Goal: Information Seeking & Learning: Learn about a topic

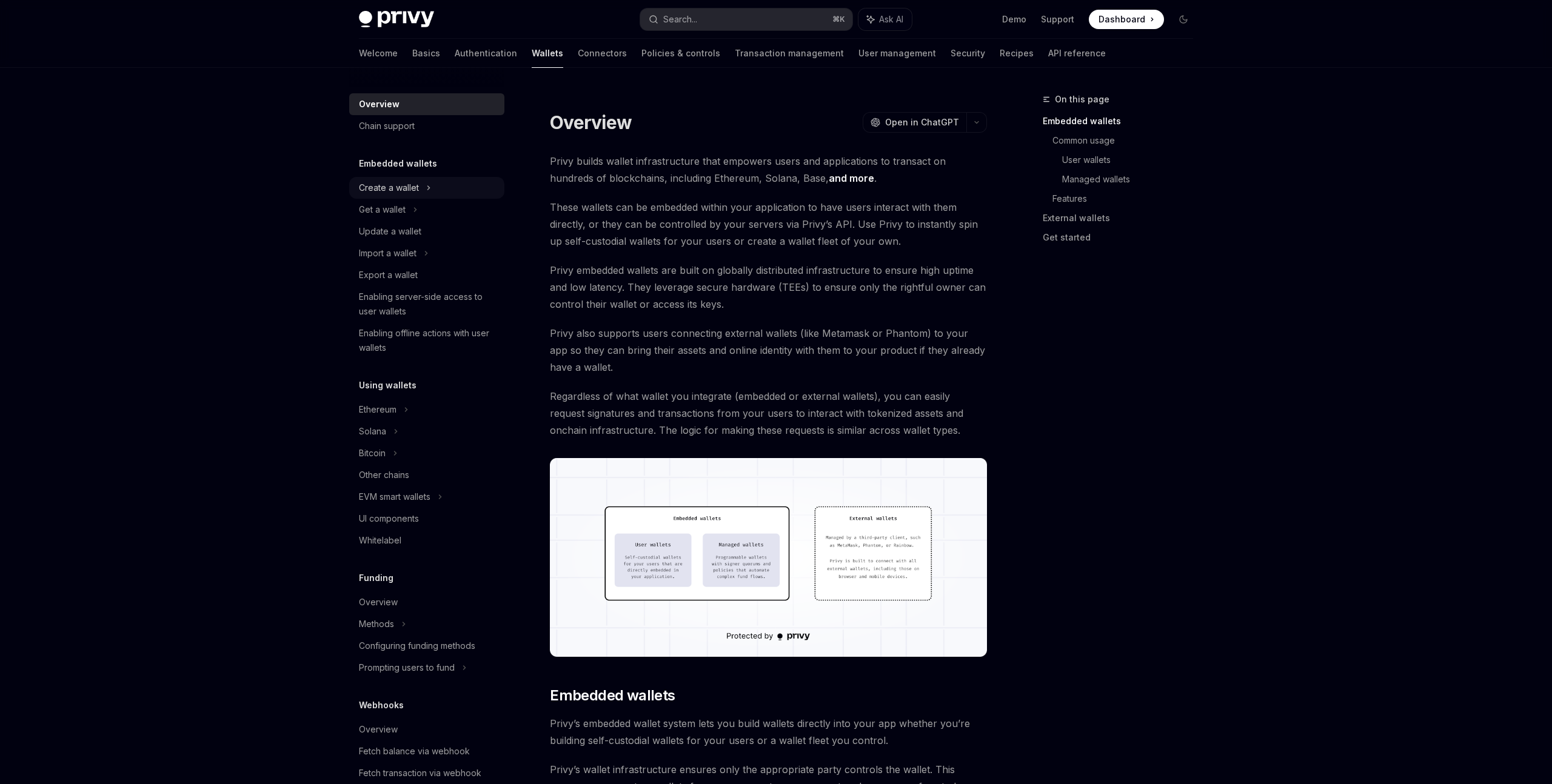
click at [415, 190] on div "Create a wallet" at bounding box center [388, 188] width 60 height 14
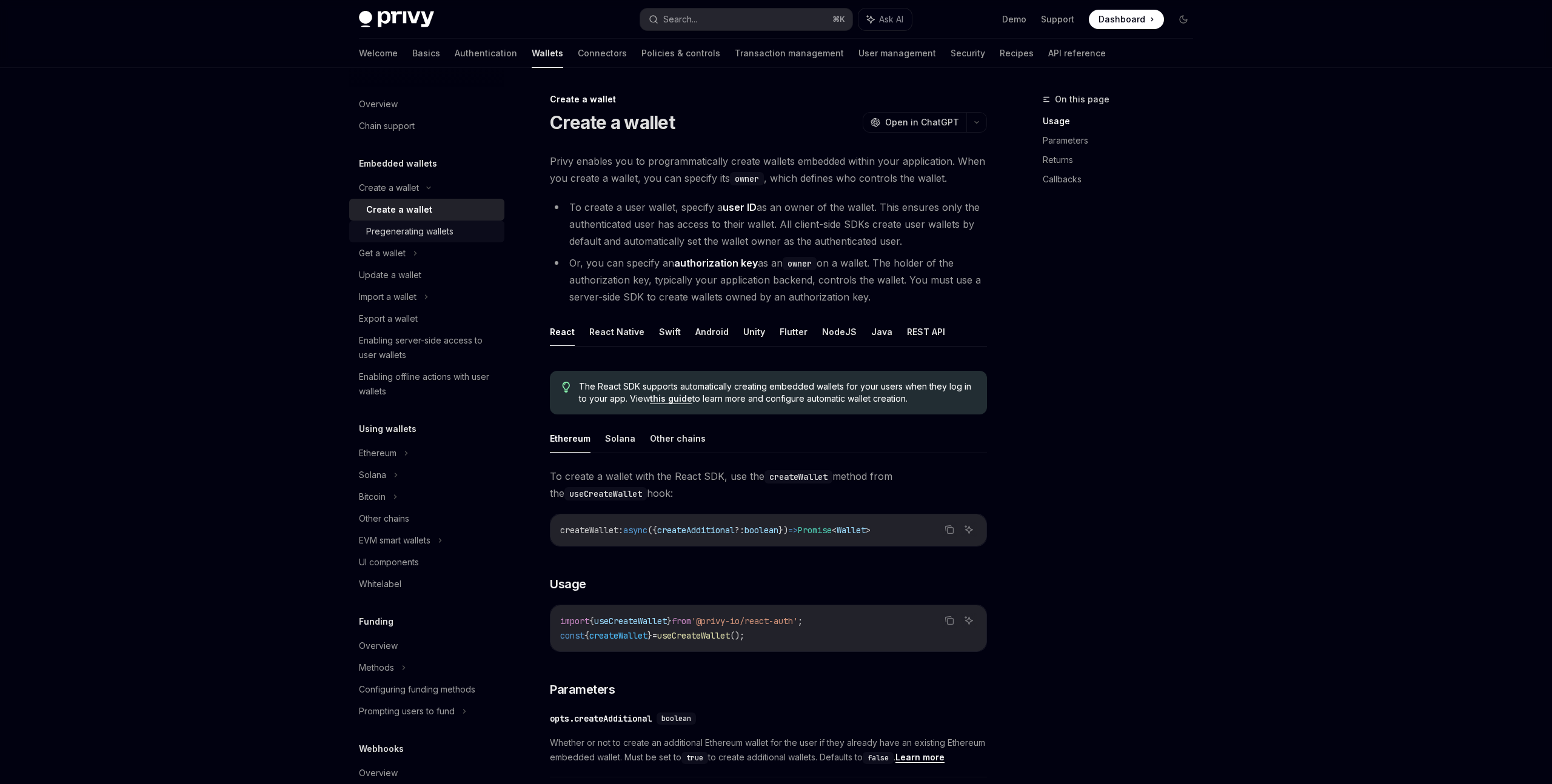
click at [447, 230] on div "Pregenerating wallets" at bounding box center [409, 231] width 87 height 14
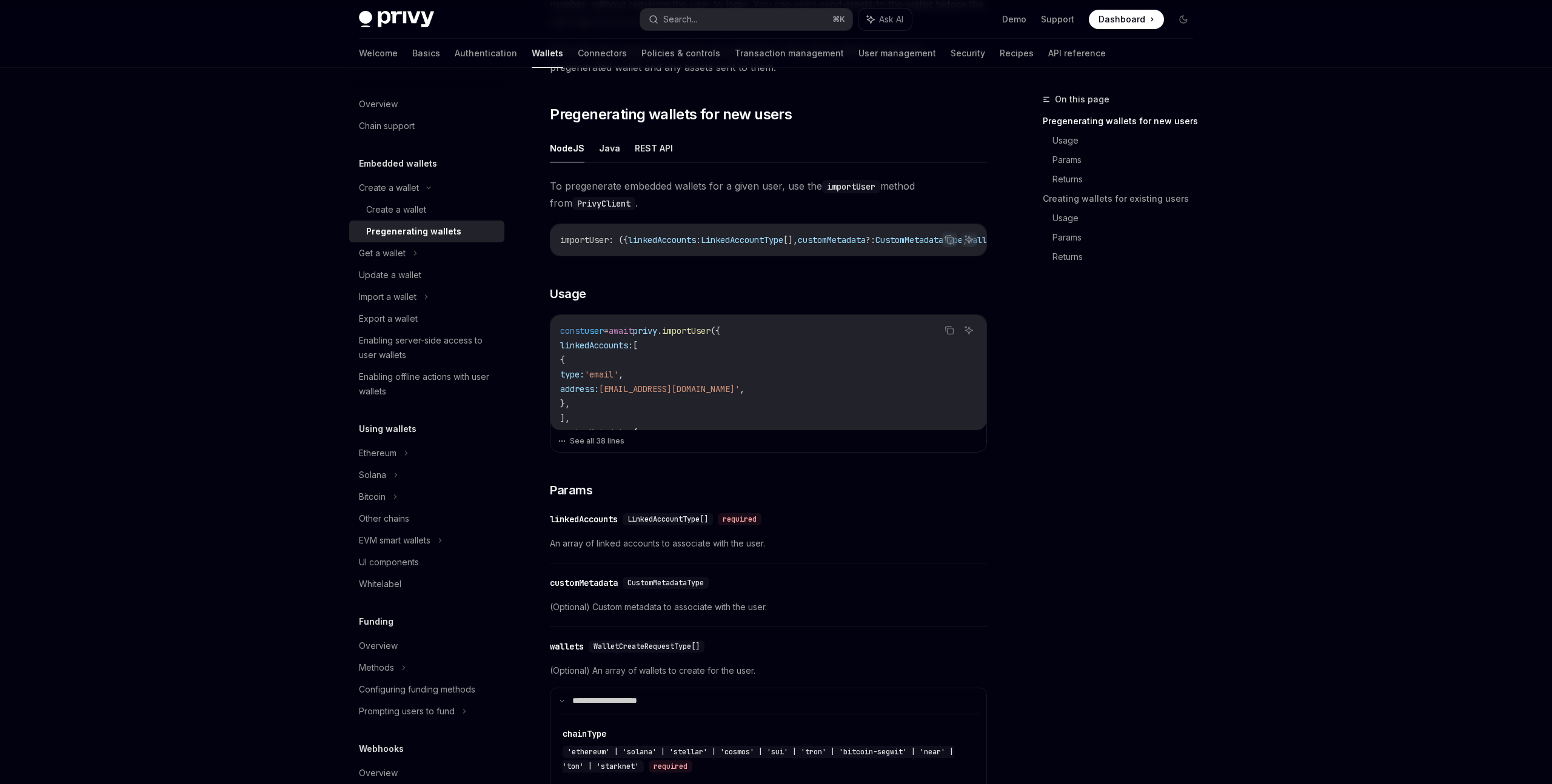
scroll to position [192, 0]
click at [426, 212] on div "Create a wallet" at bounding box center [431, 209] width 131 height 14
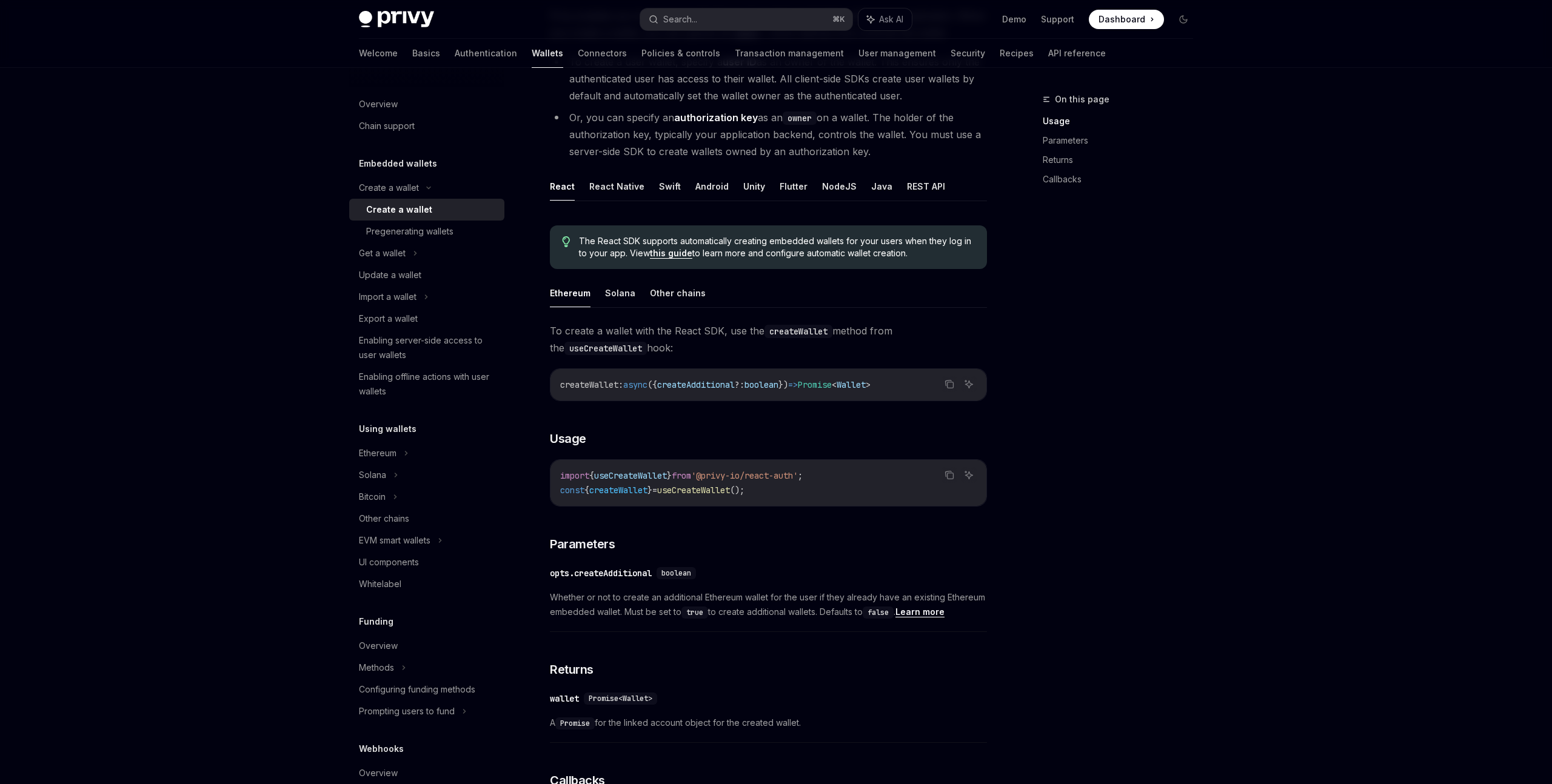
scroll to position [114, 0]
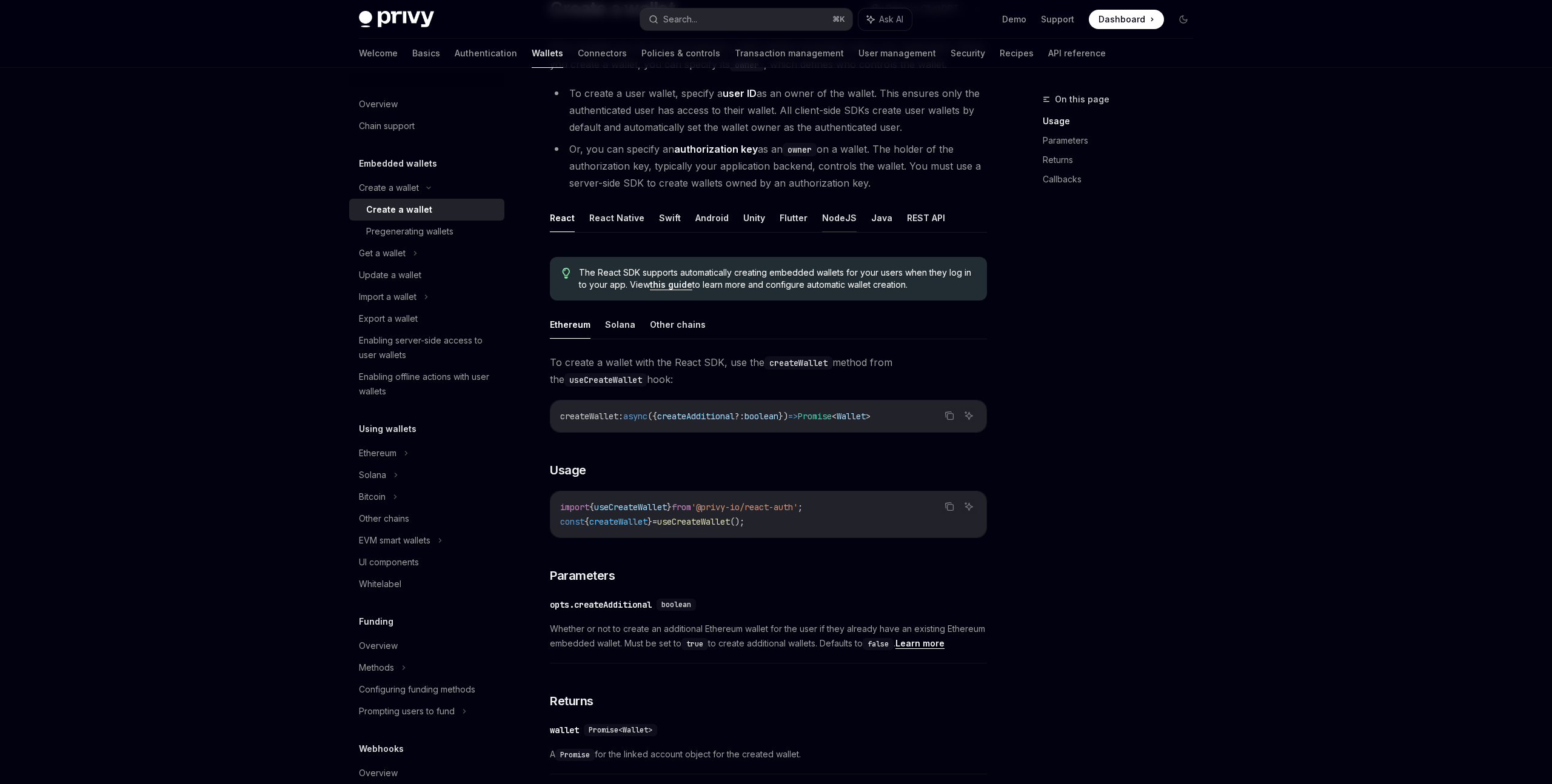
click at [840, 220] on button "NodeJS" at bounding box center [839, 218] width 35 height 29
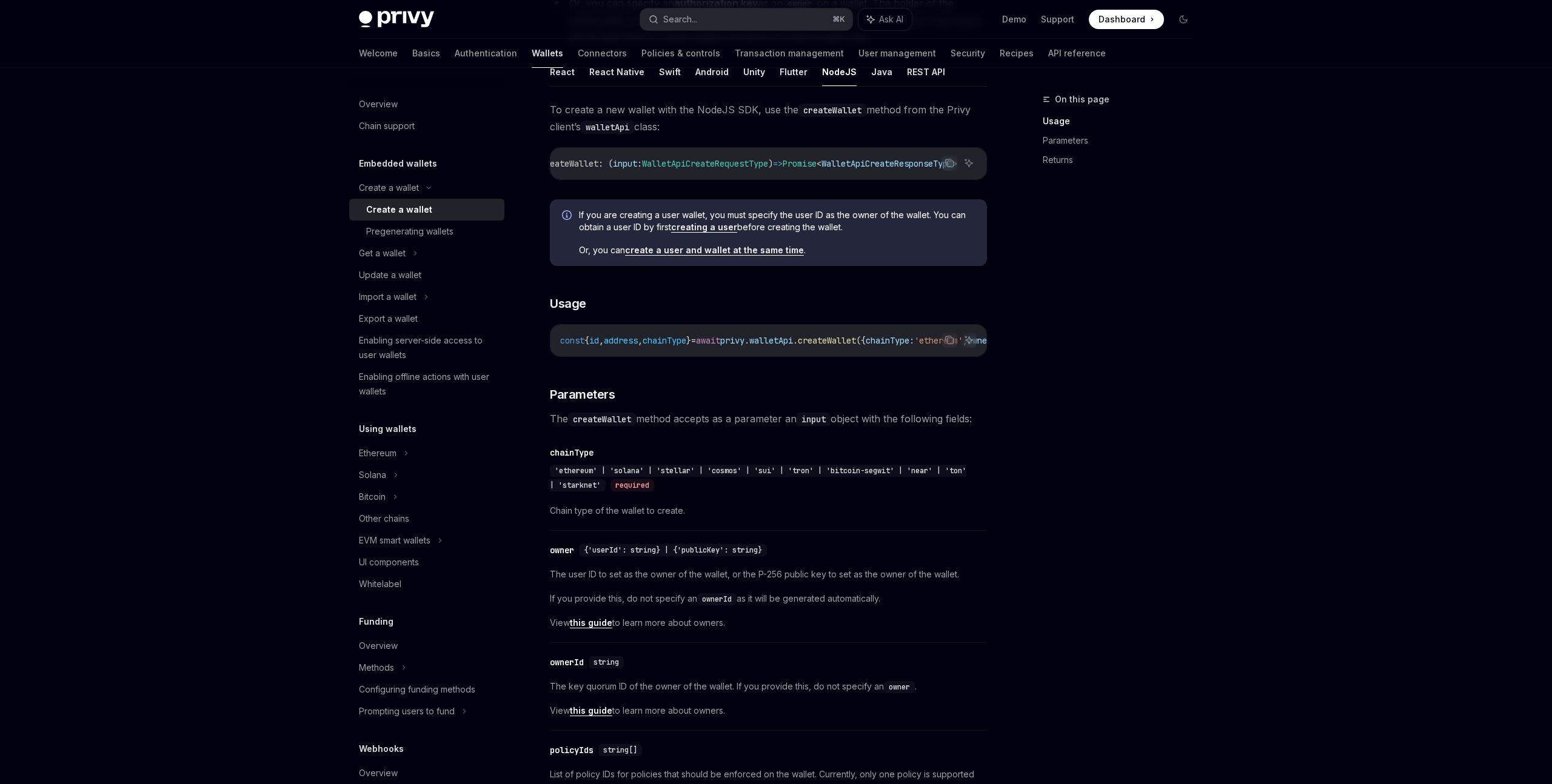
scroll to position [253, 0]
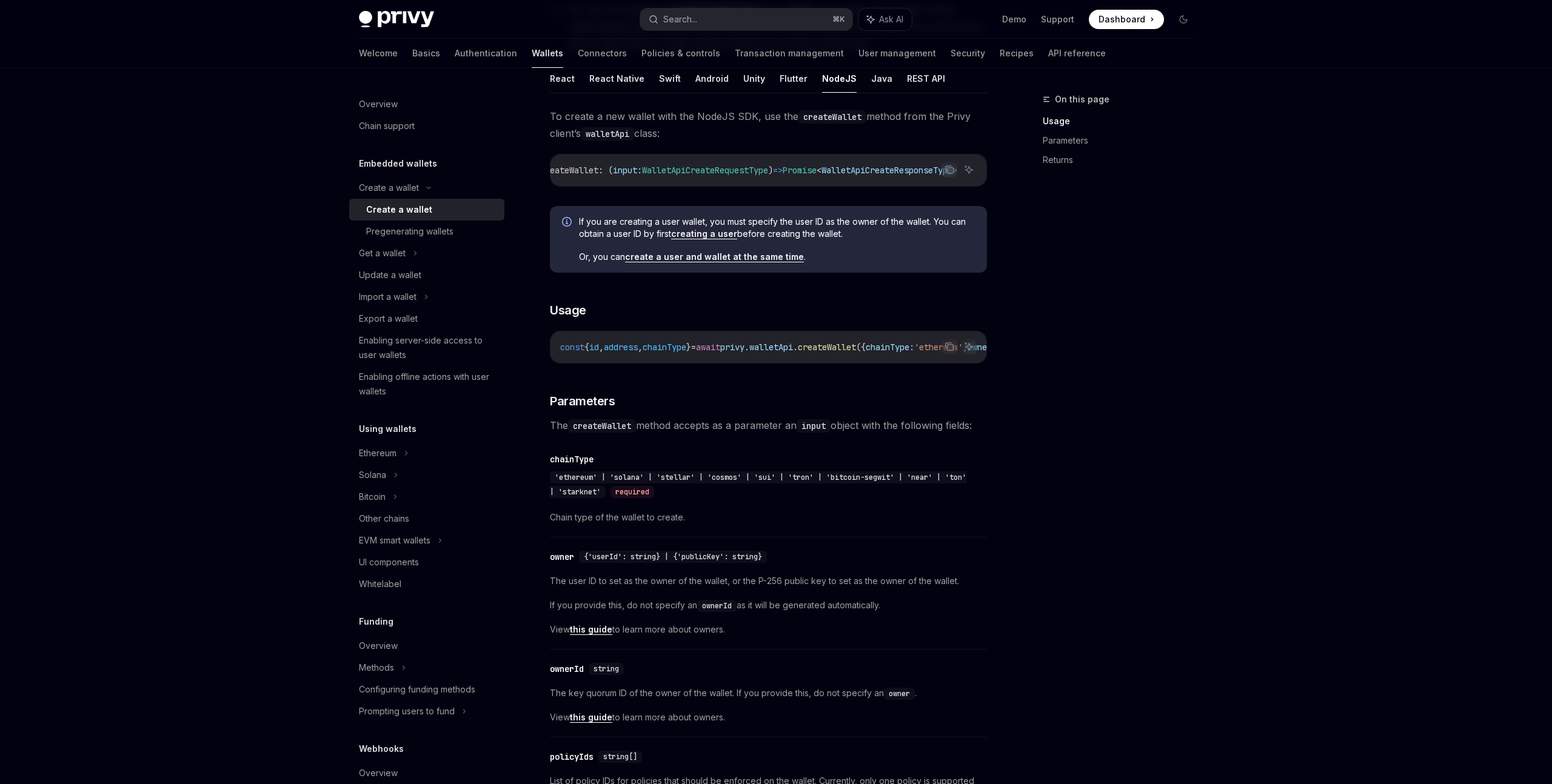
click at [704, 236] on link "creating a user" at bounding box center [704, 233] width 66 height 11
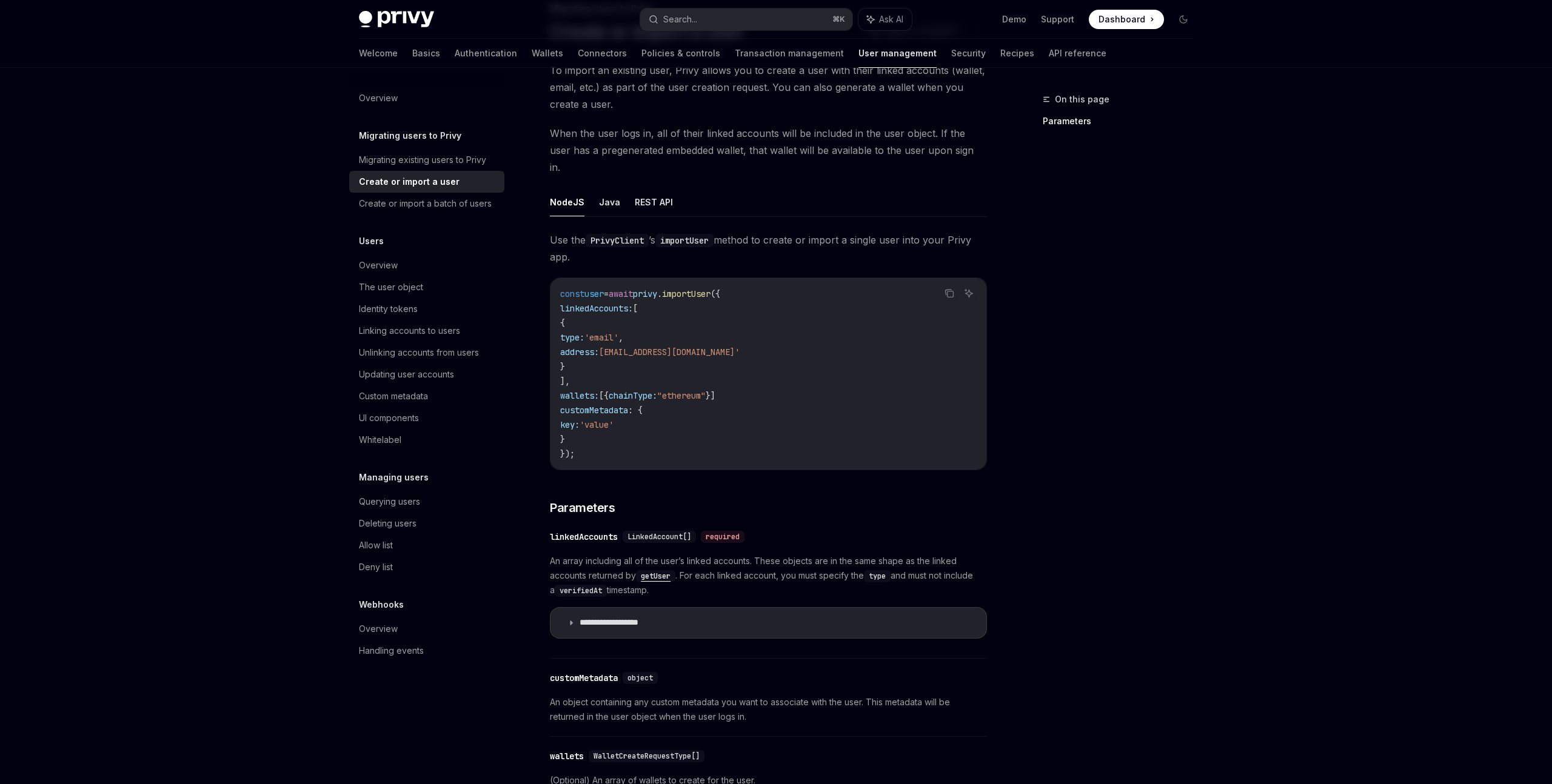
scroll to position [99, 0]
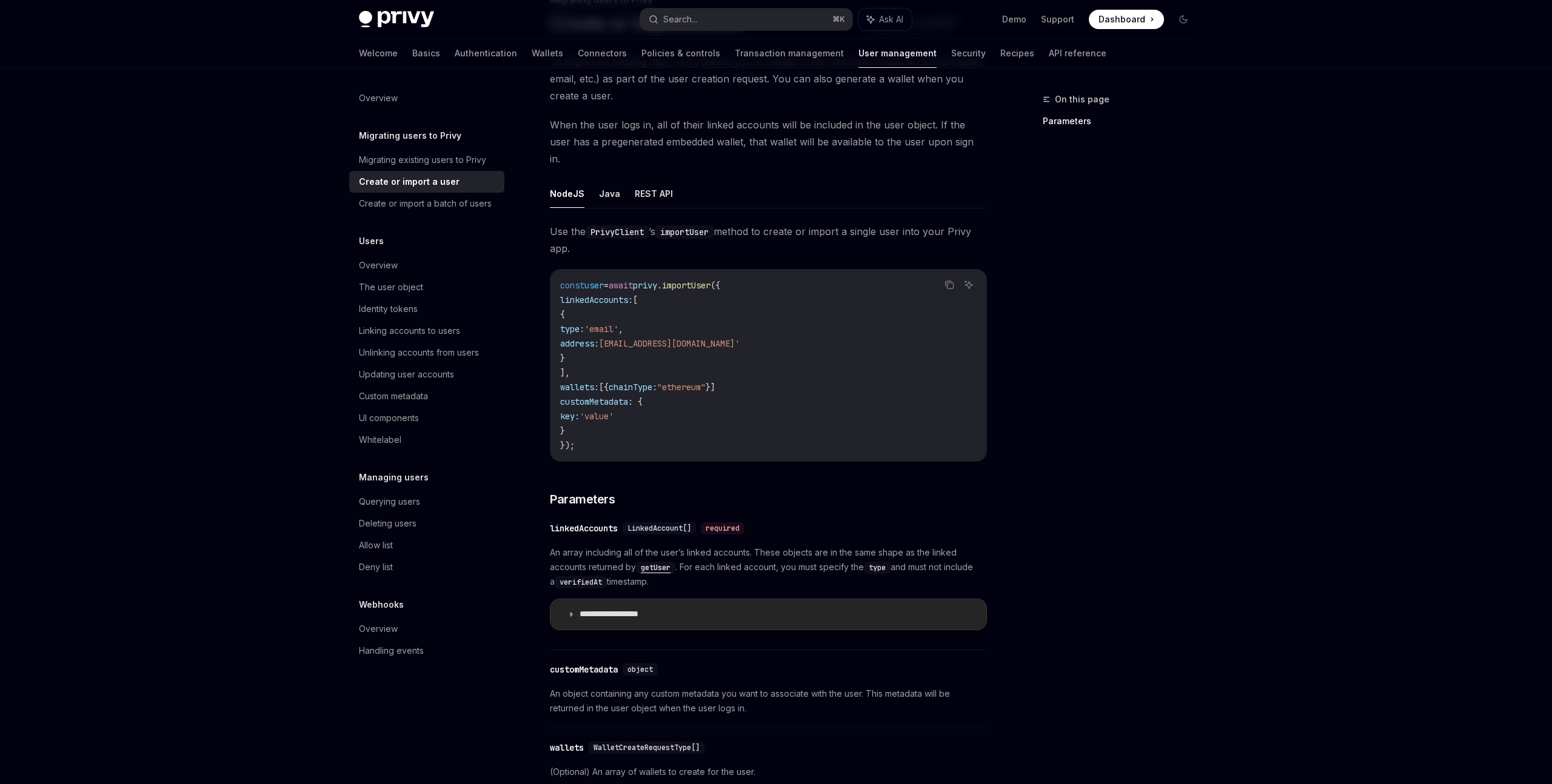
click at [655, 609] on p "**********" at bounding box center [622, 614] width 86 height 11
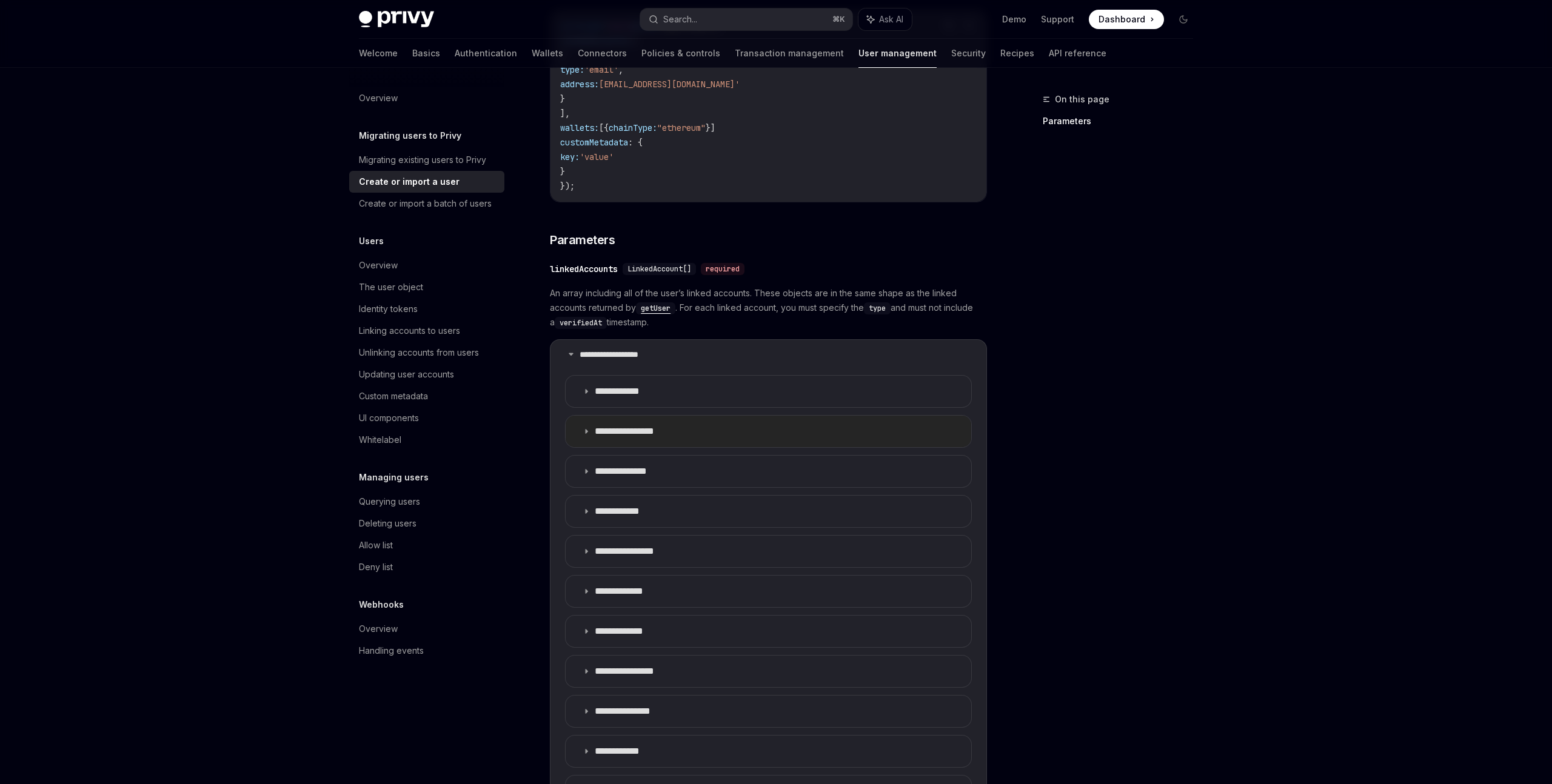
scroll to position [365, 0]
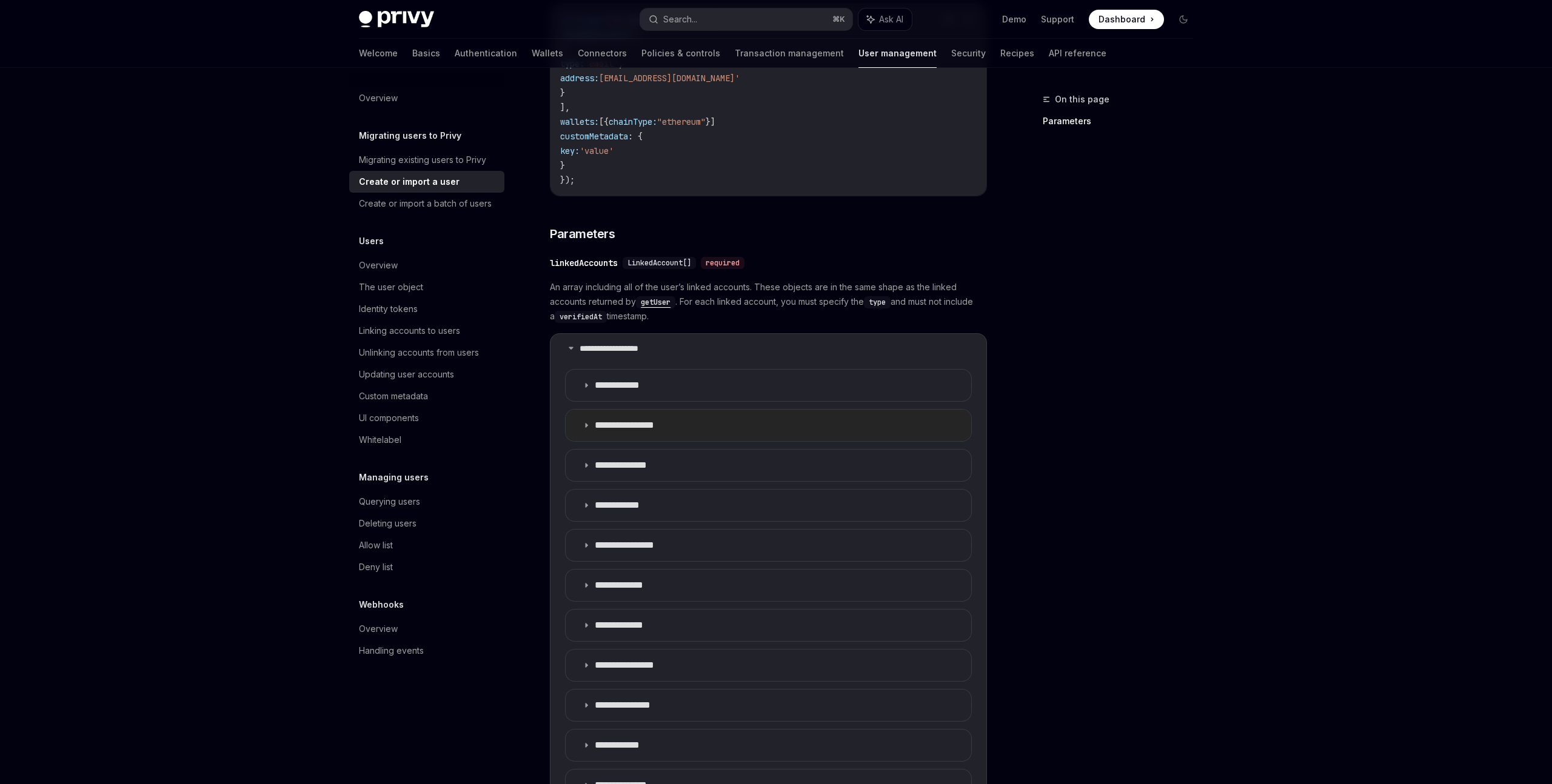
click at [630, 419] on p "**********" at bounding box center [640, 425] width 91 height 12
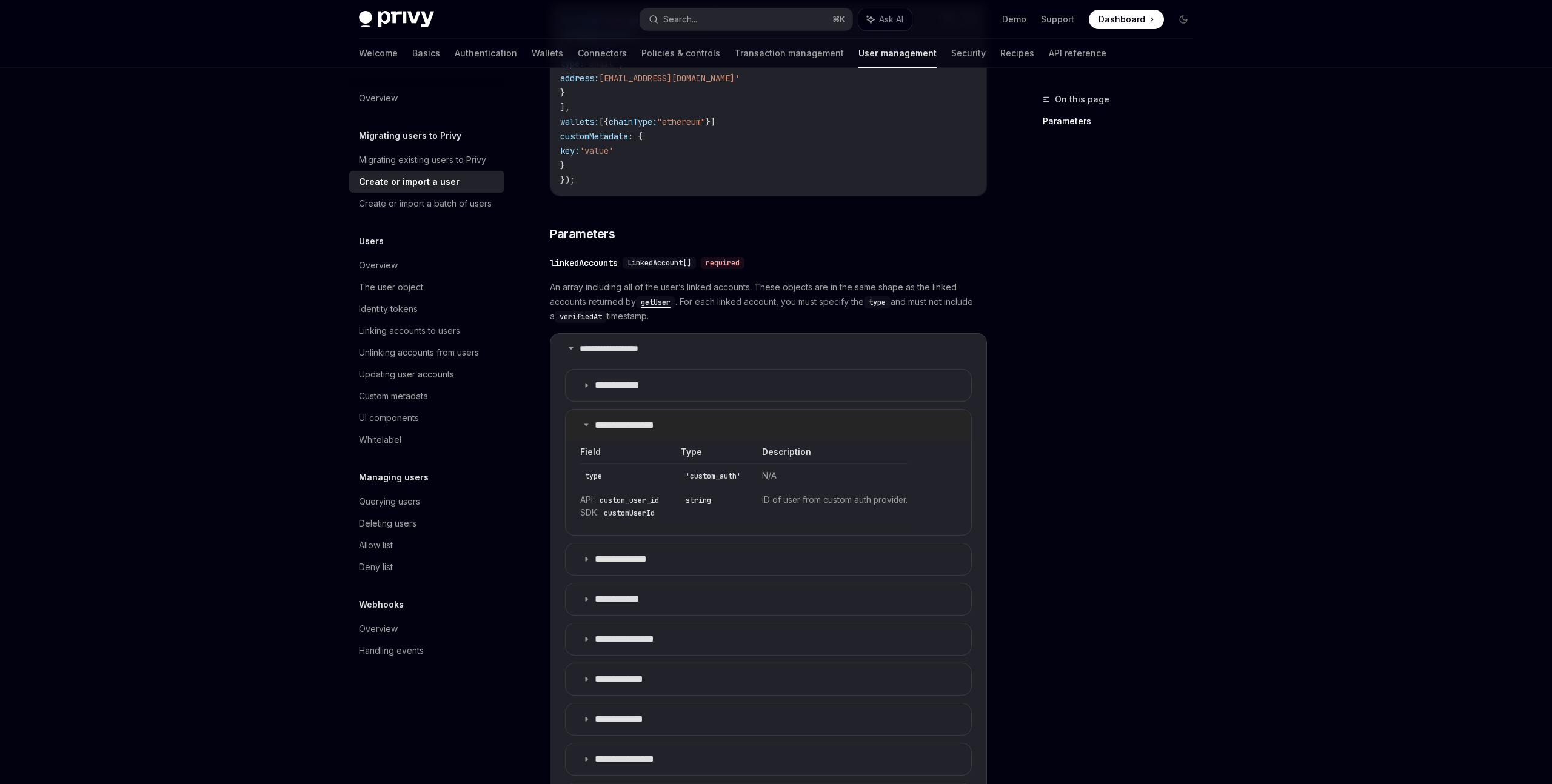
click at [630, 419] on p "**********" at bounding box center [640, 425] width 91 height 12
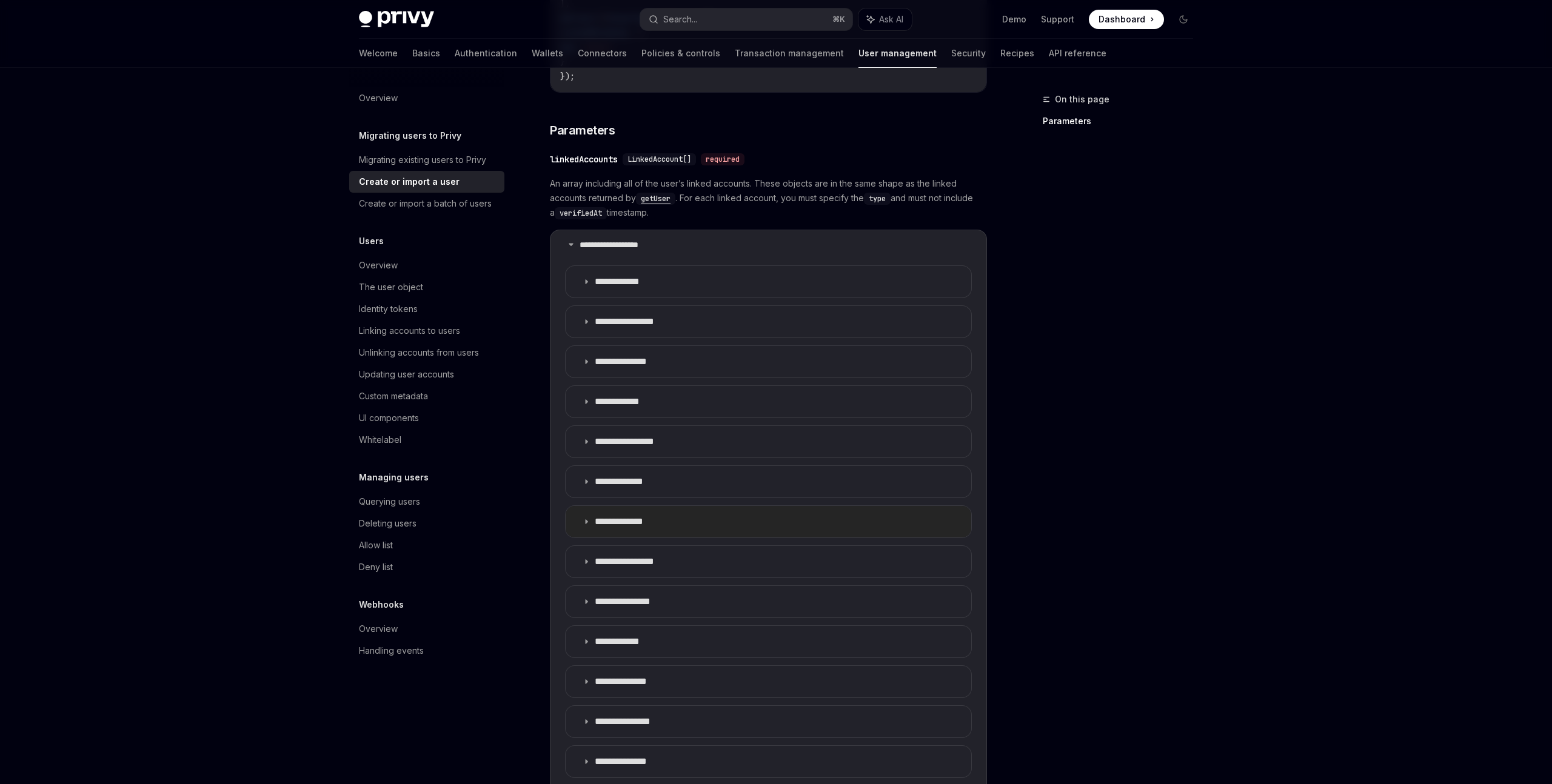
scroll to position [469, 0]
click at [623, 395] on p "**********" at bounding box center [627, 400] width 64 height 12
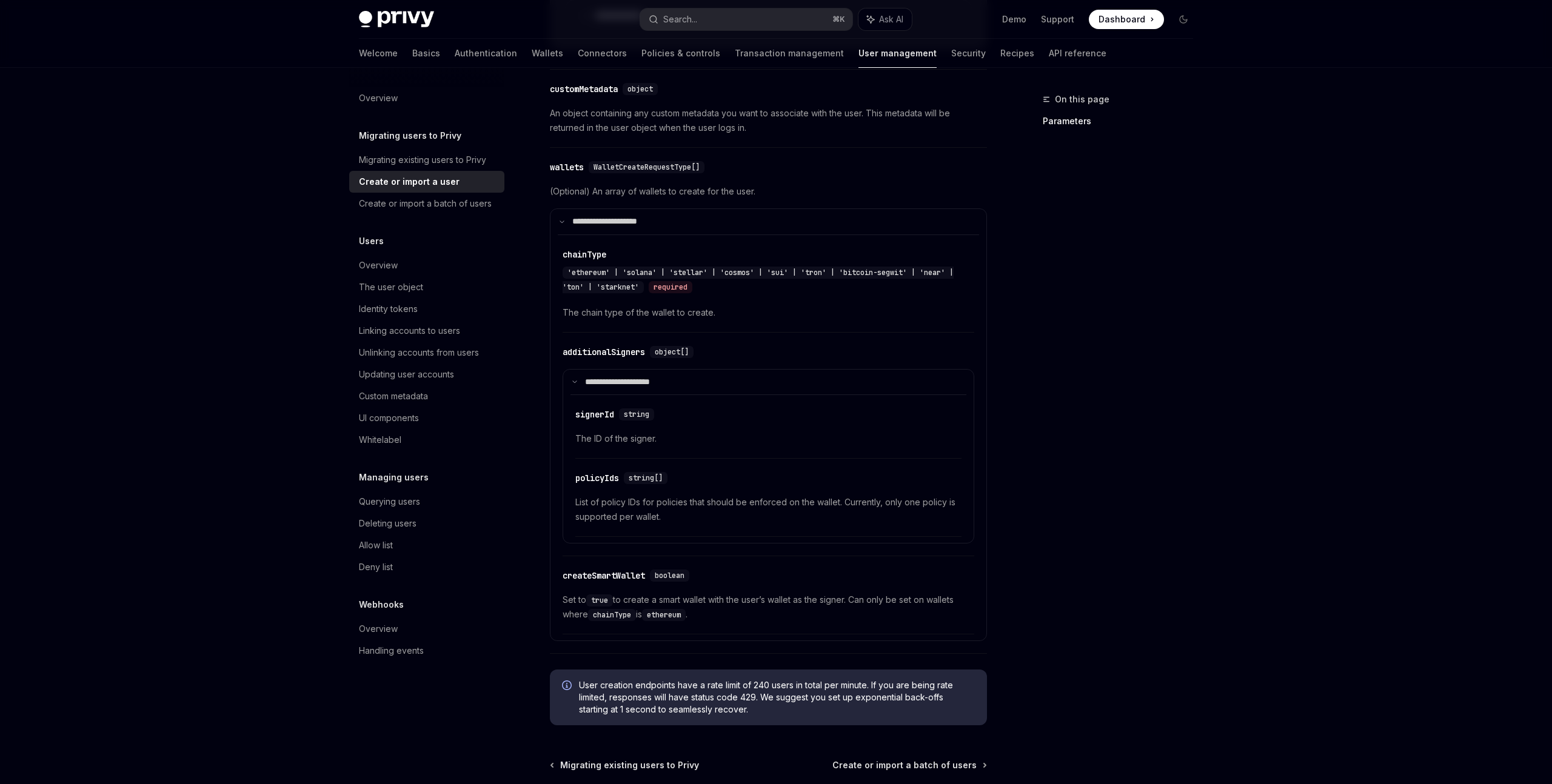
scroll to position [1479, 0]
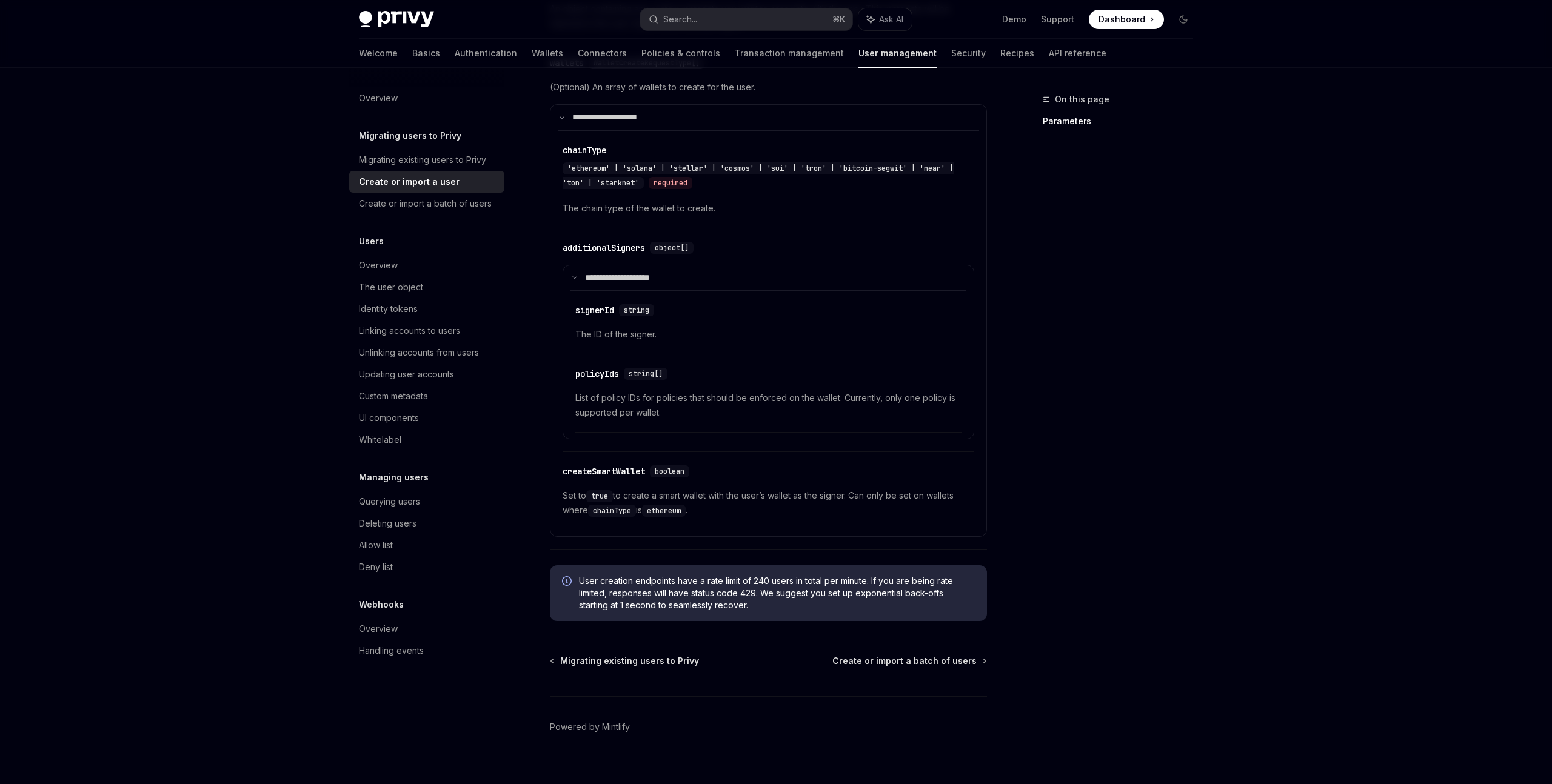
click at [430, 215] on div "Overview Migrating users to Privy Migrating existing users to Privy Create or i…" at bounding box center [426, 374] width 155 height 575
click at [429, 200] on div "Create or import a batch of users" at bounding box center [425, 204] width 133 height 14
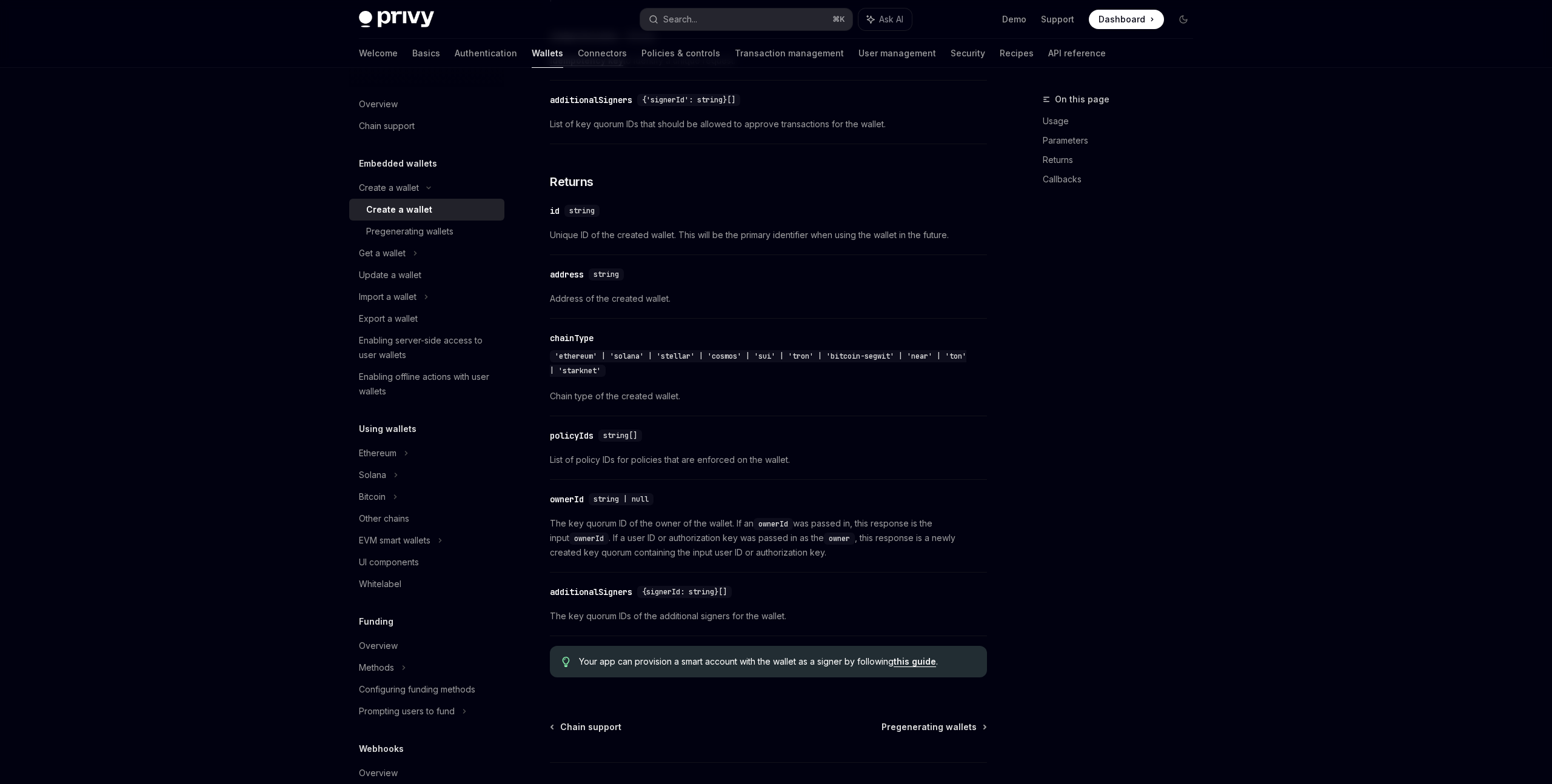
scroll to position [1057, 0]
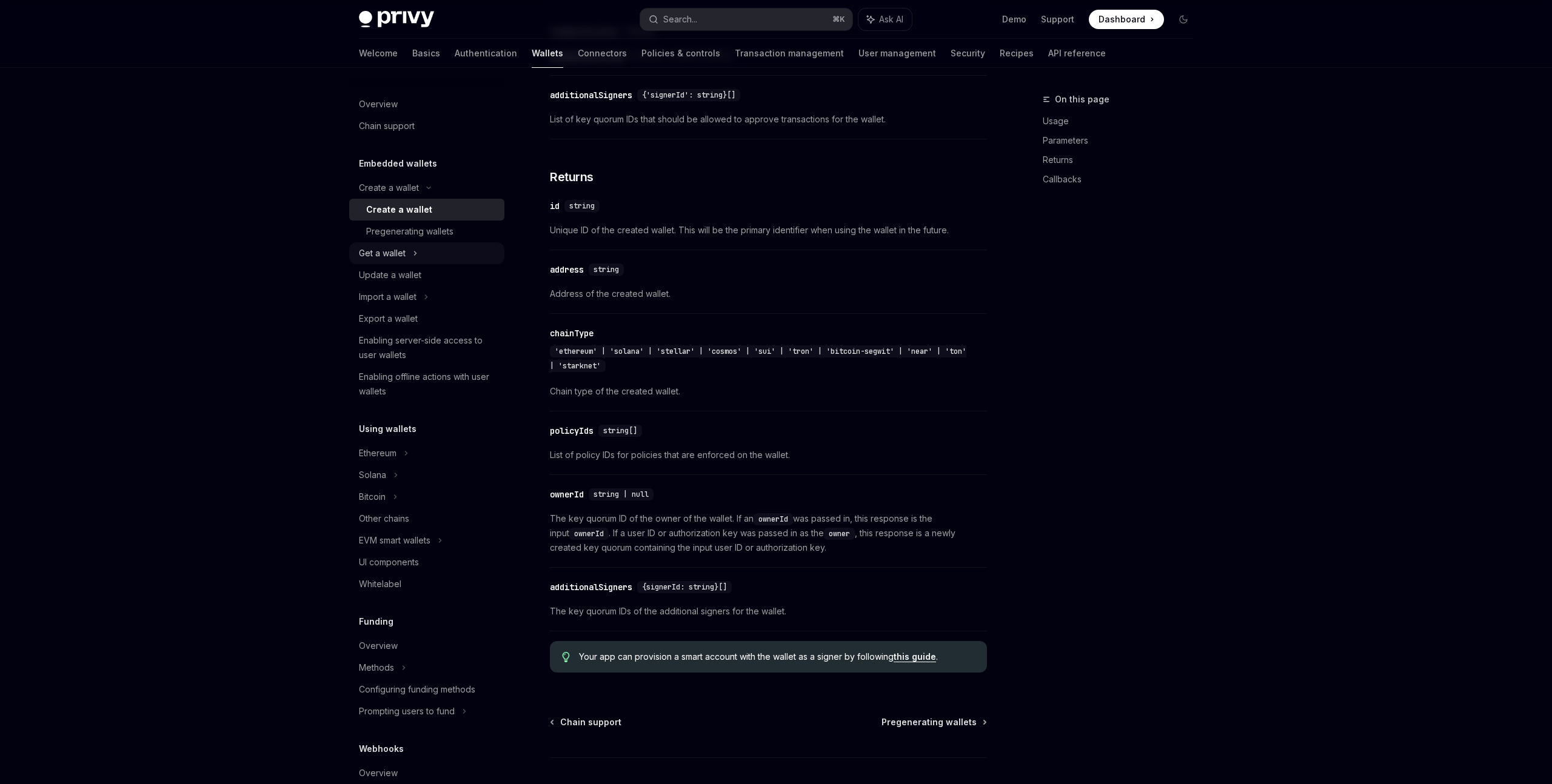
click at [396, 253] on div "Get a wallet" at bounding box center [382, 253] width 47 height 14
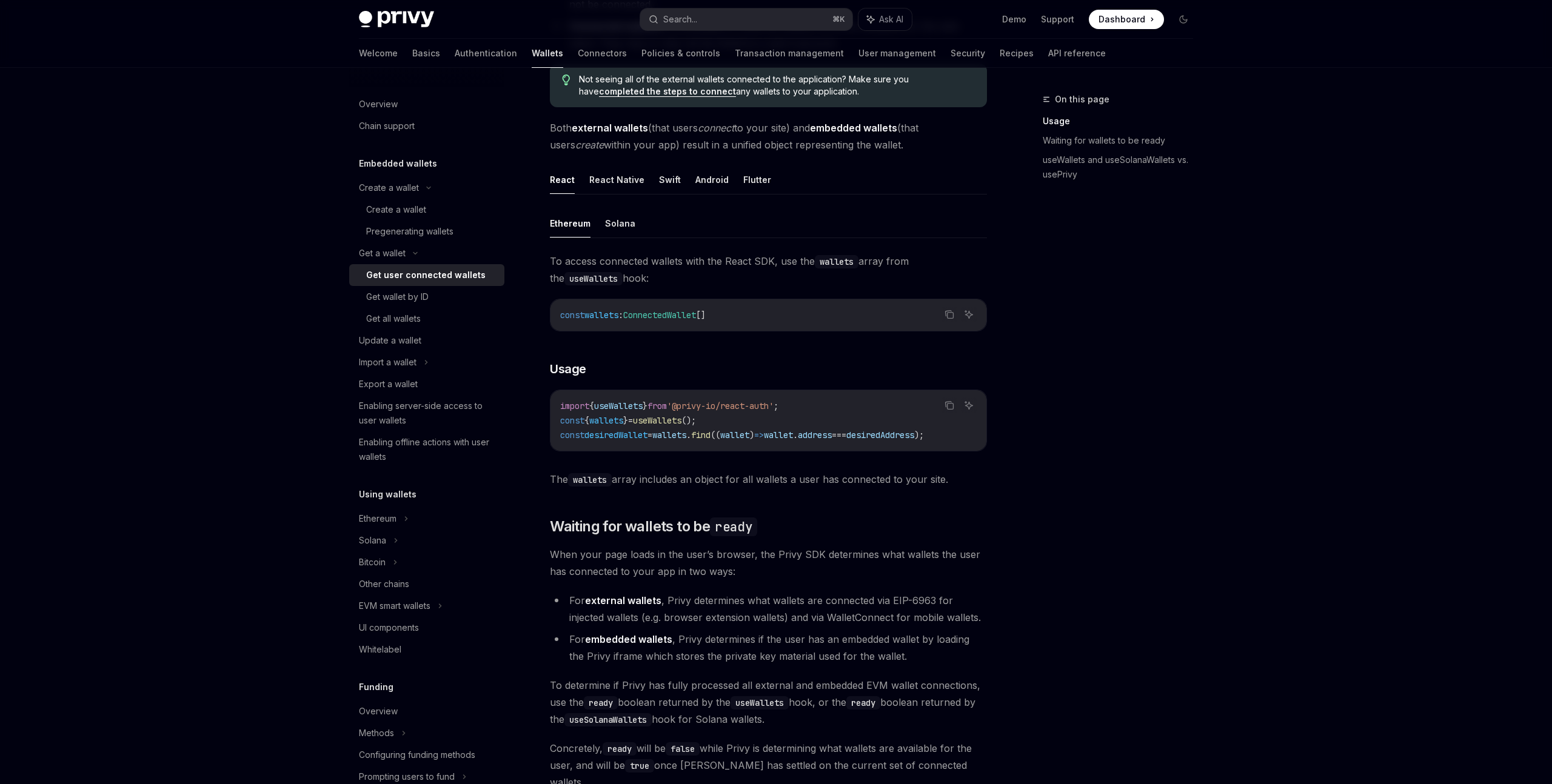
scroll to position [335, 0]
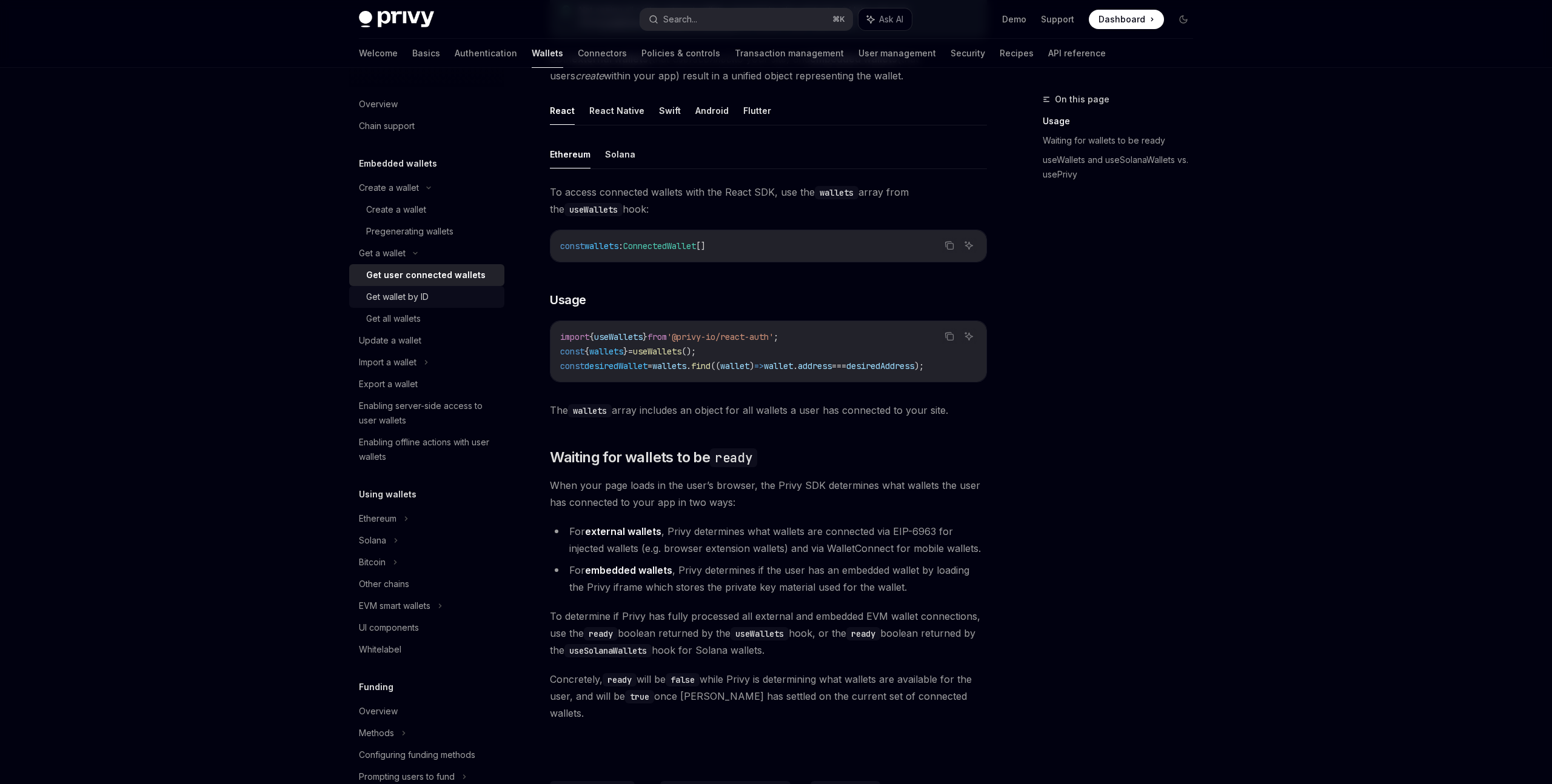
click at [450, 297] on div "Get wallet by ID" at bounding box center [431, 297] width 131 height 14
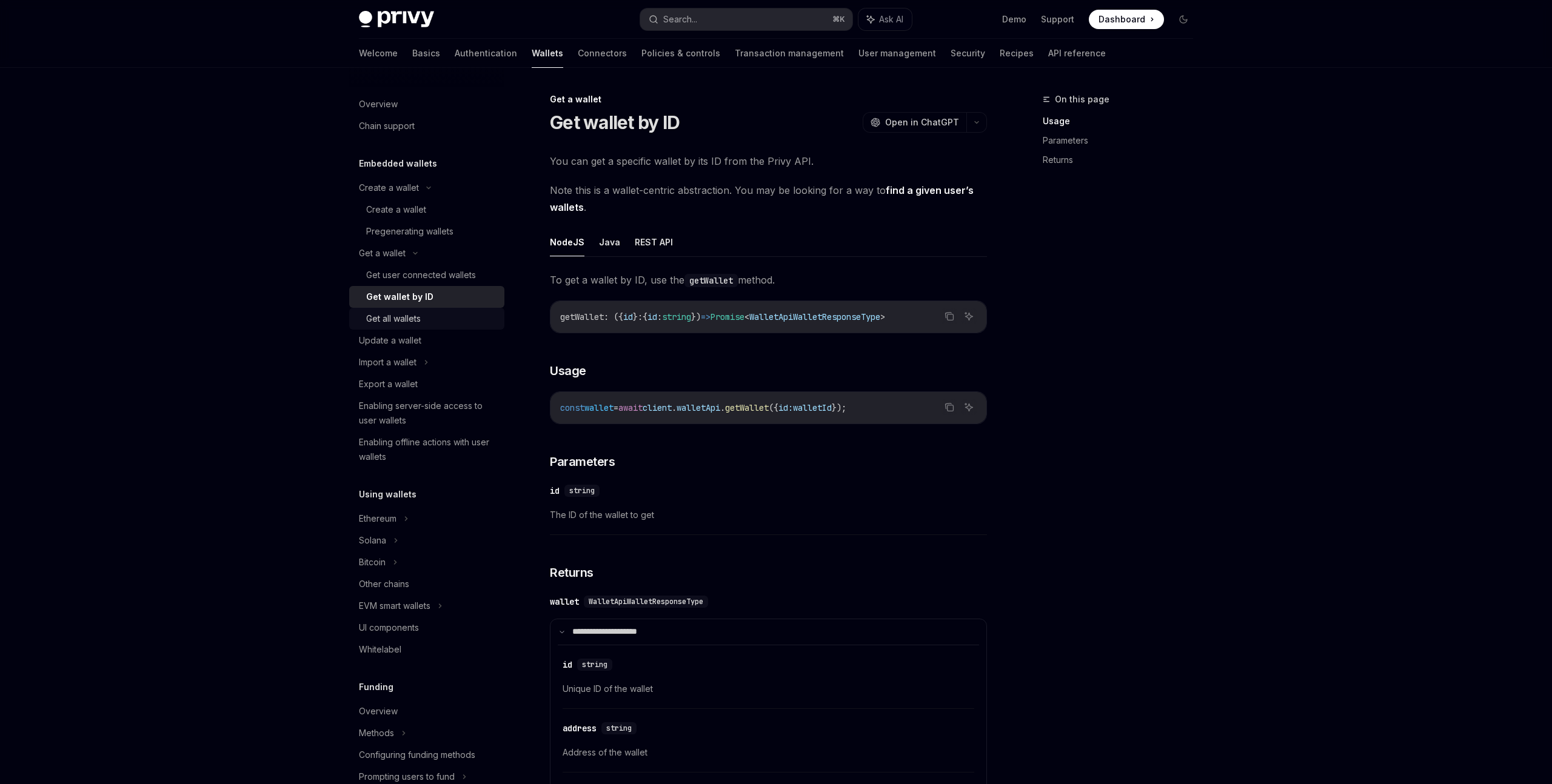
click at [448, 316] on div "Get all wallets" at bounding box center [431, 319] width 131 height 14
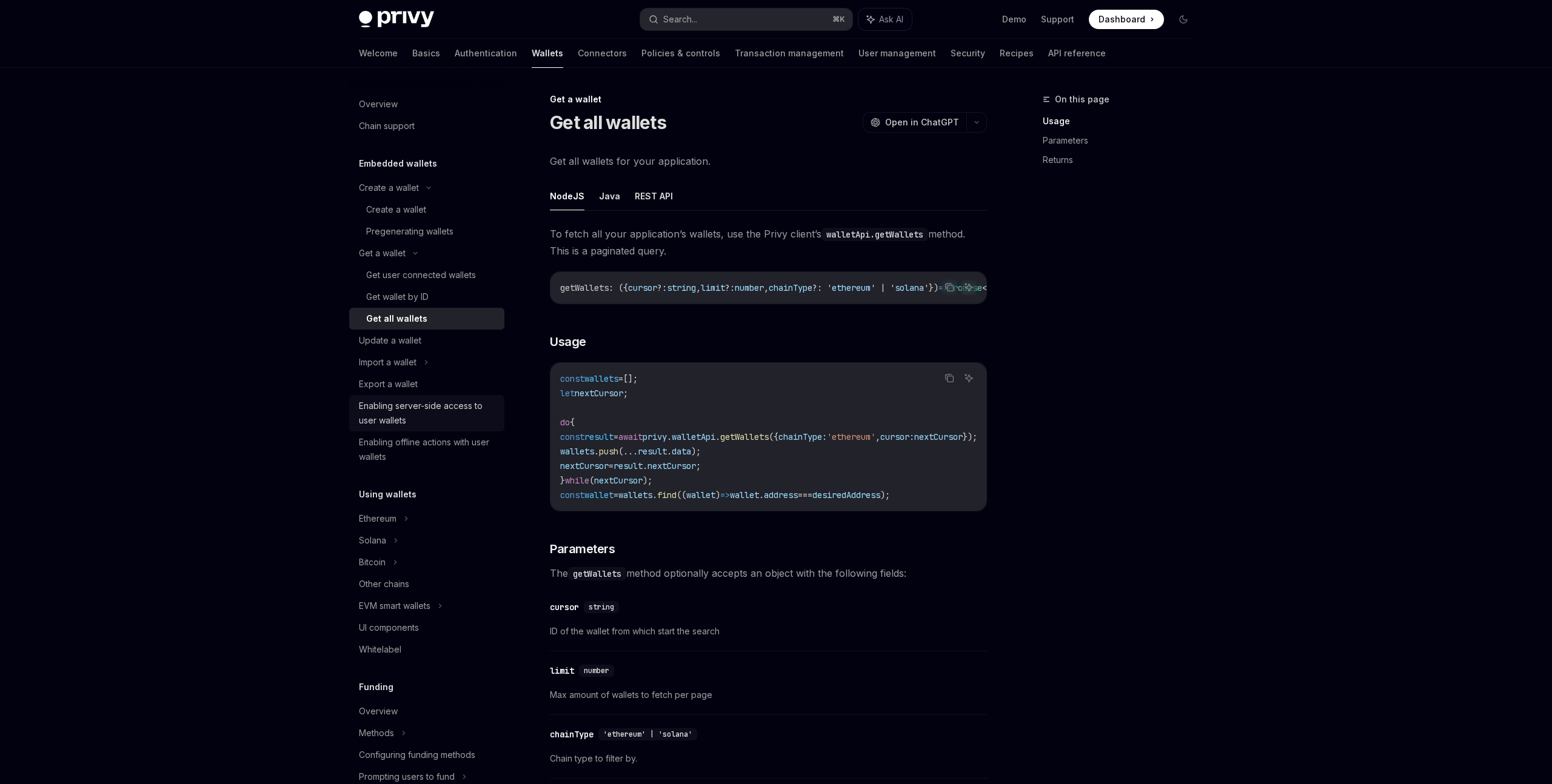
click at [451, 411] on div "Enabling server-side access to user wallets" at bounding box center [428, 413] width 138 height 29
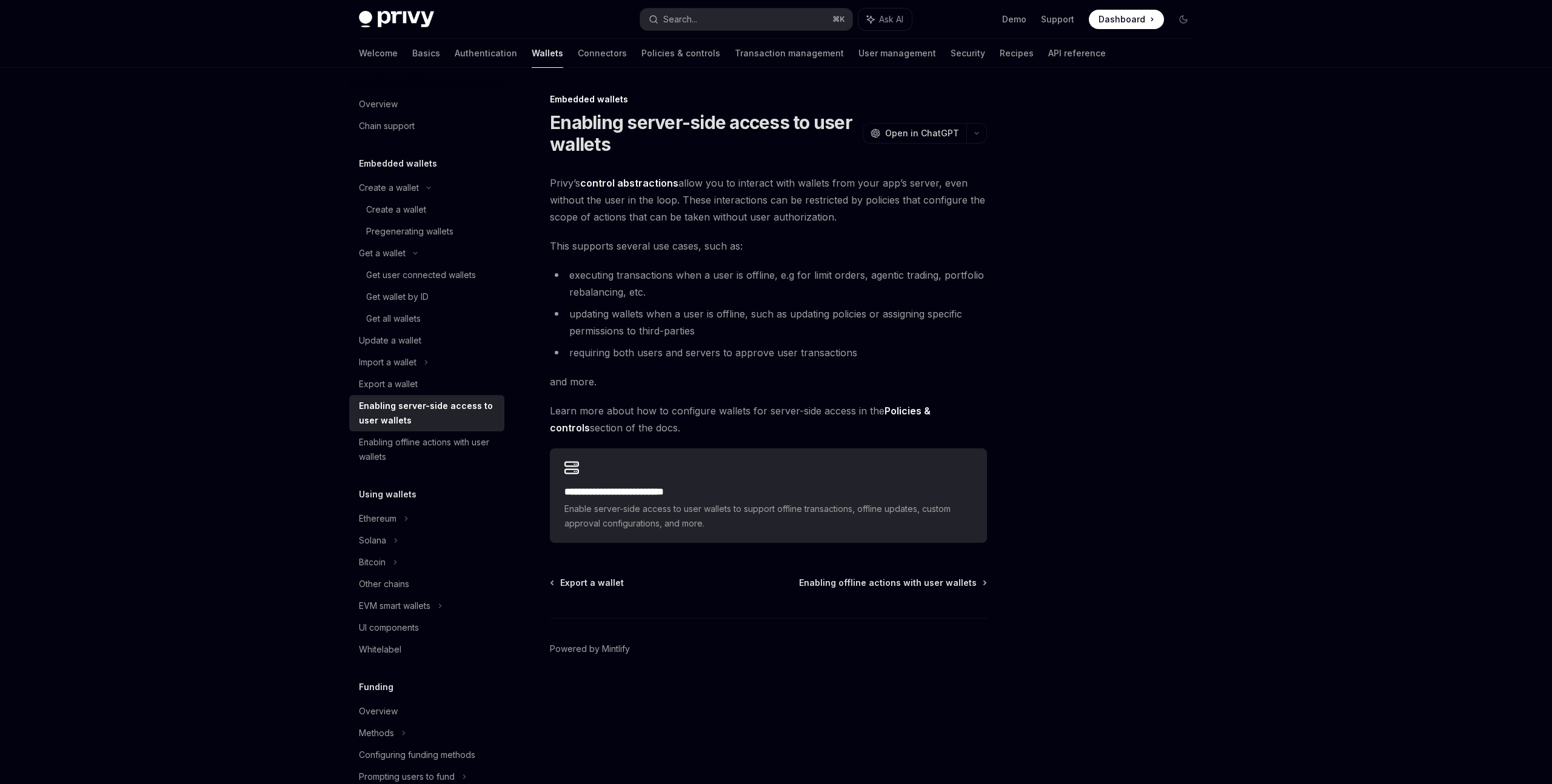
click at [622, 181] on link "control abstractions" at bounding box center [629, 184] width 98 height 13
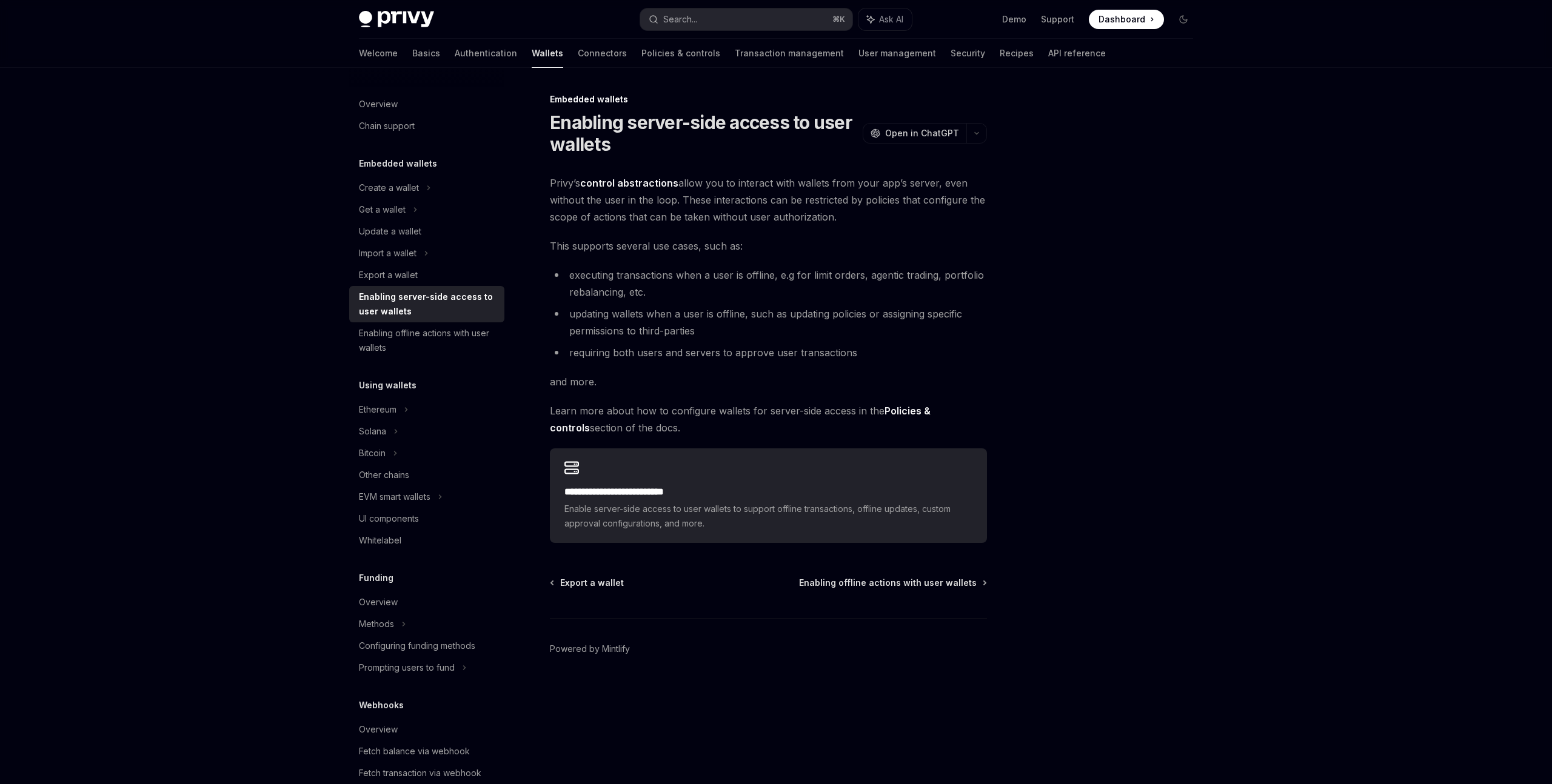
click at [622, 181] on link "control abstractions" at bounding box center [629, 184] width 98 height 13
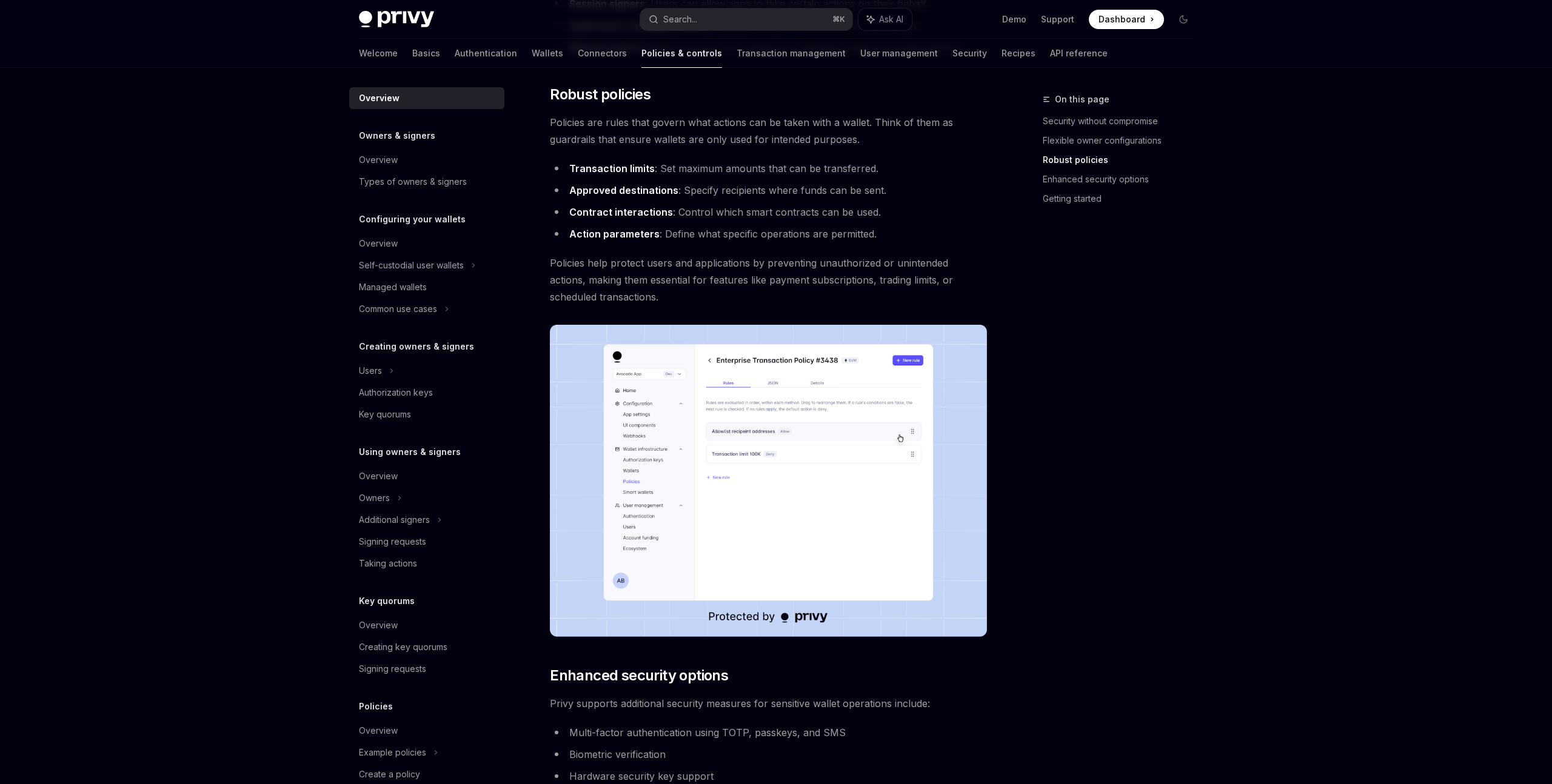
scroll to position [591, 0]
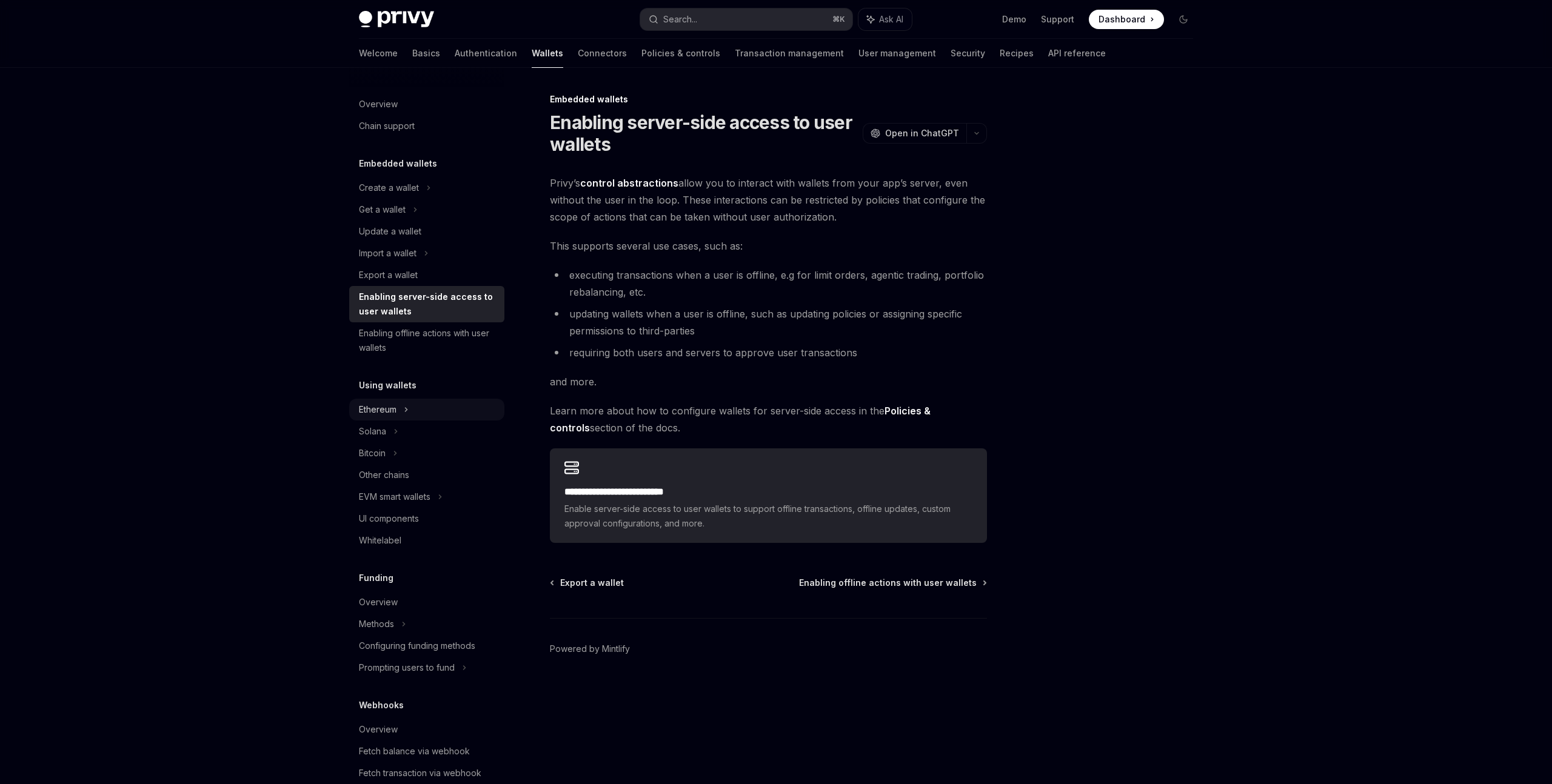
click at [392, 195] on div "Ethereum" at bounding box center [388, 188] width 60 height 14
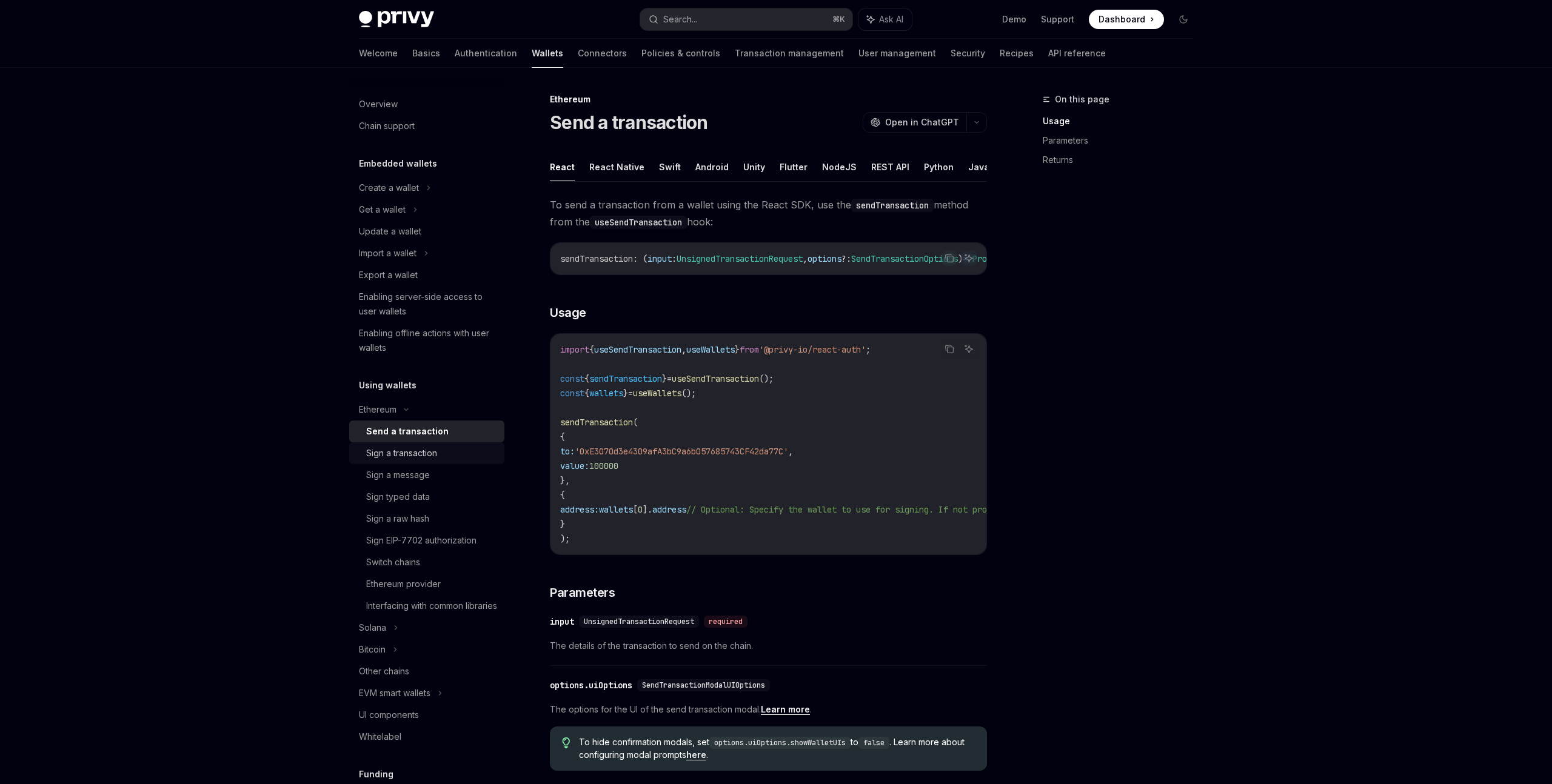
click at [418, 454] on div "Sign a transaction" at bounding box center [401, 453] width 71 height 14
click at [735, 53] on link "Transaction management" at bounding box center [789, 53] width 109 height 29
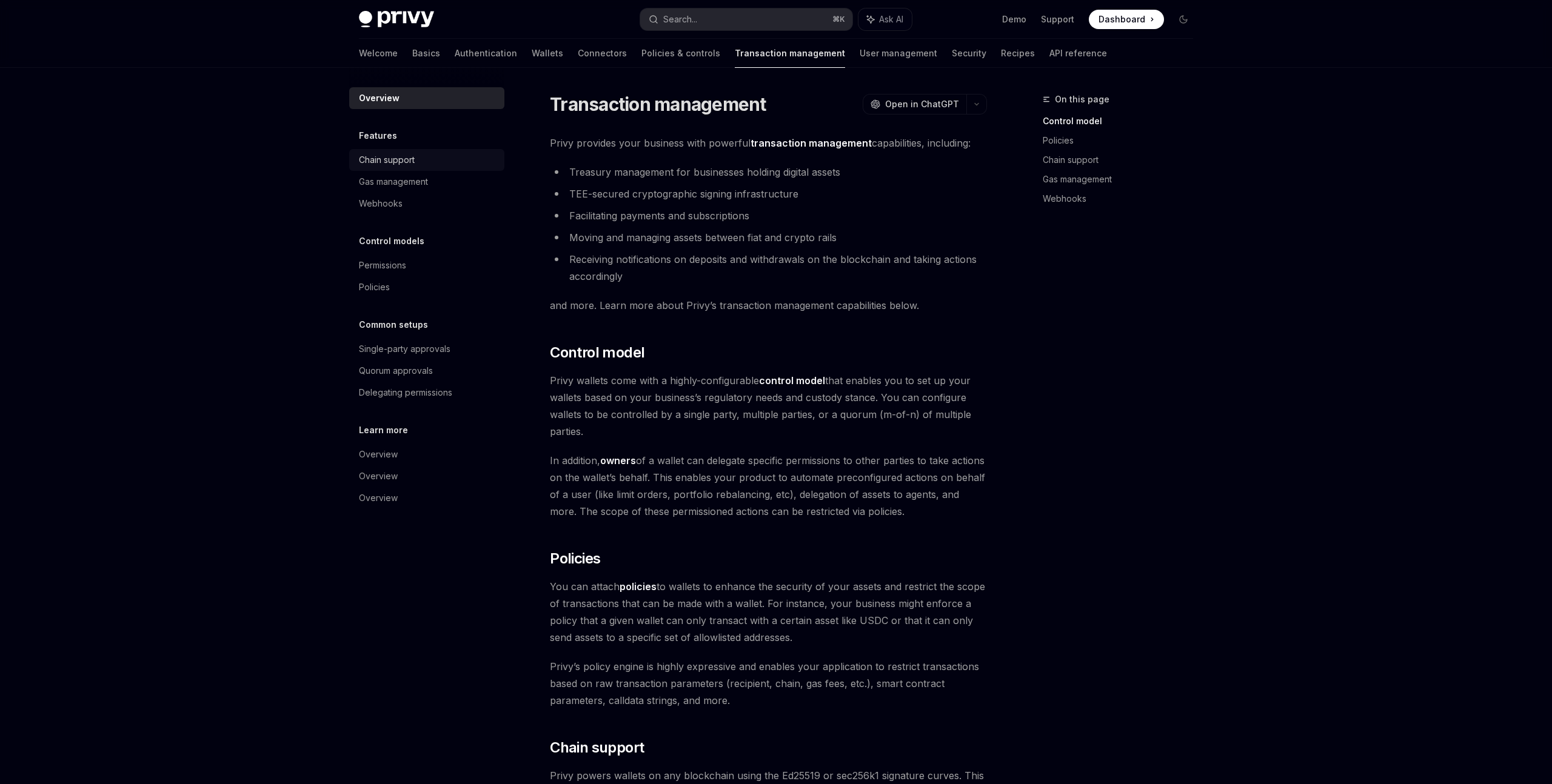
click at [475, 168] on link "Chain support" at bounding box center [426, 160] width 155 height 22
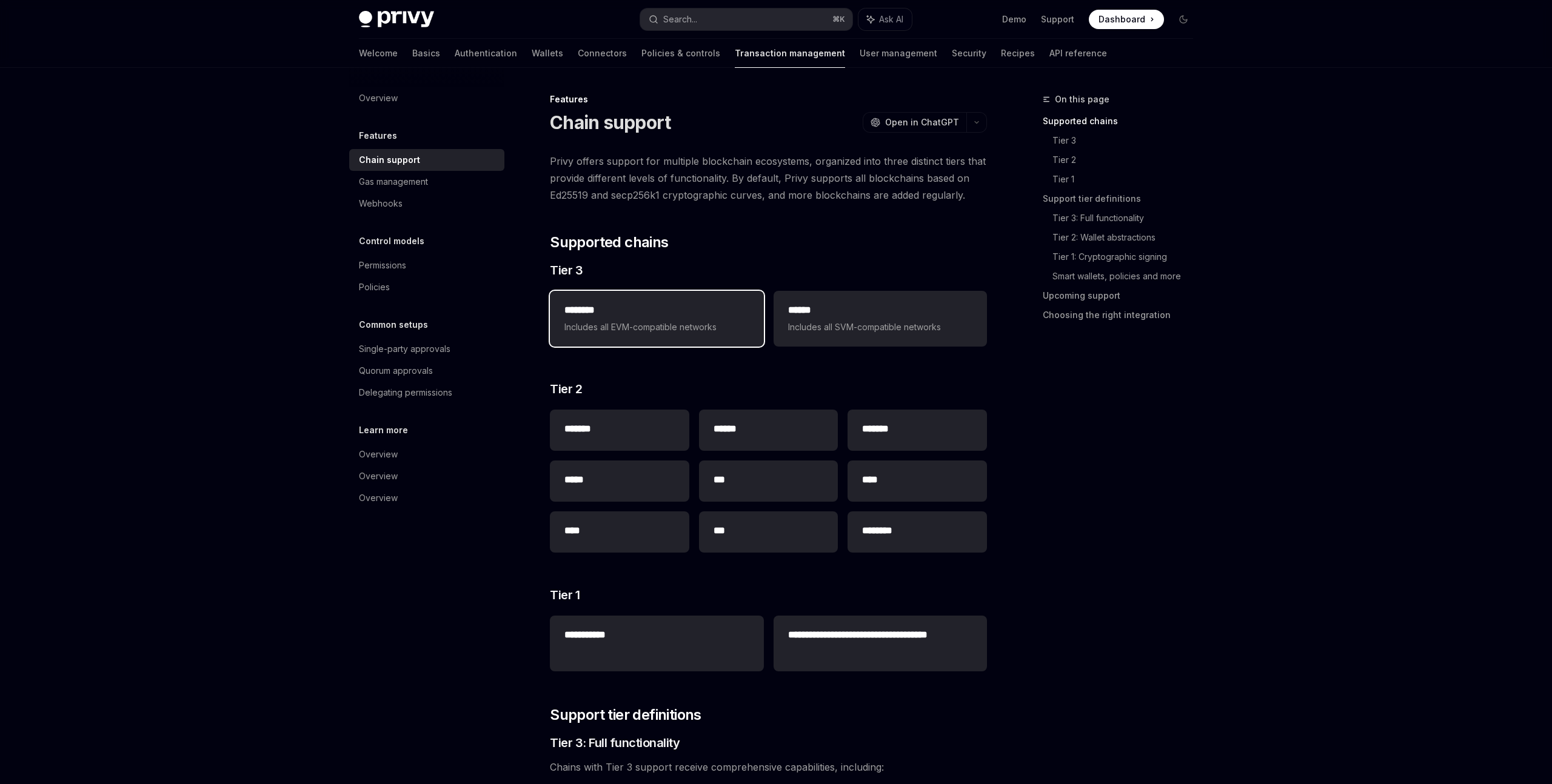
click at [686, 332] on span "Includes all EVM-compatible networks" at bounding box center [657, 327] width 184 height 14
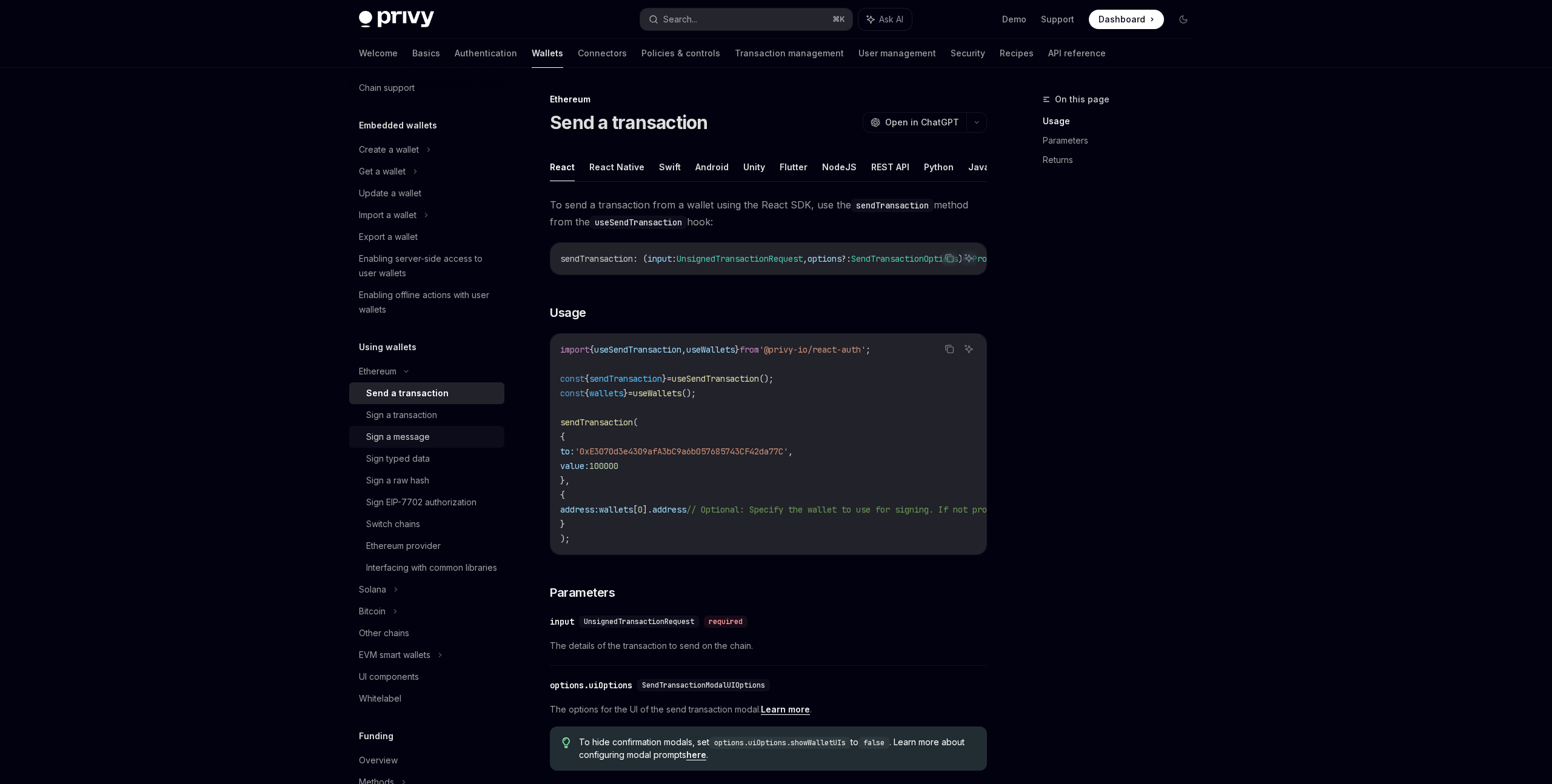
scroll to position [40, 0]
click at [449, 573] on div "Interfacing with common libraries" at bounding box center [431, 566] width 131 height 14
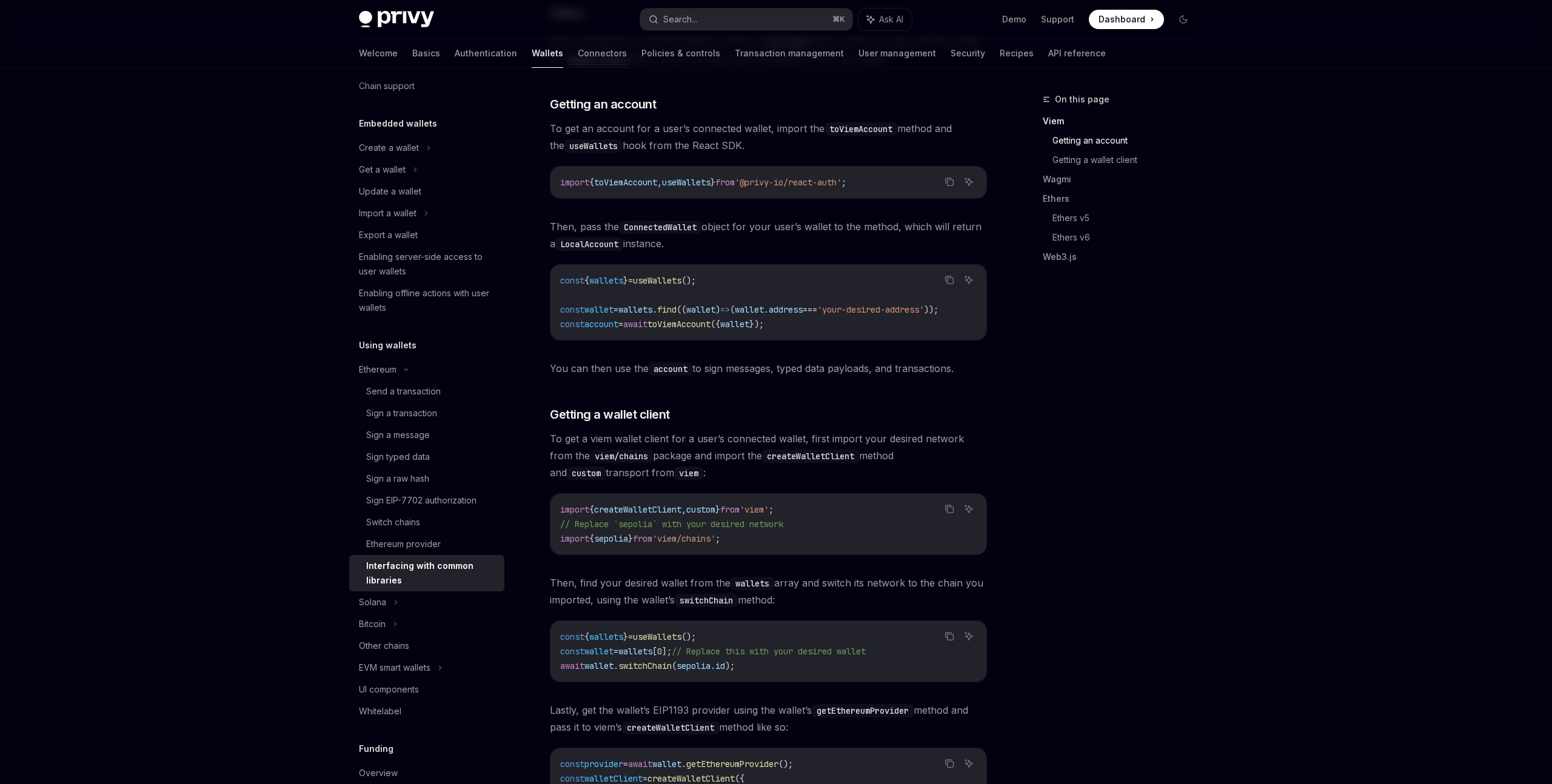
scroll to position [588, 0]
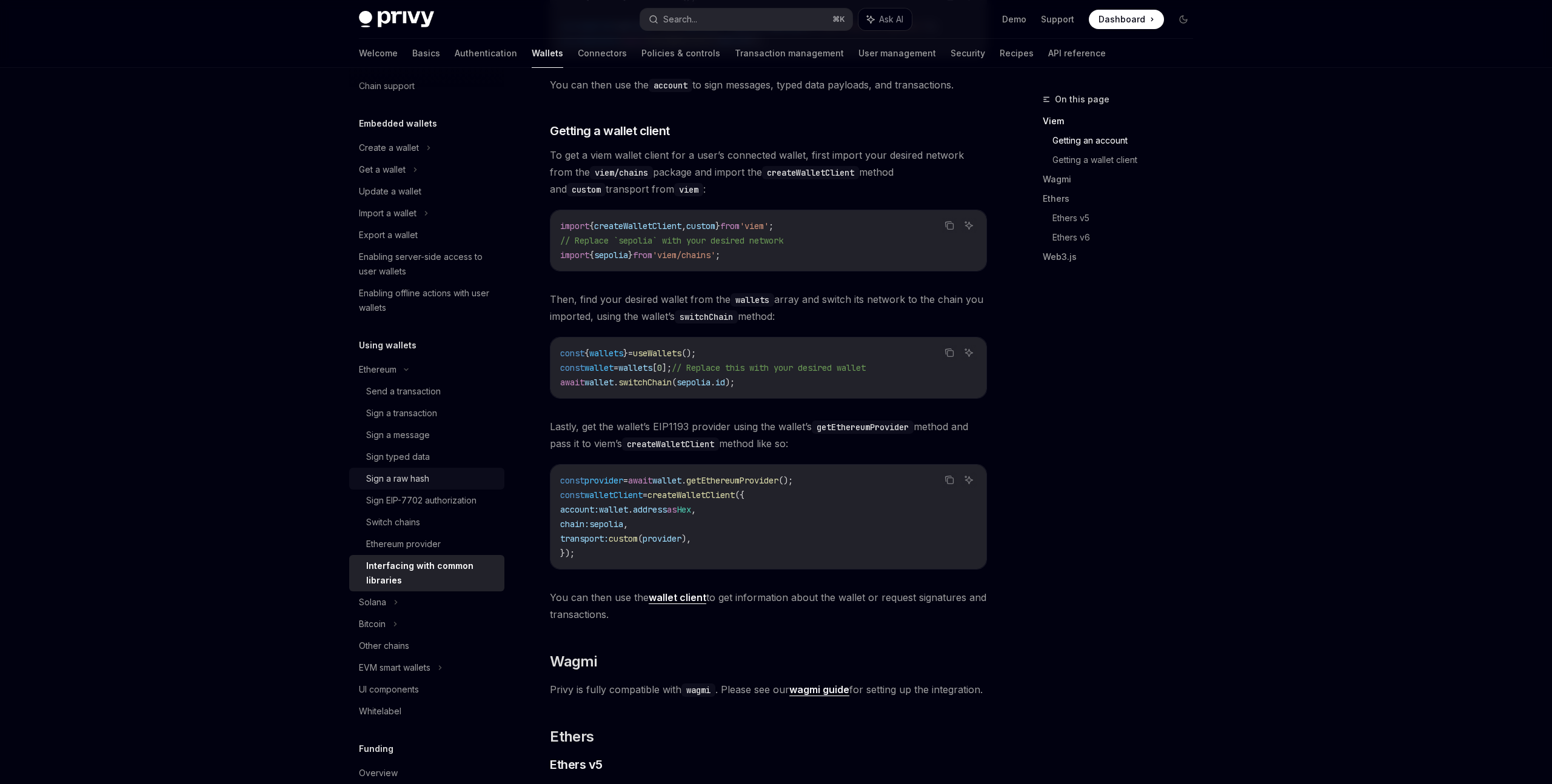
click at [426, 477] on div "Sign a raw hash" at bounding box center [398, 479] width 63 height 14
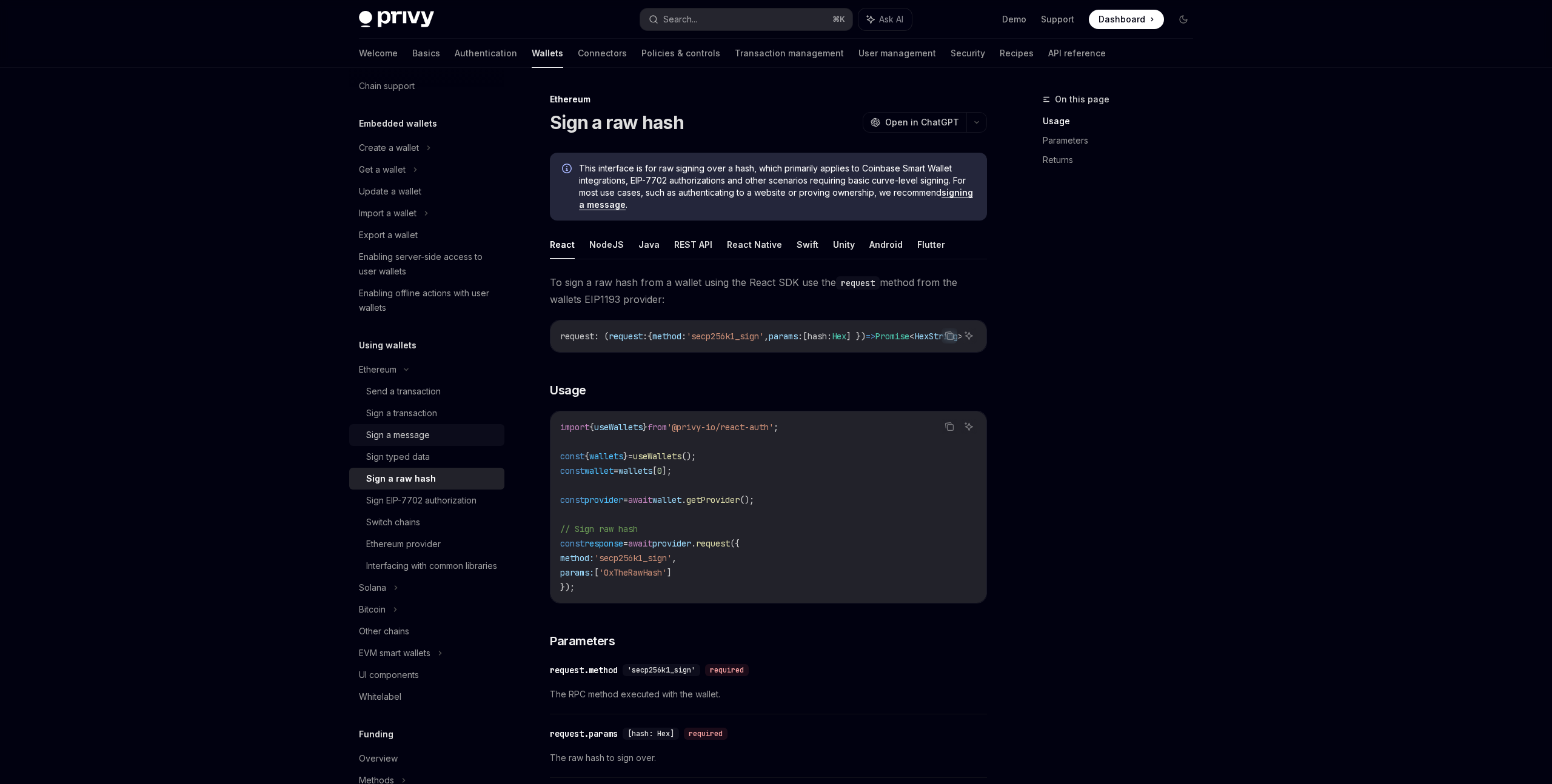
click at [419, 431] on div "Sign a message" at bounding box center [398, 435] width 63 height 14
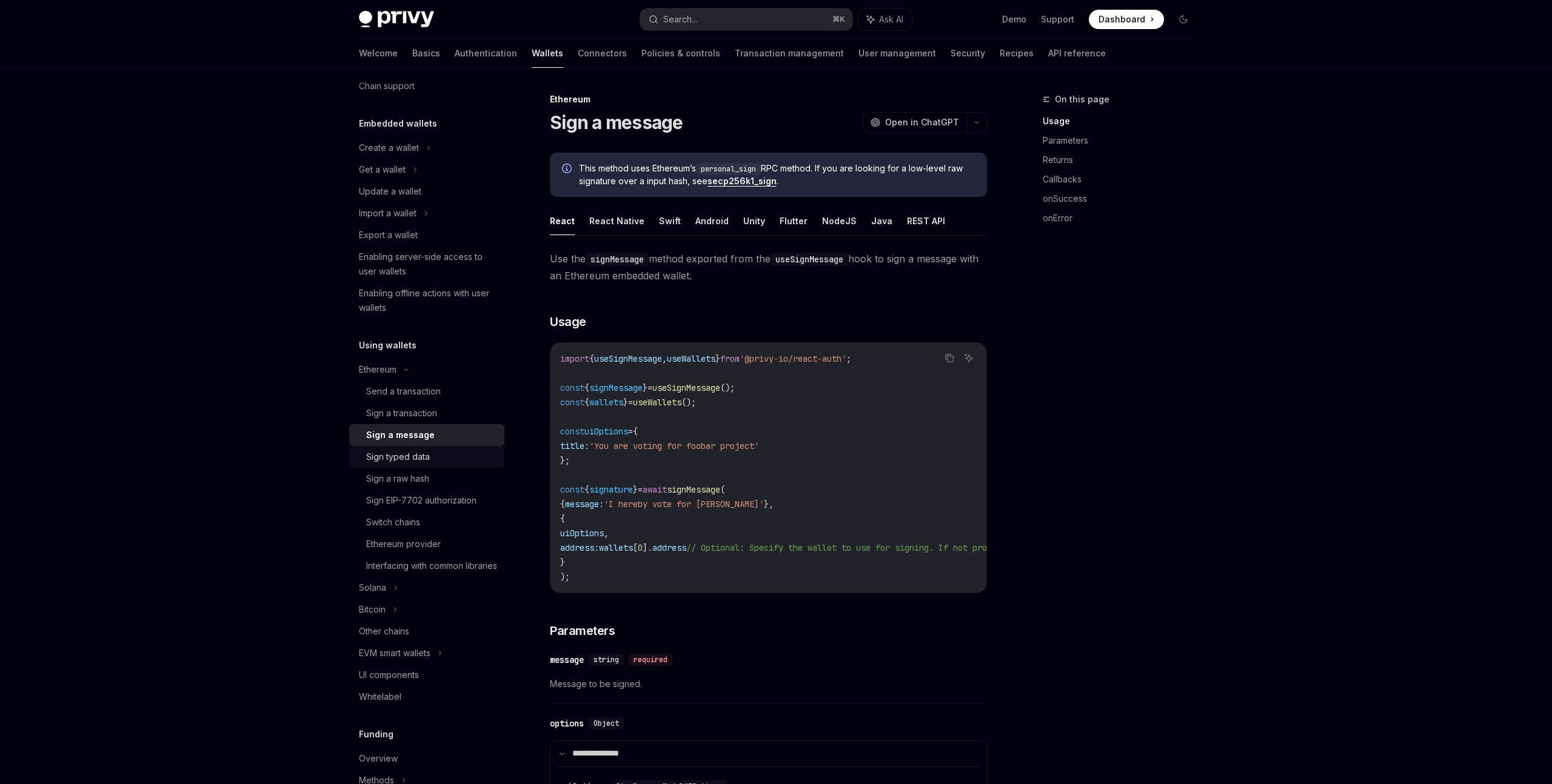
click at [462, 459] on div "Sign typed data" at bounding box center [431, 457] width 131 height 14
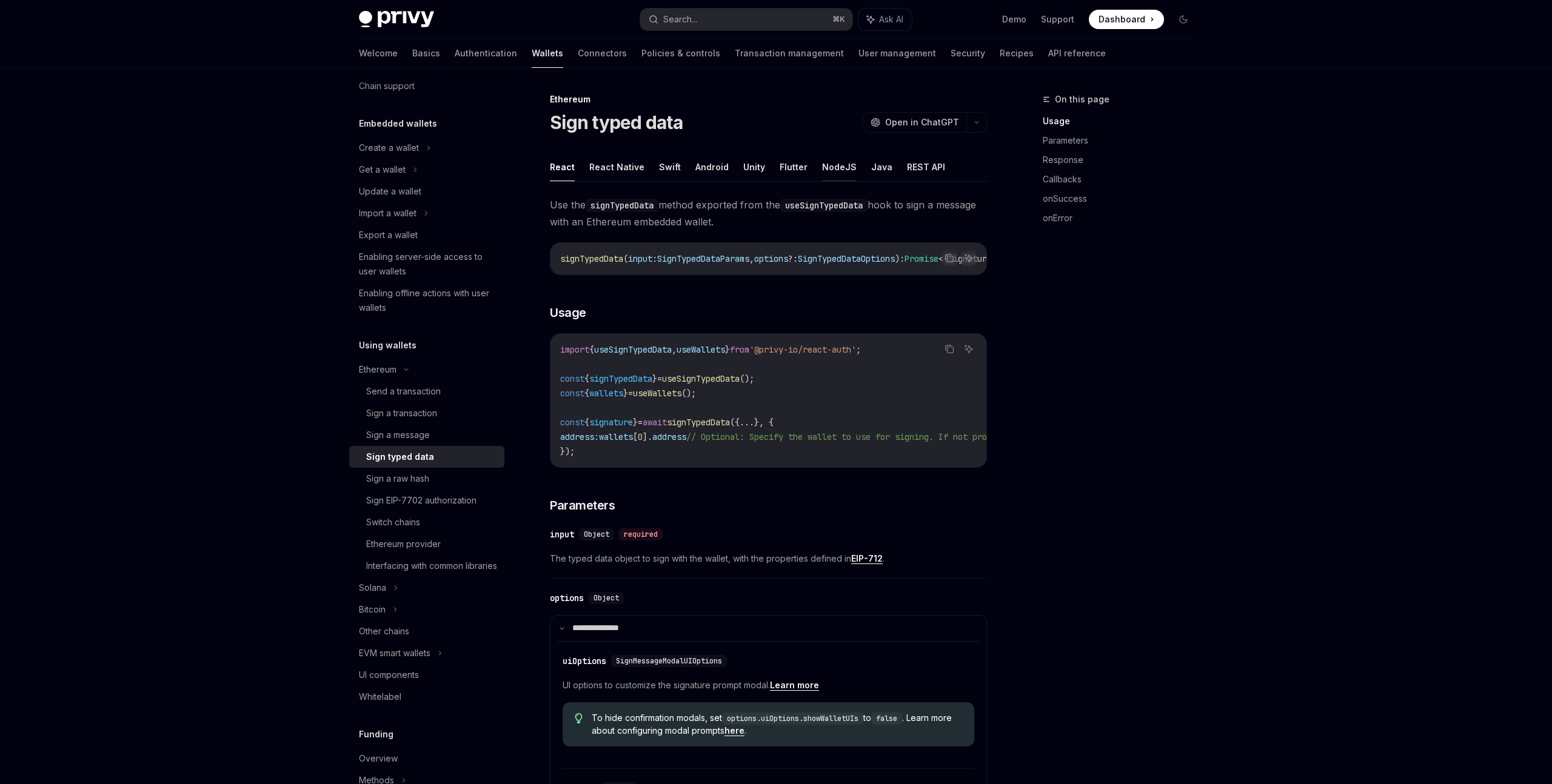
click at [834, 166] on button "NodeJS" at bounding box center [839, 167] width 35 height 29
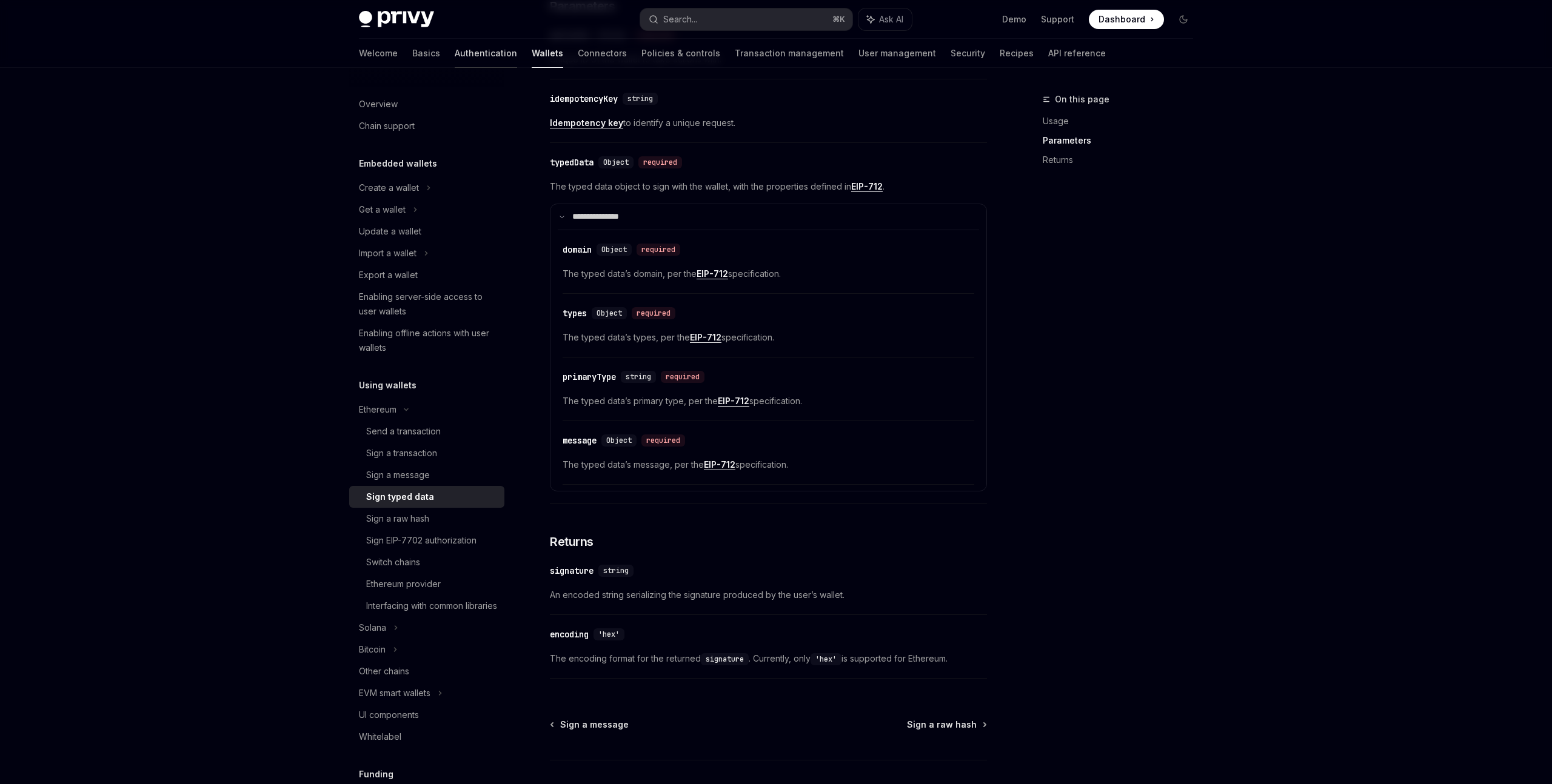
click at [454, 62] on link "Authentication" at bounding box center [485, 53] width 63 height 29
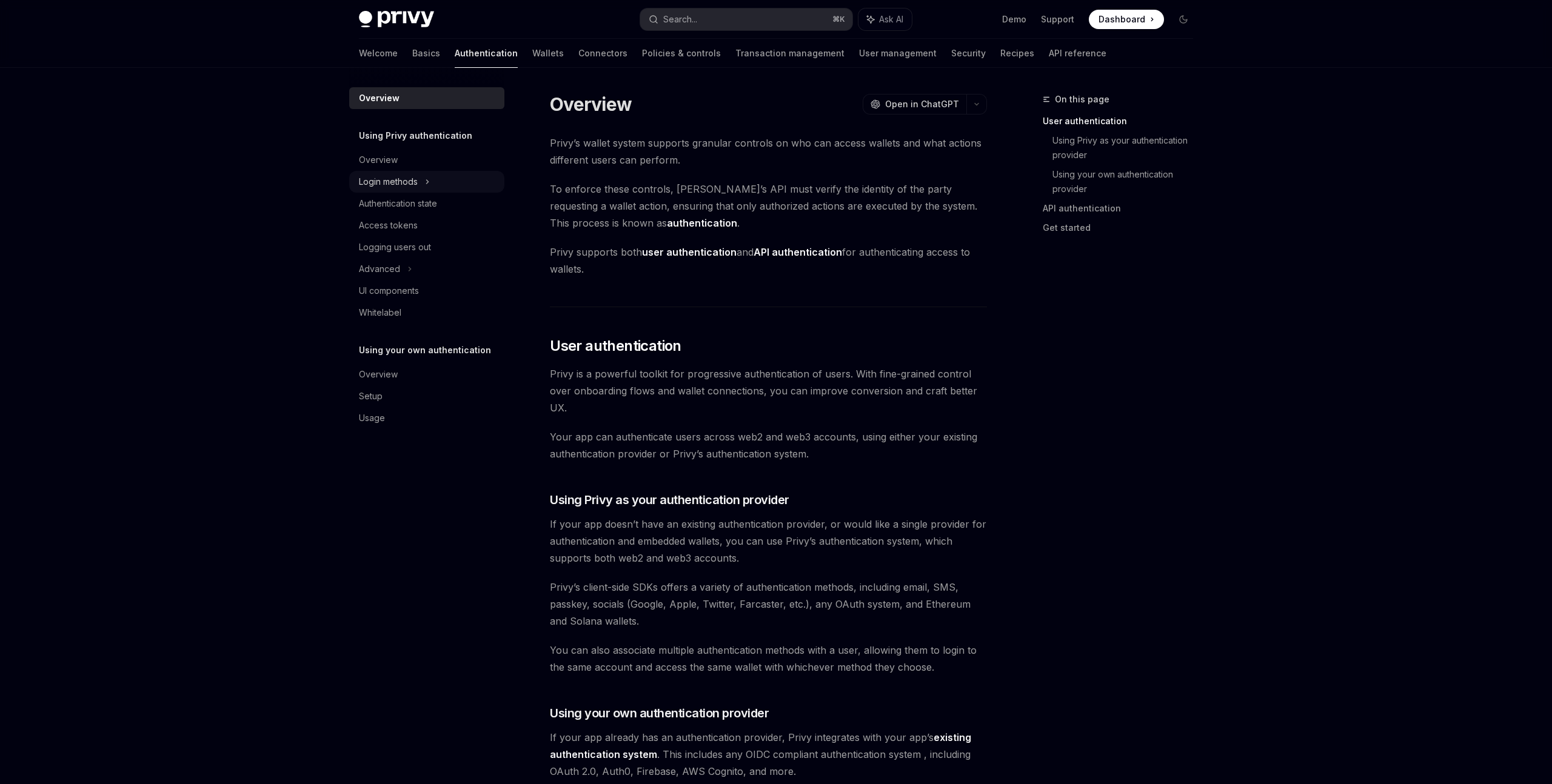
click at [416, 186] on div "Login methods" at bounding box center [388, 181] width 59 height 14
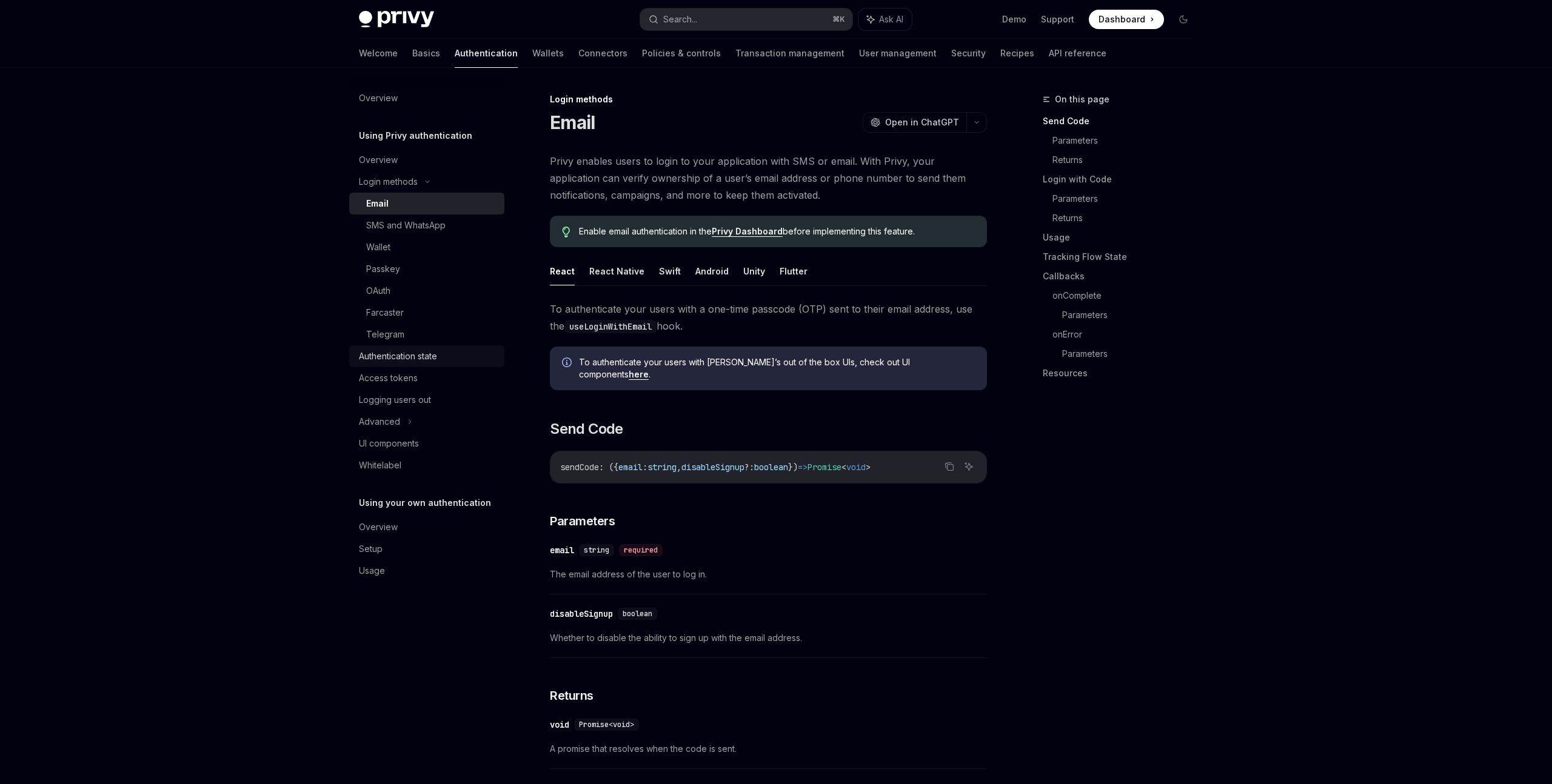
click at [434, 358] on div "Authentication state" at bounding box center [398, 356] width 79 height 14
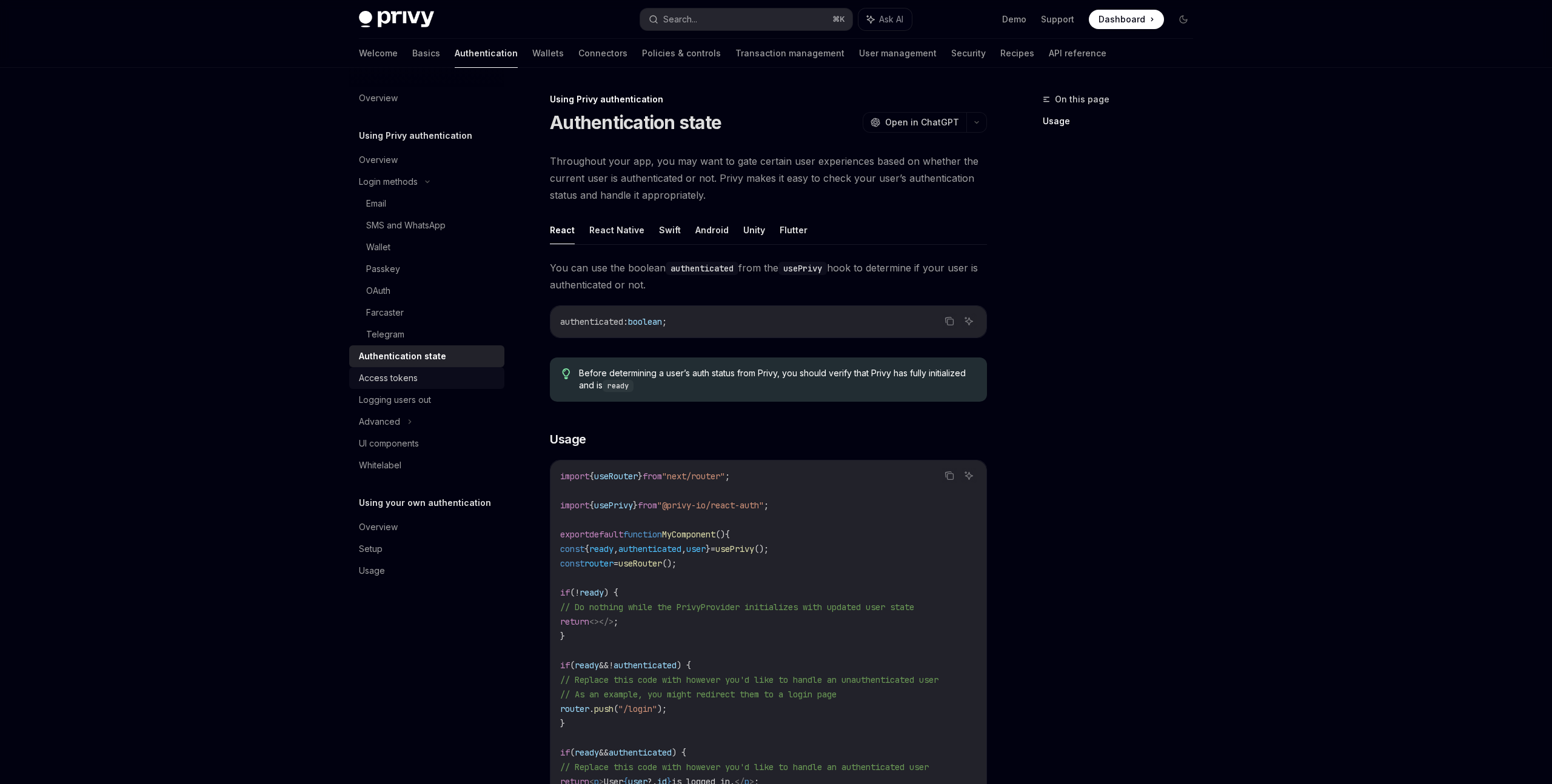
click at [434, 377] on div "Access tokens" at bounding box center [428, 378] width 138 height 14
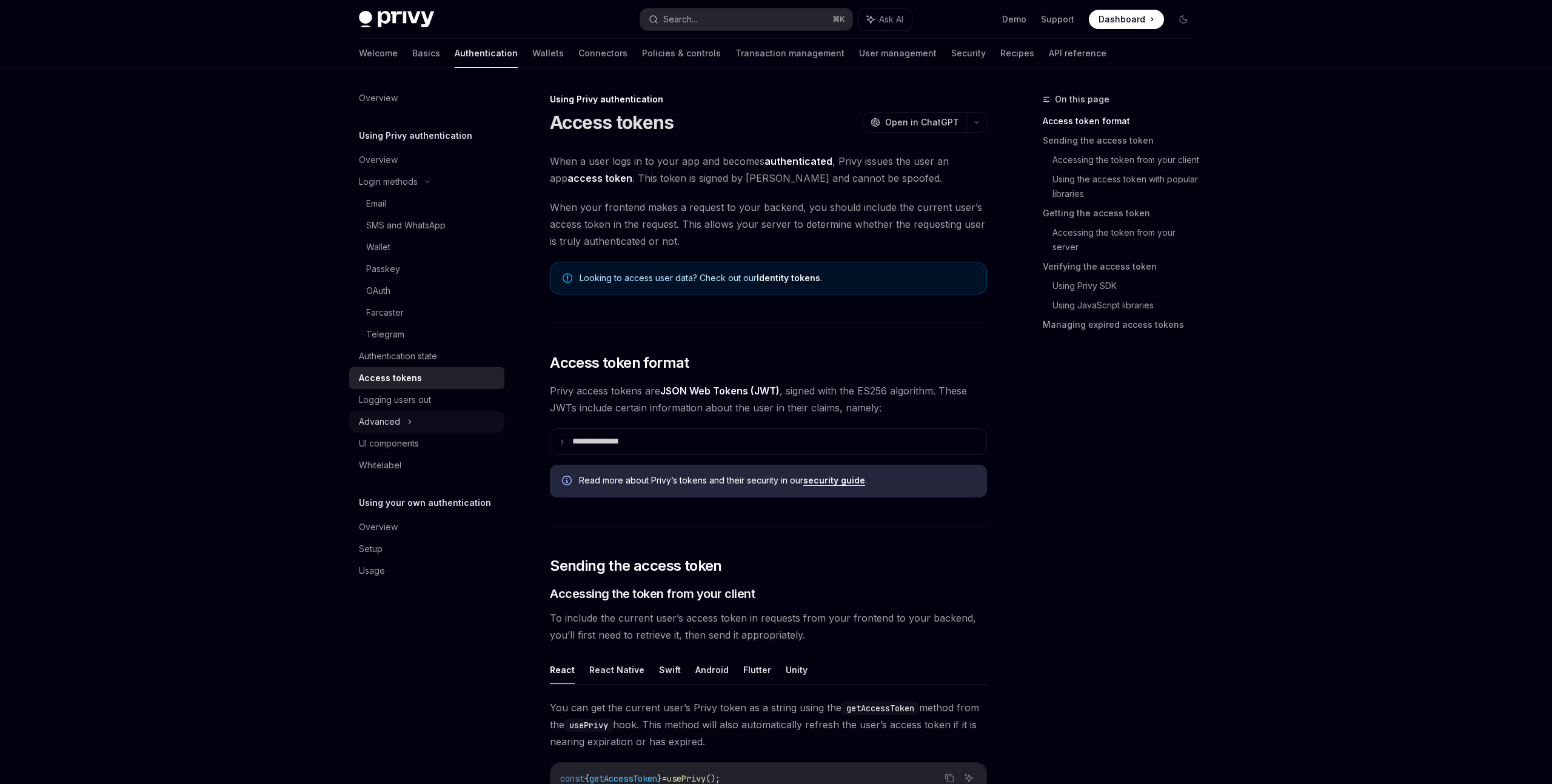
click at [429, 415] on div "Advanced" at bounding box center [426, 422] width 155 height 22
click at [430, 446] on div "MFA" at bounding box center [426, 443] width 155 height 22
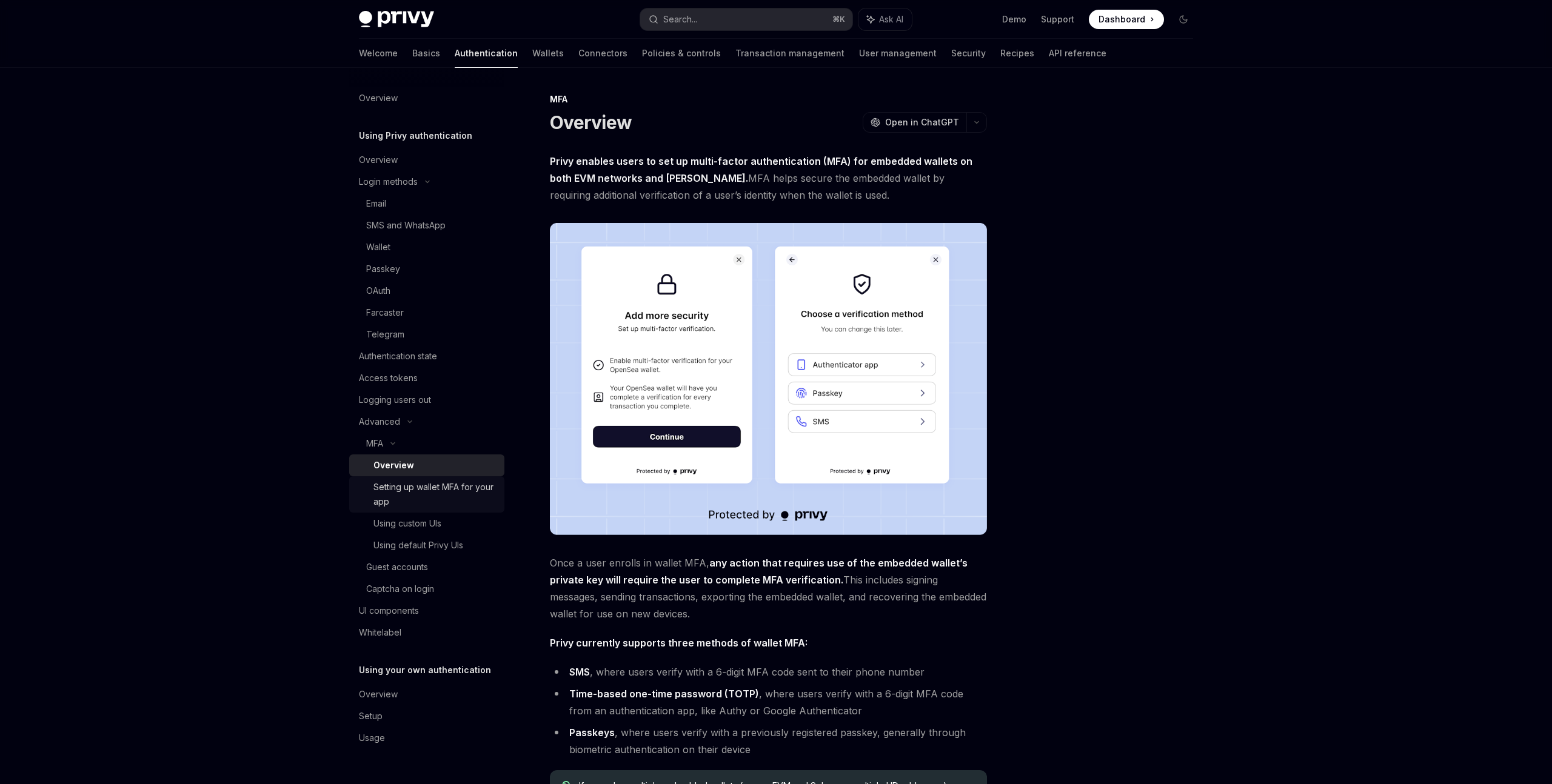
click at [450, 494] on div "Setting up wallet MFA for your app" at bounding box center [435, 495] width 124 height 29
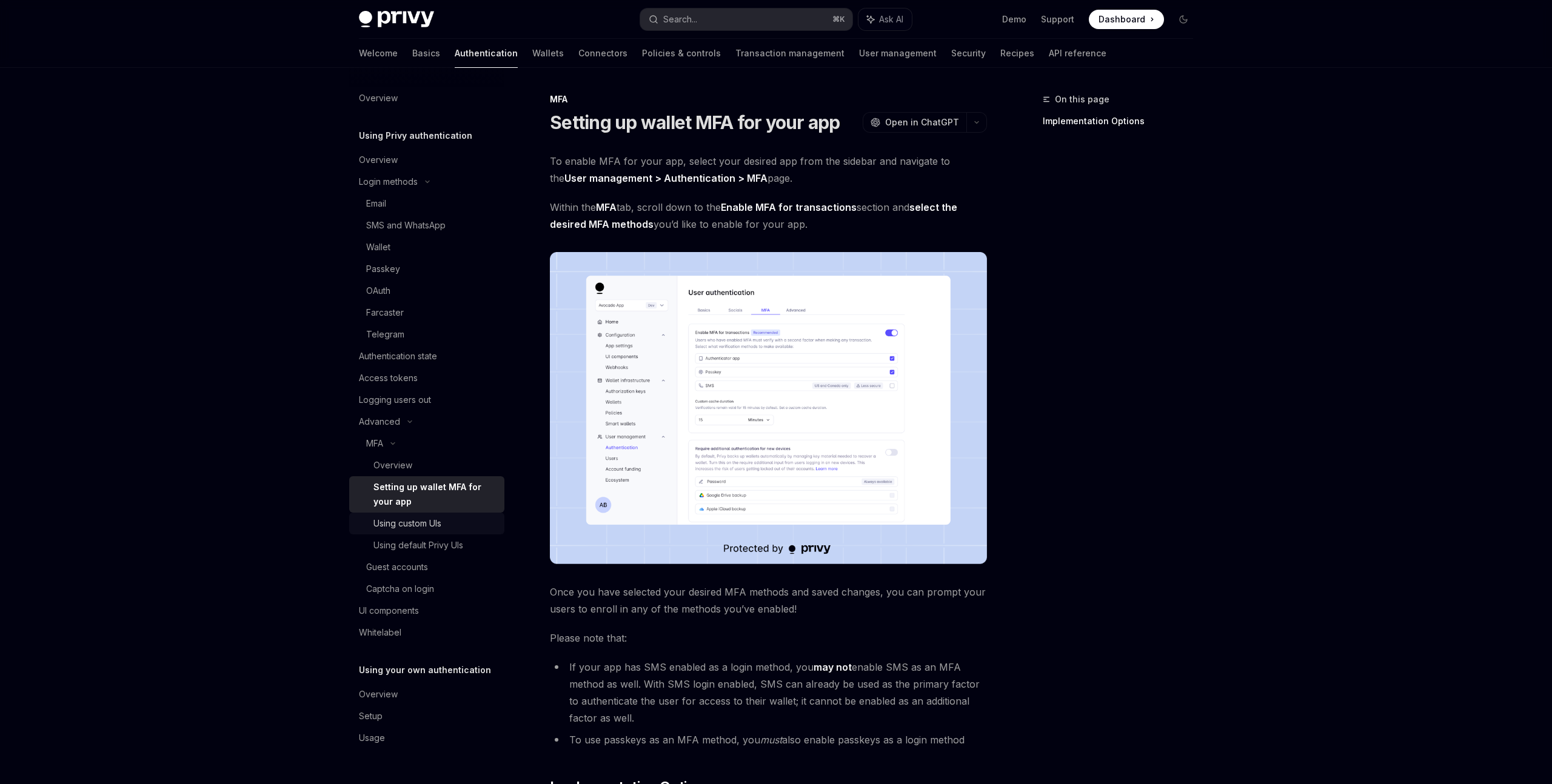
click at [446, 514] on link "Using custom UIs" at bounding box center [426, 523] width 155 height 22
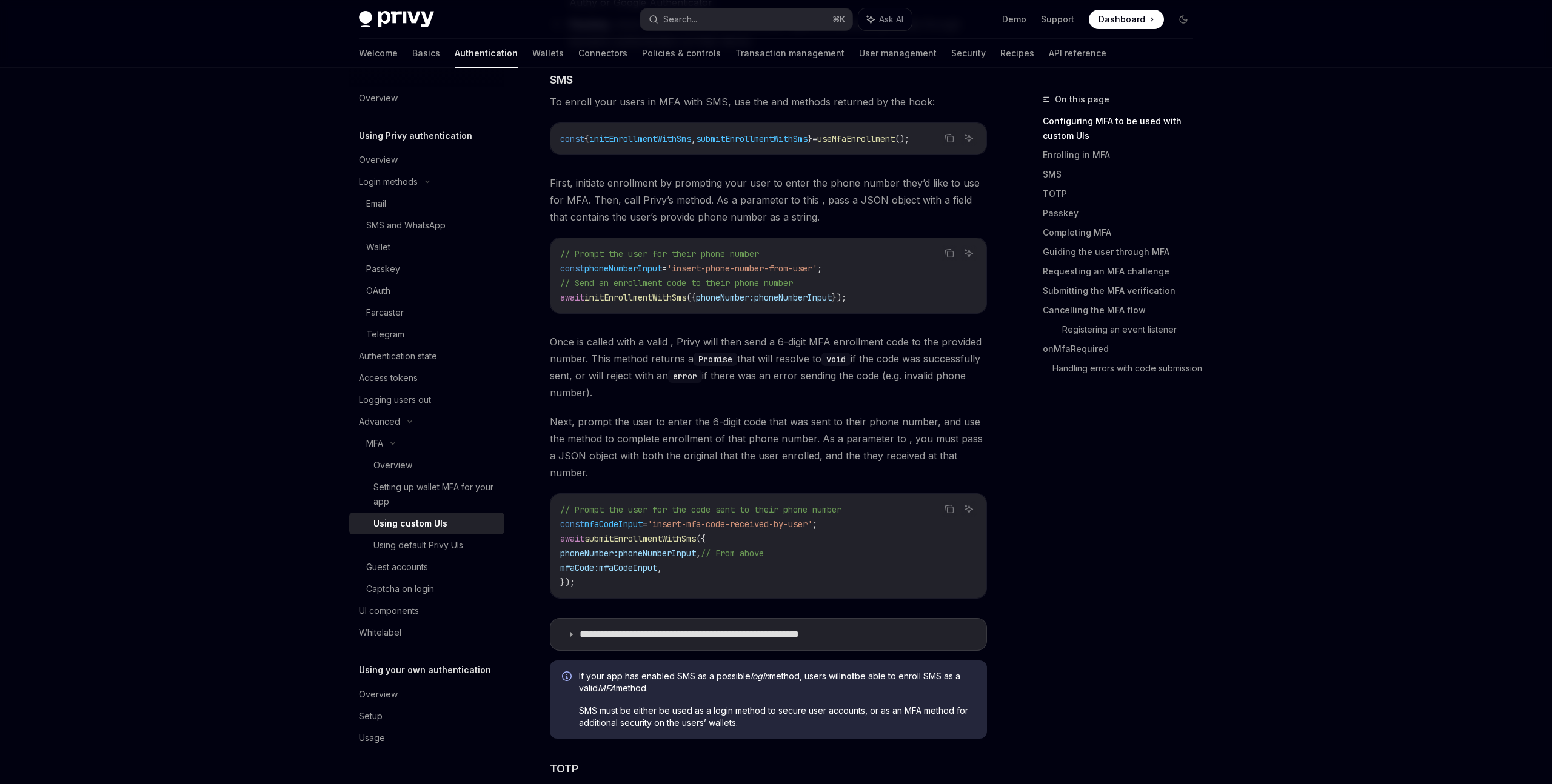
scroll to position [1257, 0]
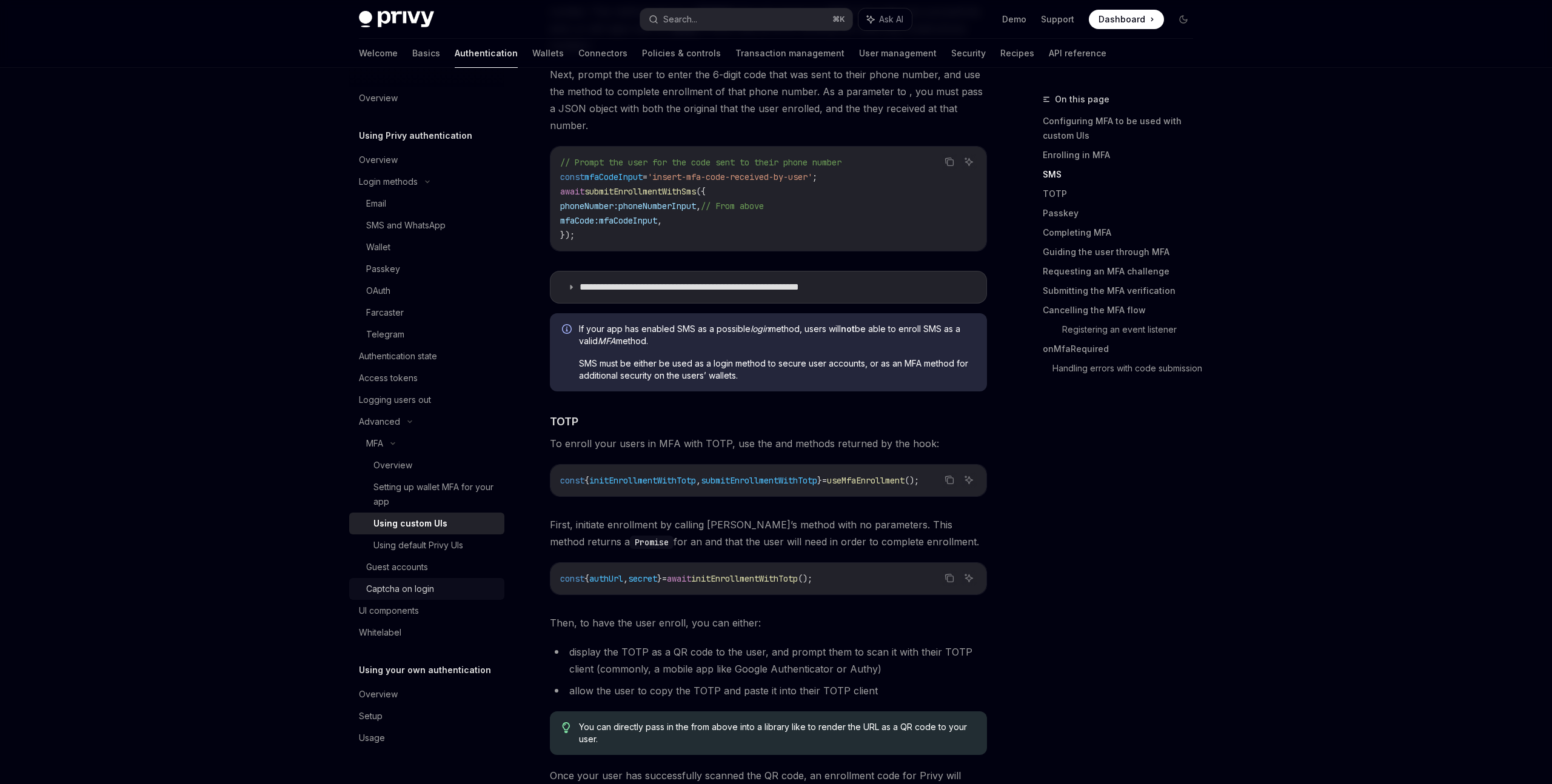
click at [459, 587] on div "Captcha on login" at bounding box center [431, 589] width 131 height 14
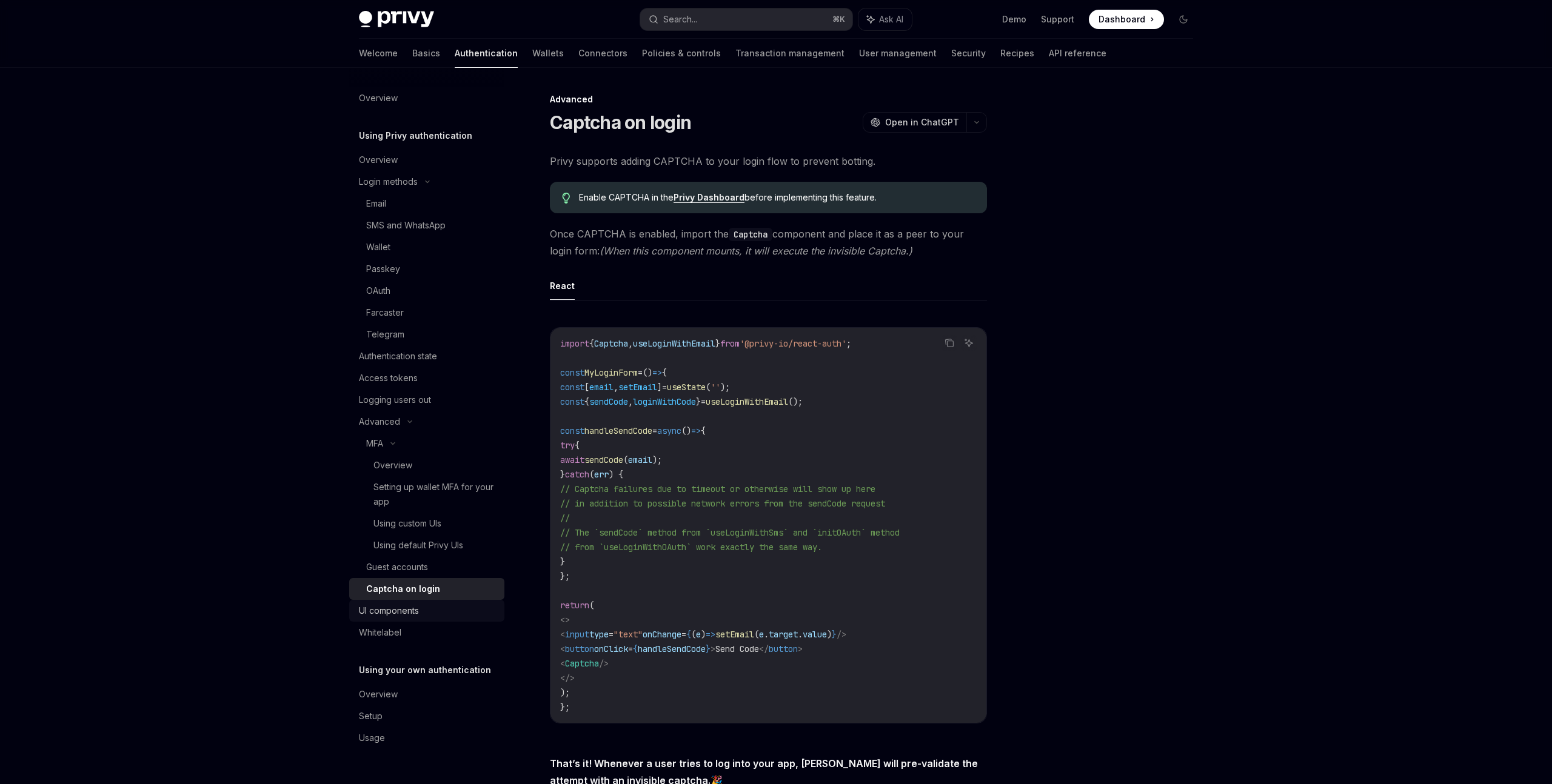
click at [472, 607] on div "UI components" at bounding box center [428, 610] width 138 height 14
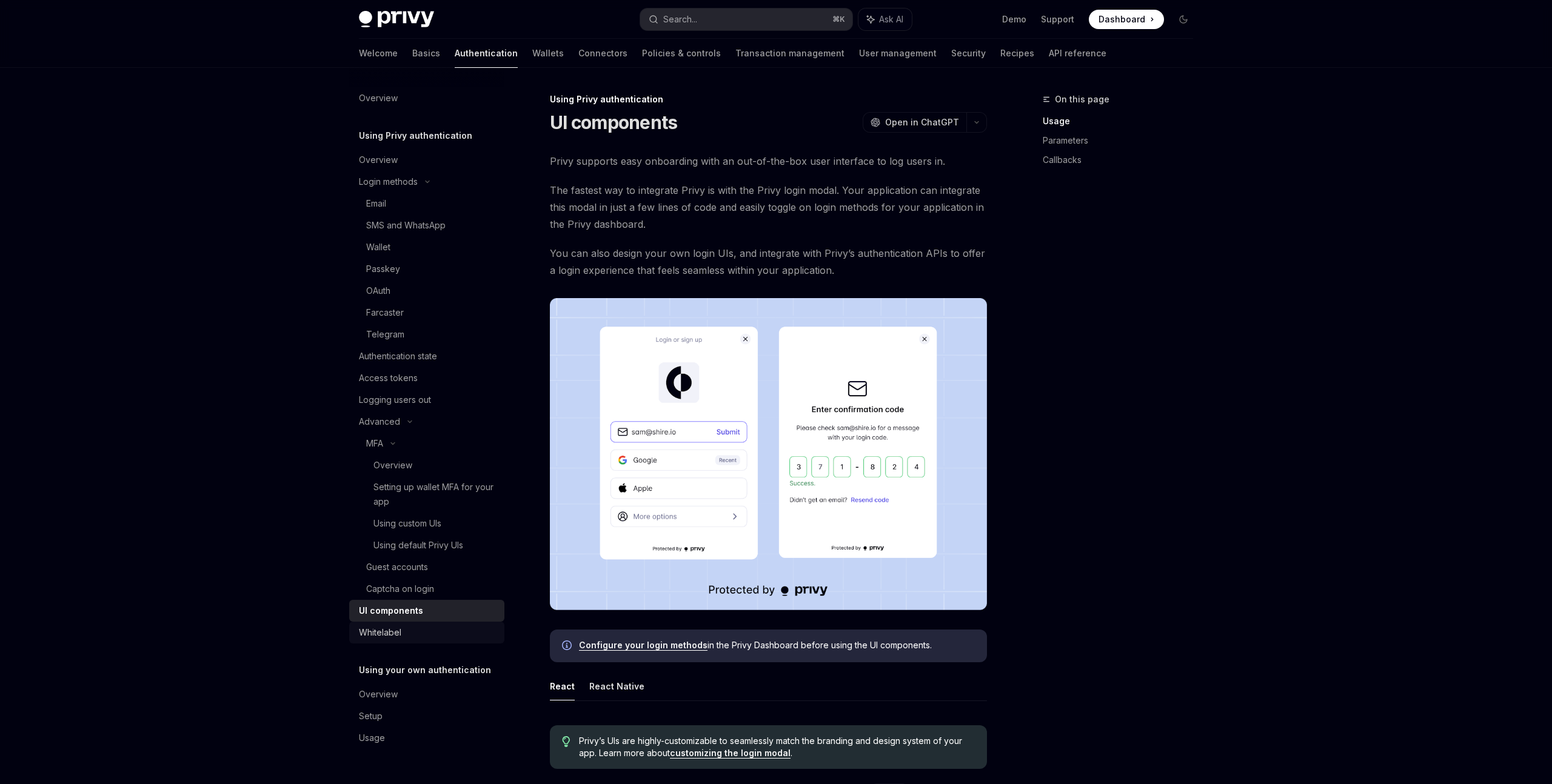
click at [460, 636] on div "Whitelabel" at bounding box center [428, 633] width 138 height 14
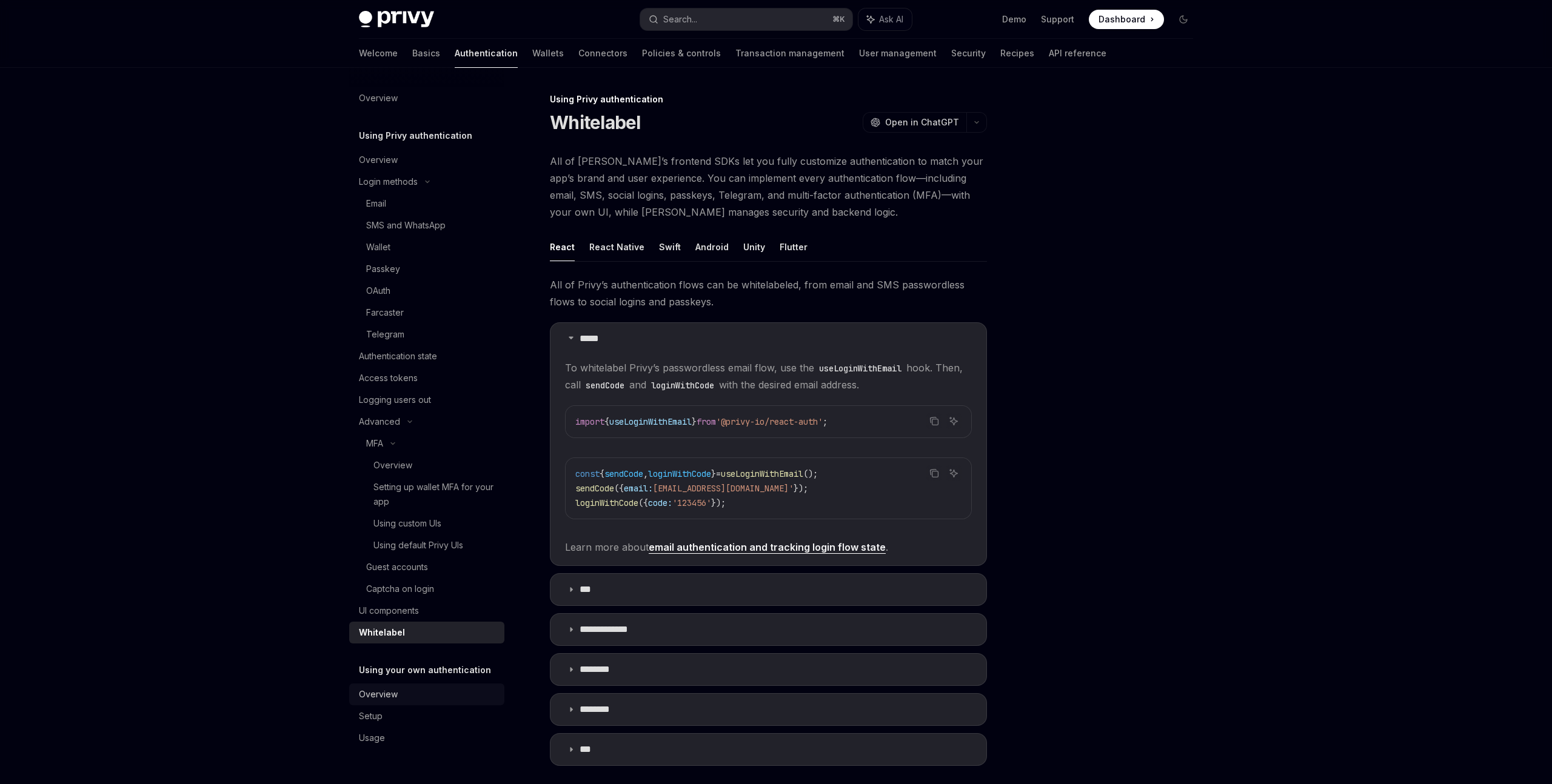
click at [454, 694] on div "Overview" at bounding box center [428, 694] width 138 height 14
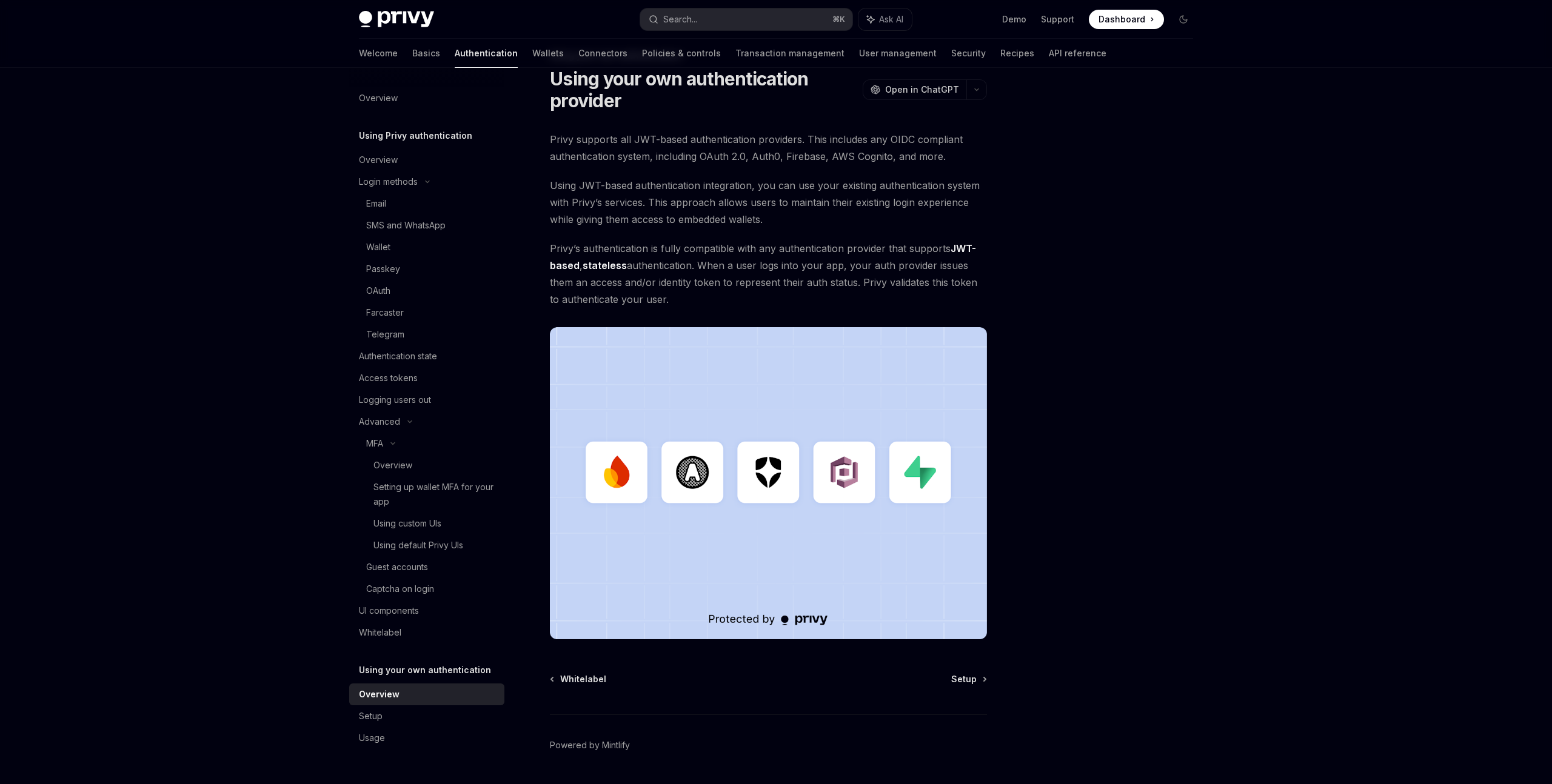
scroll to position [78, 0]
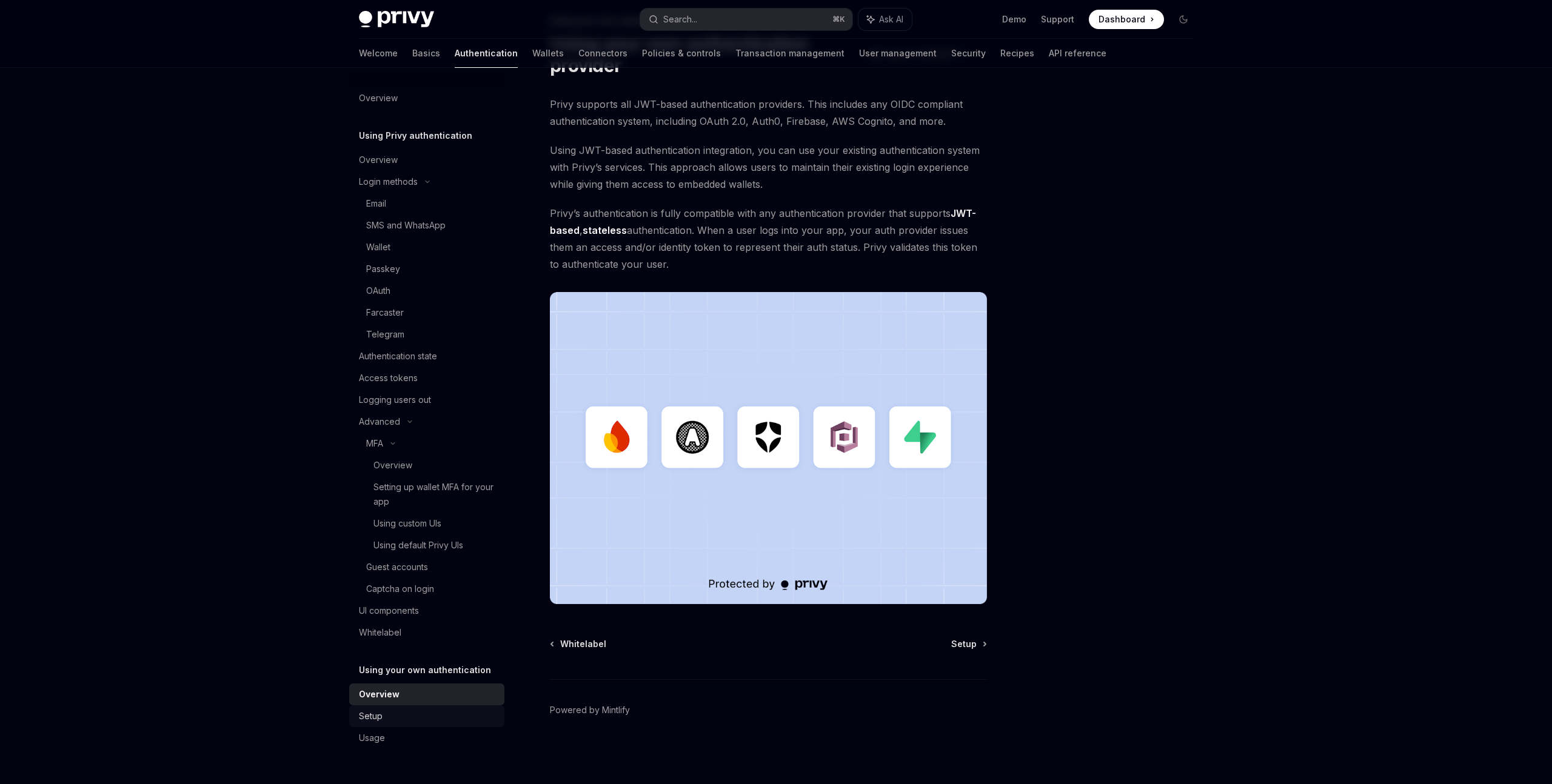
click at [446, 716] on div "Setup" at bounding box center [428, 716] width 138 height 14
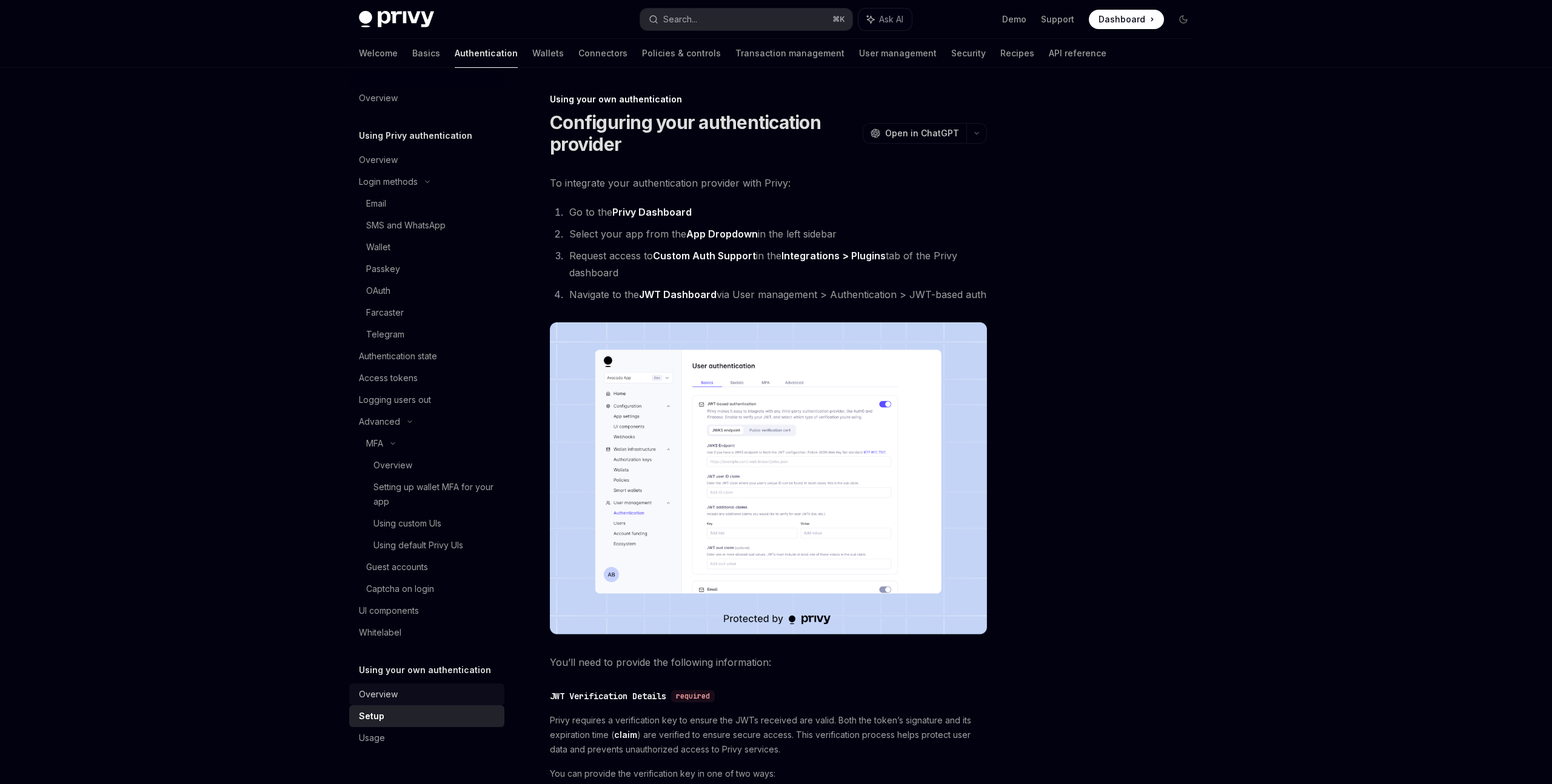
click at [442, 695] on div "Overview" at bounding box center [428, 694] width 138 height 14
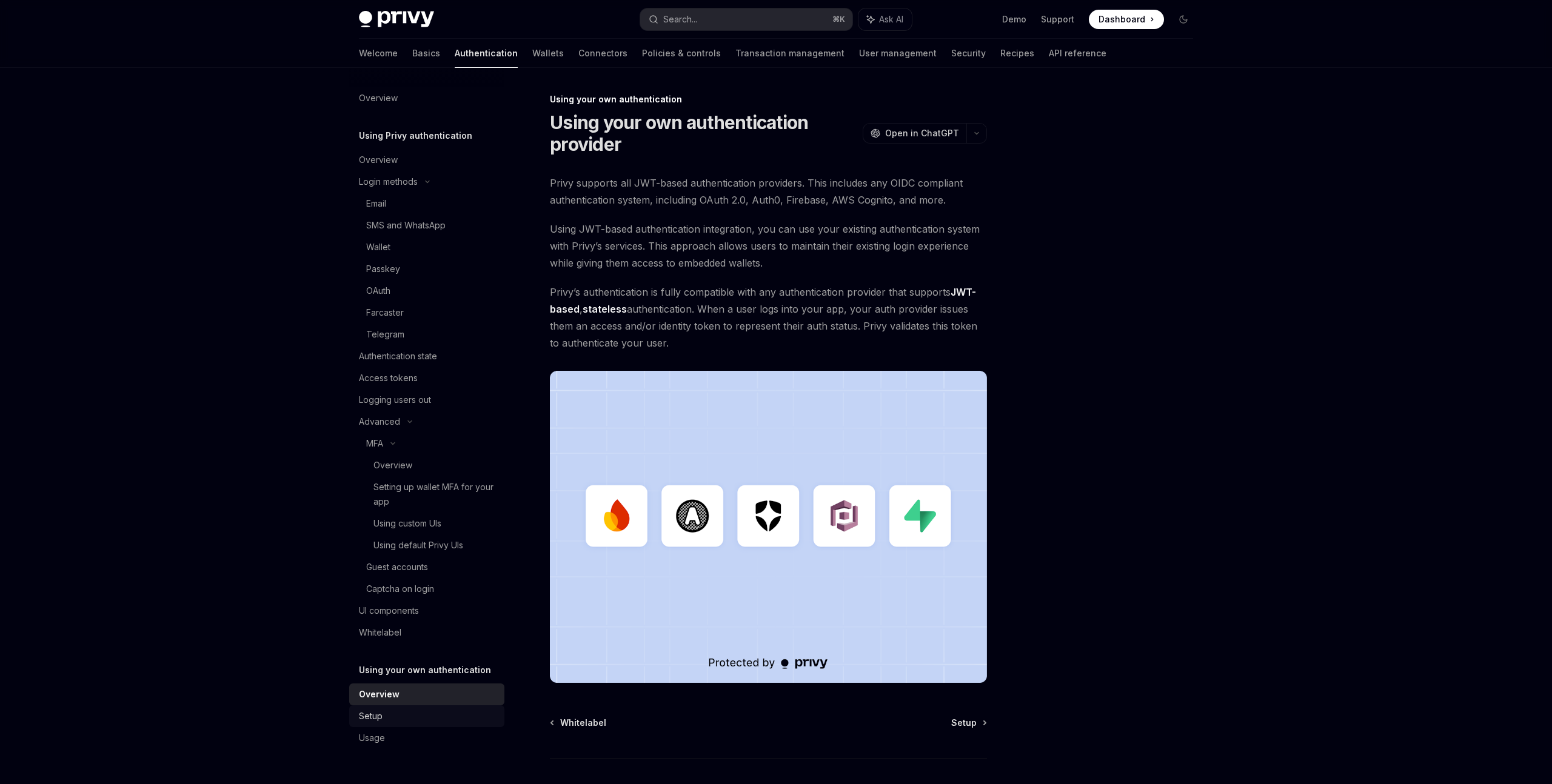
click at [396, 713] on div "Setup" at bounding box center [428, 716] width 138 height 14
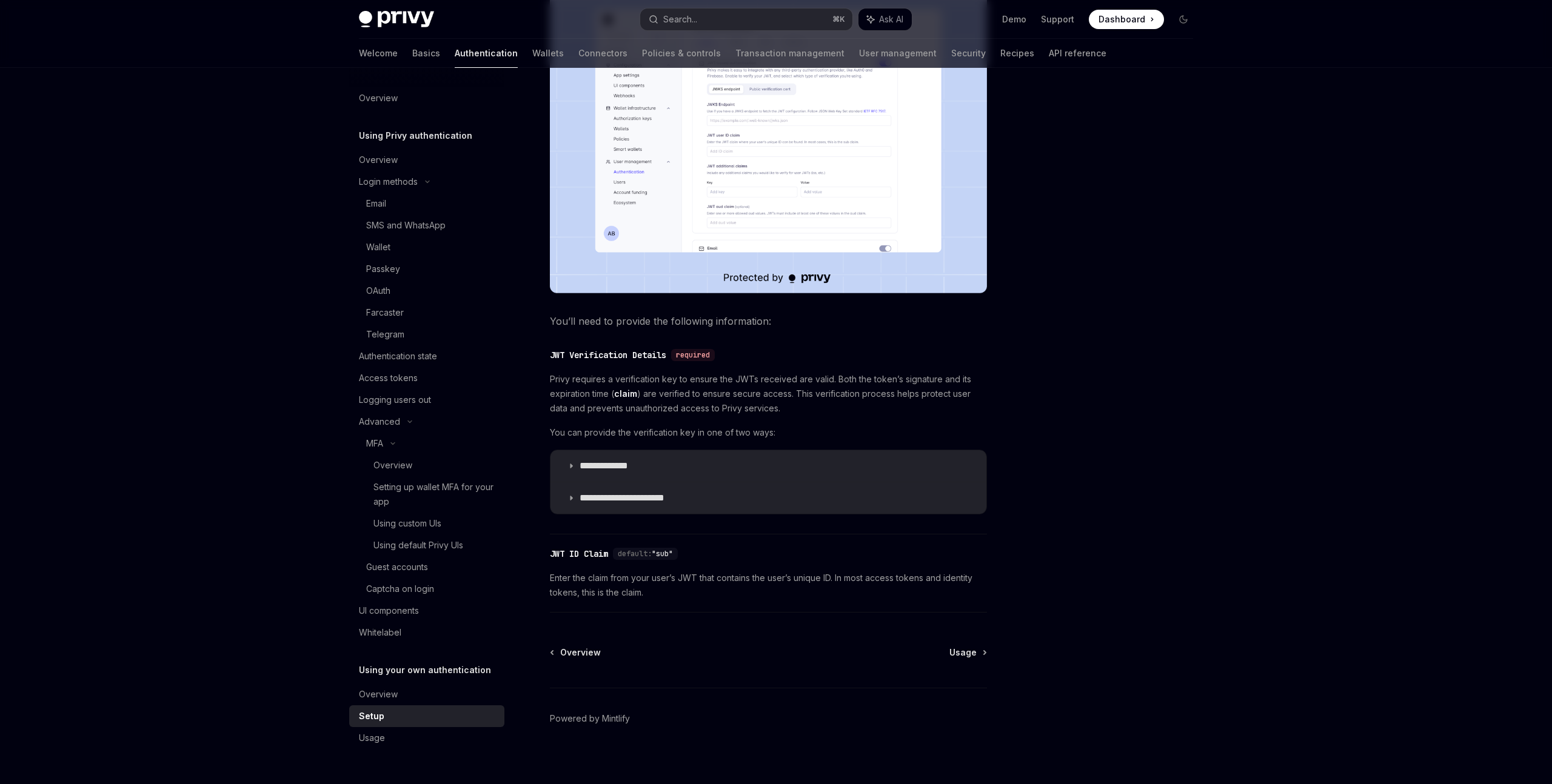
scroll to position [366, 0]
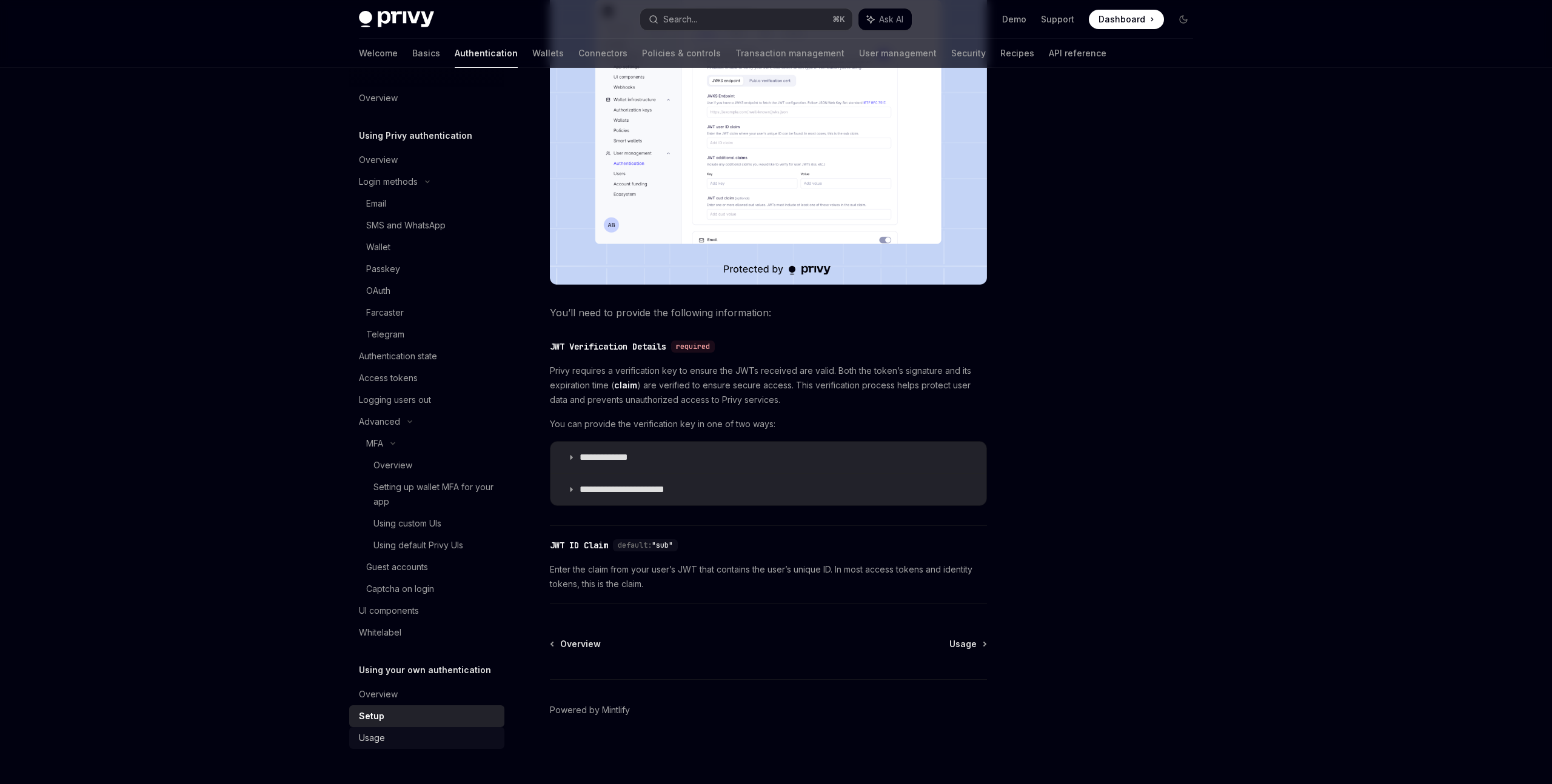
click at [429, 748] on link "Usage" at bounding box center [426, 738] width 155 height 22
type textarea "*"
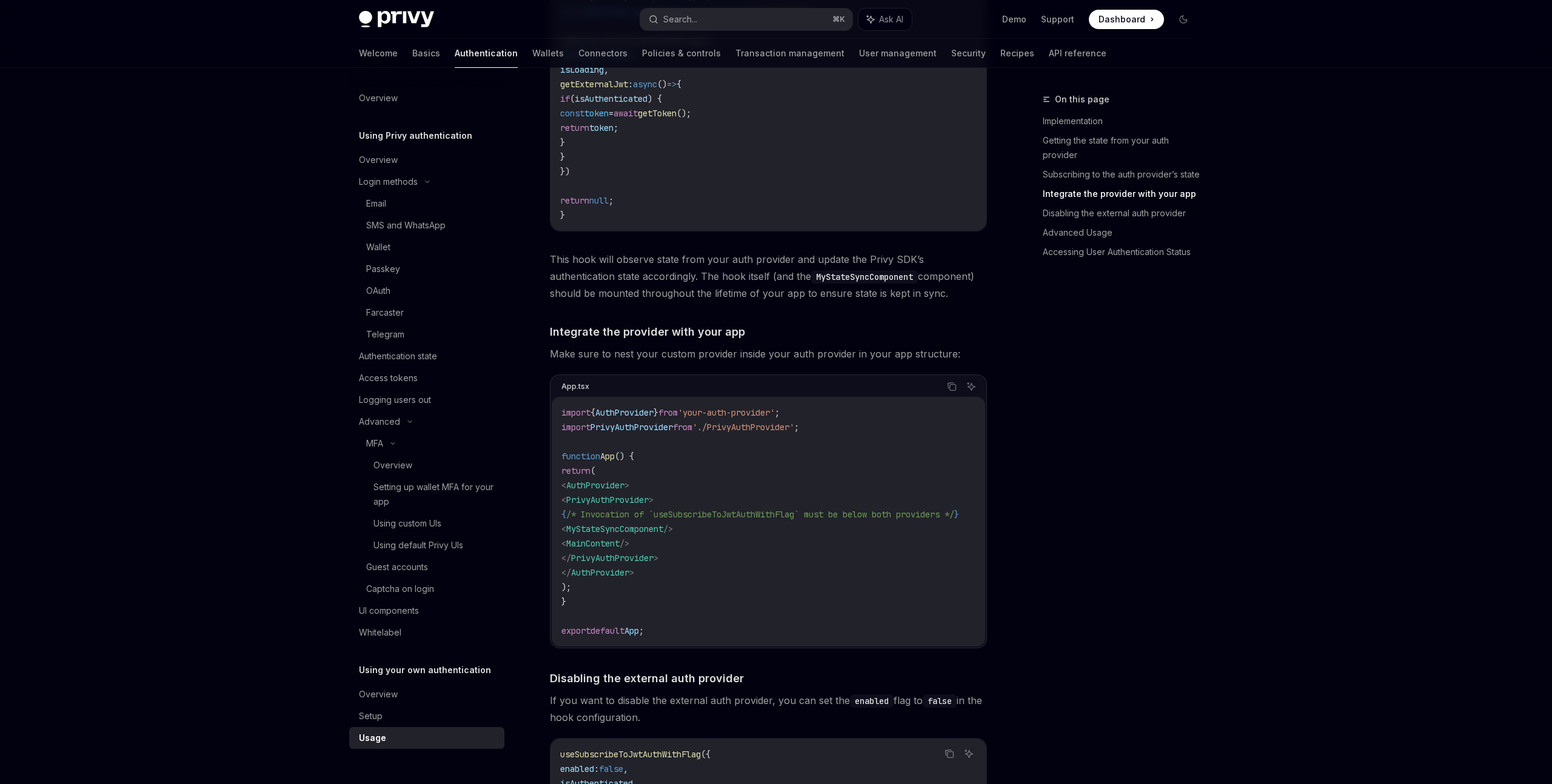
scroll to position [549, 0]
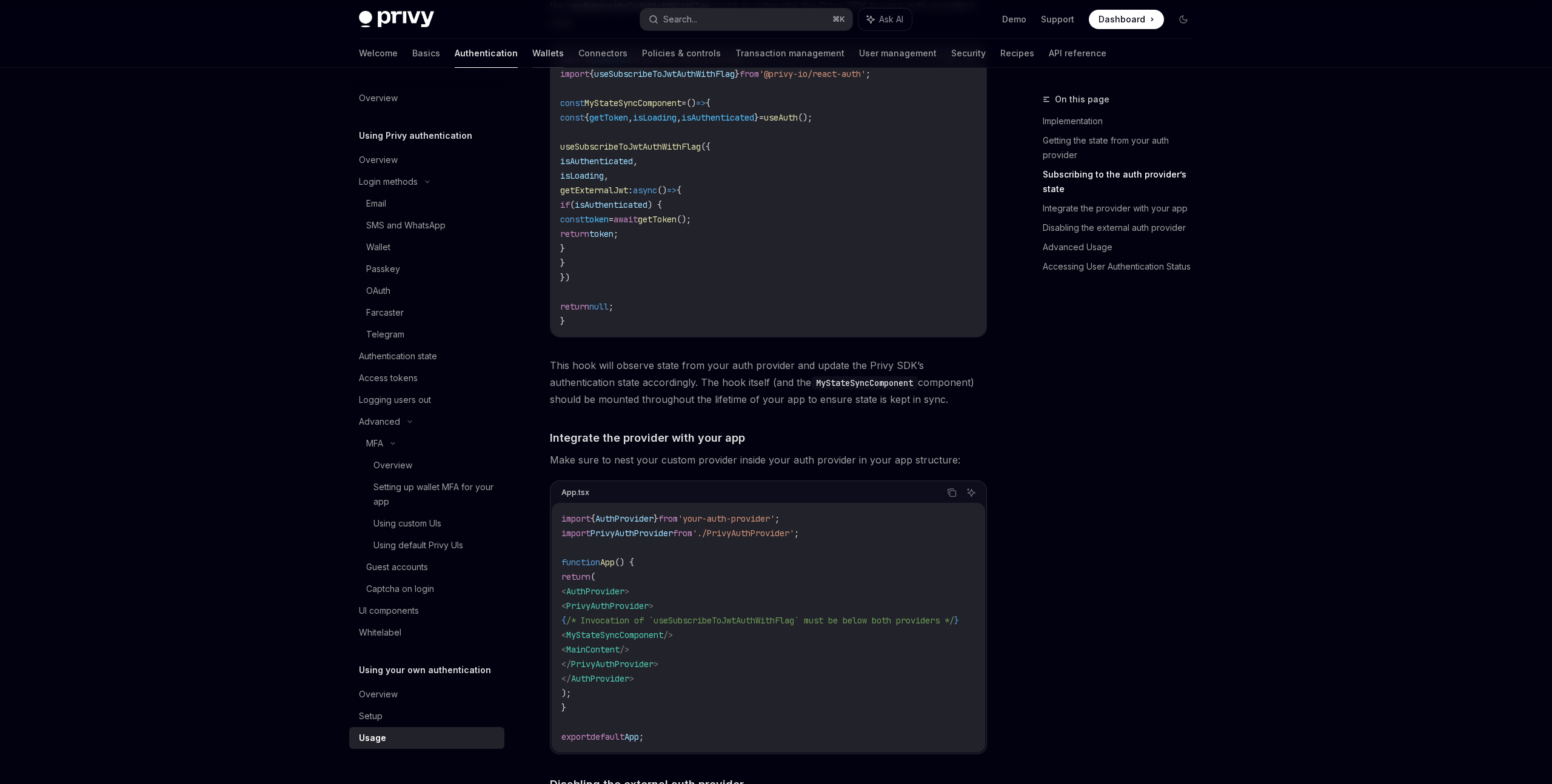
click at [532, 56] on link "Wallets" at bounding box center [548, 53] width 32 height 29
click at [473, 50] on div "Welcome Basics Authentication Wallets Connectors Policies & controls Transactio…" at bounding box center [732, 53] width 748 height 29
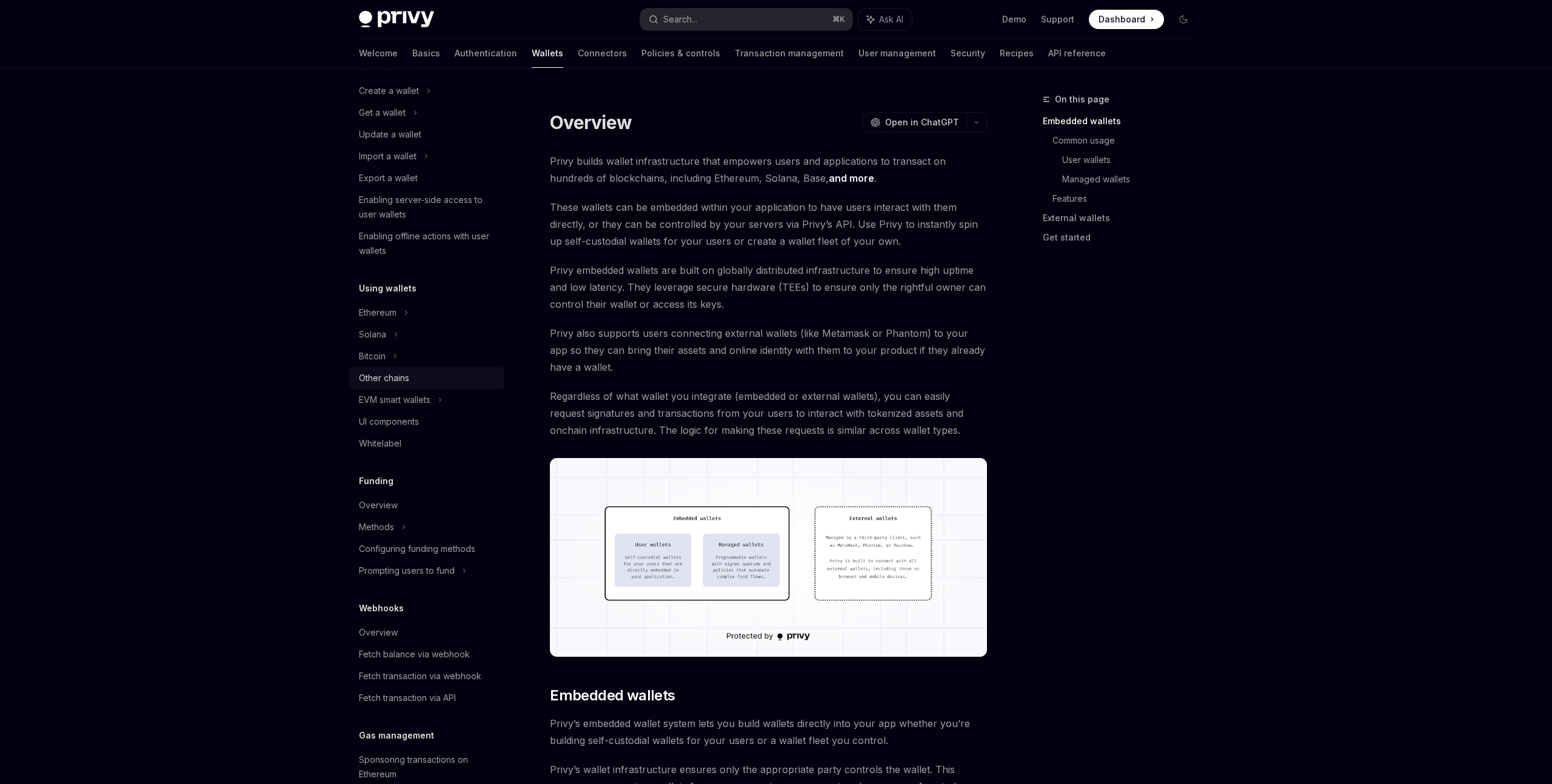
scroll to position [133, 0]
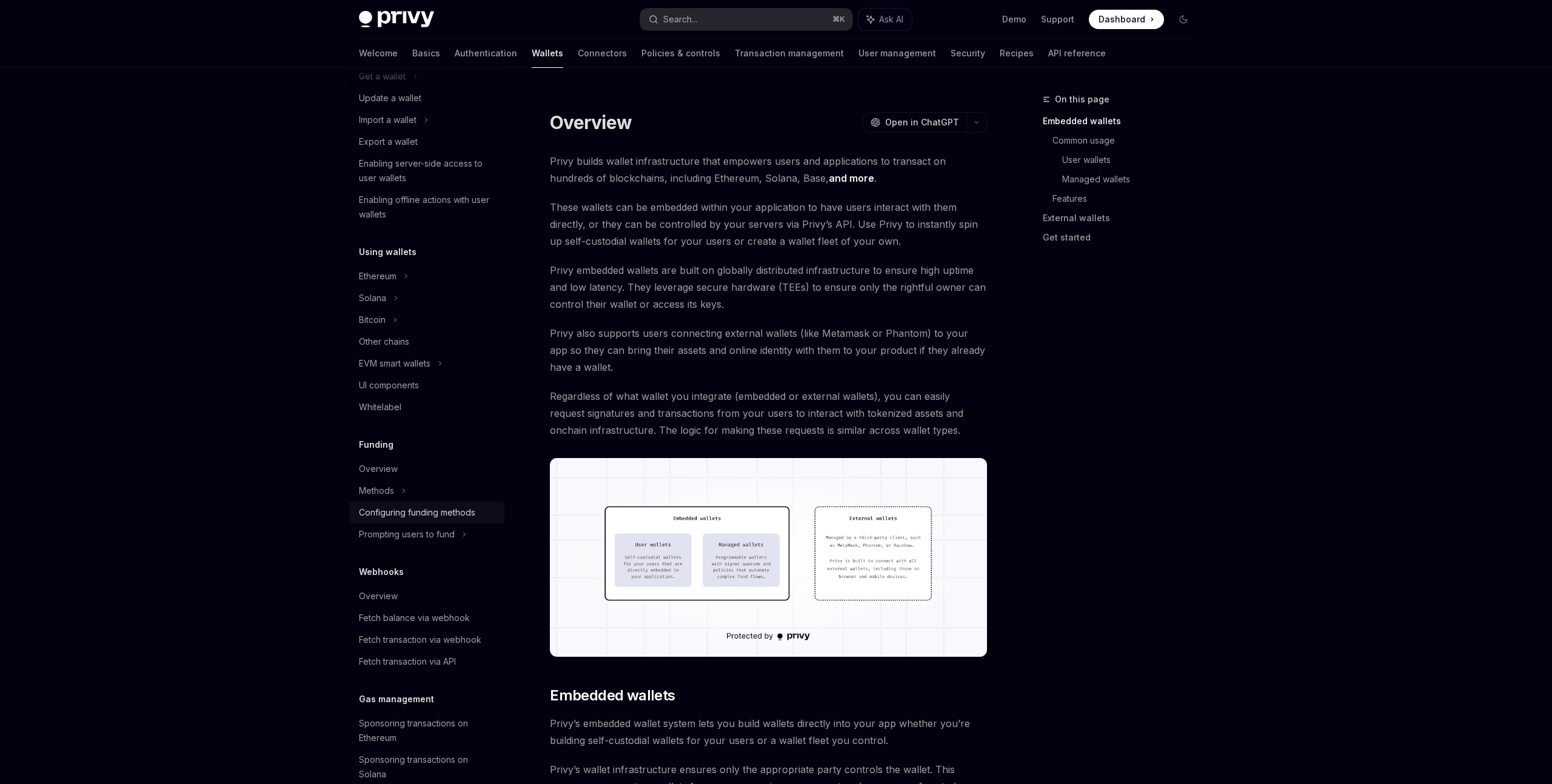
click at [459, 517] on div "Configuring funding methods" at bounding box center [417, 513] width 117 height 14
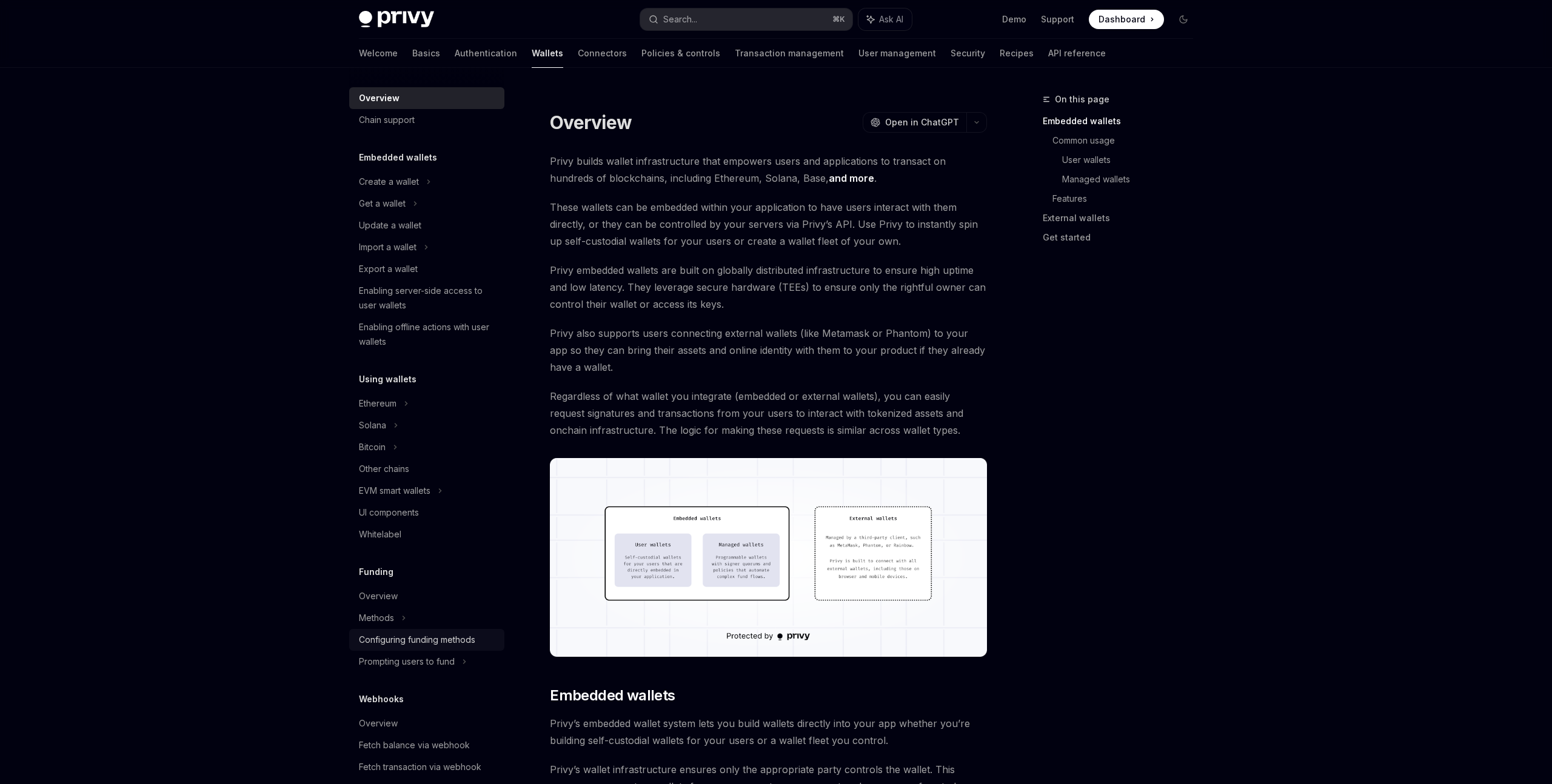
scroll to position [0, 0]
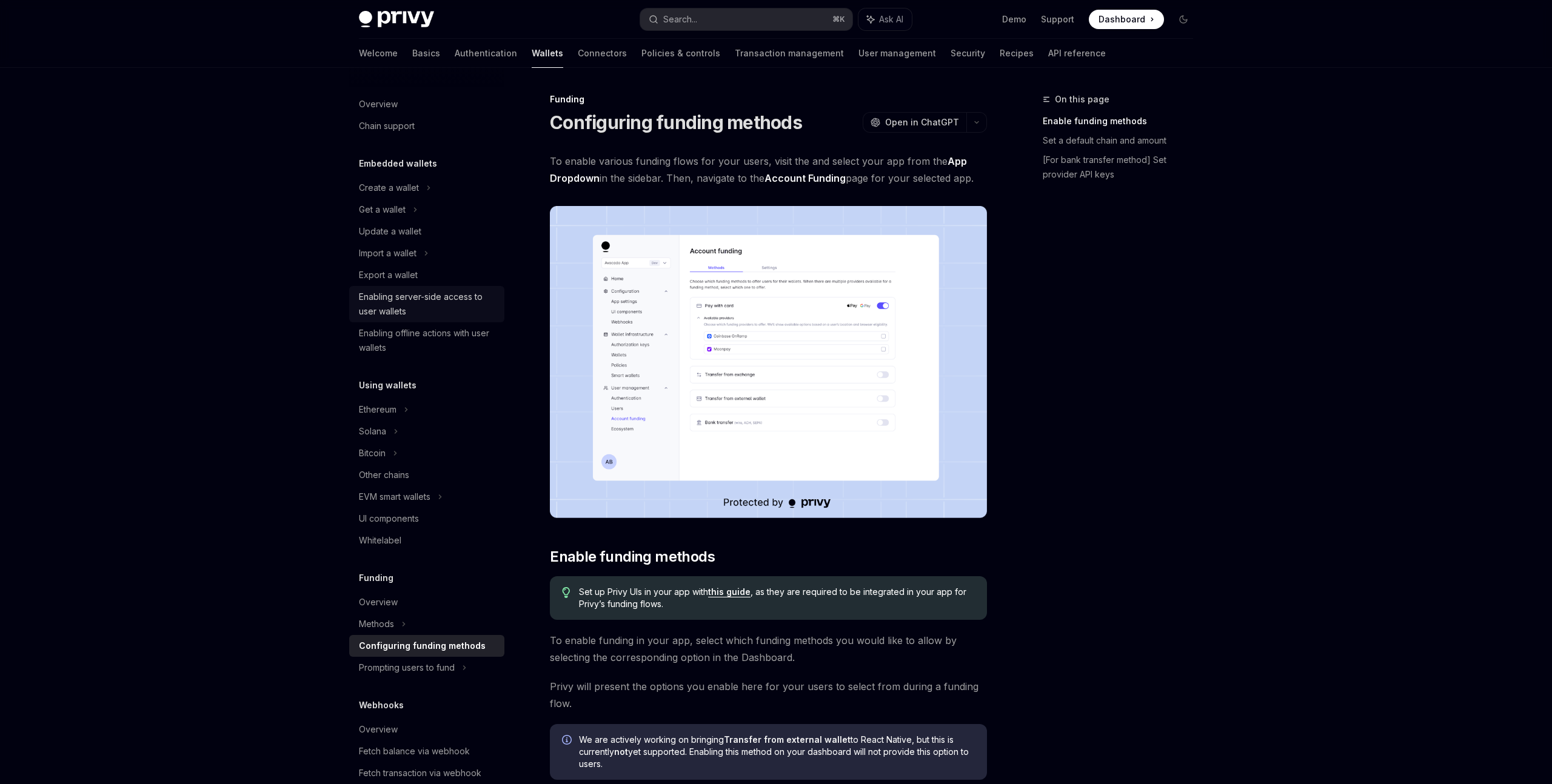
click at [415, 312] on div "Enabling server-side access to user wallets" at bounding box center [428, 304] width 138 height 29
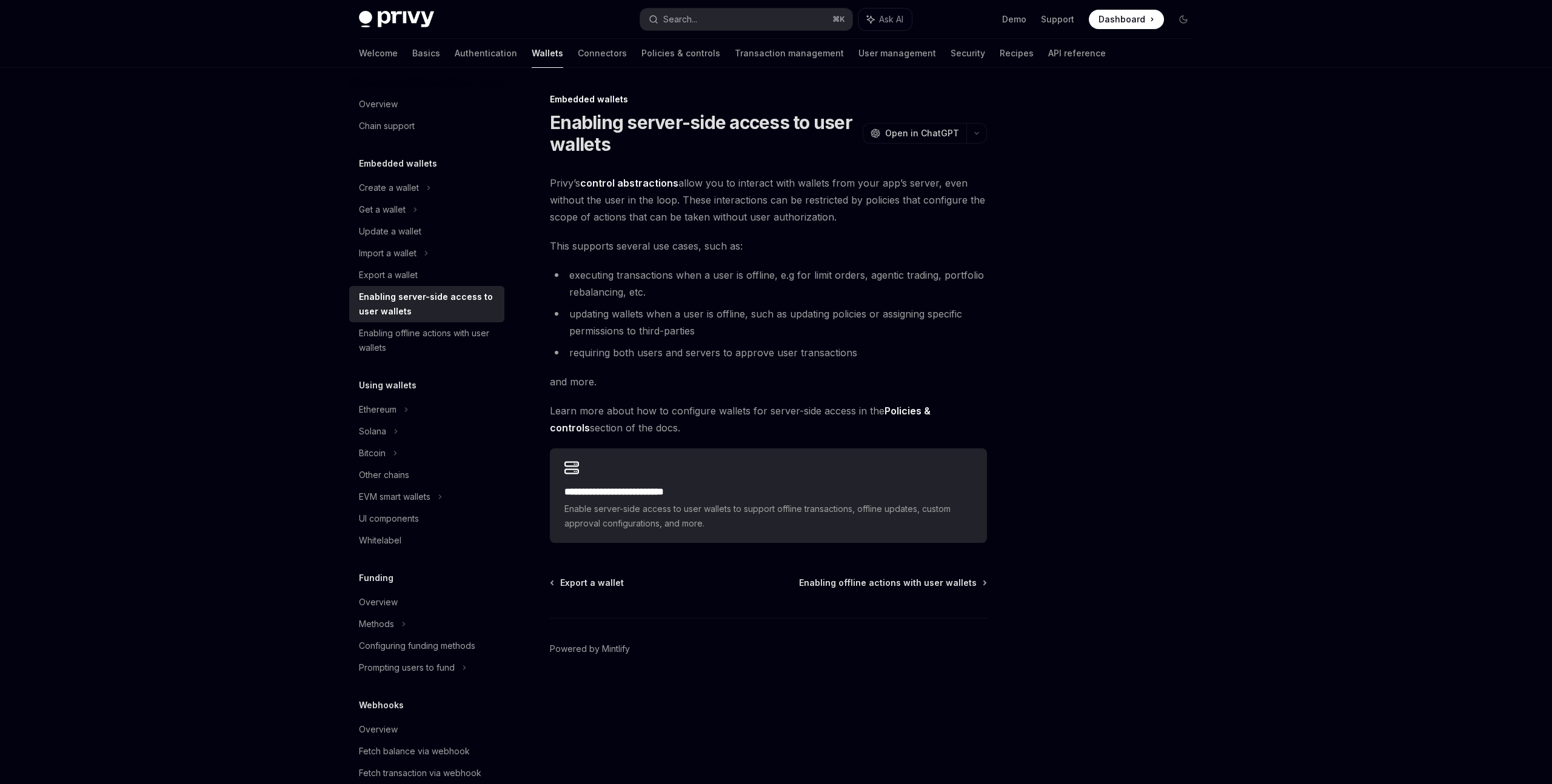
click at [622, 179] on link "control abstractions" at bounding box center [629, 184] width 98 height 13
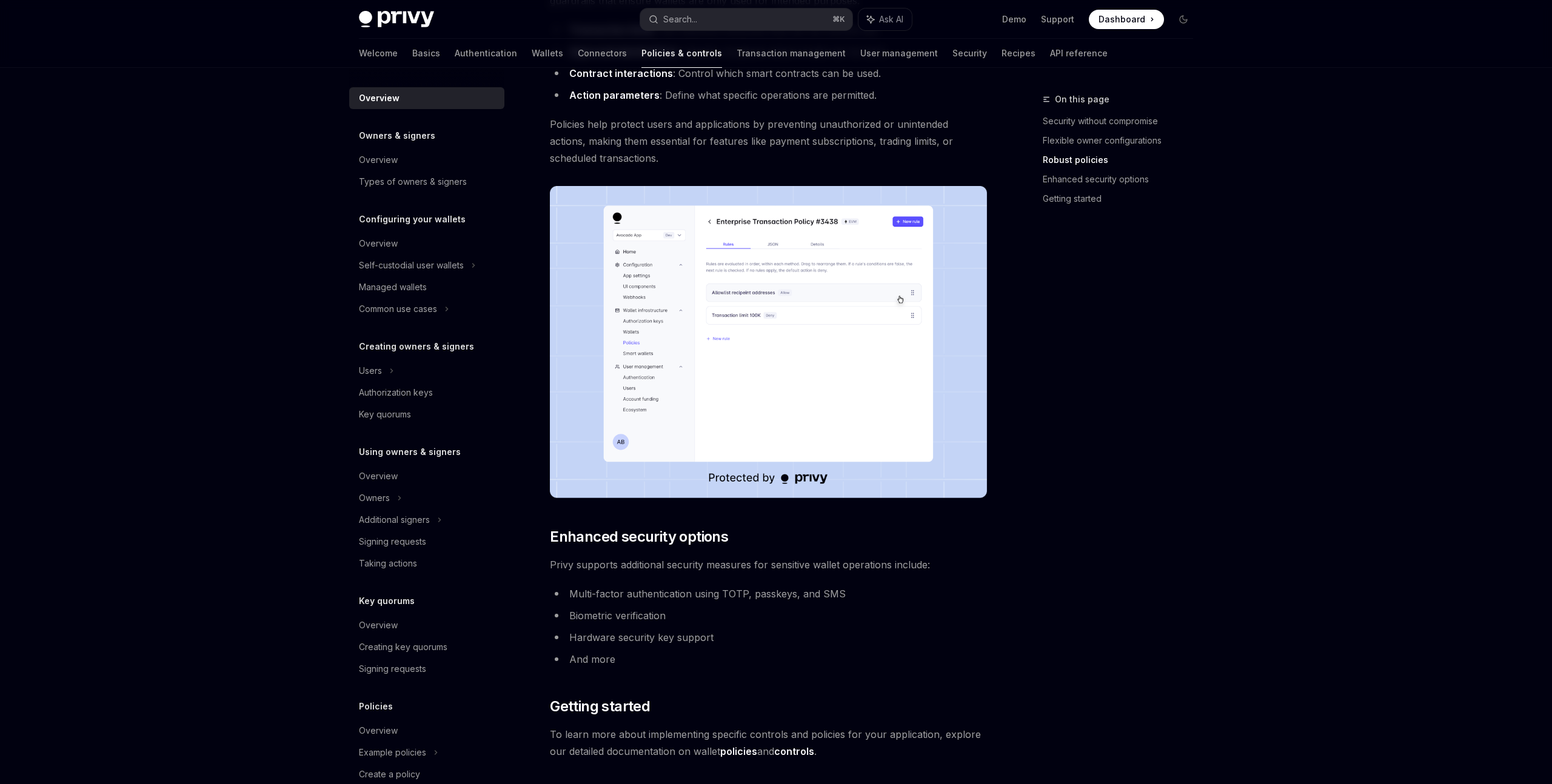
scroll to position [754, 0]
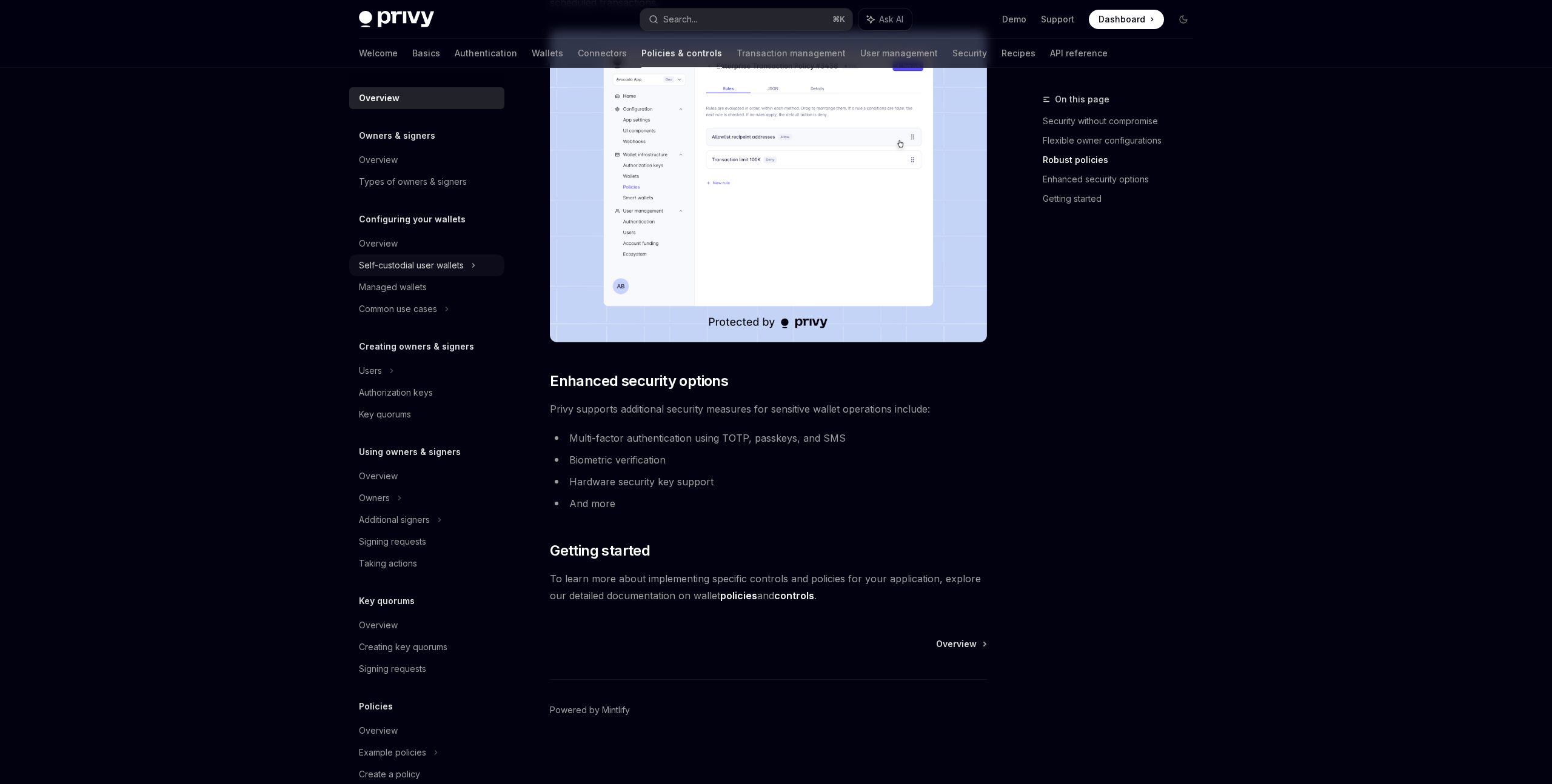
click at [471, 269] on div "Self-custodial user wallets" at bounding box center [426, 265] width 155 height 22
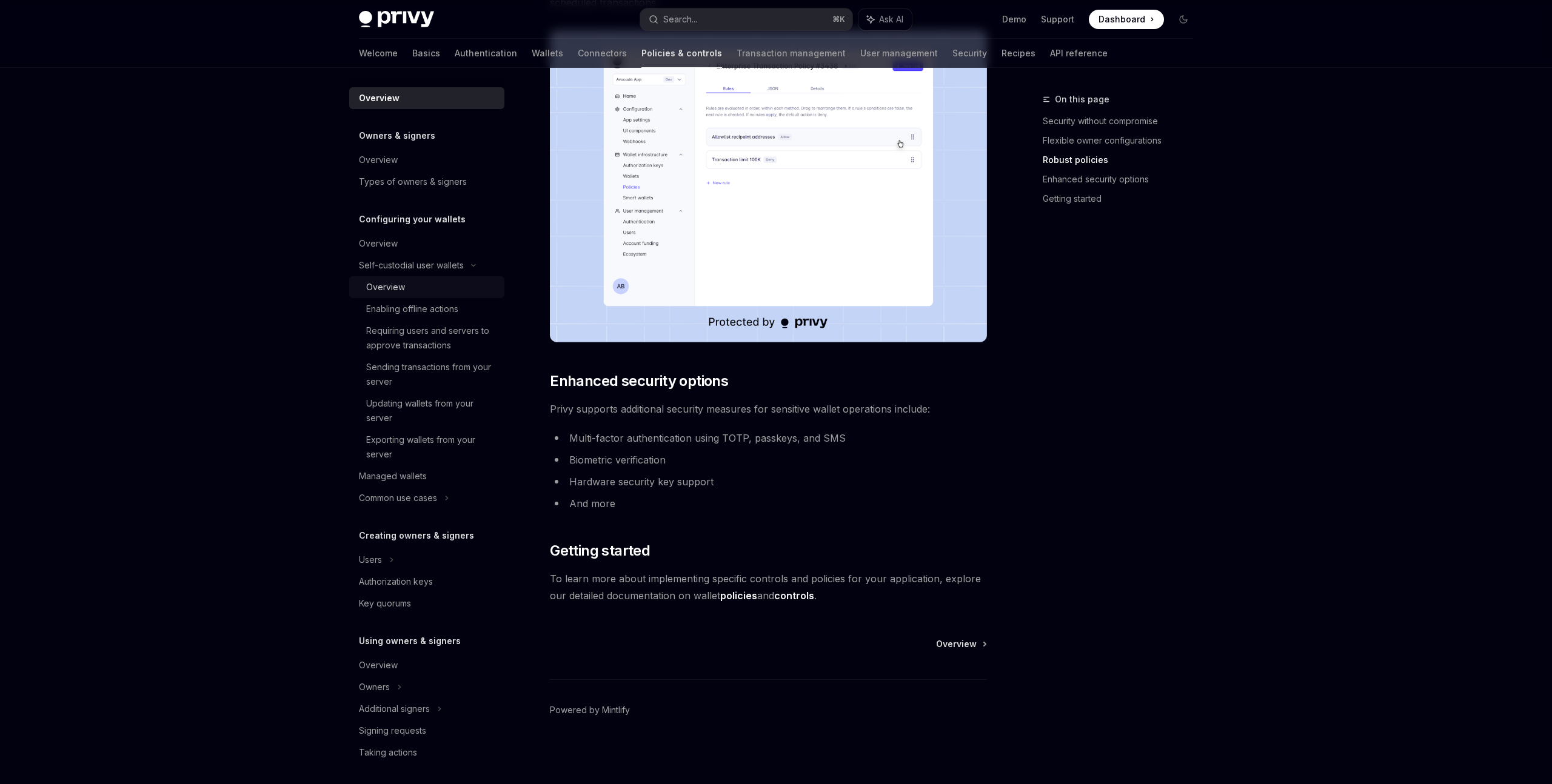
click at [454, 285] on div "Overview" at bounding box center [431, 287] width 131 height 14
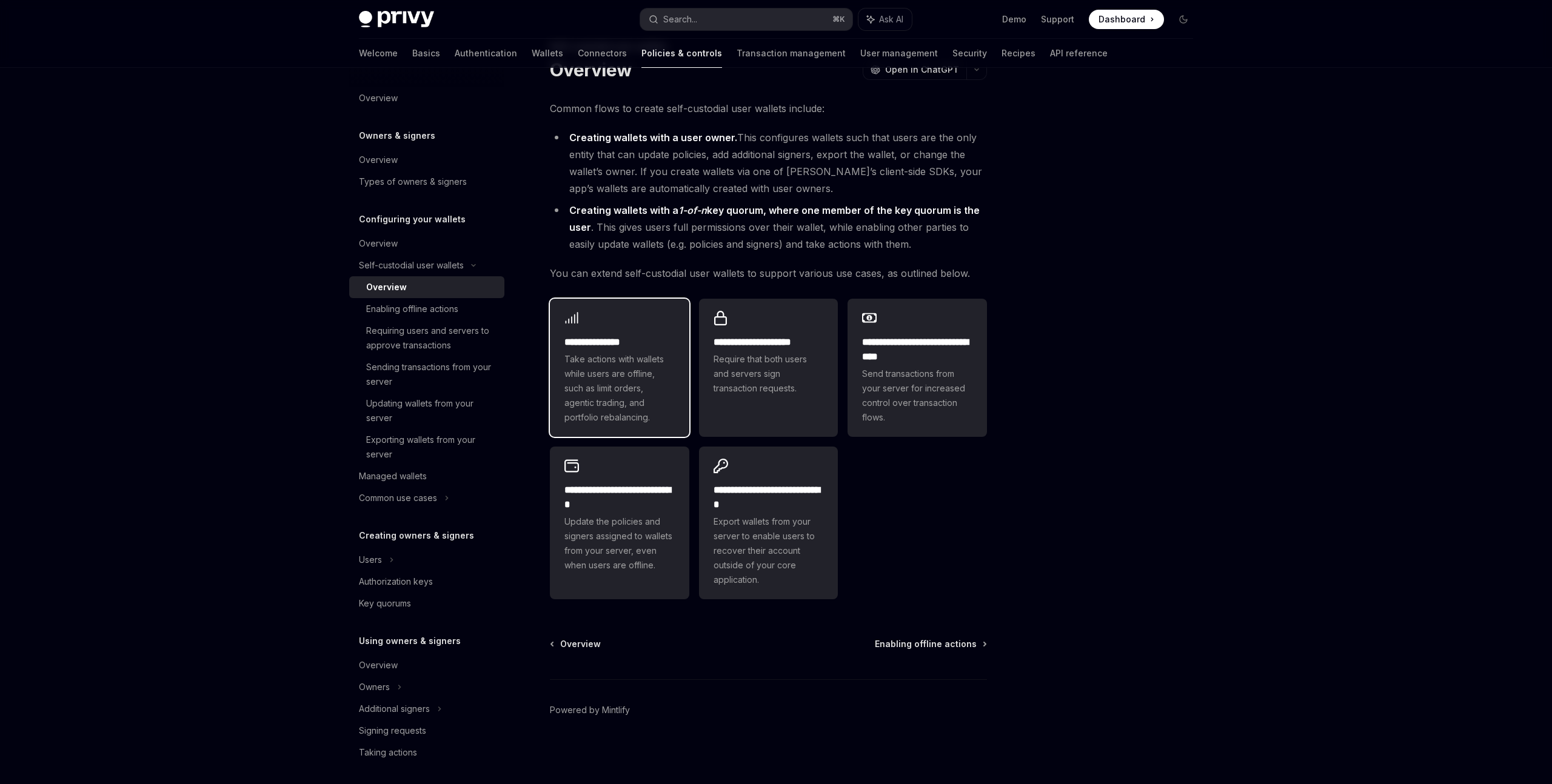
click at [591, 363] on span "Take actions with wallets while users are offline, such as limit orders, agenti…" at bounding box center [619, 388] width 110 height 73
click at [775, 379] on span "Require that both users and servers sign transaction requests." at bounding box center [768, 374] width 110 height 44
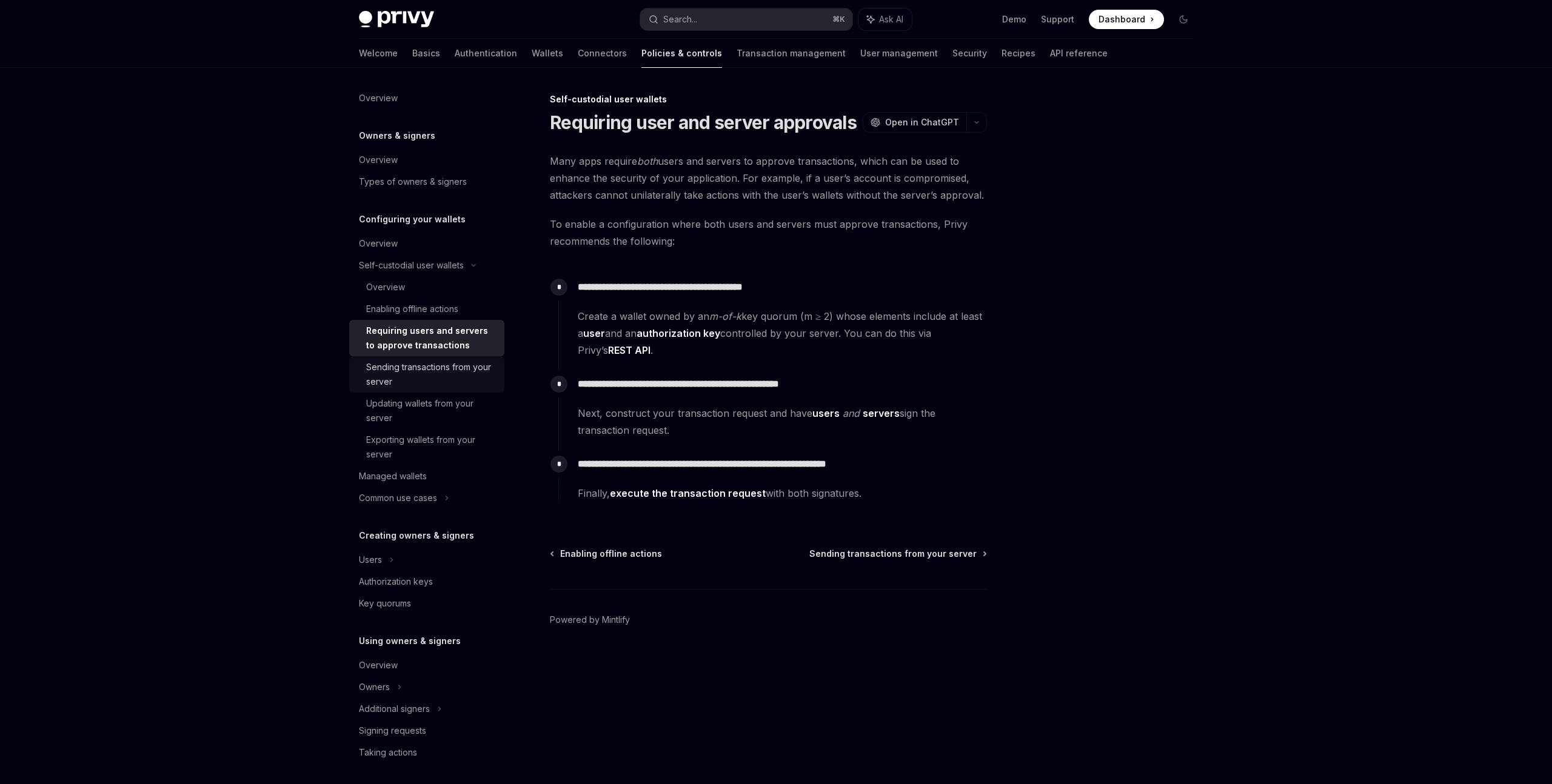
click at [467, 384] on div "Sending transactions from your server" at bounding box center [431, 374] width 131 height 29
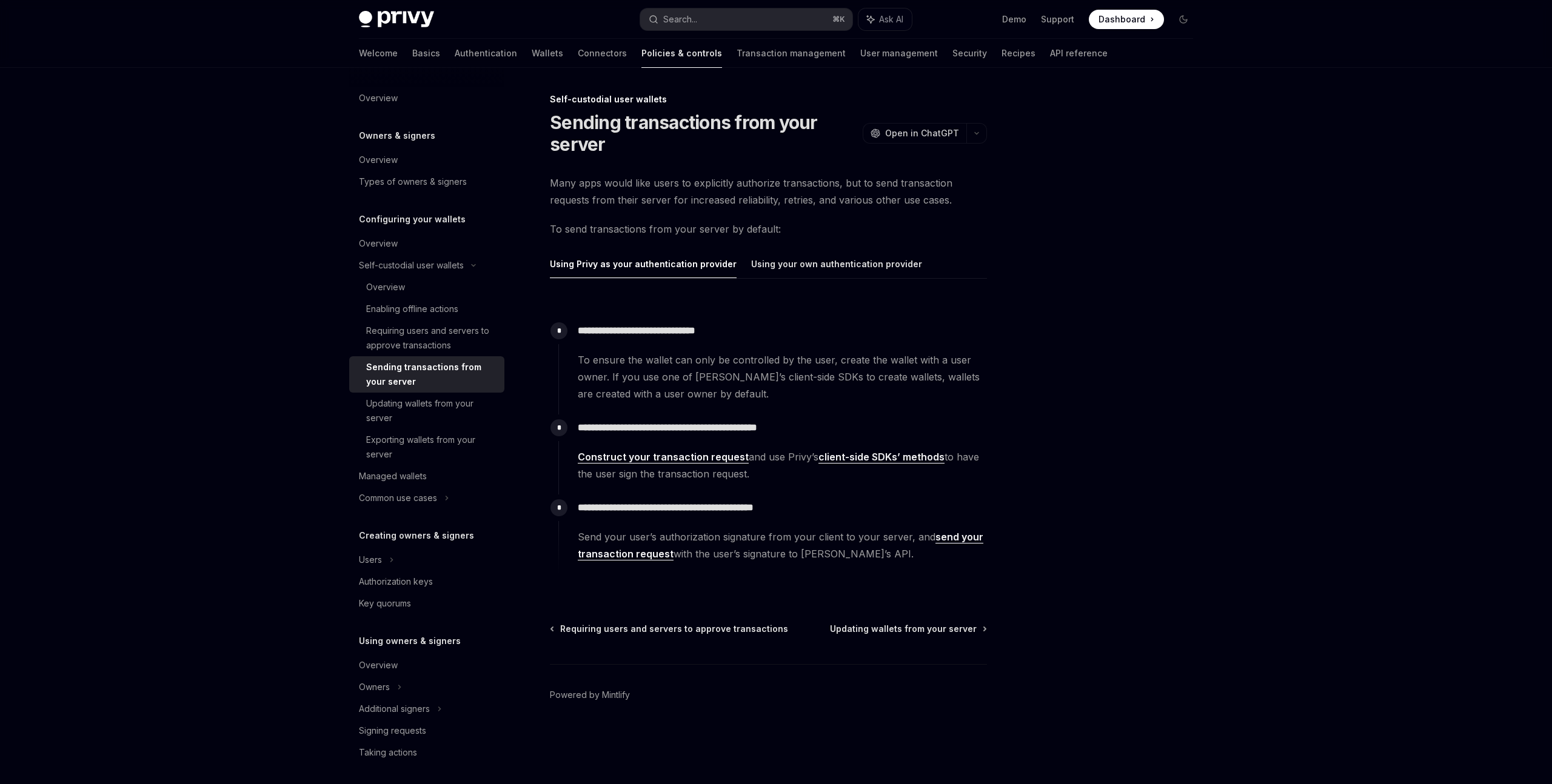
click at [865, 454] on link "client-side SDKs’ methods" at bounding box center [881, 457] width 126 height 13
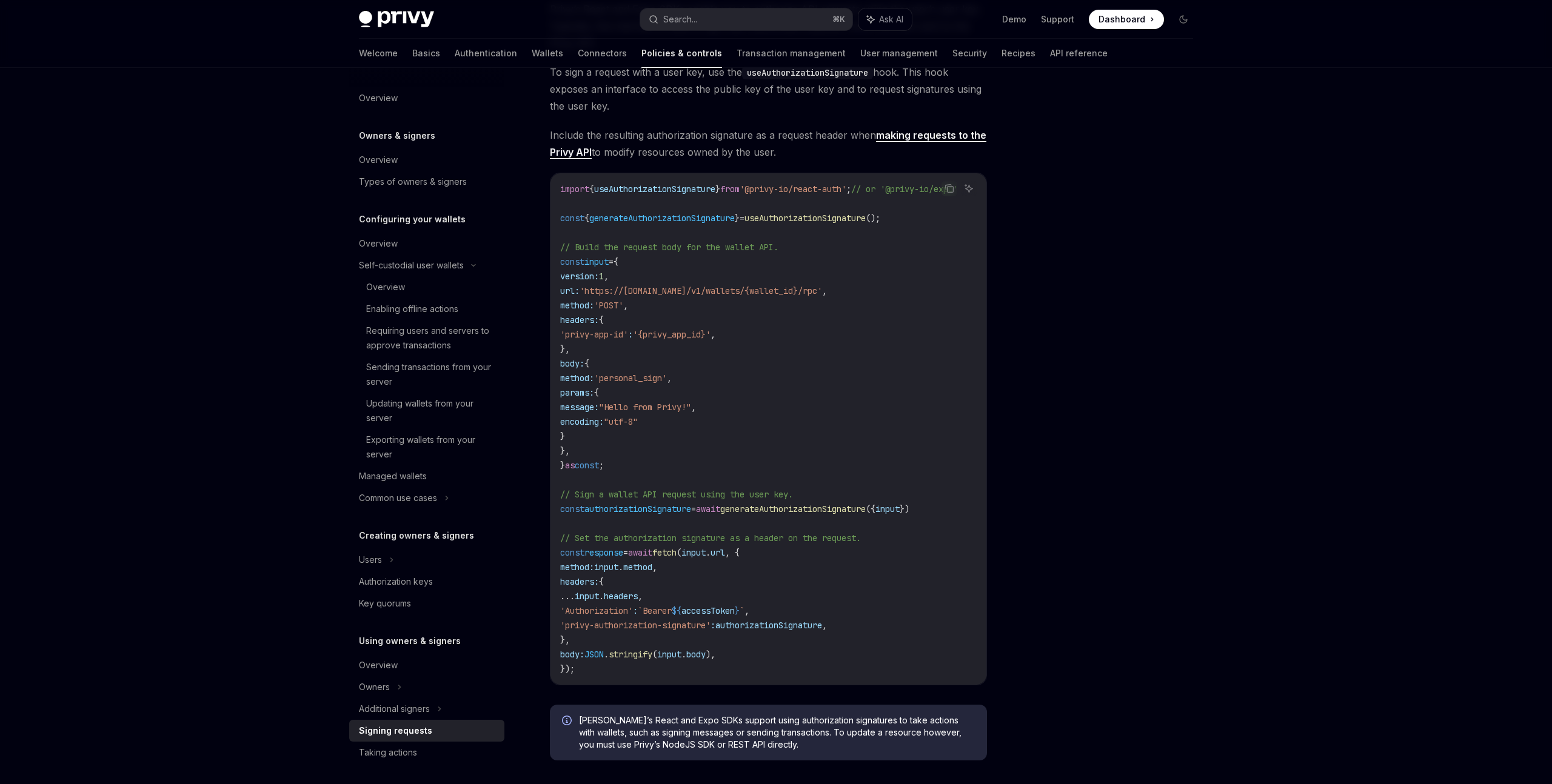
scroll to position [366, 0]
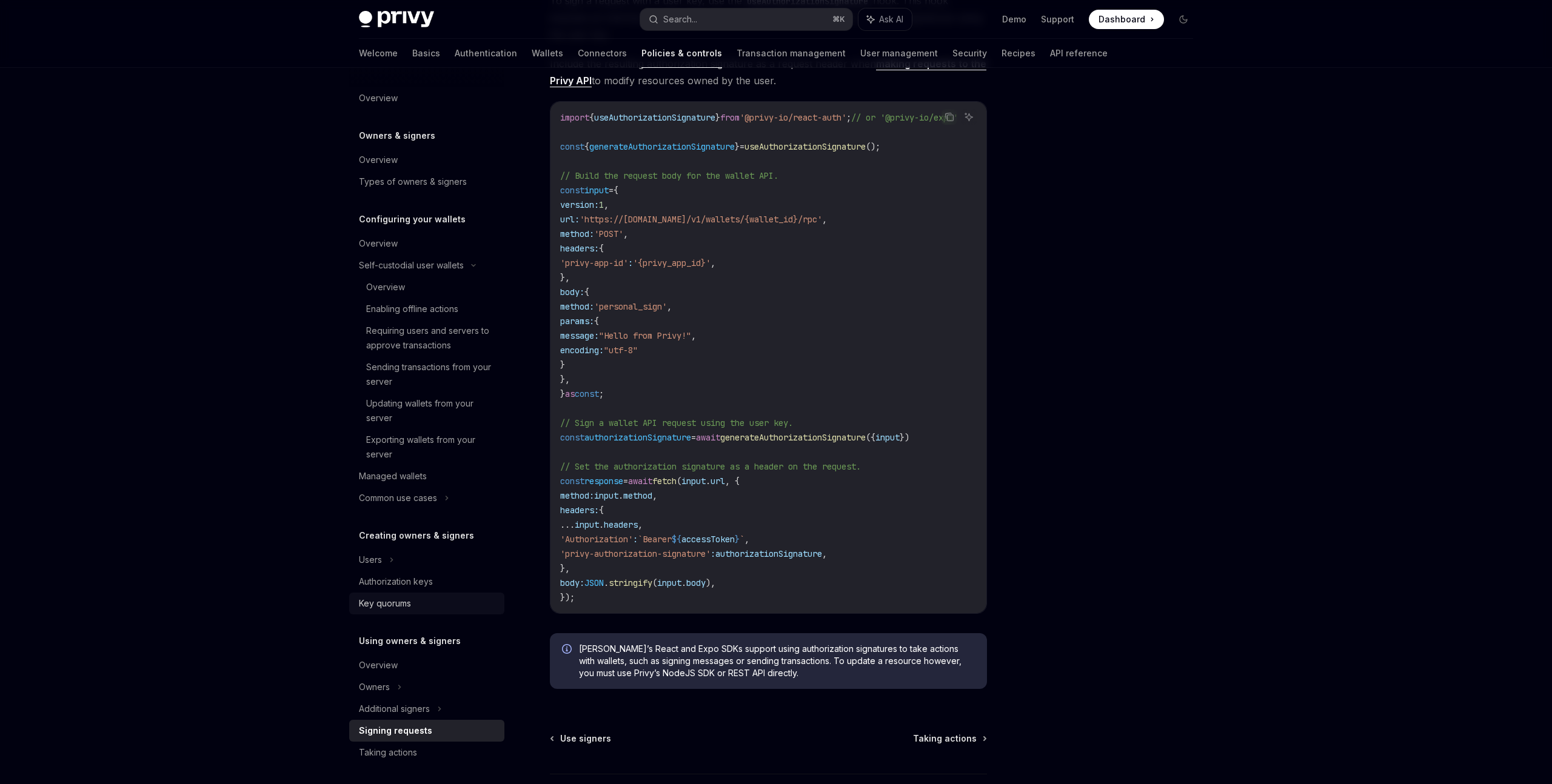
click at [435, 607] on div "Key quorums" at bounding box center [428, 603] width 138 height 14
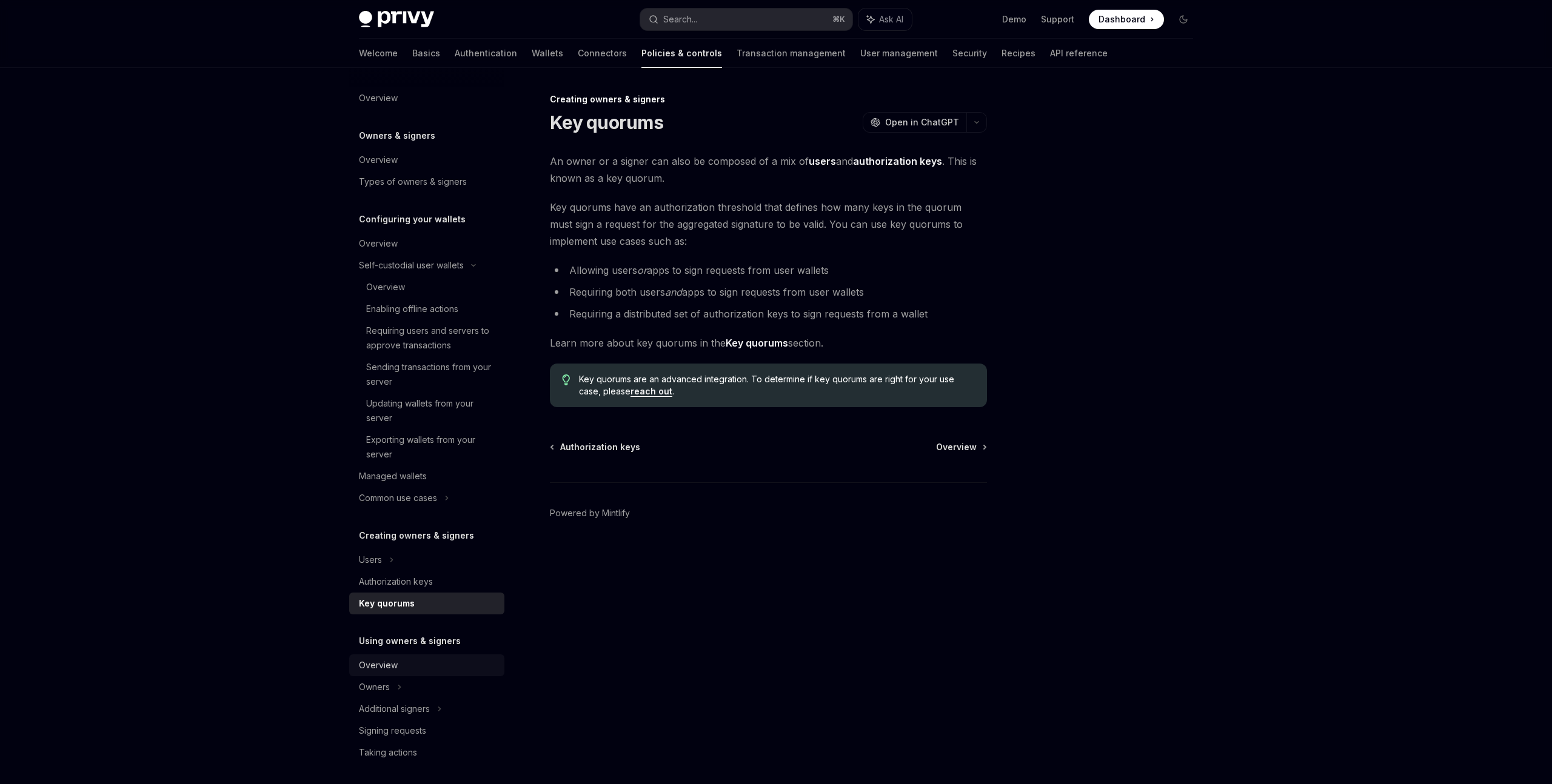
click at [427, 663] on div "Overview" at bounding box center [428, 665] width 138 height 14
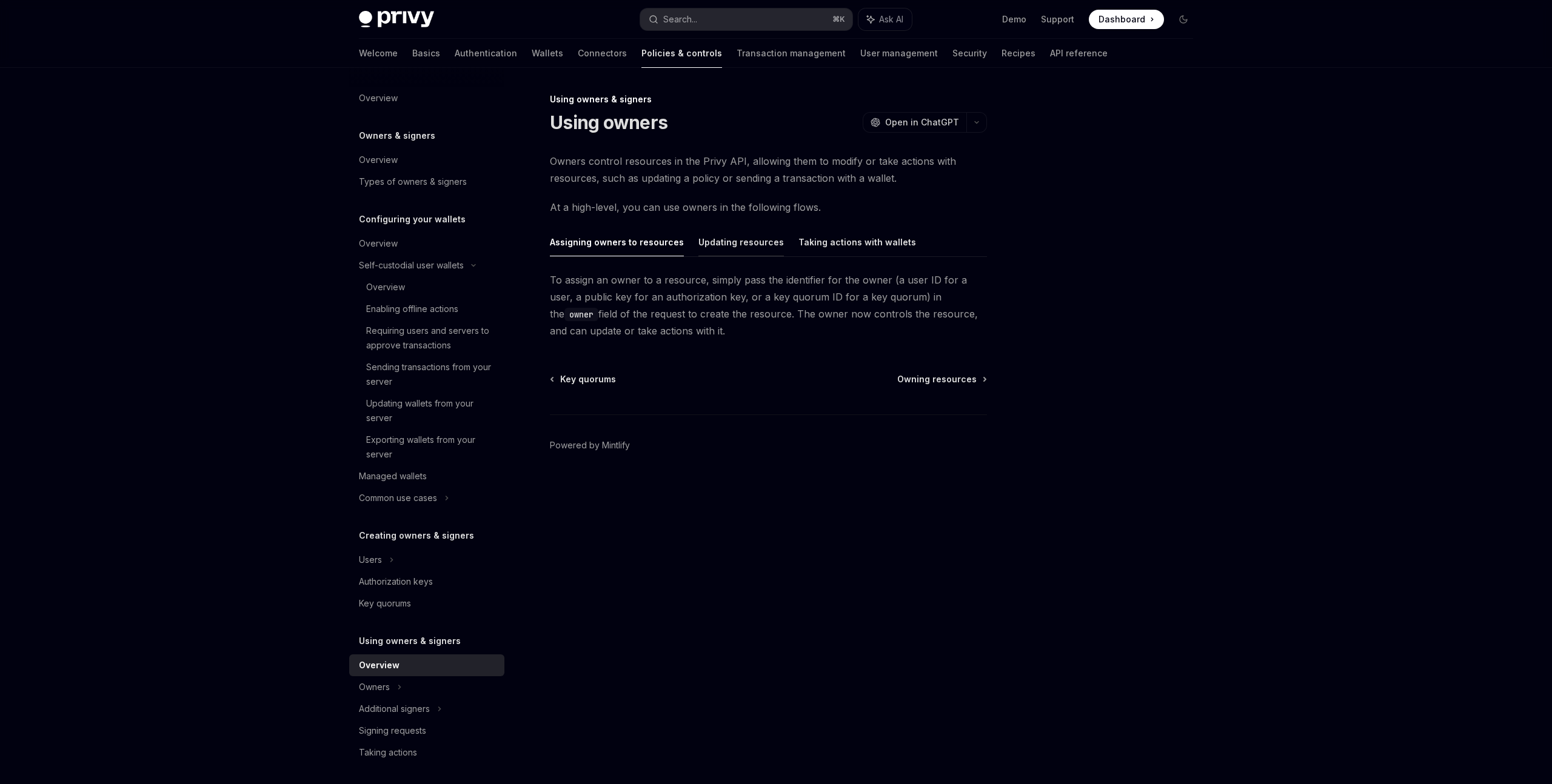
click at [725, 236] on button "Updating resources" at bounding box center [741, 242] width 86 height 29
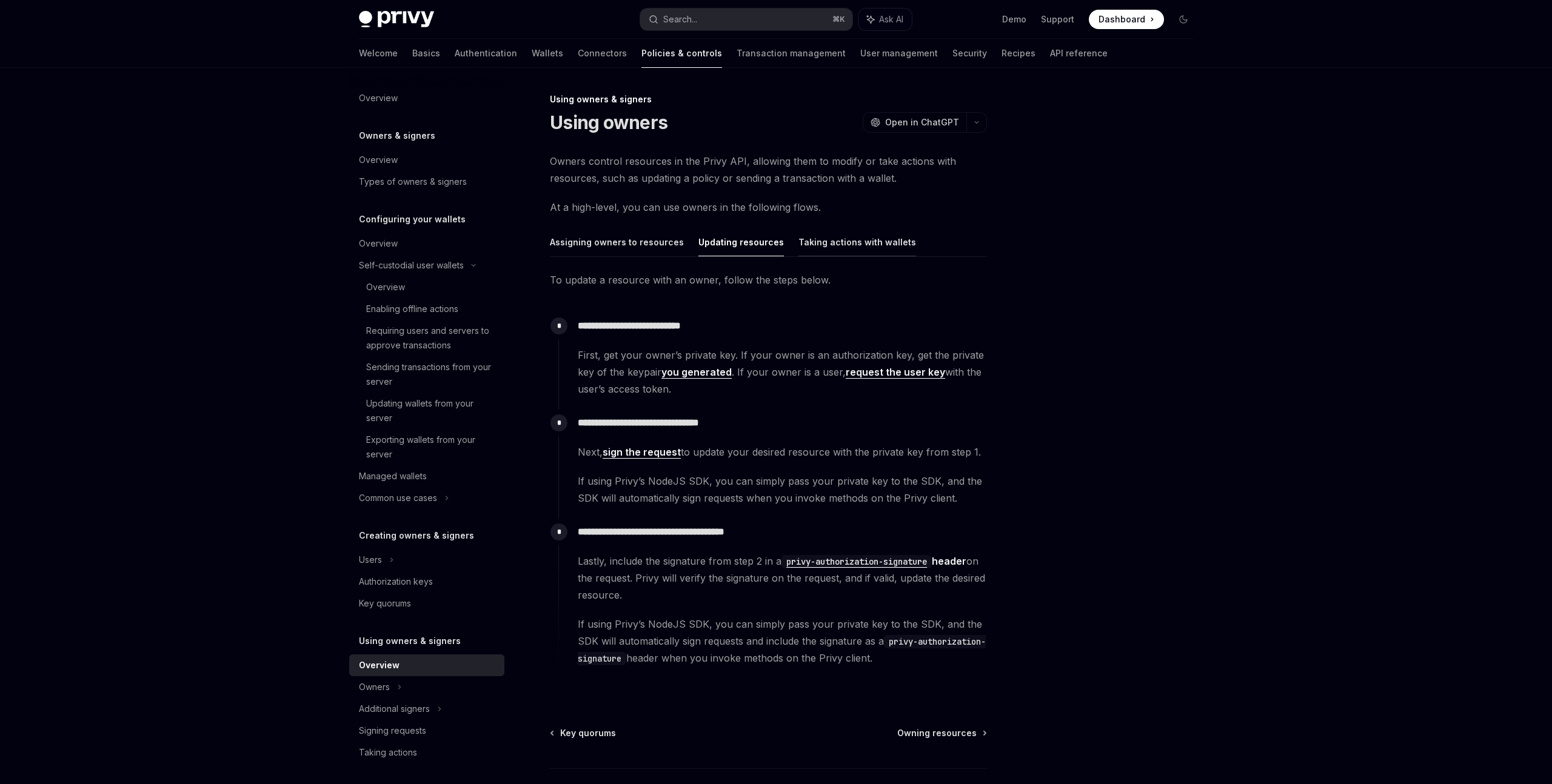
click at [823, 236] on button "Taking actions with wallets" at bounding box center [856, 242] width 117 height 29
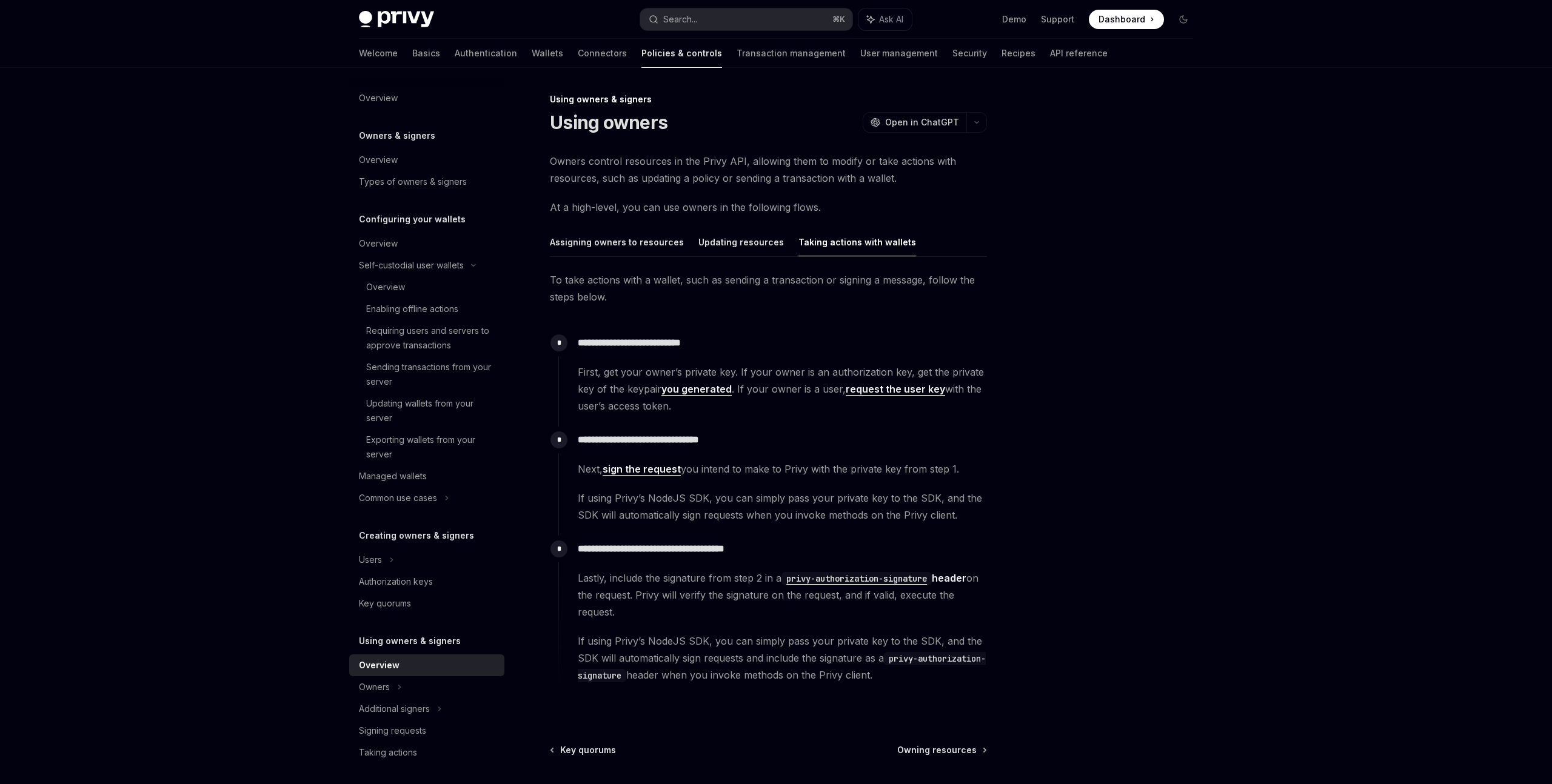
click at [843, 580] on code "privy-authorization-signature" at bounding box center [856, 579] width 151 height 14
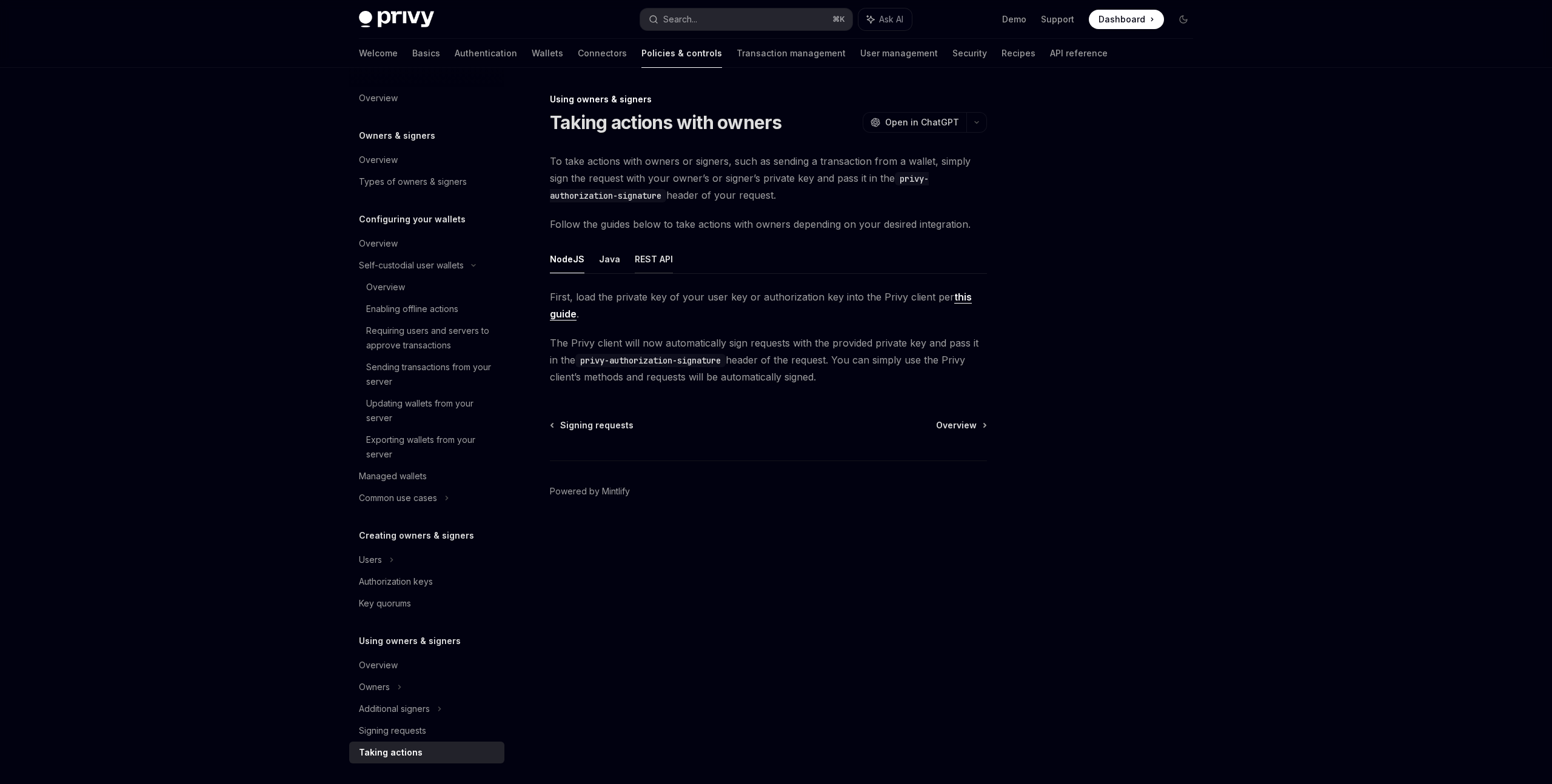
click at [645, 258] on button "REST API" at bounding box center [653, 259] width 38 height 29
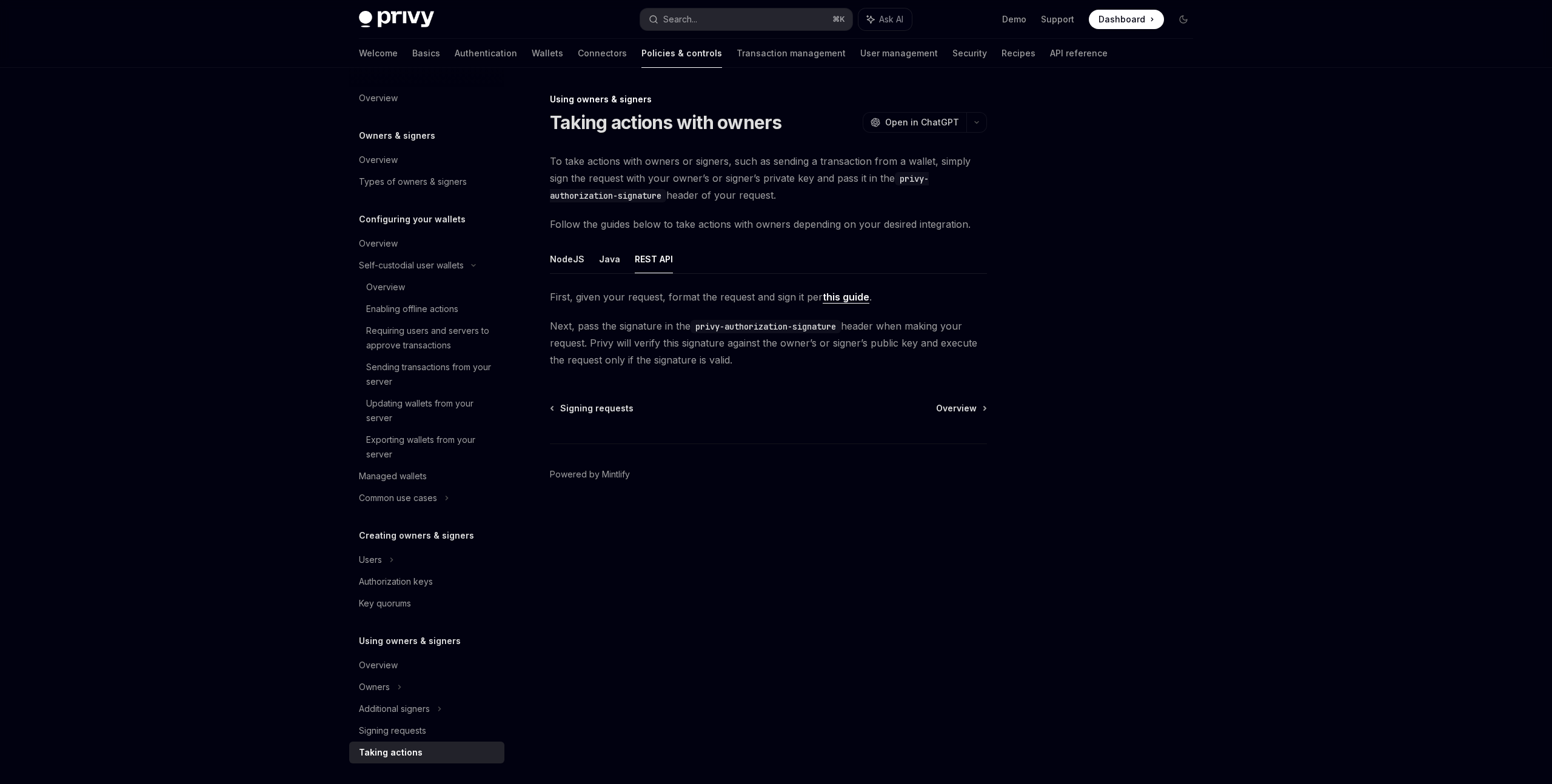
click at [856, 298] on link "this guide" at bounding box center [845, 297] width 47 height 13
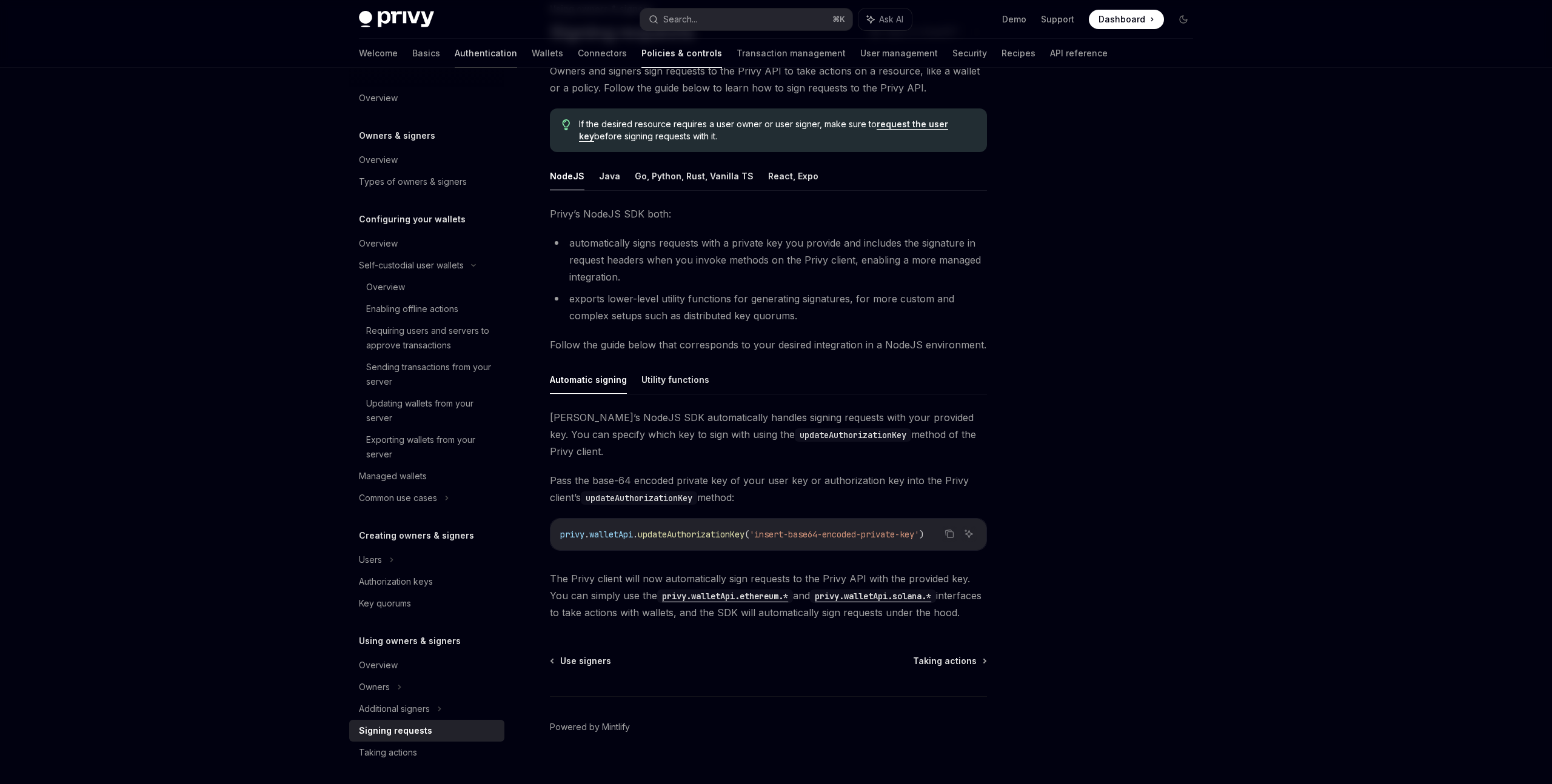
click at [454, 54] on link "Authentication" at bounding box center [485, 53] width 63 height 29
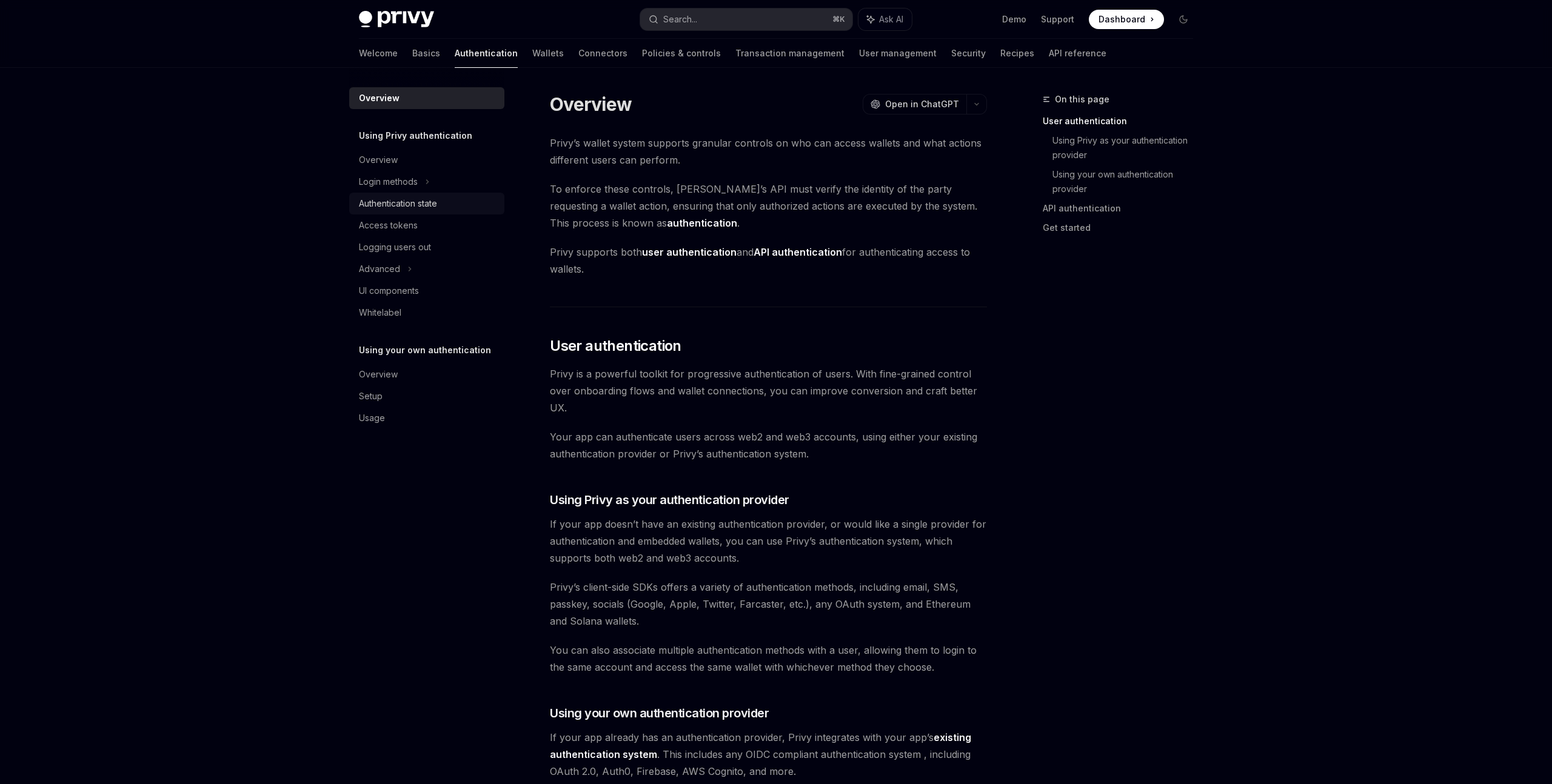
click at [446, 204] on div "Authentication state" at bounding box center [428, 204] width 138 height 14
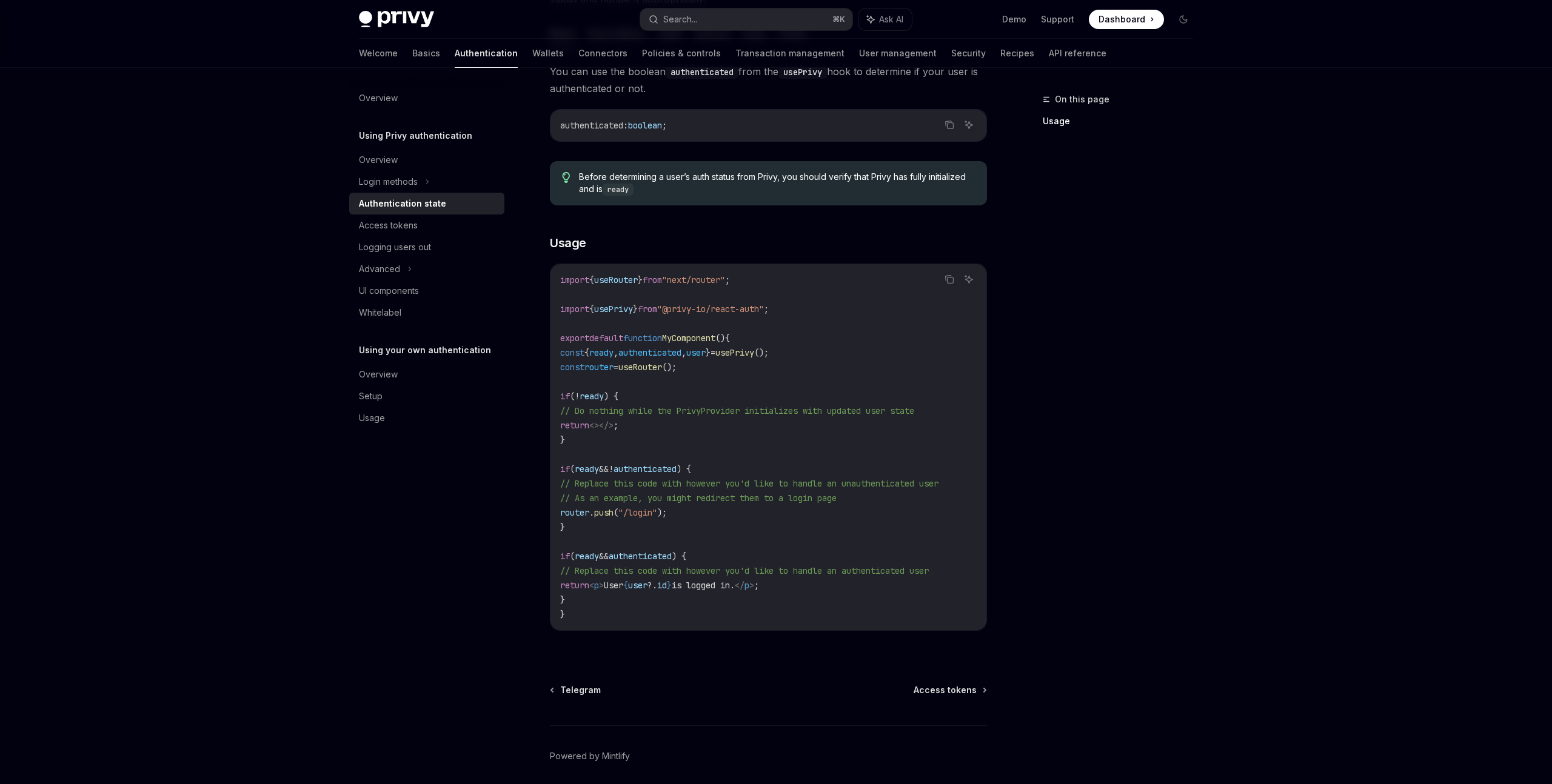
scroll to position [219, 0]
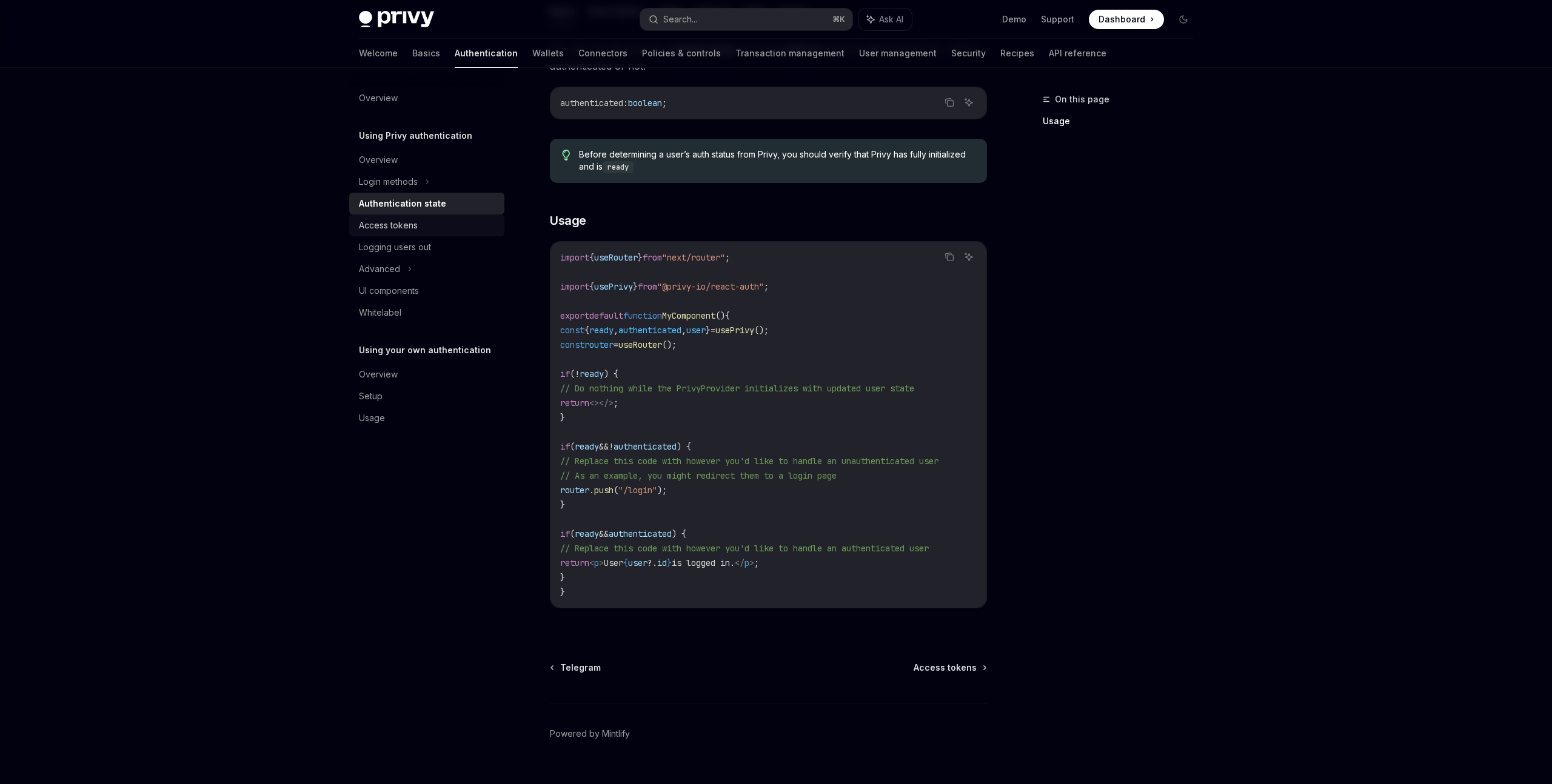
click at [403, 229] on div "Access tokens" at bounding box center [388, 225] width 59 height 14
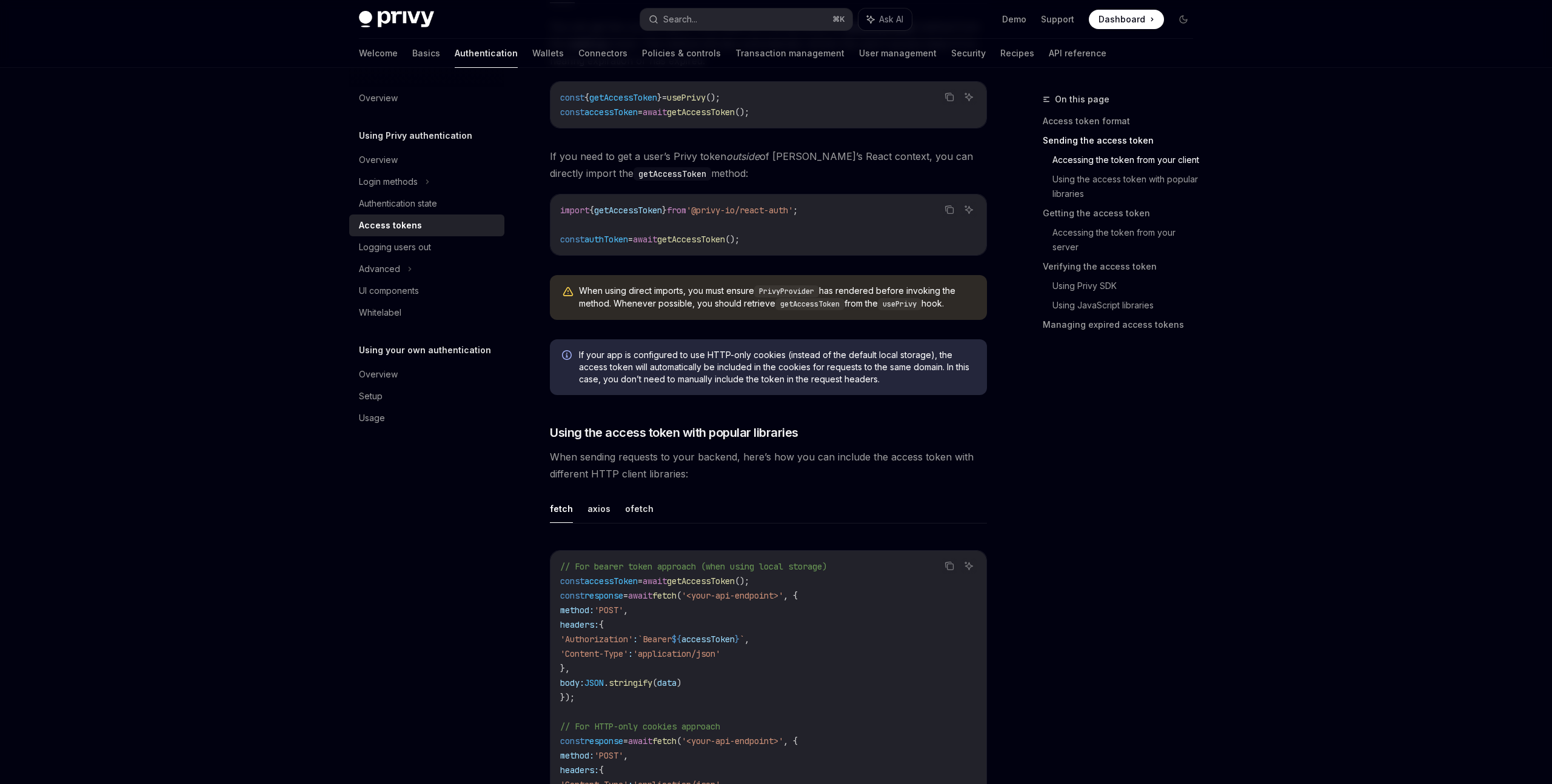
scroll to position [727, 0]
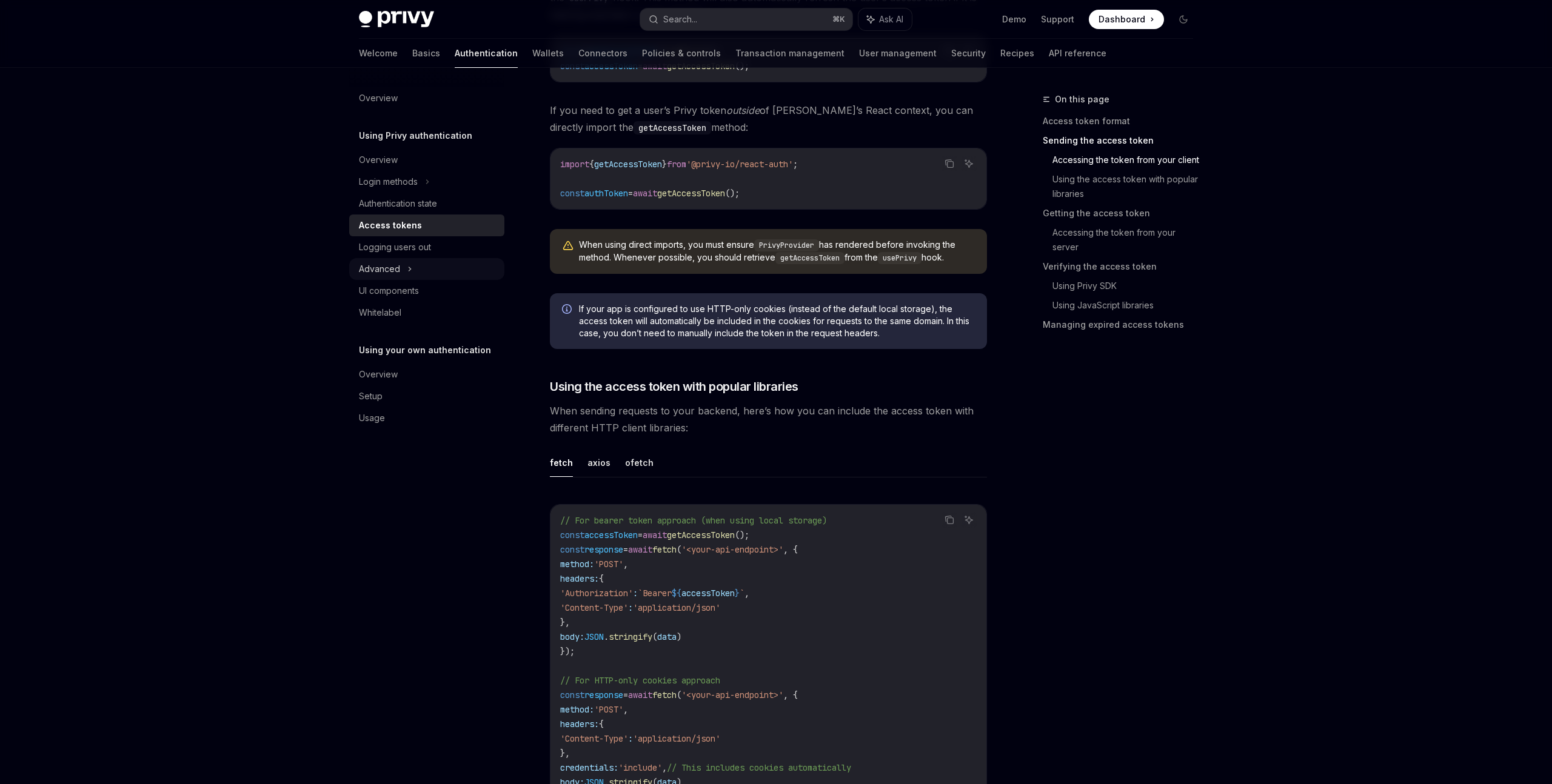
click at [412, 274] on div "Advanced" at bounding box center [426, 269] width 155 height 22
click at [419, 308] on div "Guest accounts" at bounding box center [397, 312] width 62 height 14
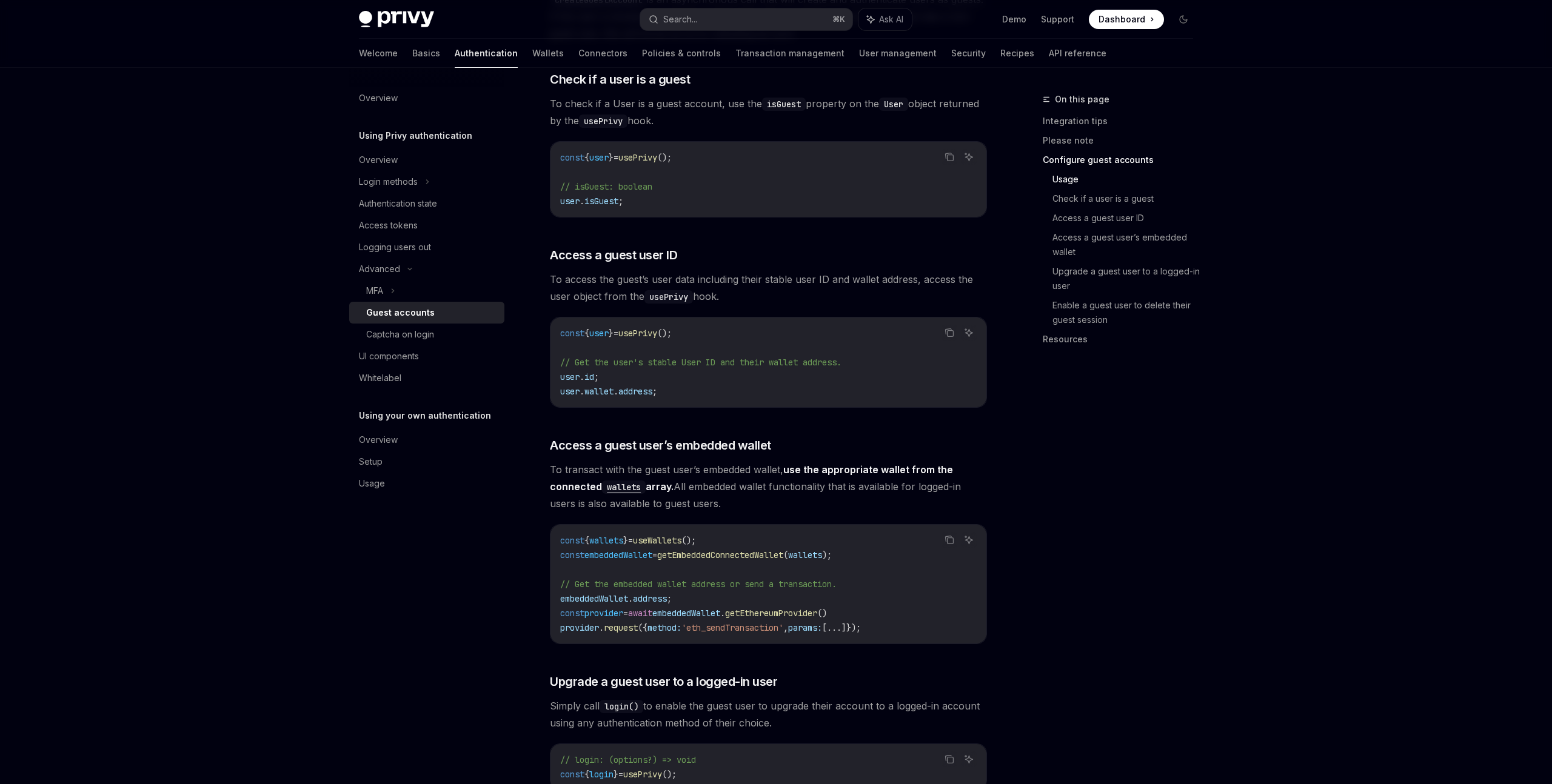
scroll to position [1387, 0]
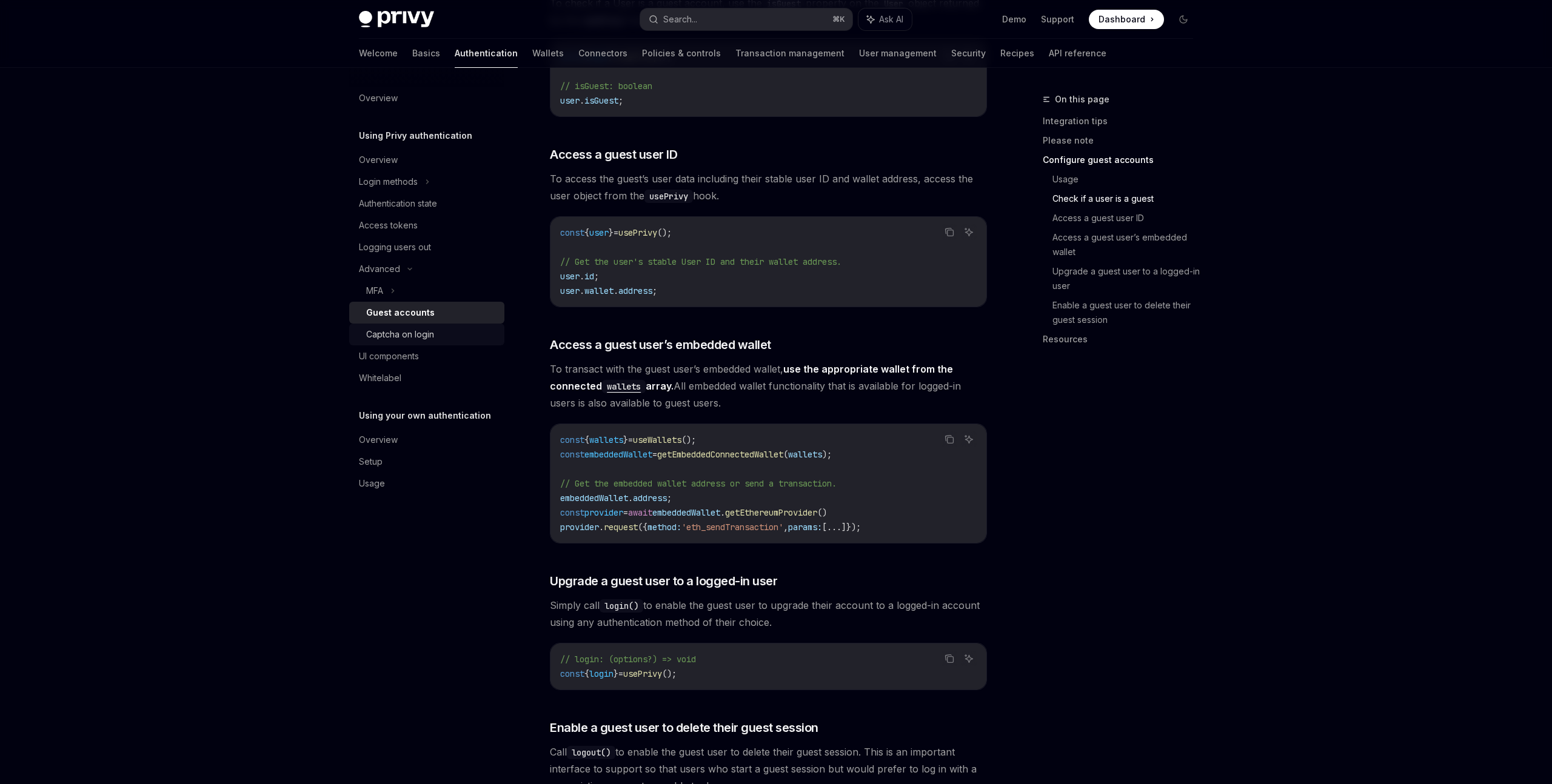
click at [423, 338] on div "Captcha on login" at bounding box center [400, 334] width 68 height 14
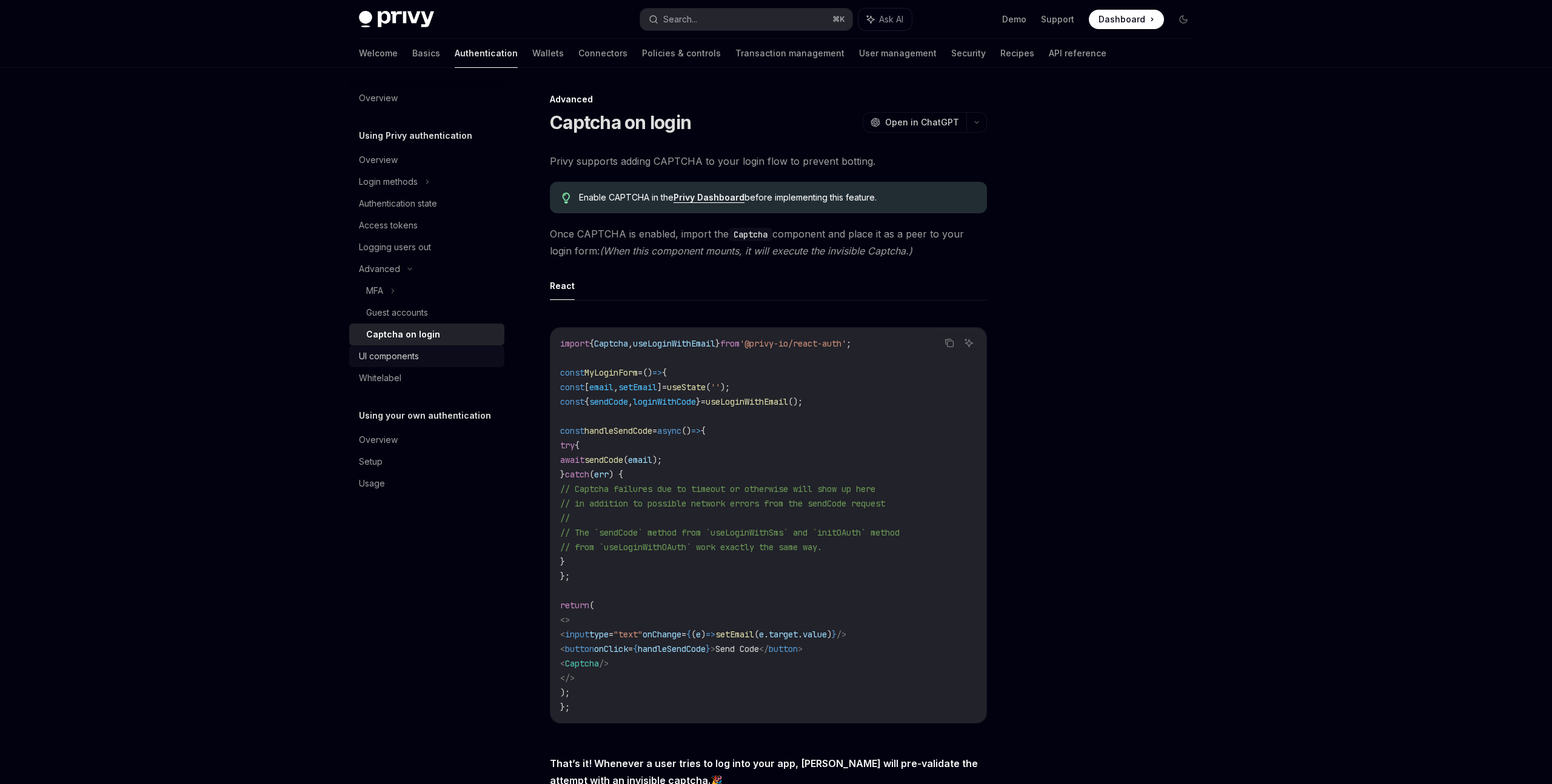
click at [423, 361] on div "UI components" at bounding box center [428, 356] width 138 height 14
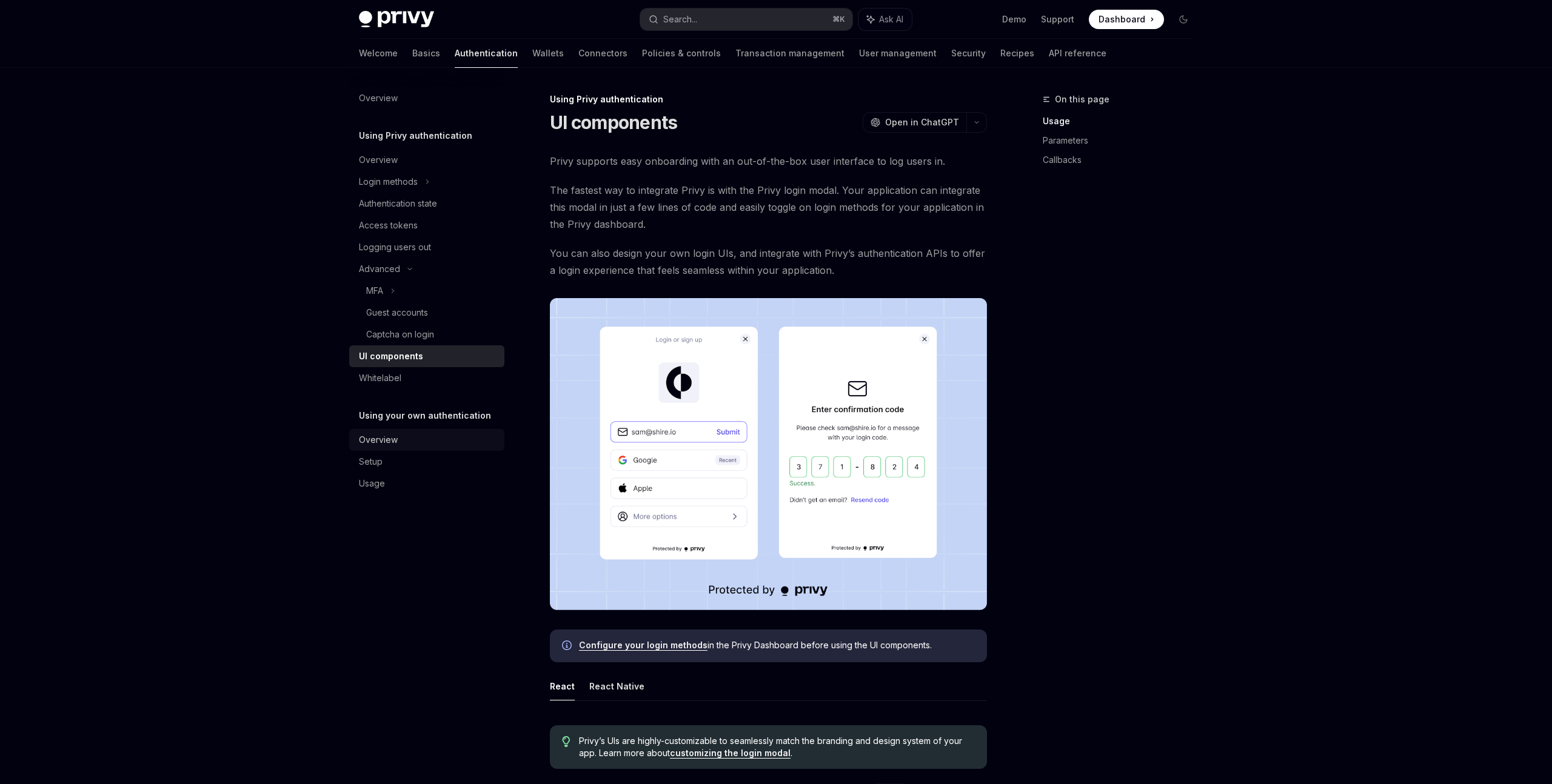
click at [413, 442] on div "Overview" at bounding box center [428, 440] width 138 height 14
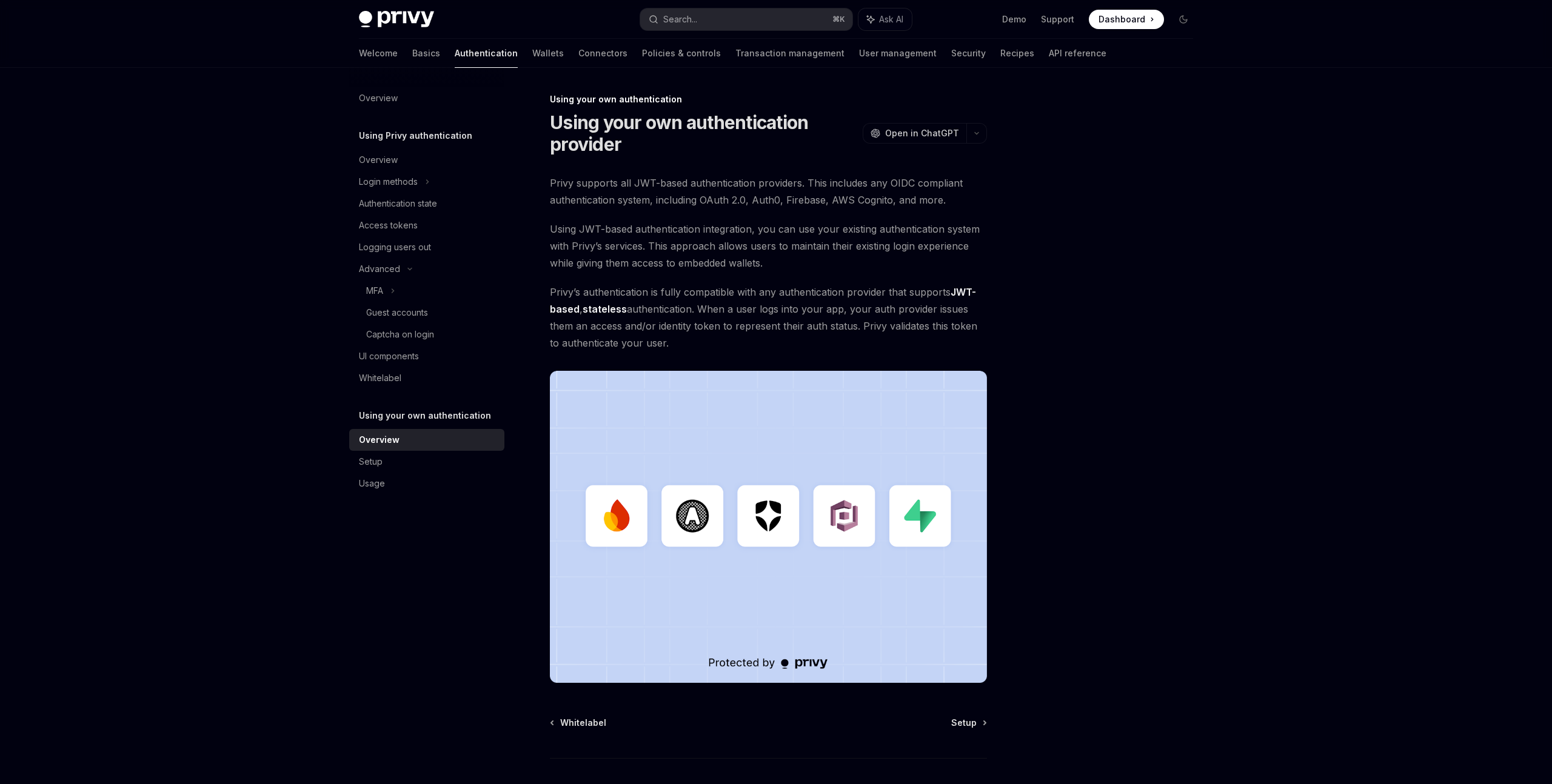
click at [574, 313] on link "JWT-based" at bounding box center [763, 300] width 426 height 30
click at [429, 461] on div "Setup" at bounding box center [428, 461] width 138 height 14
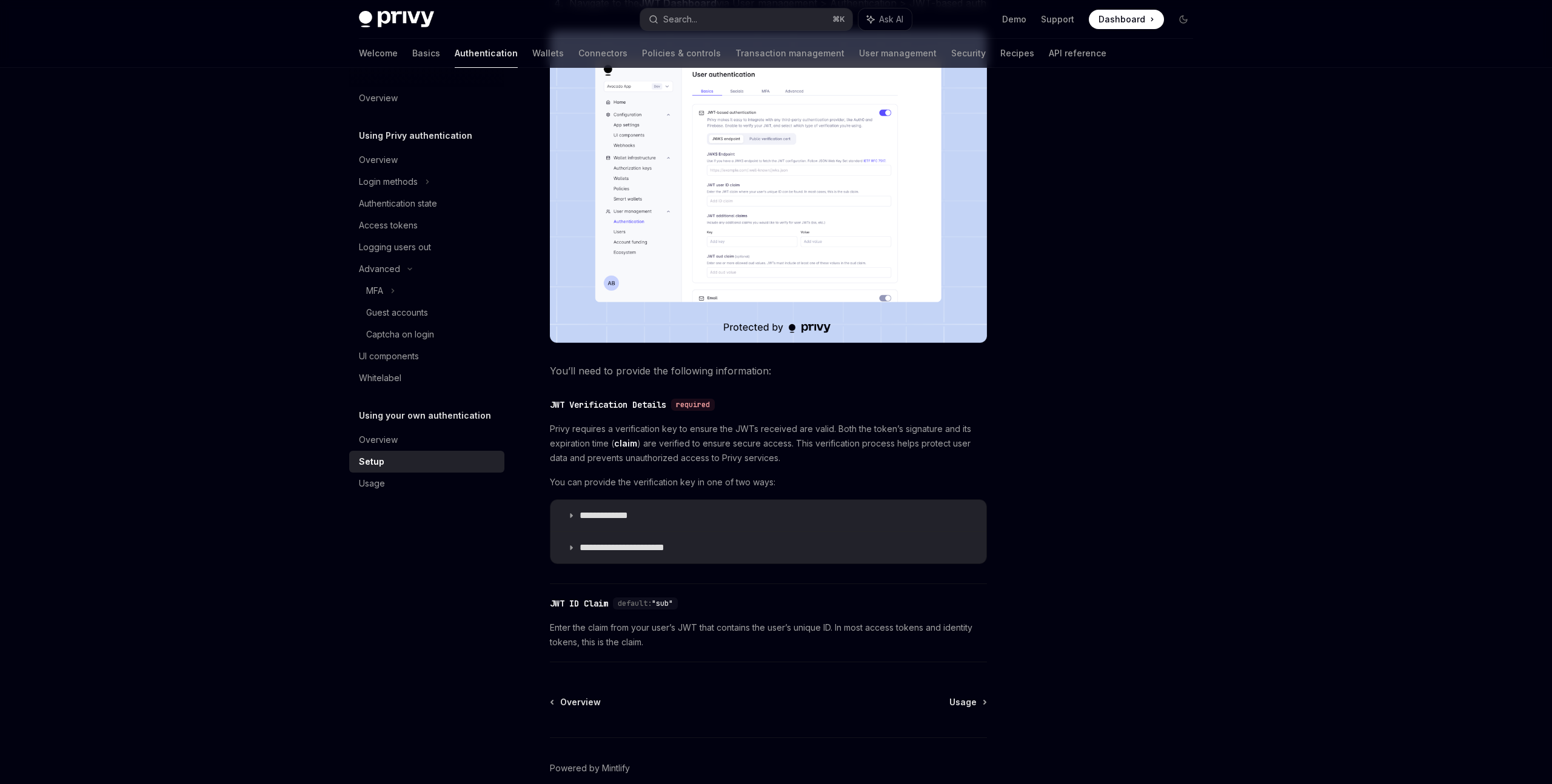
scroll to position [292, 0]
click at [629, 557] on summary "**********" at bounding box center [768, 547] width 436 height 32
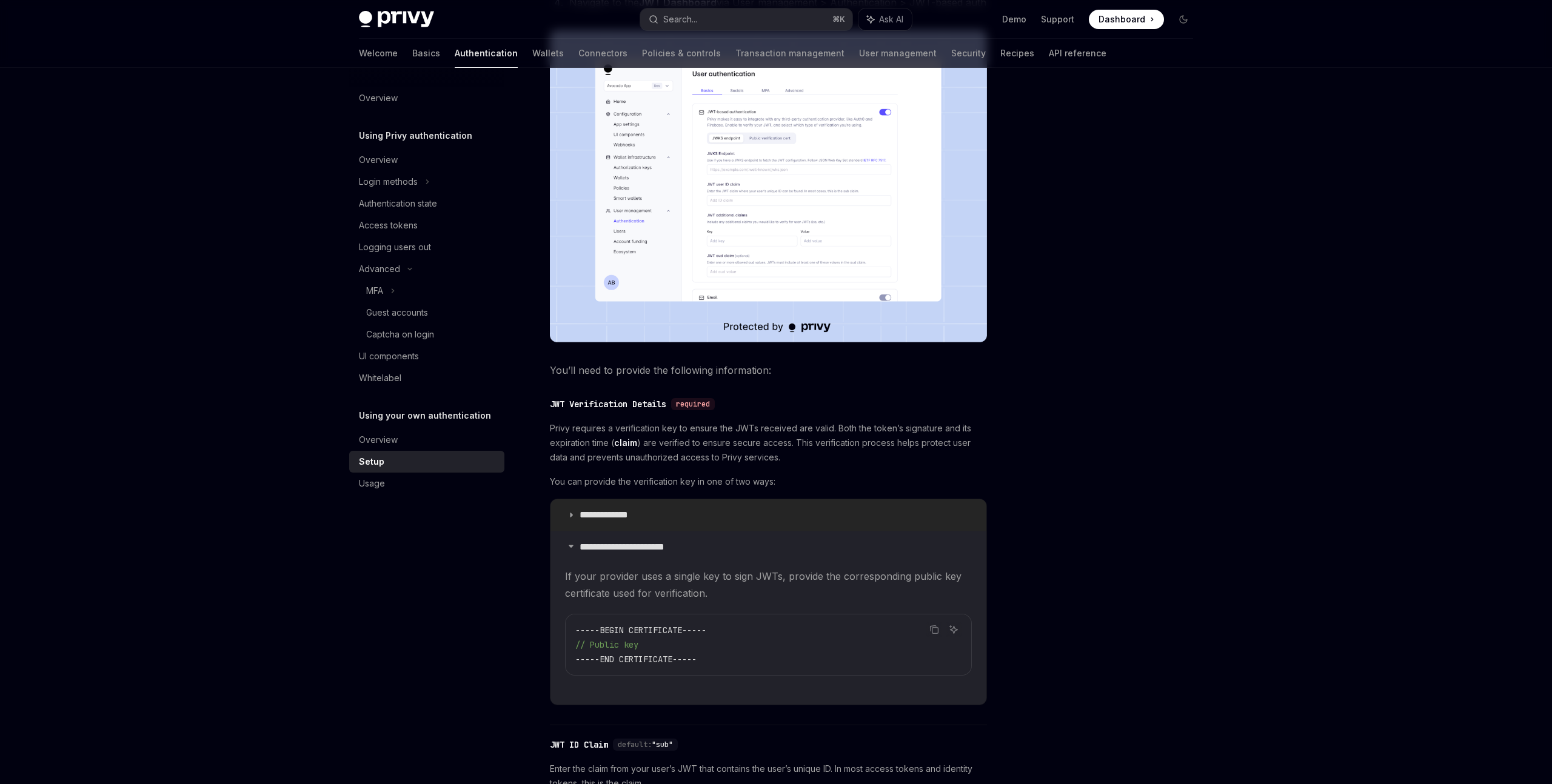
click at [622, 521] on p "**********" at bounding box center [615, 515] width 71 height 12
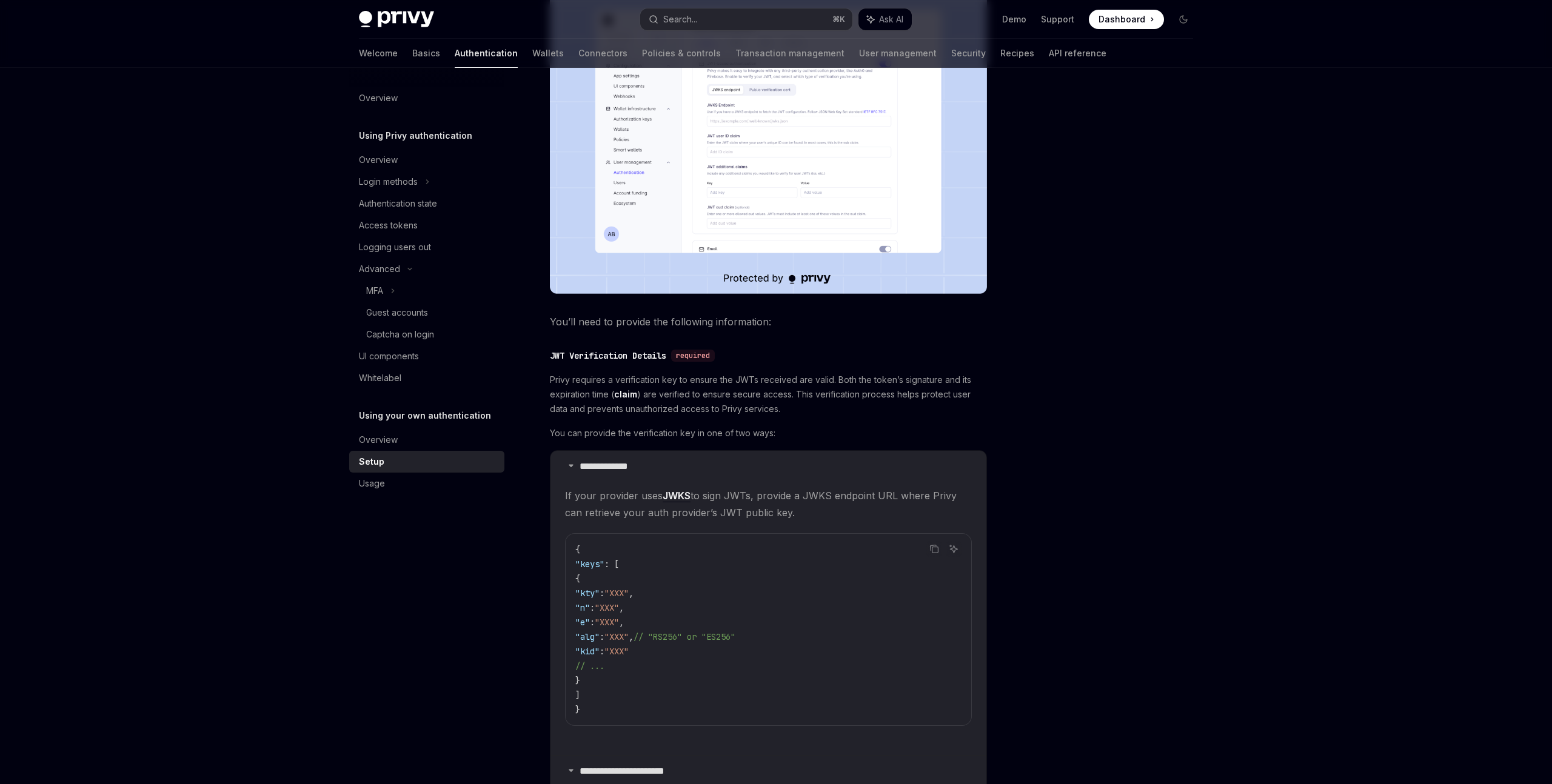
scroll to position [475, 0]
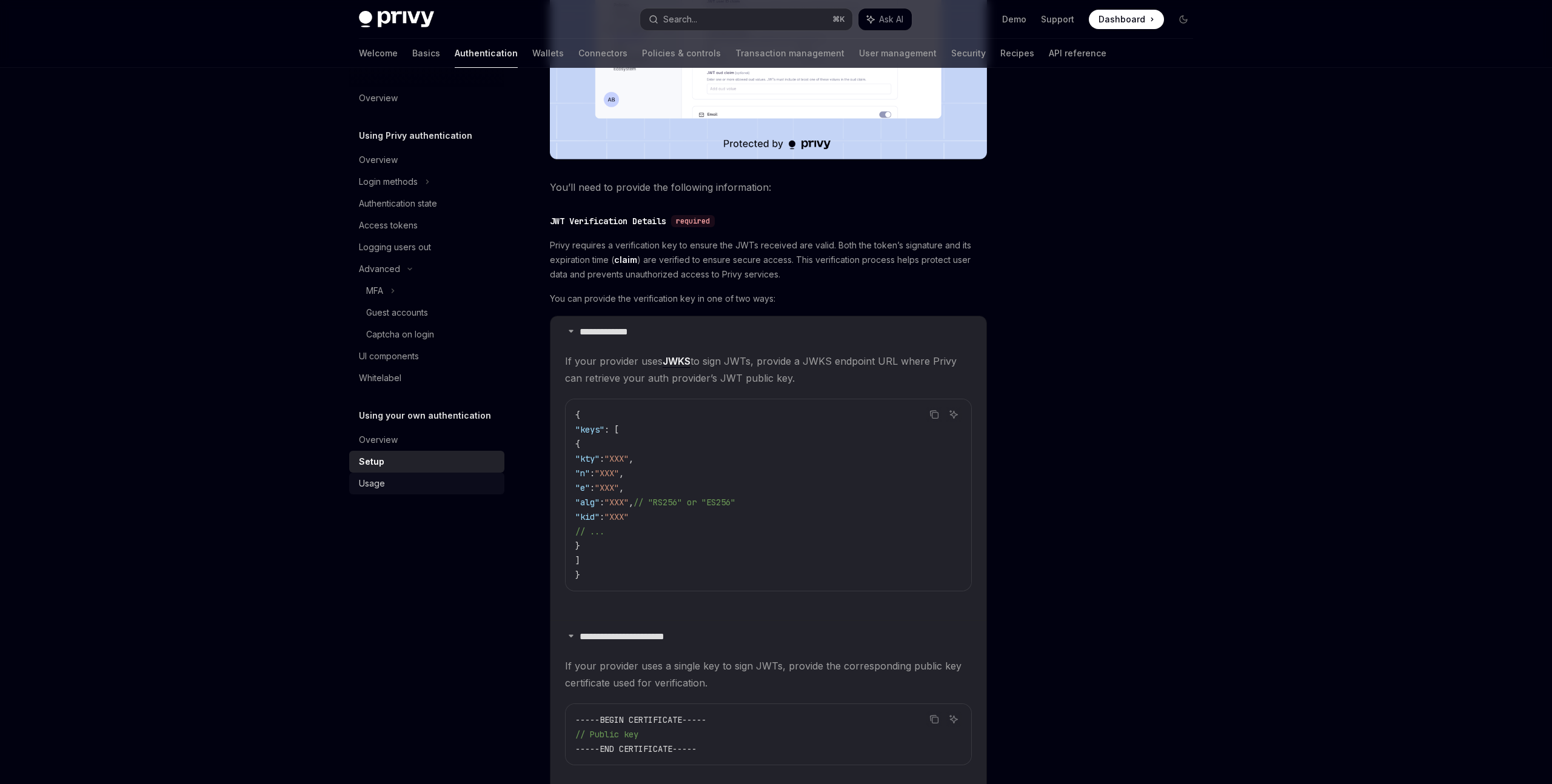
click at [419, 487] on div "Usage" at bounding box center [428, 484] width 138 height 14
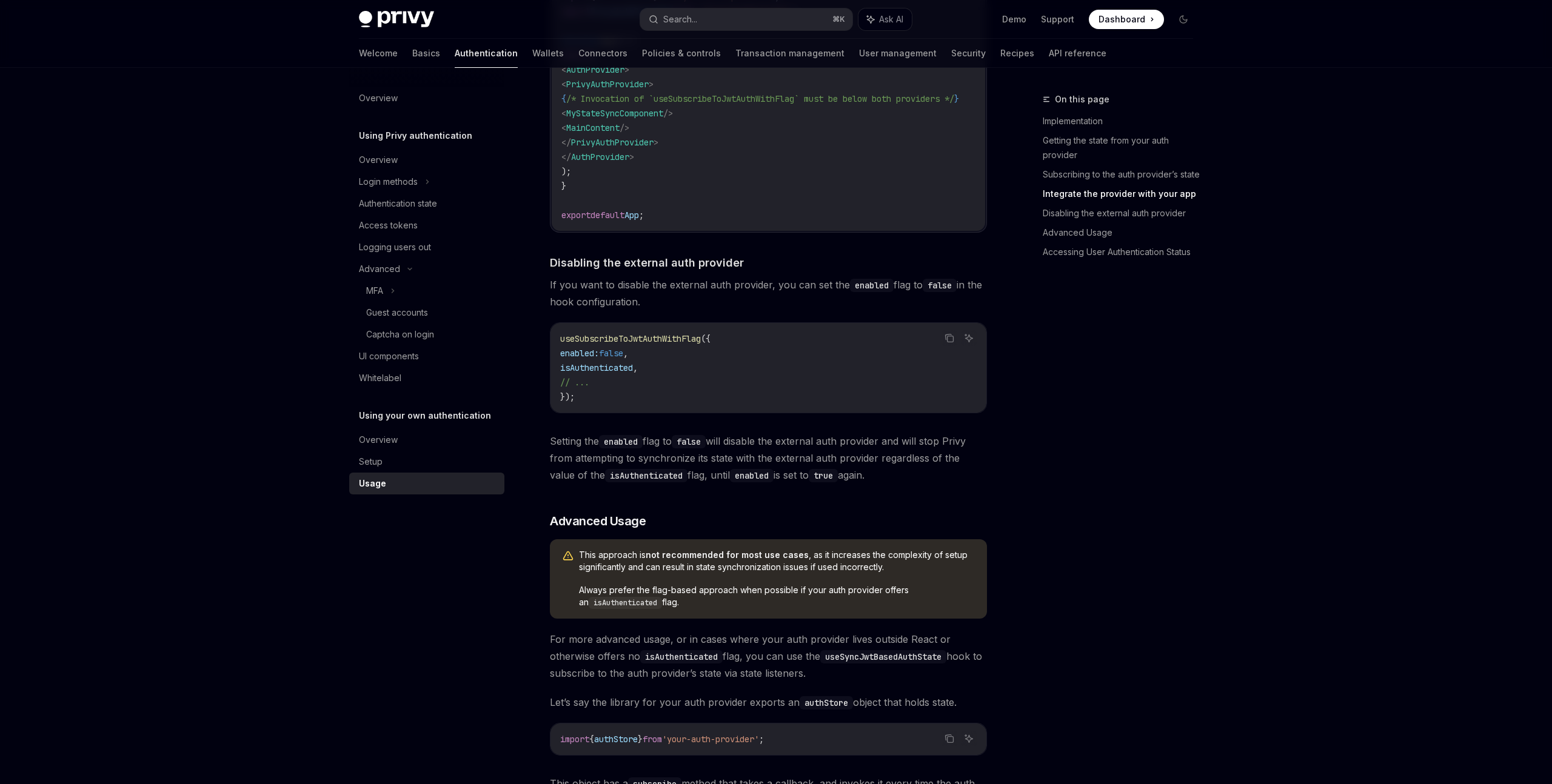
scroll to position [1097, 0]
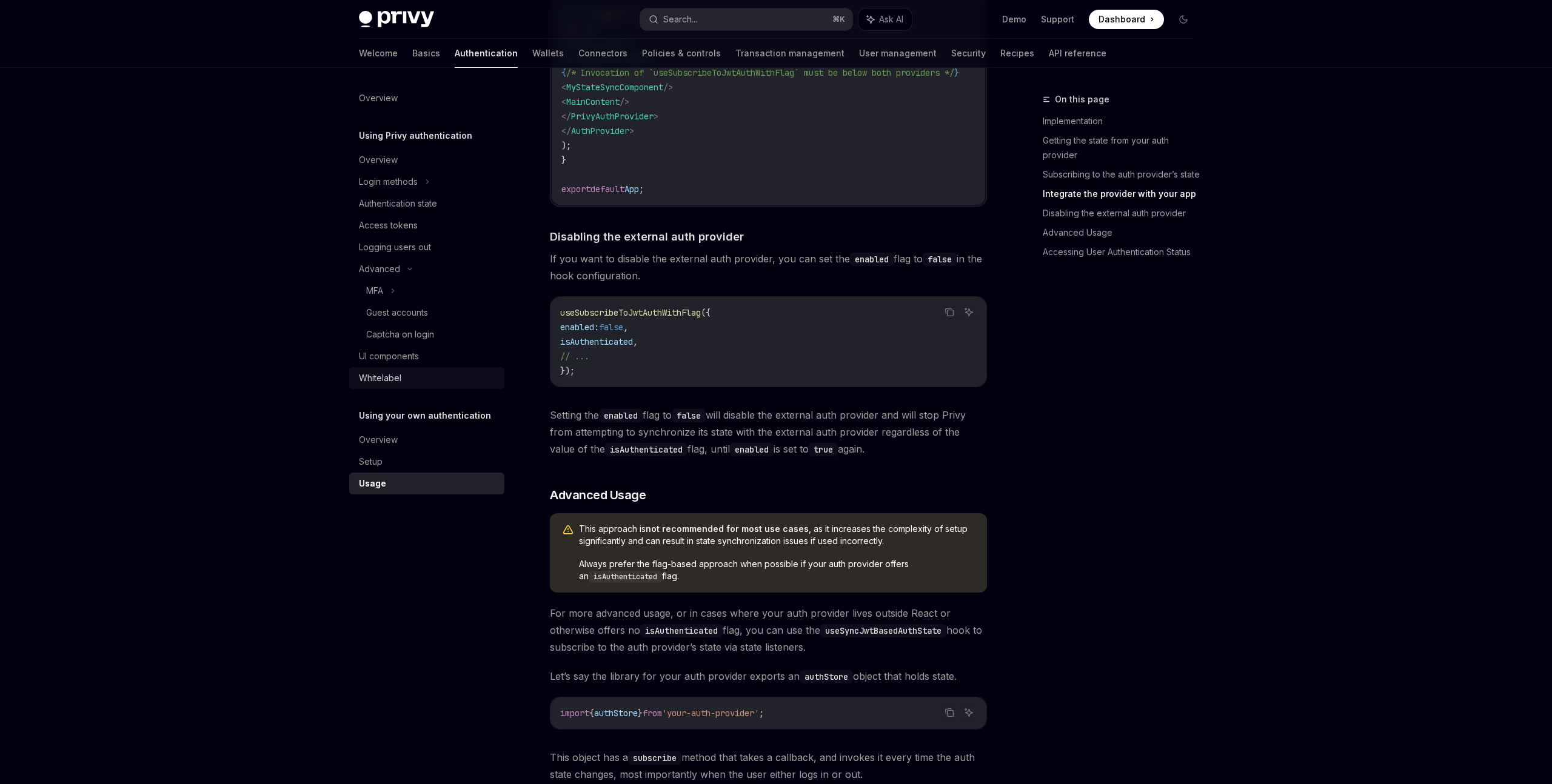
click at [377, 379] on div "Whitelabel" at bounding box center [380, 378] width 42 height 14
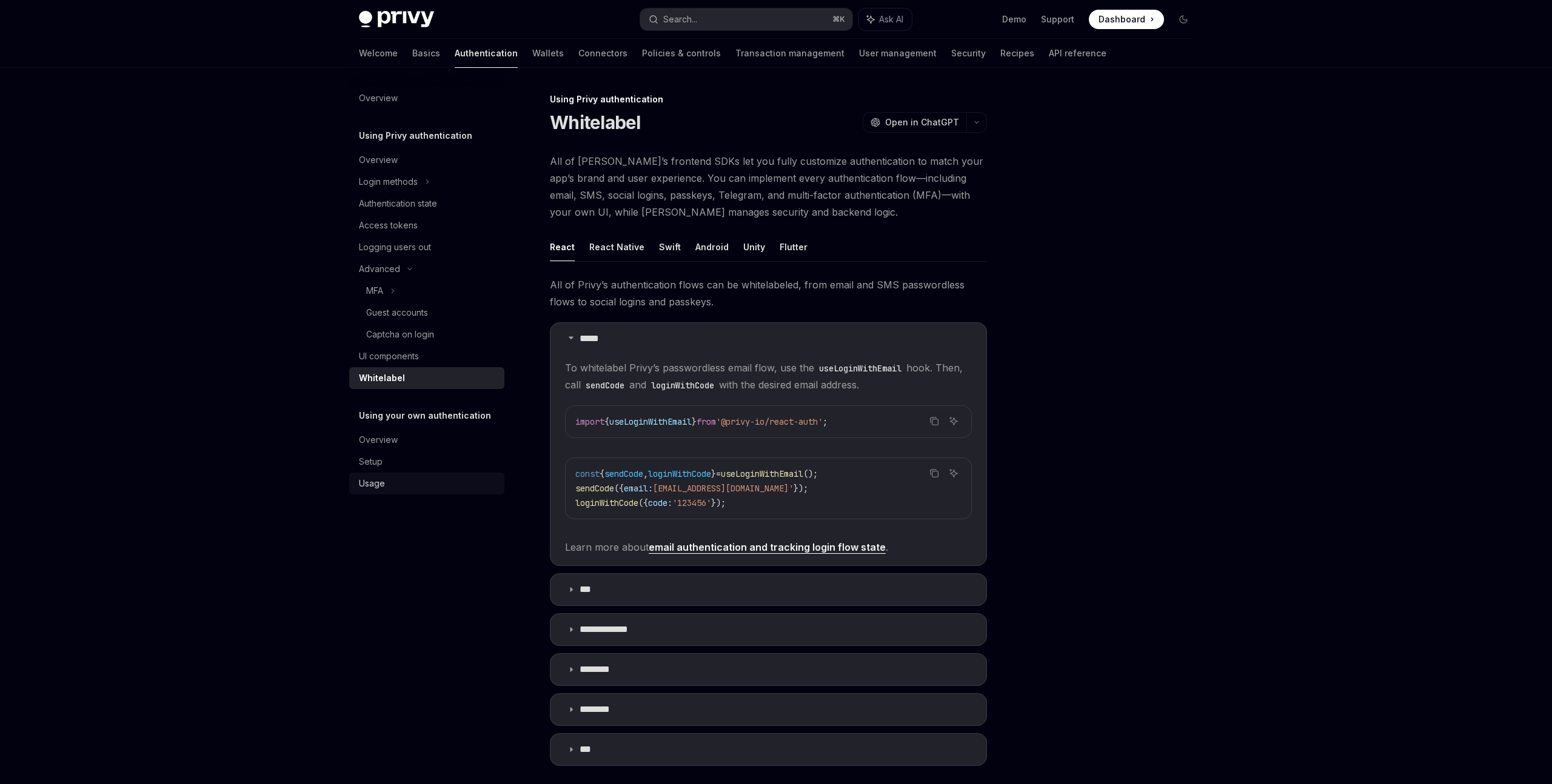
click at [403, 488] on div "Usage" at bounding box center [428, 484] width 138 height 14
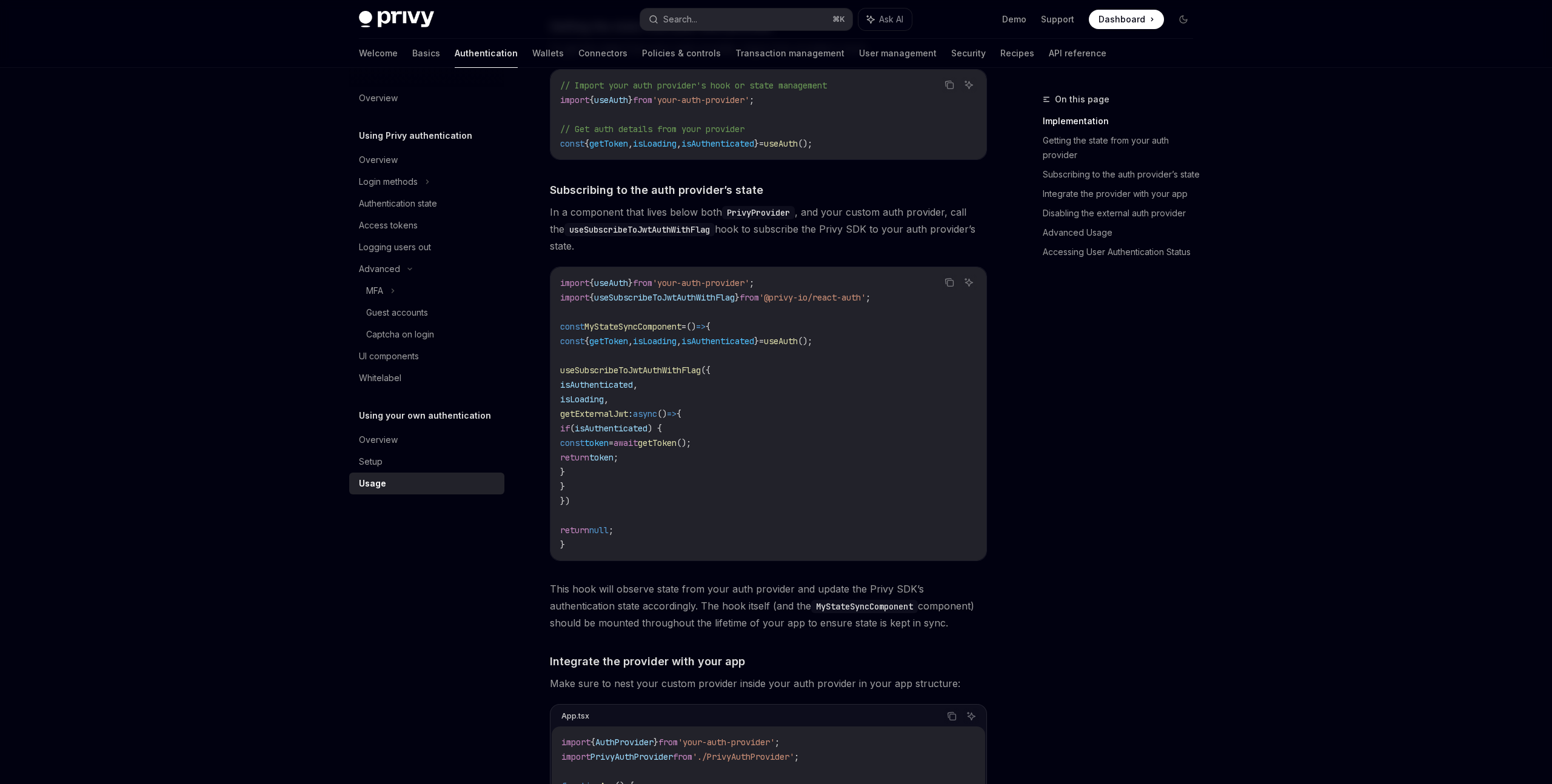
scroll to position [480, 0]
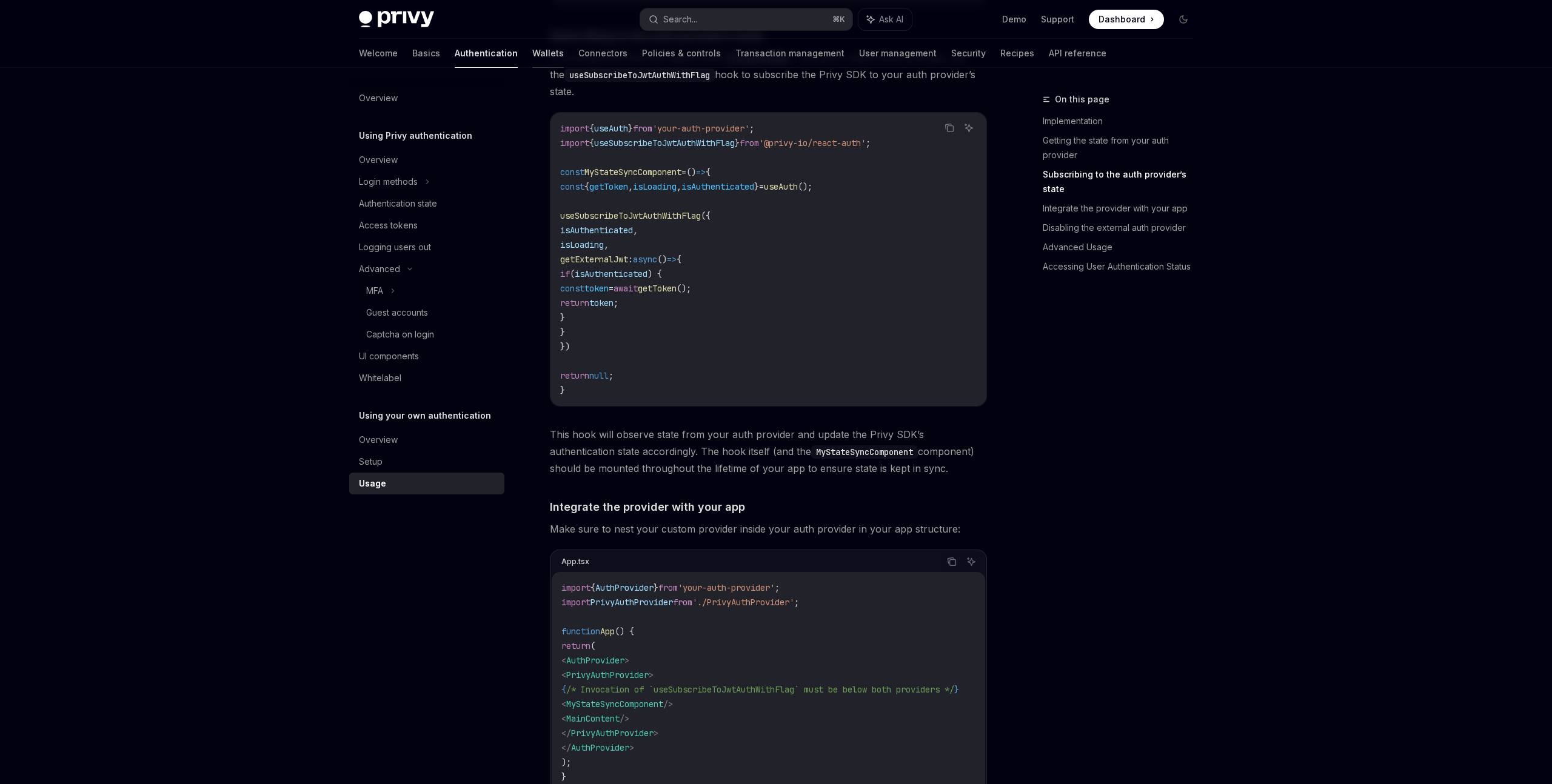
click at [532, 60] on link "Wallets" at bounding box center [548, 53] width 32 height 29
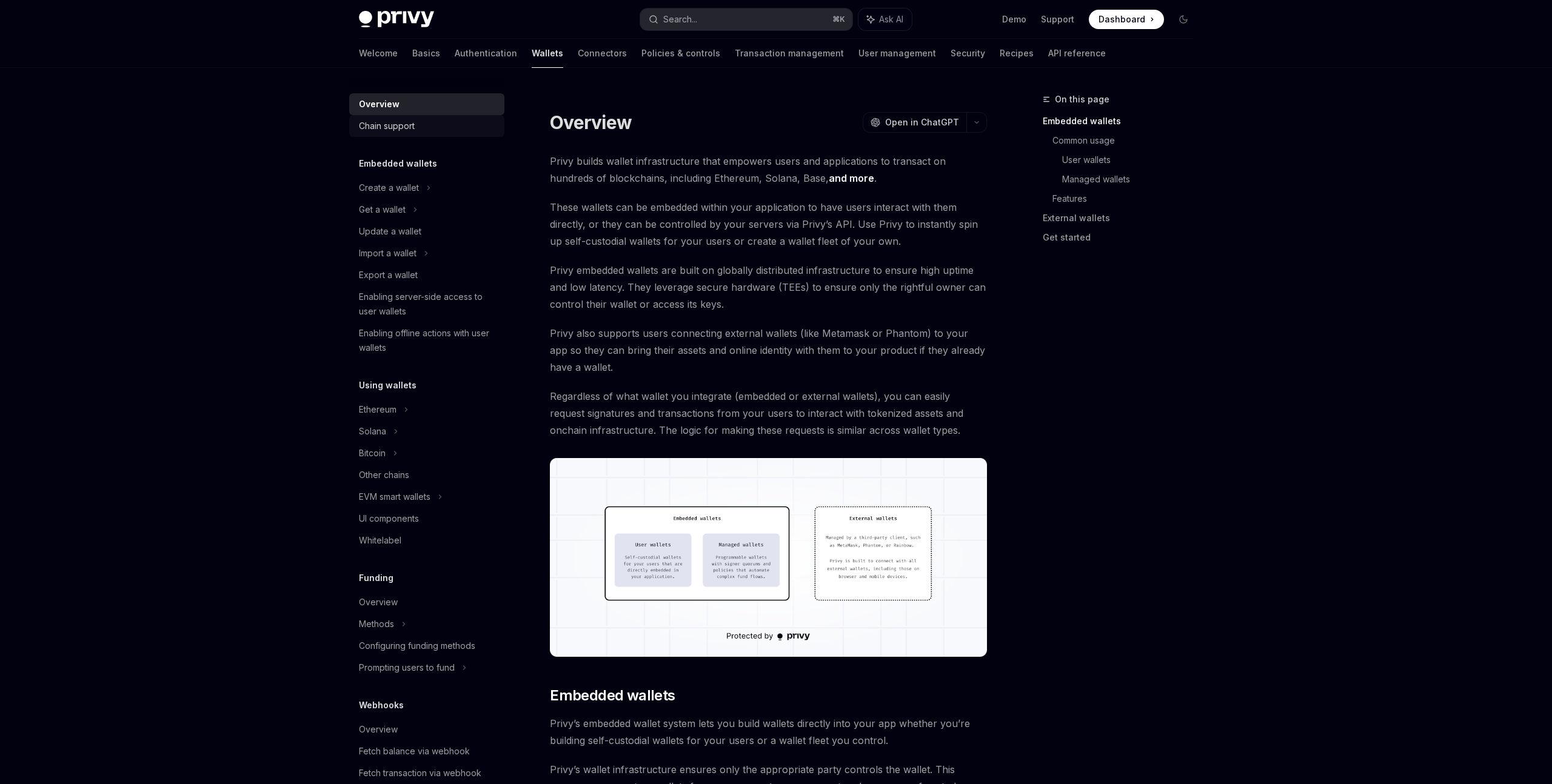
click at [405, 135] on link "Chain support" at bounding box center [426, 126] width 155 height 22
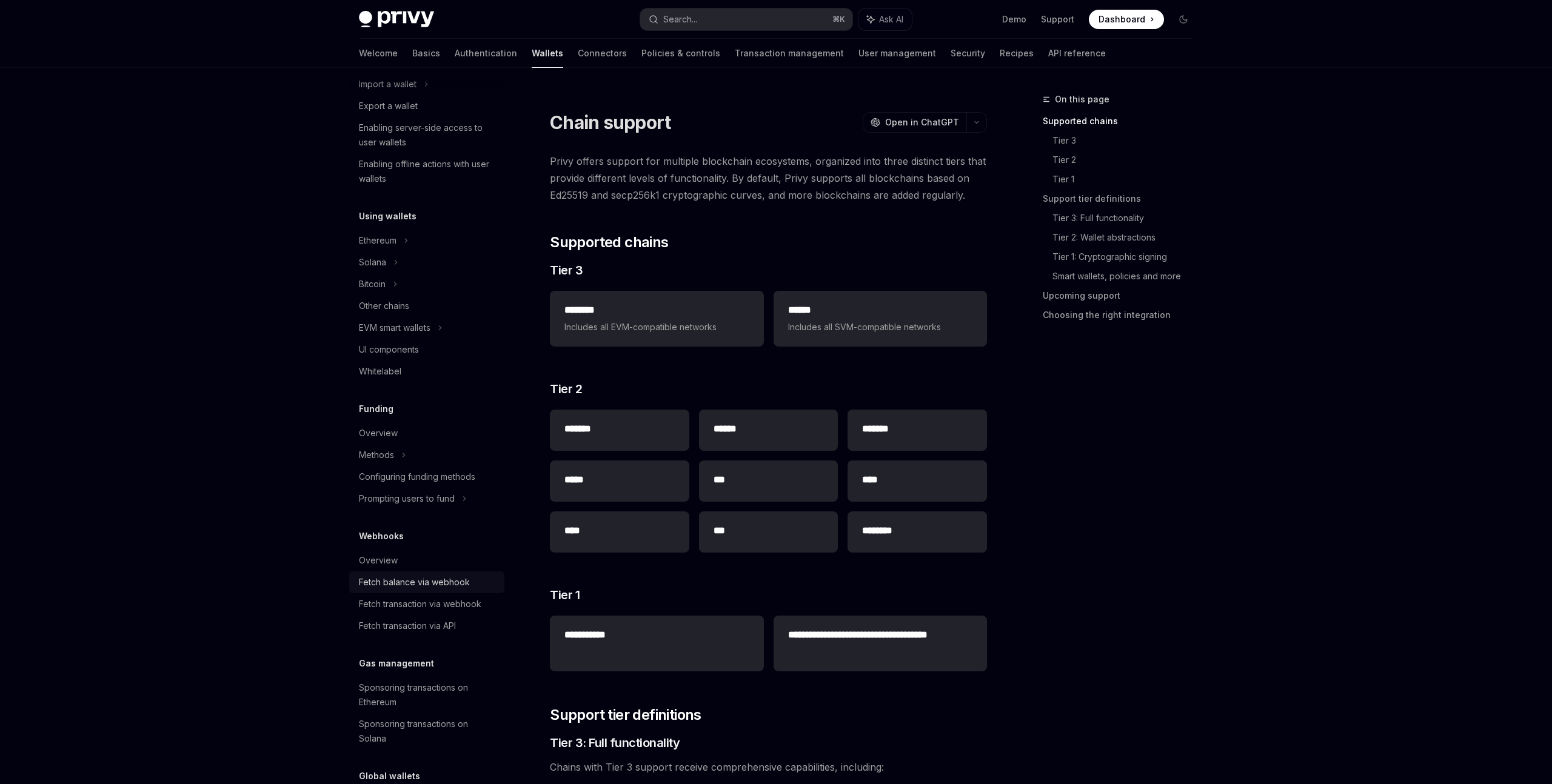
scroll to position [264, 0]
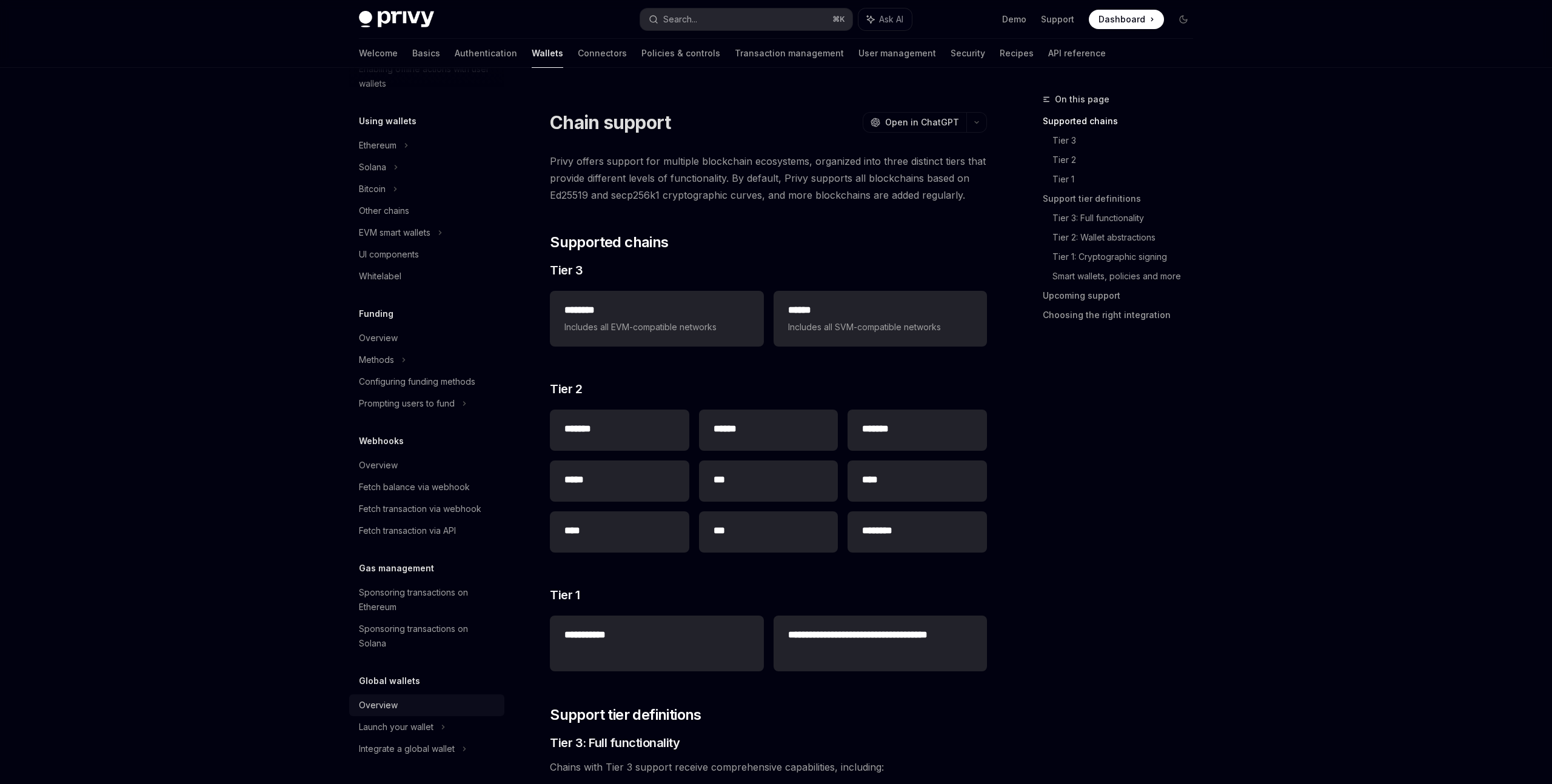
click at [431, 702] on div "Overview" at bounding box center [428, 706] width 138 height 14
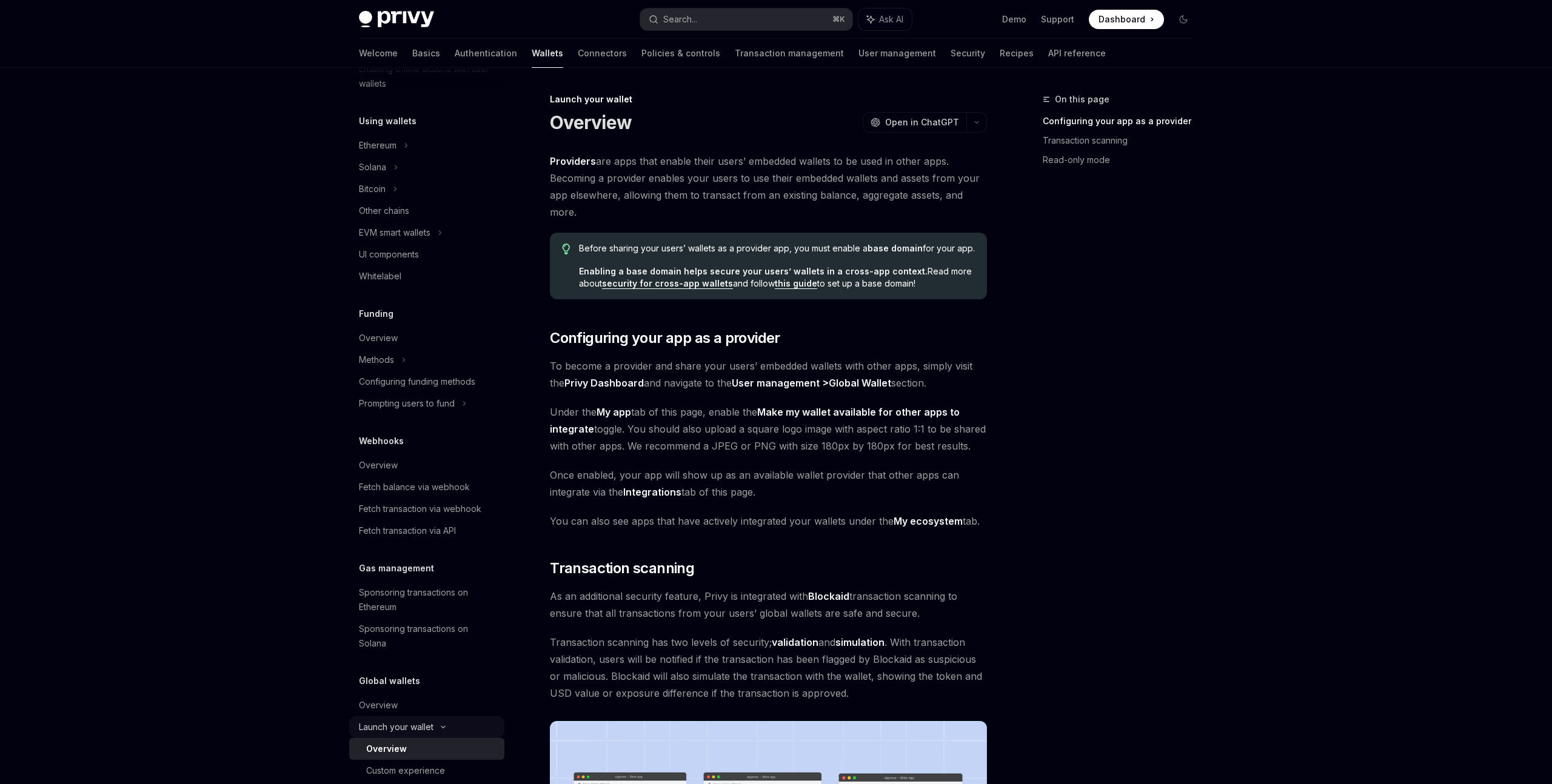
scroll to position [308, 0]
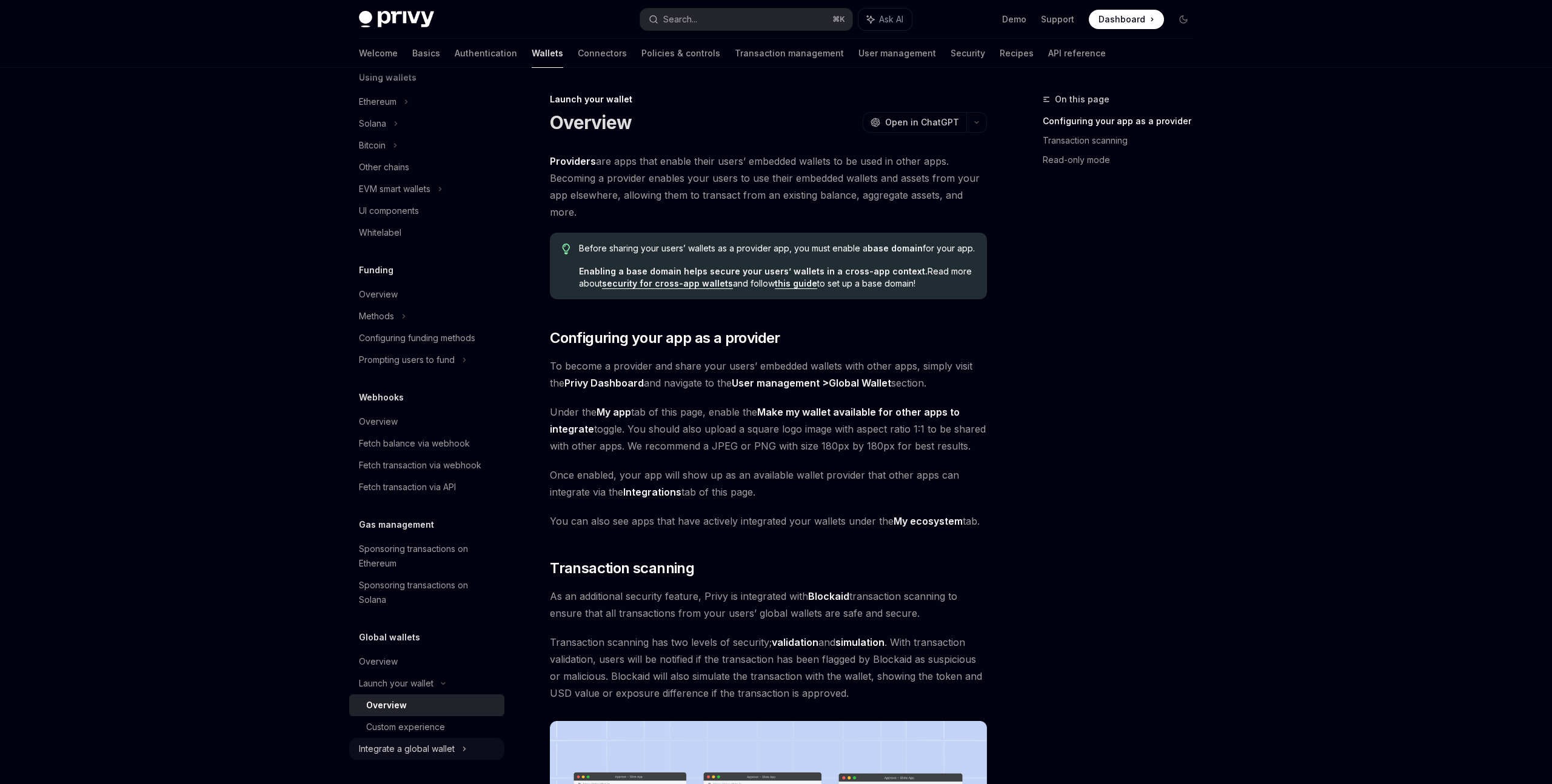
click at [425, 156] on div "Integrate a global wallet" at bounding box center [426, 145] width 155 height 22
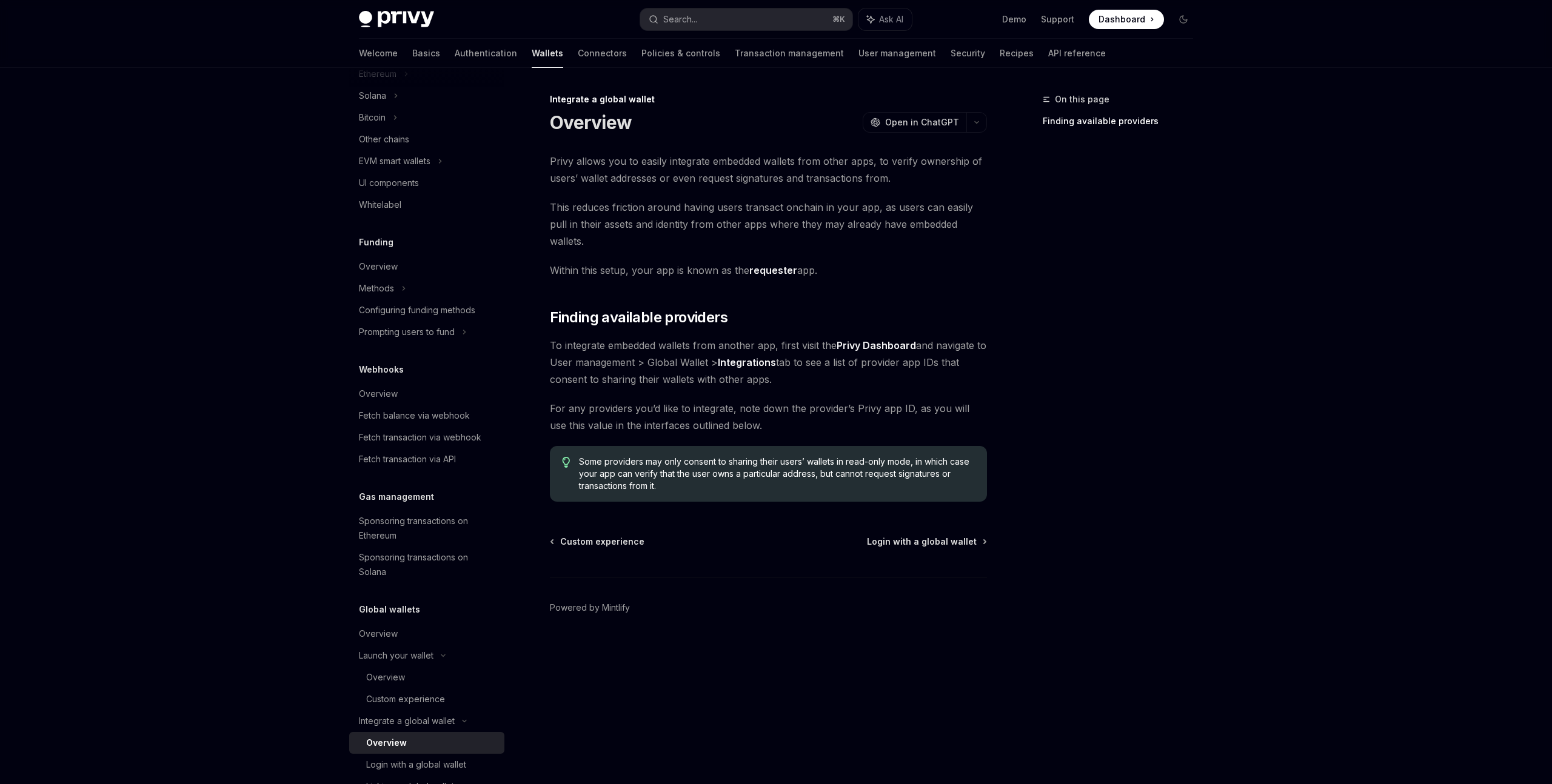
scroll to position [341, 0]
click at [420, 436] on div "Fetch transaction via webhook" at bounding box center [420, 432] width 122 height 14
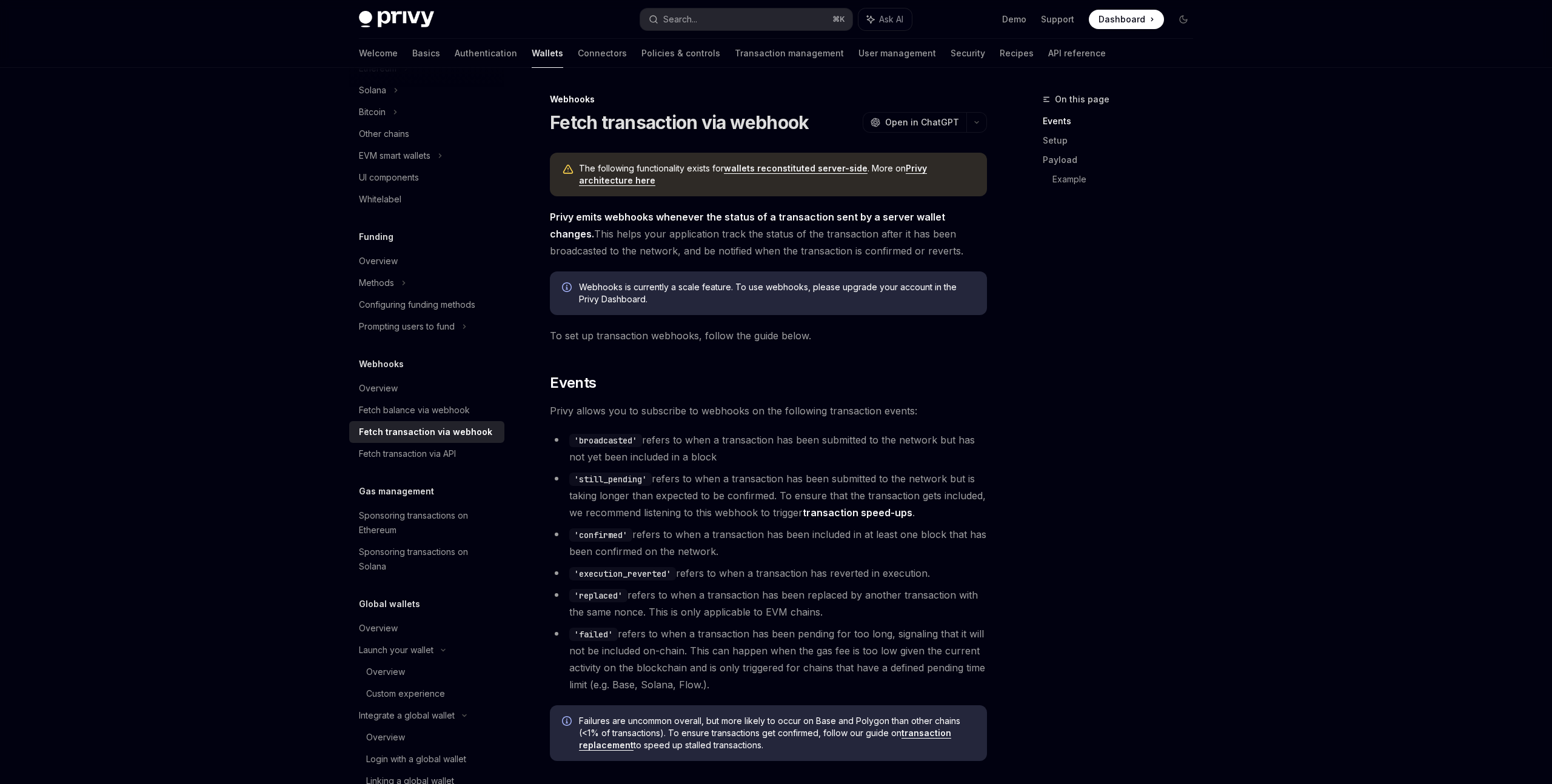
click at [754, 170] on link "wallets reconstituted server-side" at bounding box center [795, 168] width 143 height 11
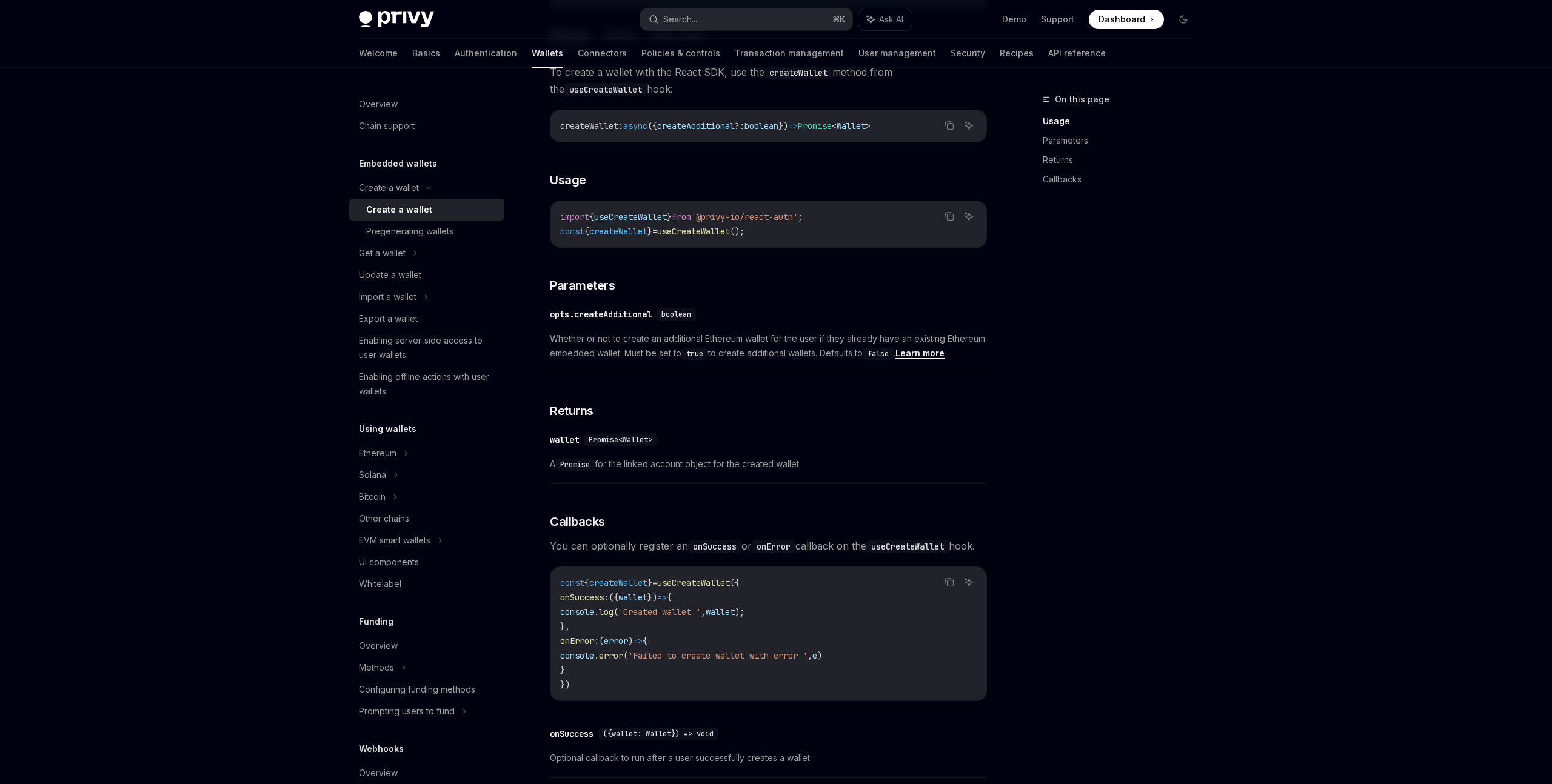
scroll to position [346, 0]
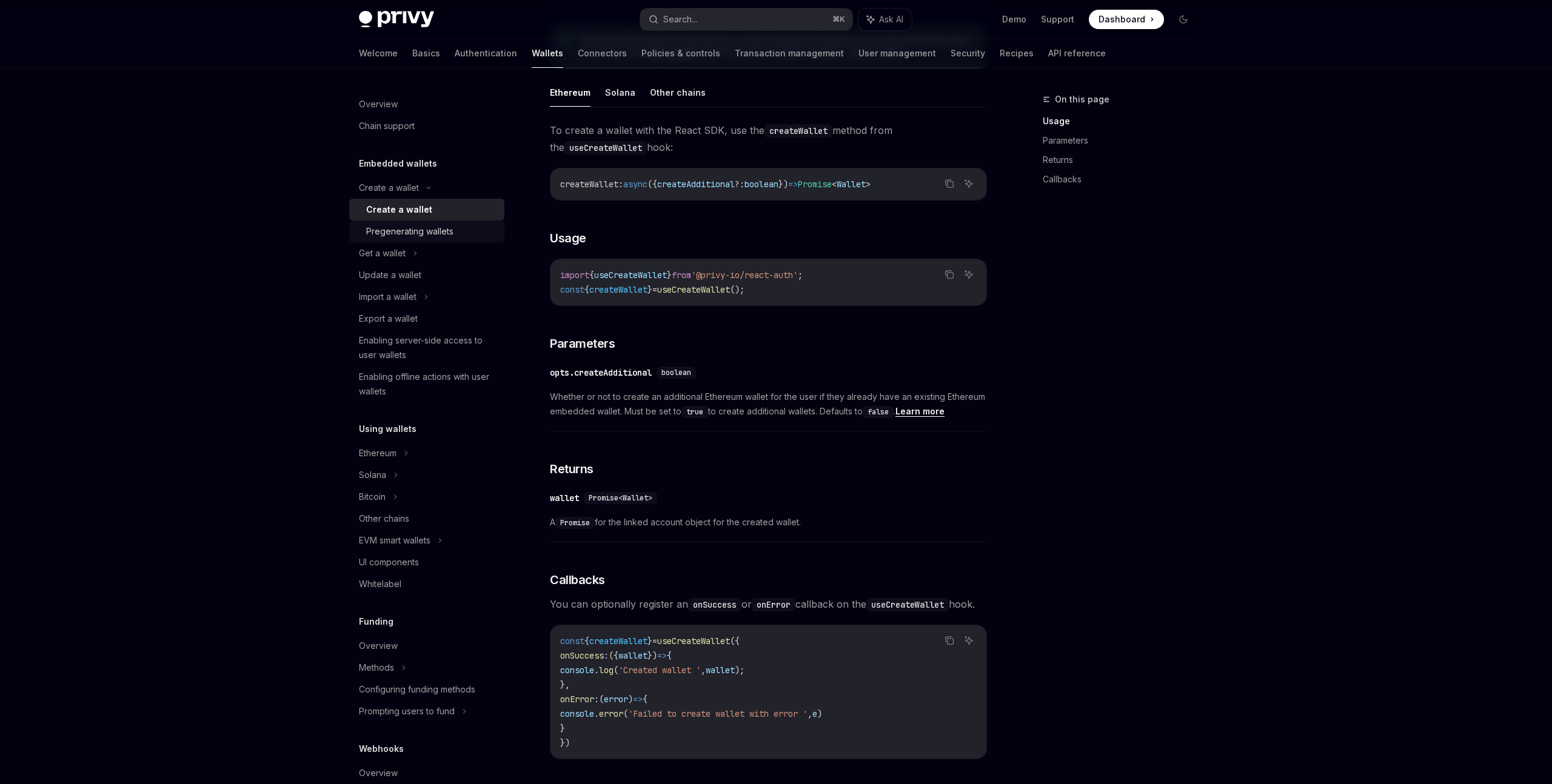
click at [433, 234] on div "Pregenerating wallets" at bounding box center [409, 231] width 87 height 14
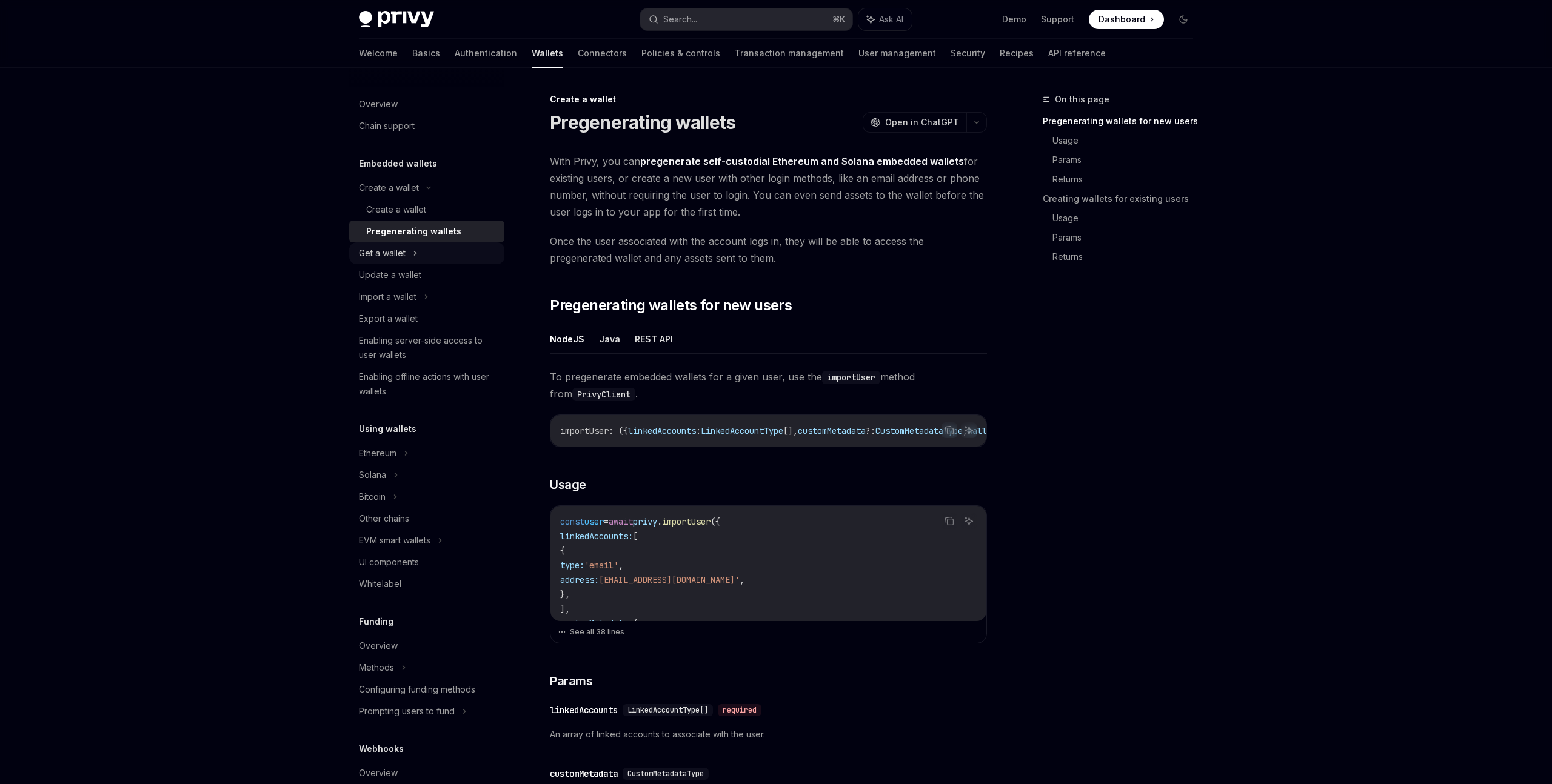
click at [431, 248] on div "Get a wallet" at bounding box center [426, 253] width 155 height 22
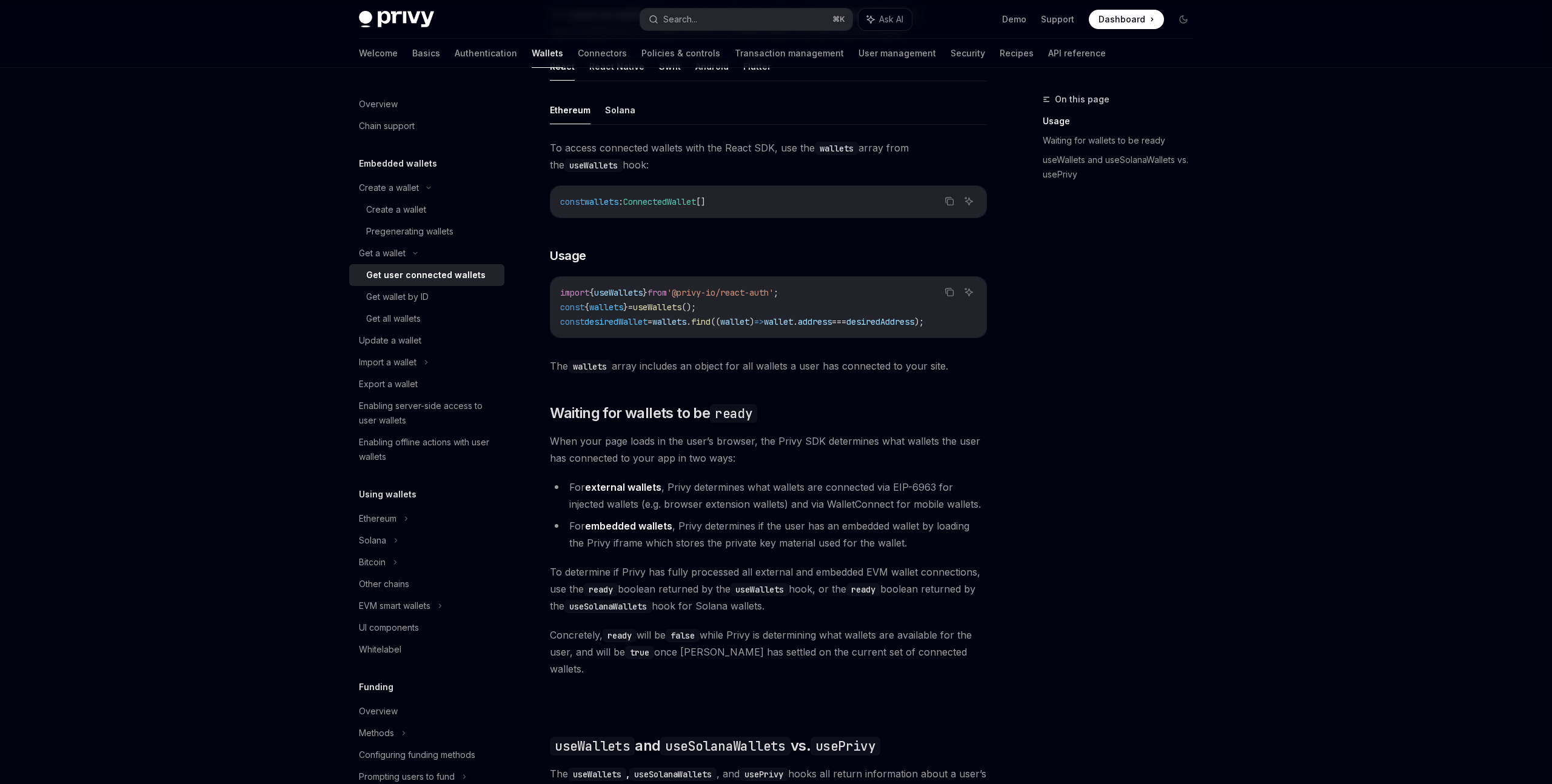
scroll to position [405, 0]
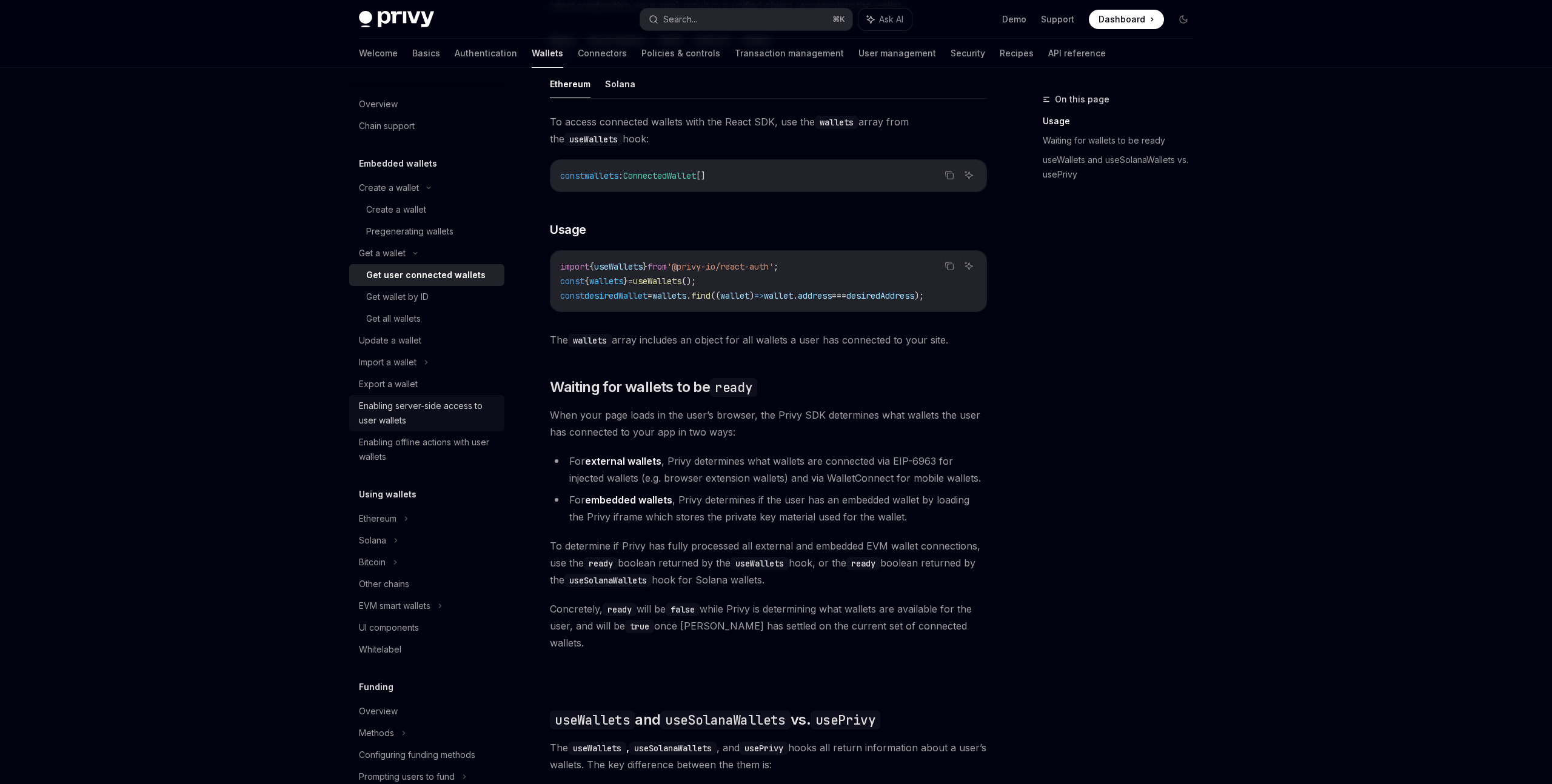
click at [447, 414] on div "Enabling server-side access to user wallets" at bounding box center [428, 413] width 138 height 29
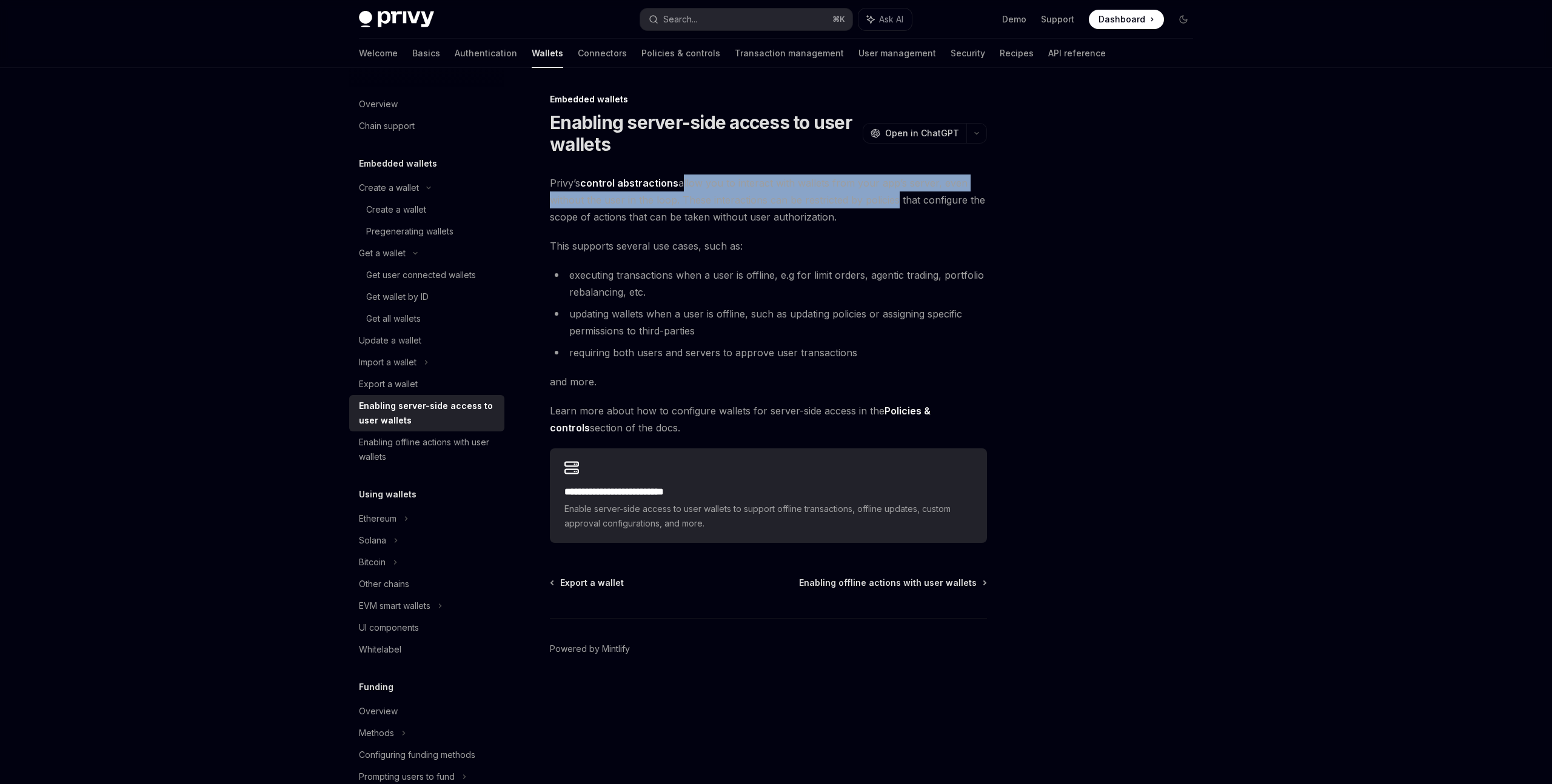
drag, startPoint x: 682, startPoint y: 178, endPoint x: 894, endPoint y: 192, distance: 212.5
click at [894, 192] on span "Privy’s control abstractions allow you to interact with wallets from your app’s…" at bounding box center [768, 199] width 437 height 51
click at [861, 208] on span "Privy’s control abstractions allow you to interact with wallets from your app’s…" at bounding box center [768, 199] width 437 height 51
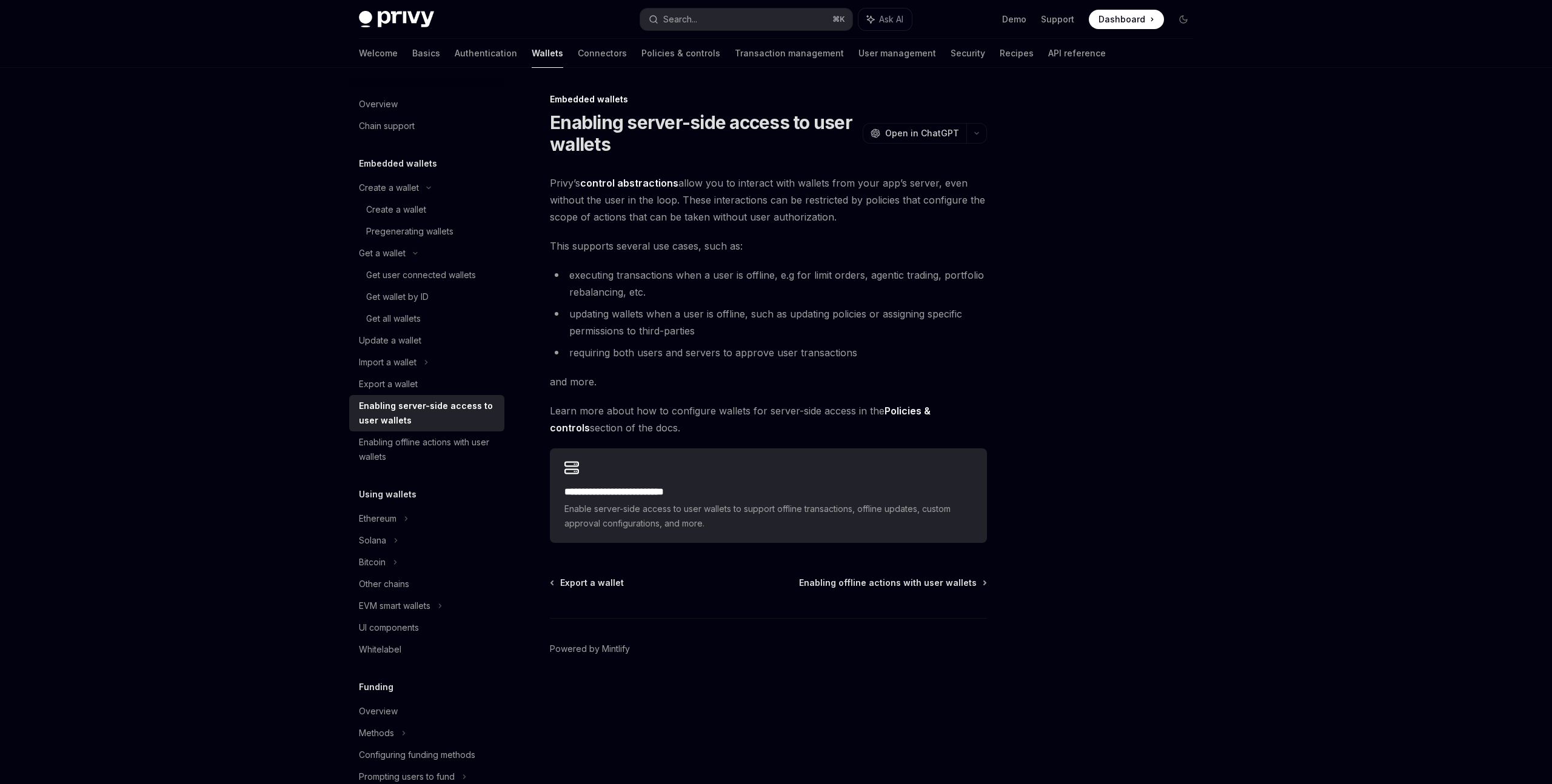
click at [753, 269] on li "executing transactions when a user is offline, e.g for limit orders, agentic tr…" at bounding box center [768, 283] width 437 height 34
click at [699, 318] on li "updating wallets when a user is offline, such as updating policies or assigning…" at bounding box center [768, 322] width 437 height 34
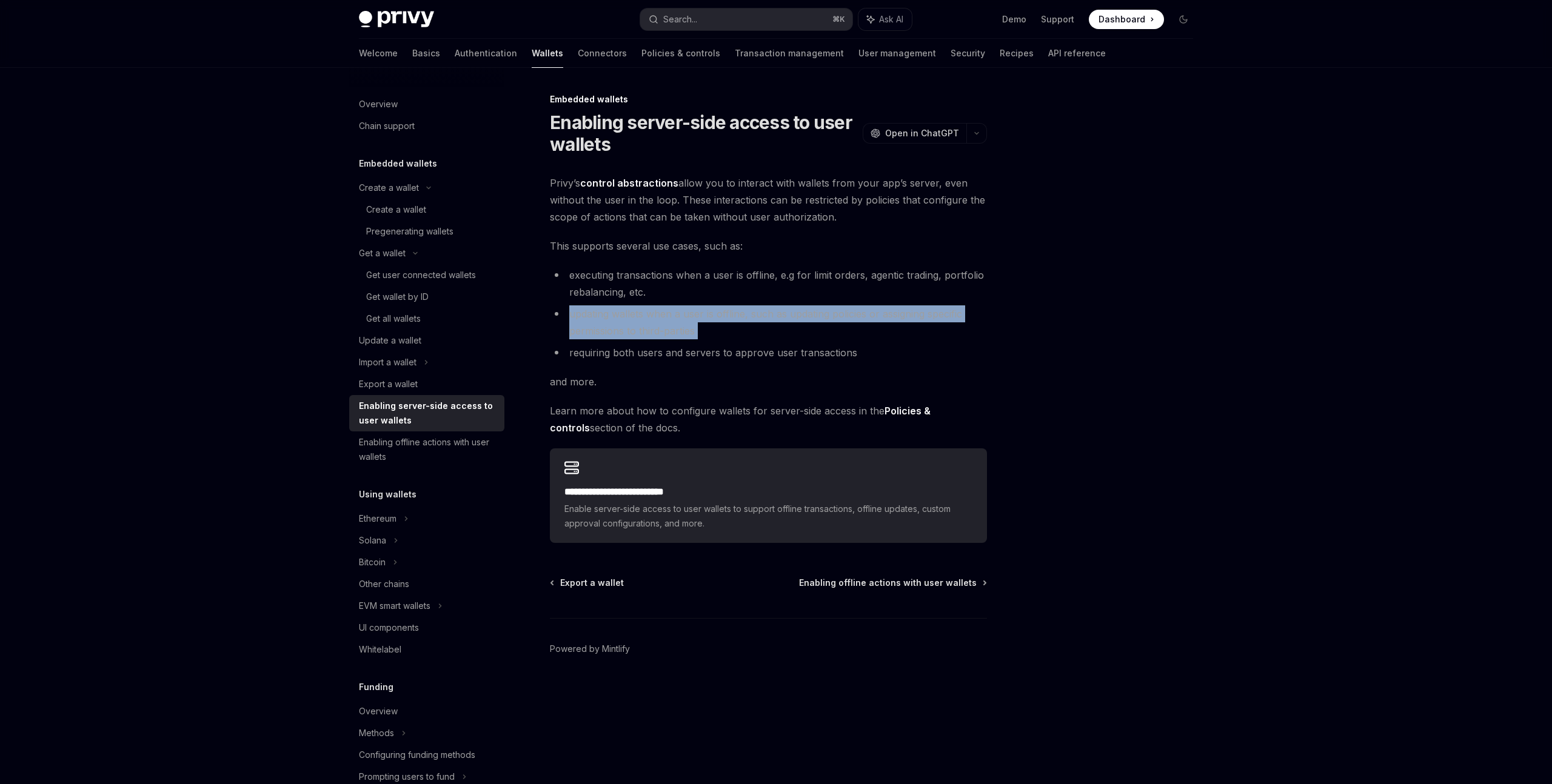
click at [699, 318] on li "updating wallets when a user is offline, such as updating policies or assigning…" at bounding box center [768, 322] width 437 height 34
click at [717, 343] on ul "executing transactions when a user is offline, e.g for limit orders, agentic tr…" at bounding box center [768, 313] width 437 height 94
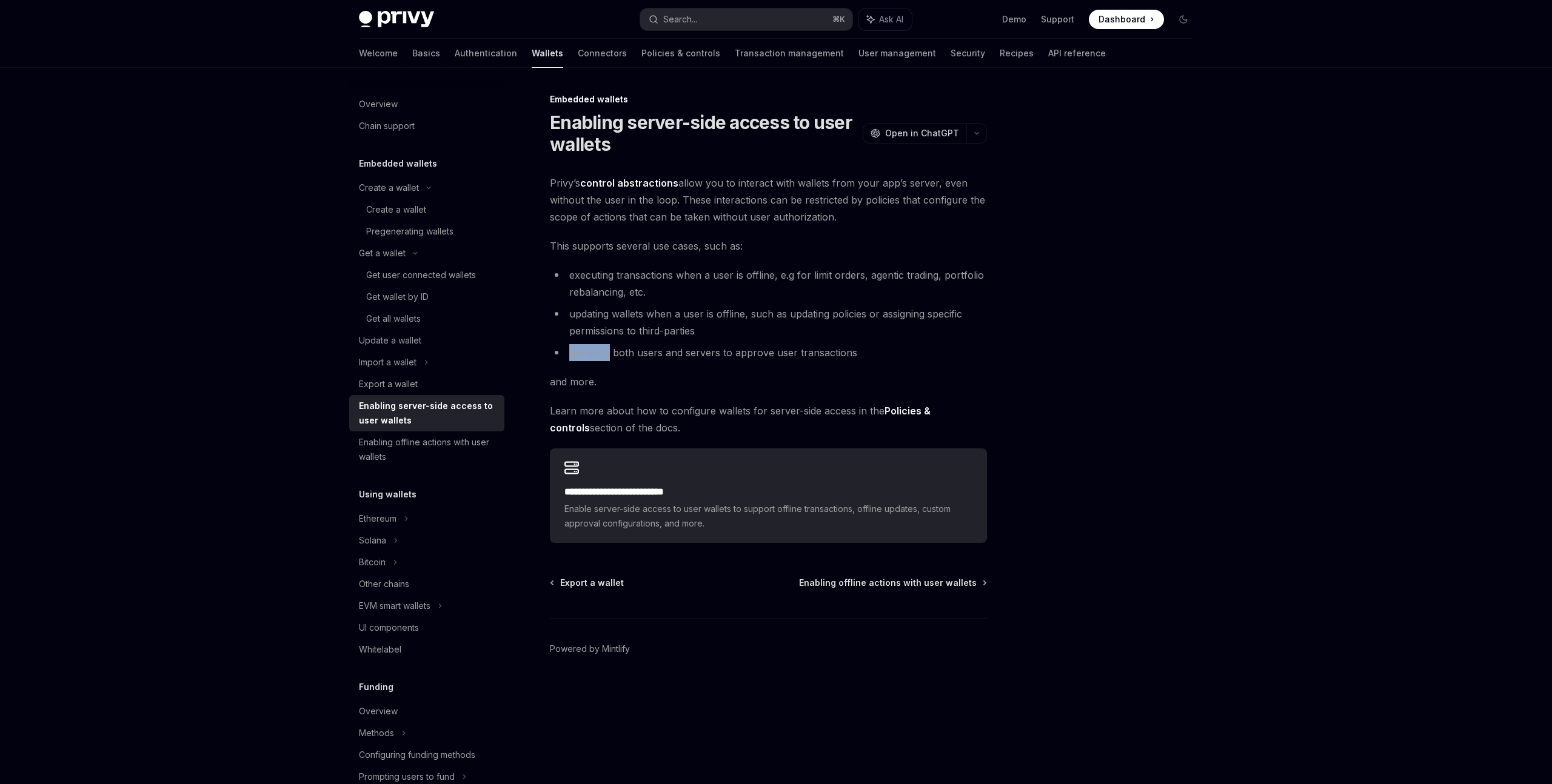
click at [717, 343] on ul "executing transactions when a user is offline, e.g for limit orders, agentic tr…" at bounding box center [768, 313] width 437 height 94
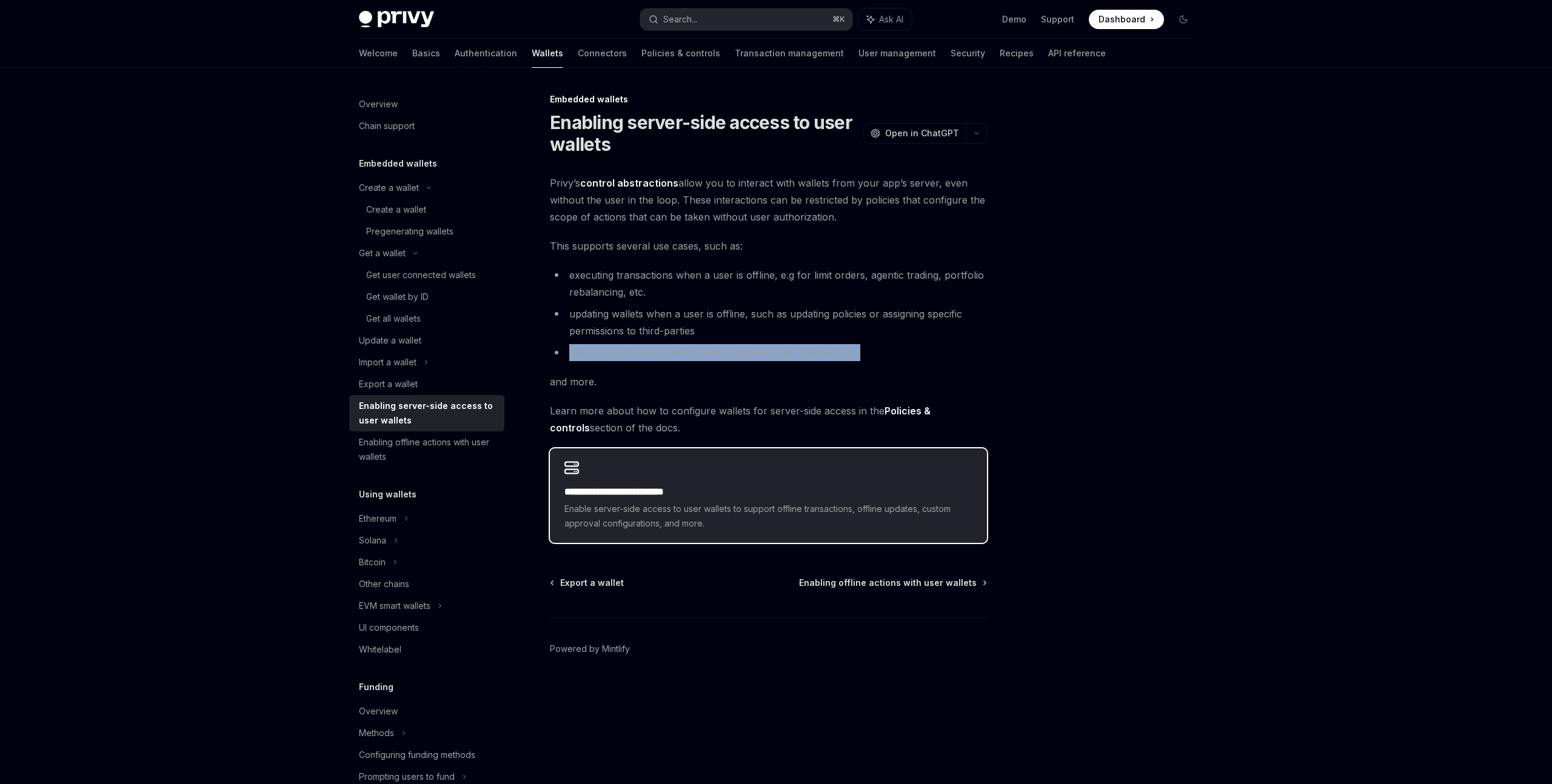
click at [897, 474] on div "**********" at bounding box center [768, 495] width 437 height 94
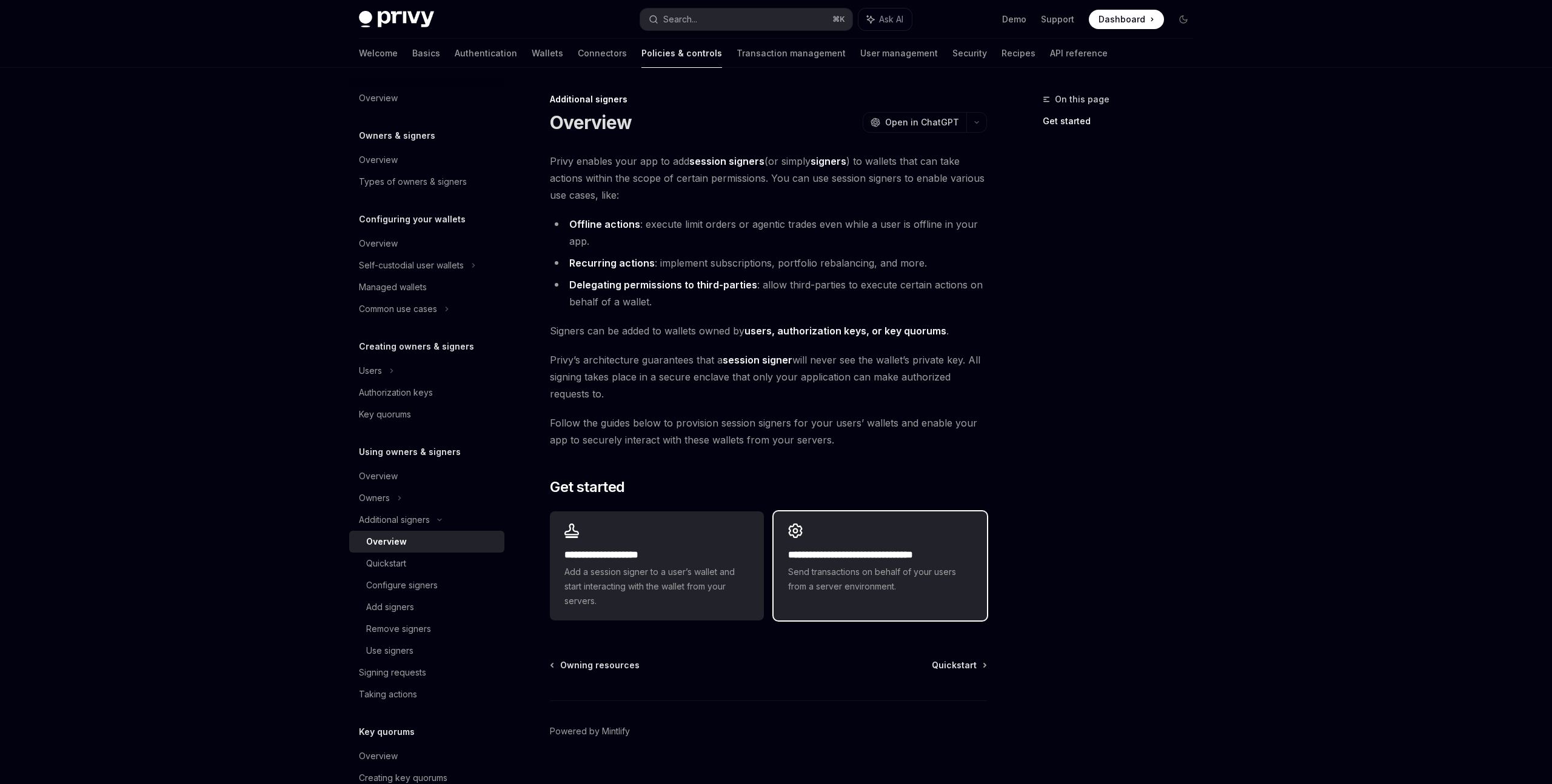
click at [794, 584] on span "Send transactions on behalf of your users from a server environment." at bounding box center [880, 579] width 184 height 29
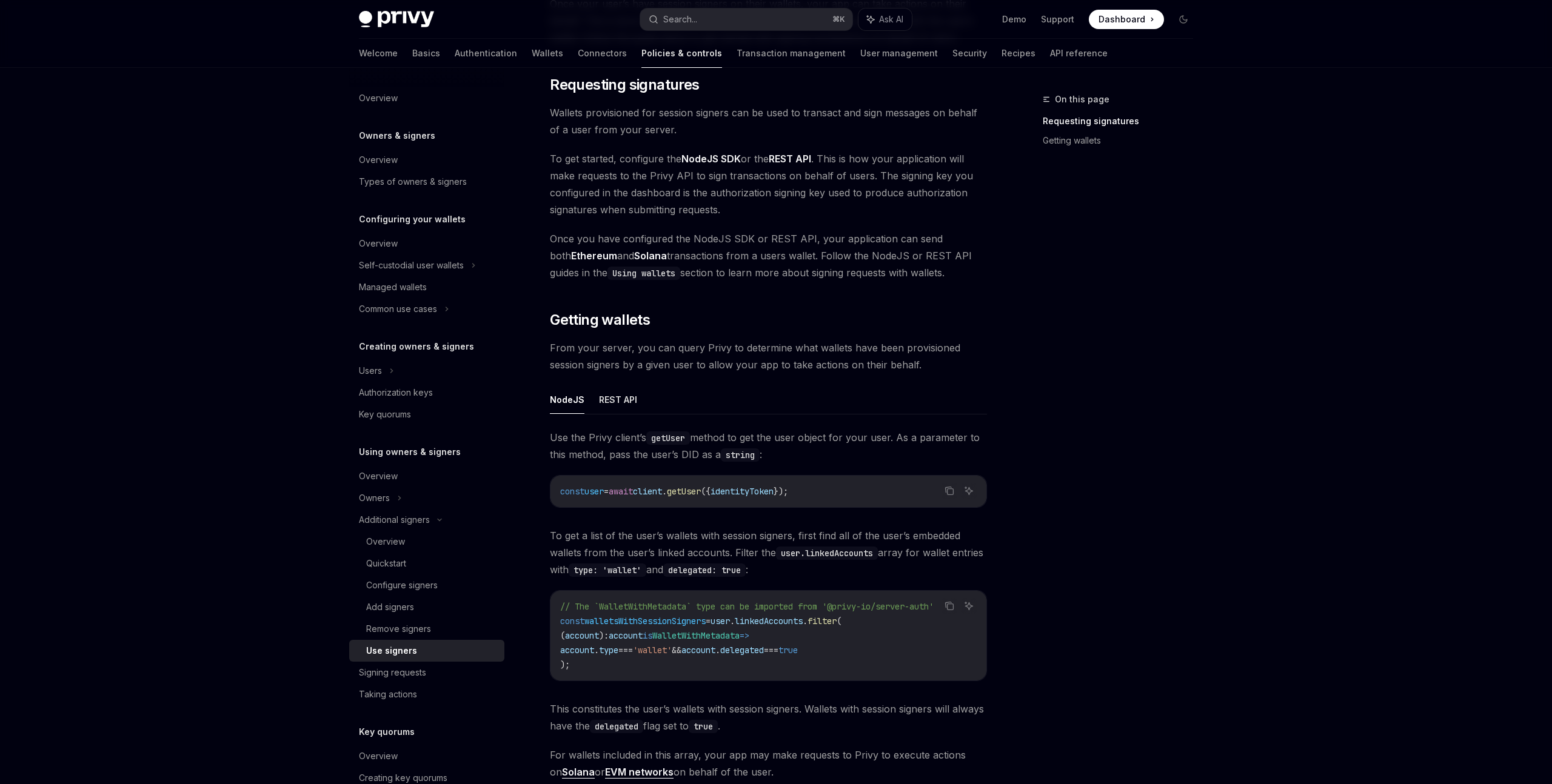
scroll to position [163, 0]
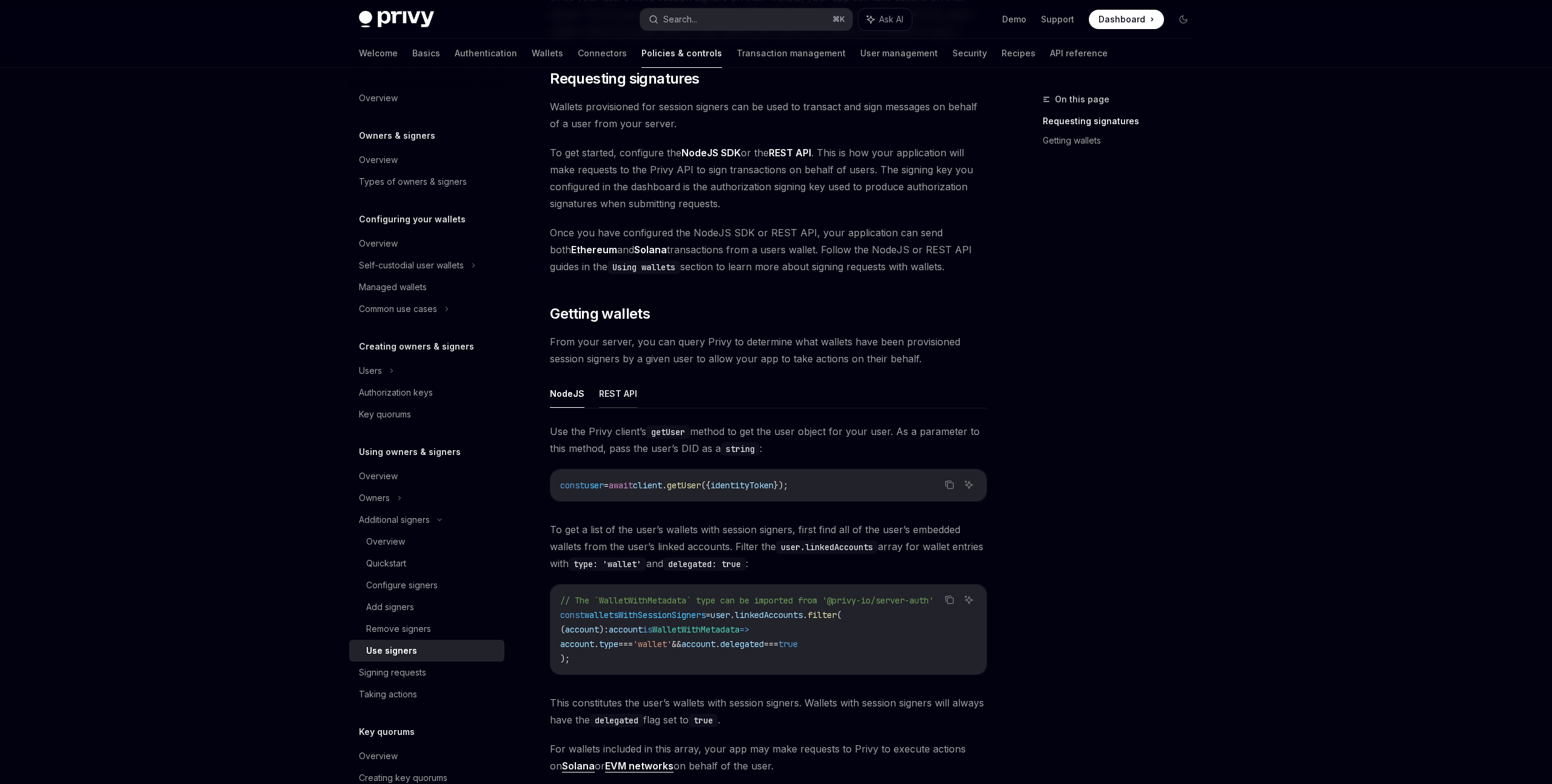
click at [614, 400] on button "REST API" at bounding box center [618, 394] width 38 height 29
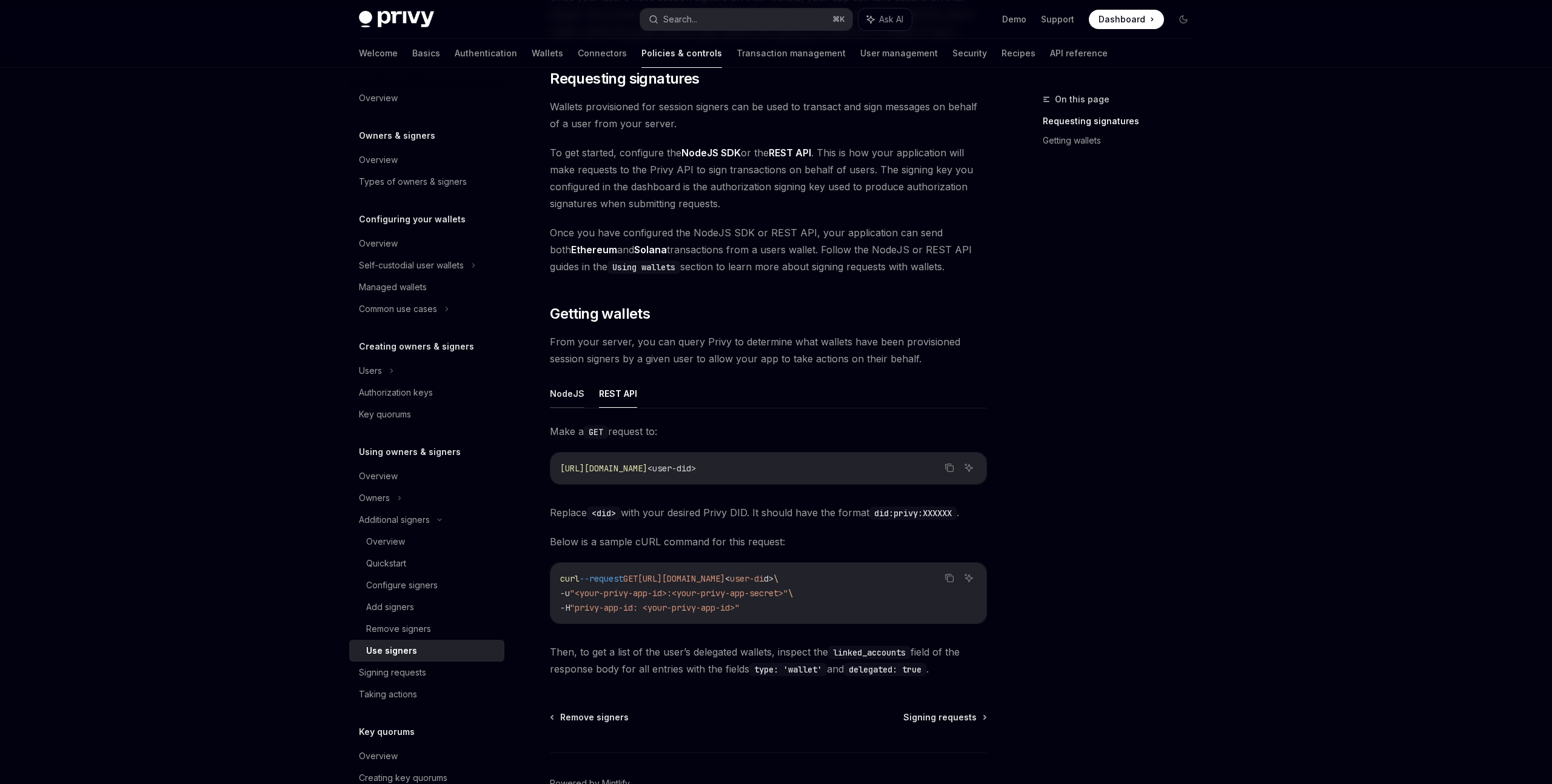
click at [569, 405] on button "NodeJS" at bounding box center [567, 394] width 35 height 29
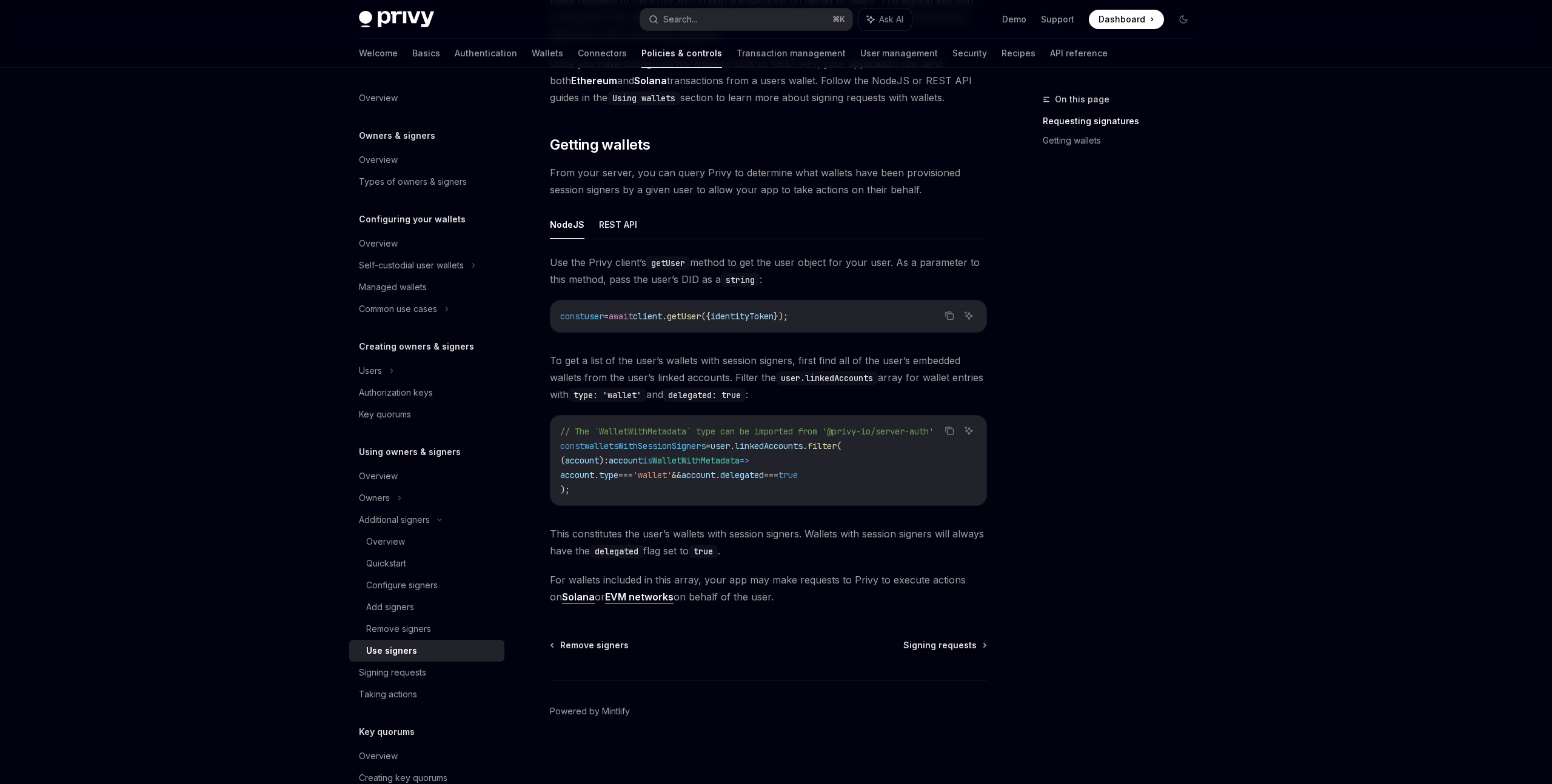
scroll to position [334, 0]
click at [431, 675] on div "Signing requests" at bounding box center [428, 672] width 138 height 14
type textarea "*"
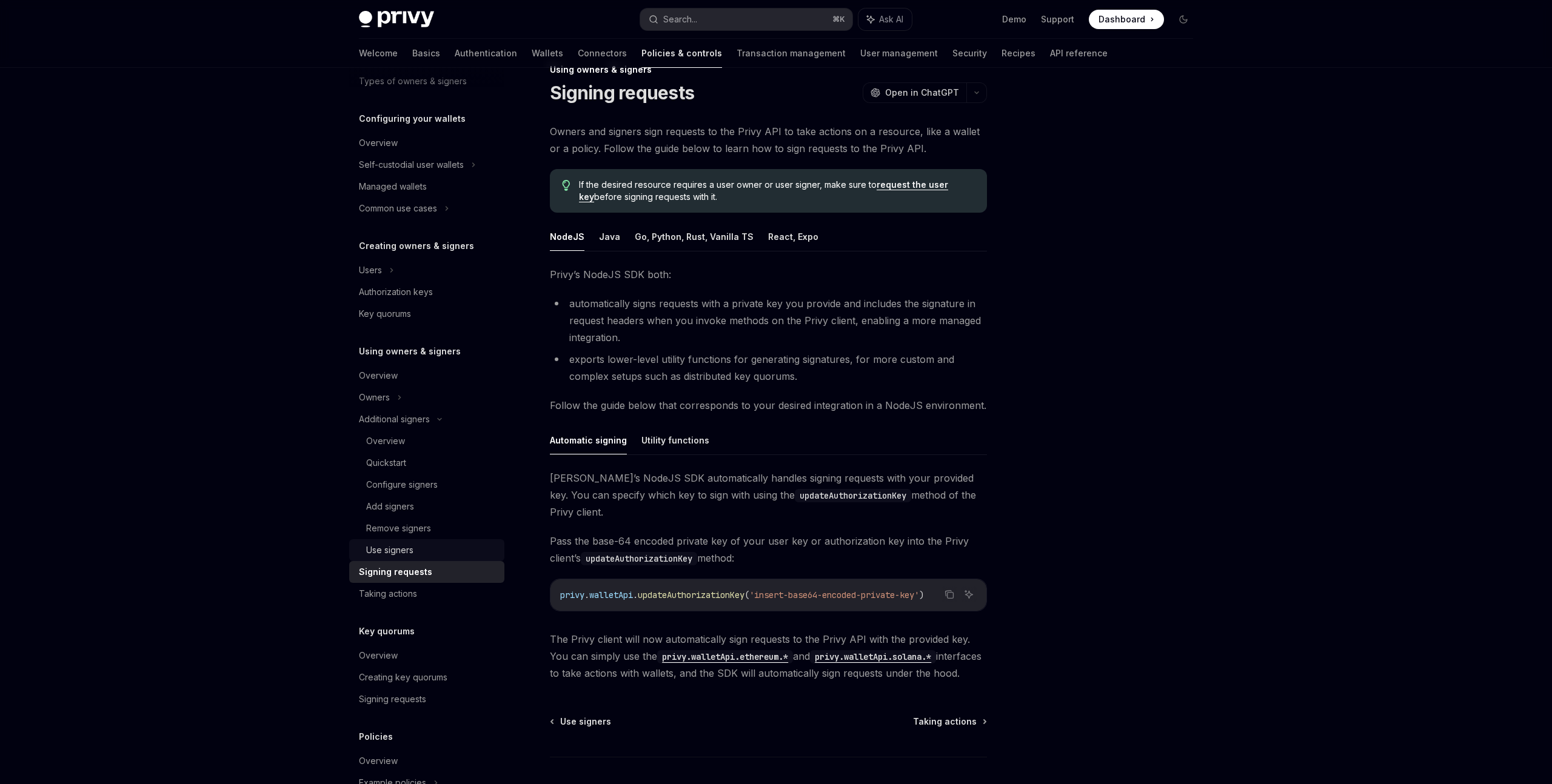
scroll to position [200, 0]
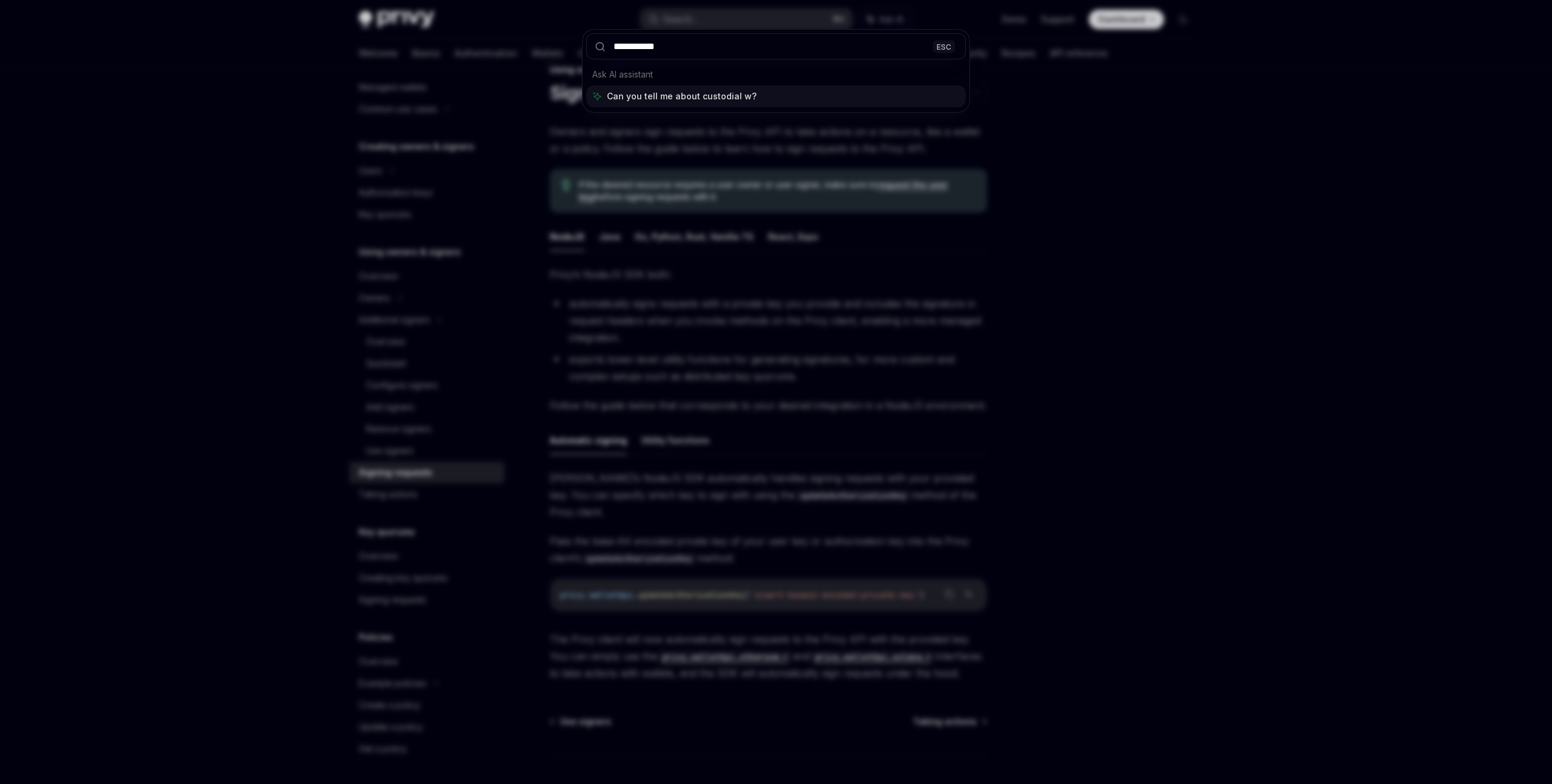
type input "**********"
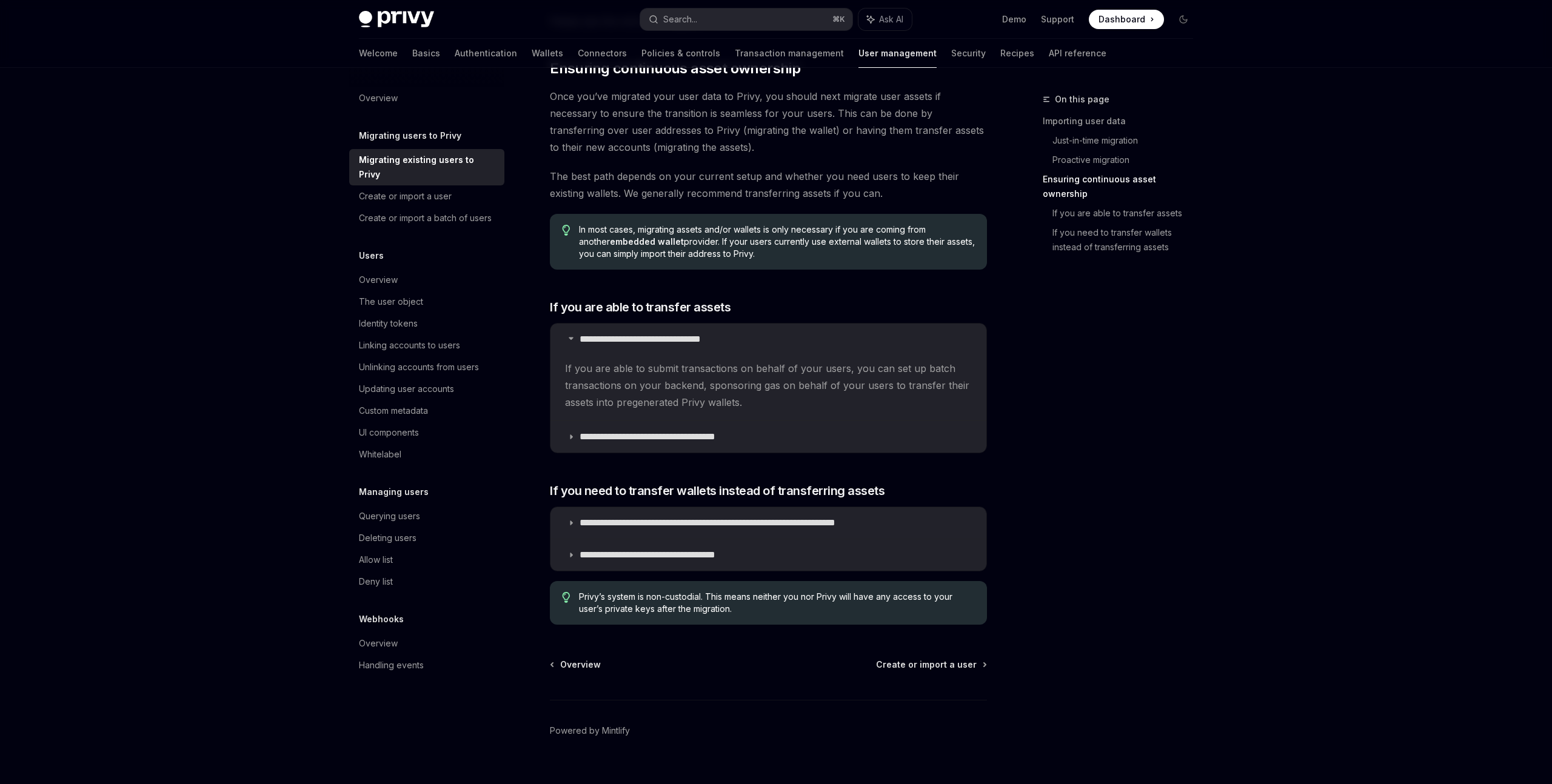
scroll to position [1294, 0]
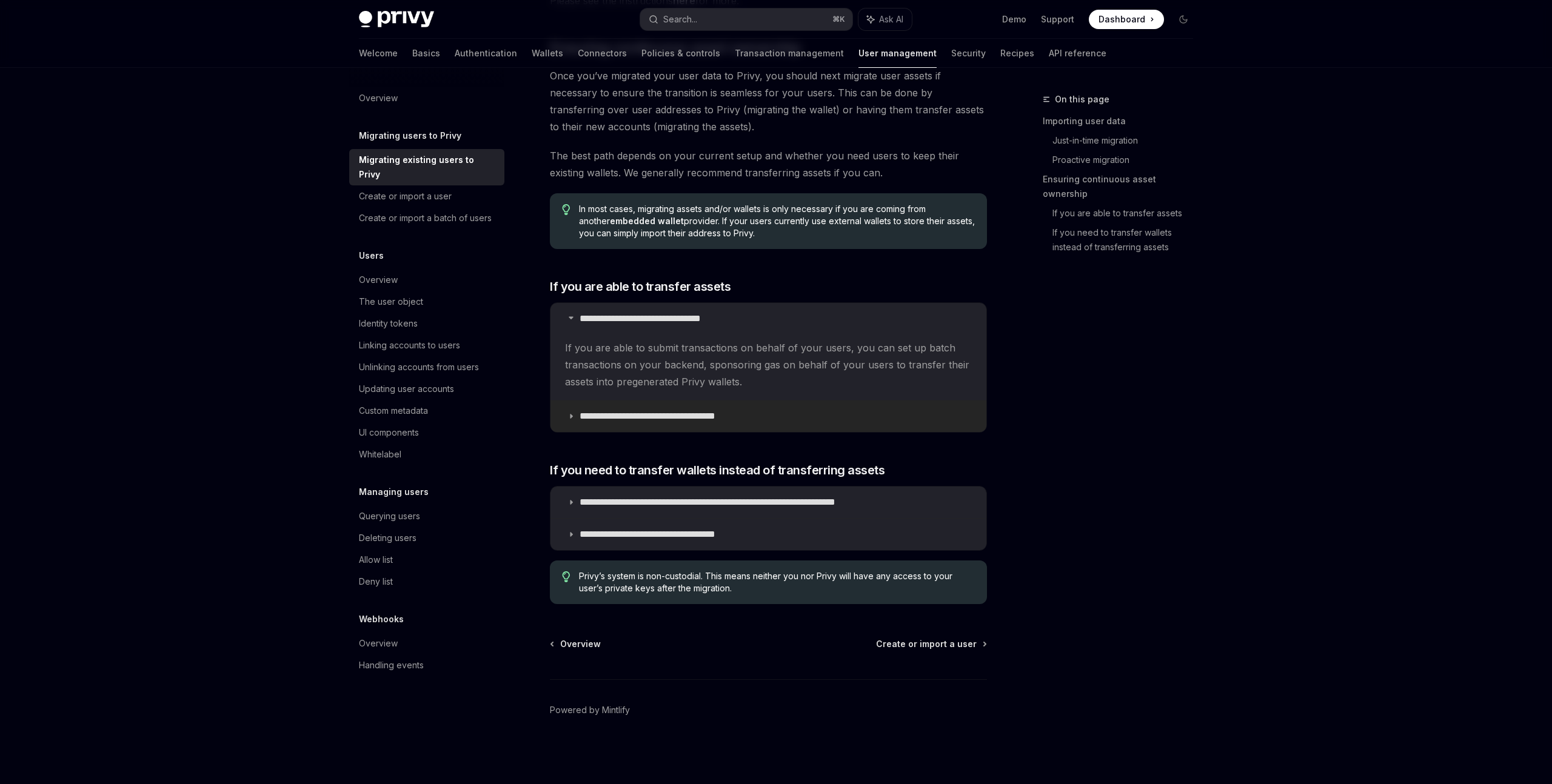
click at [661, 419] on p "**********" at bounding box center [670, 416] width 181 height 12
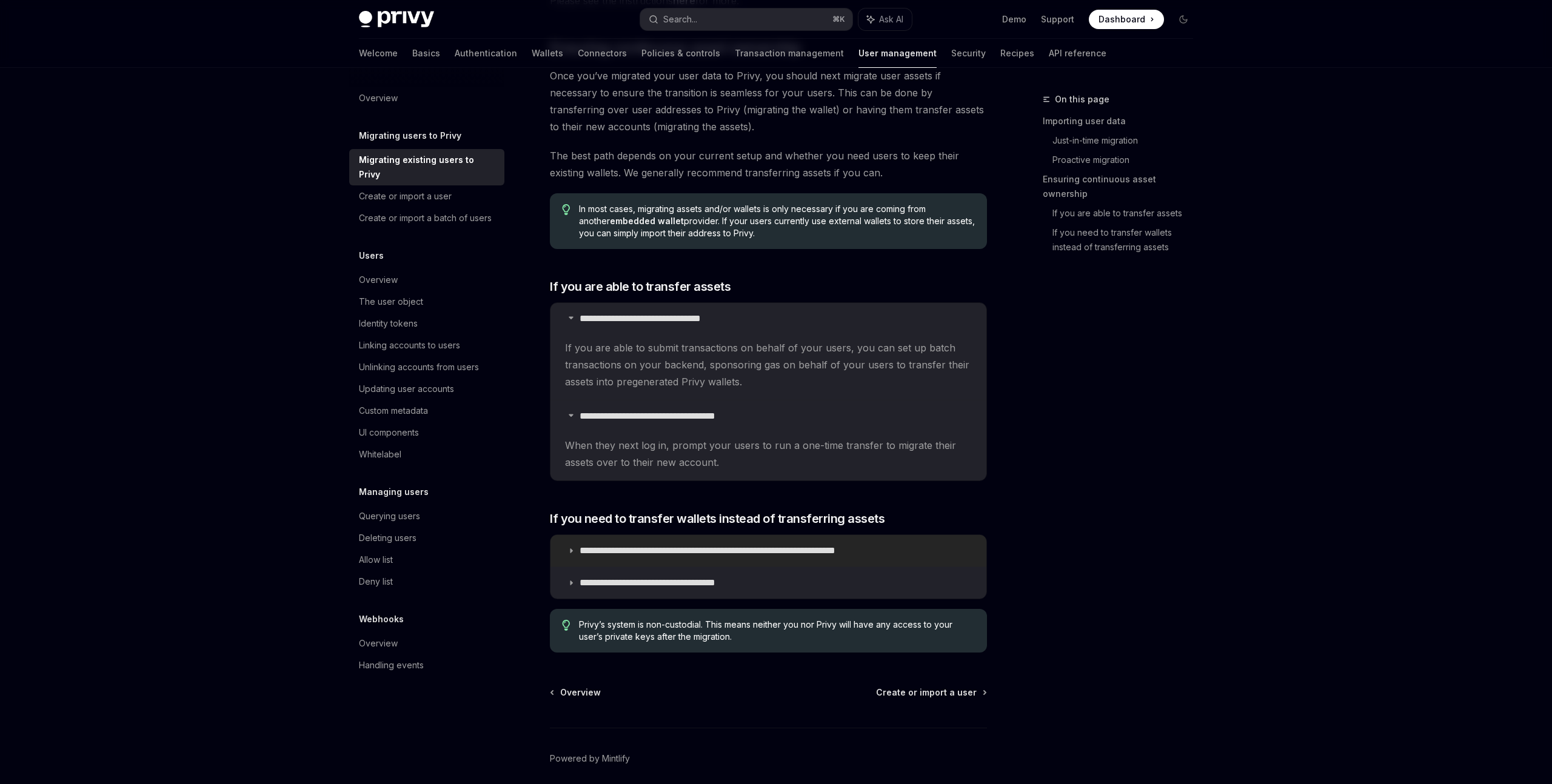
click at [695, 552] on p "**********" at bounding box center [748, 551] width 337 height 12
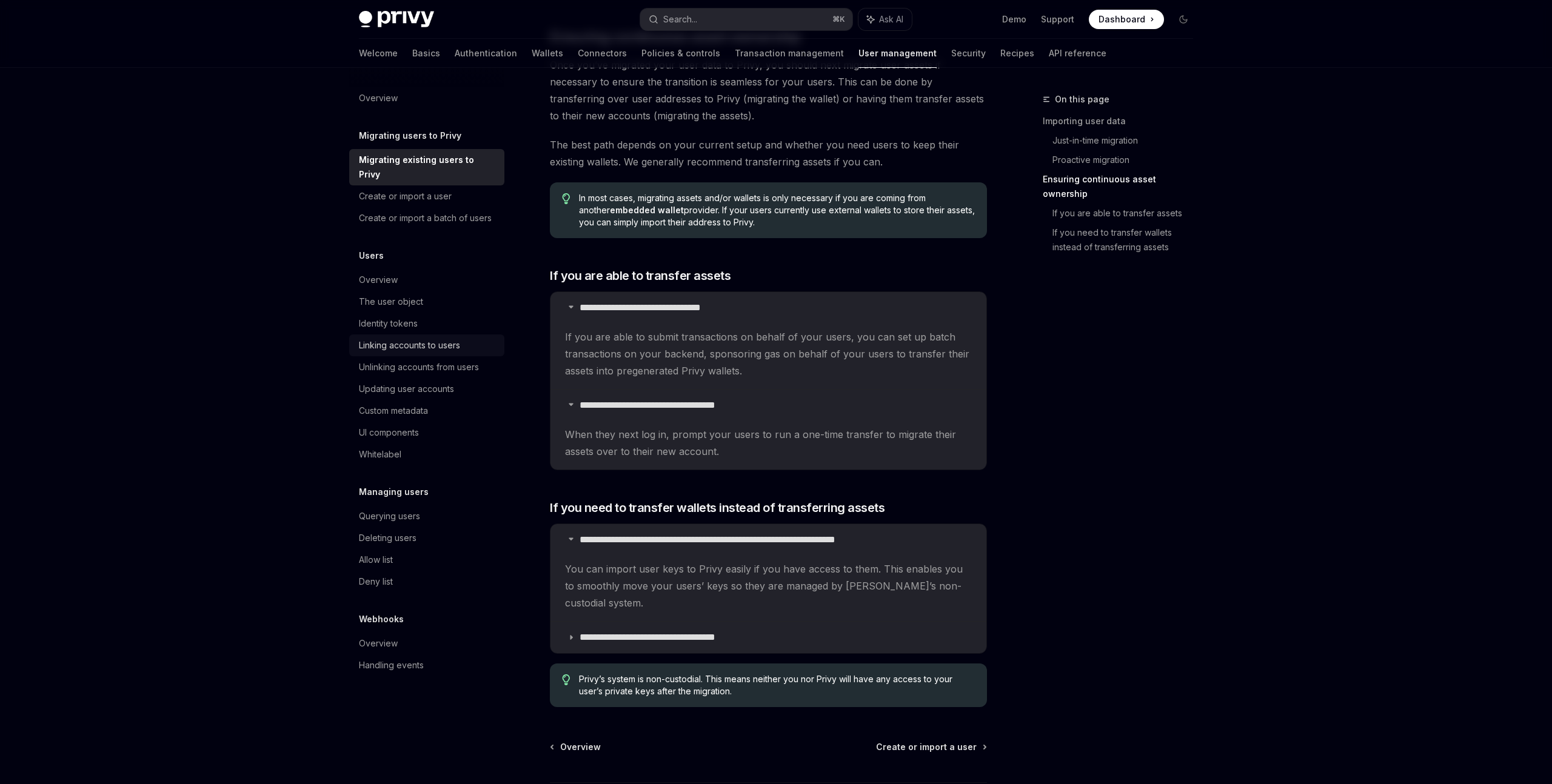
scroll to position [1305, 0]
click at [387, 273] on div "Overview" at bounding box center [378, 280] width 39 height 14
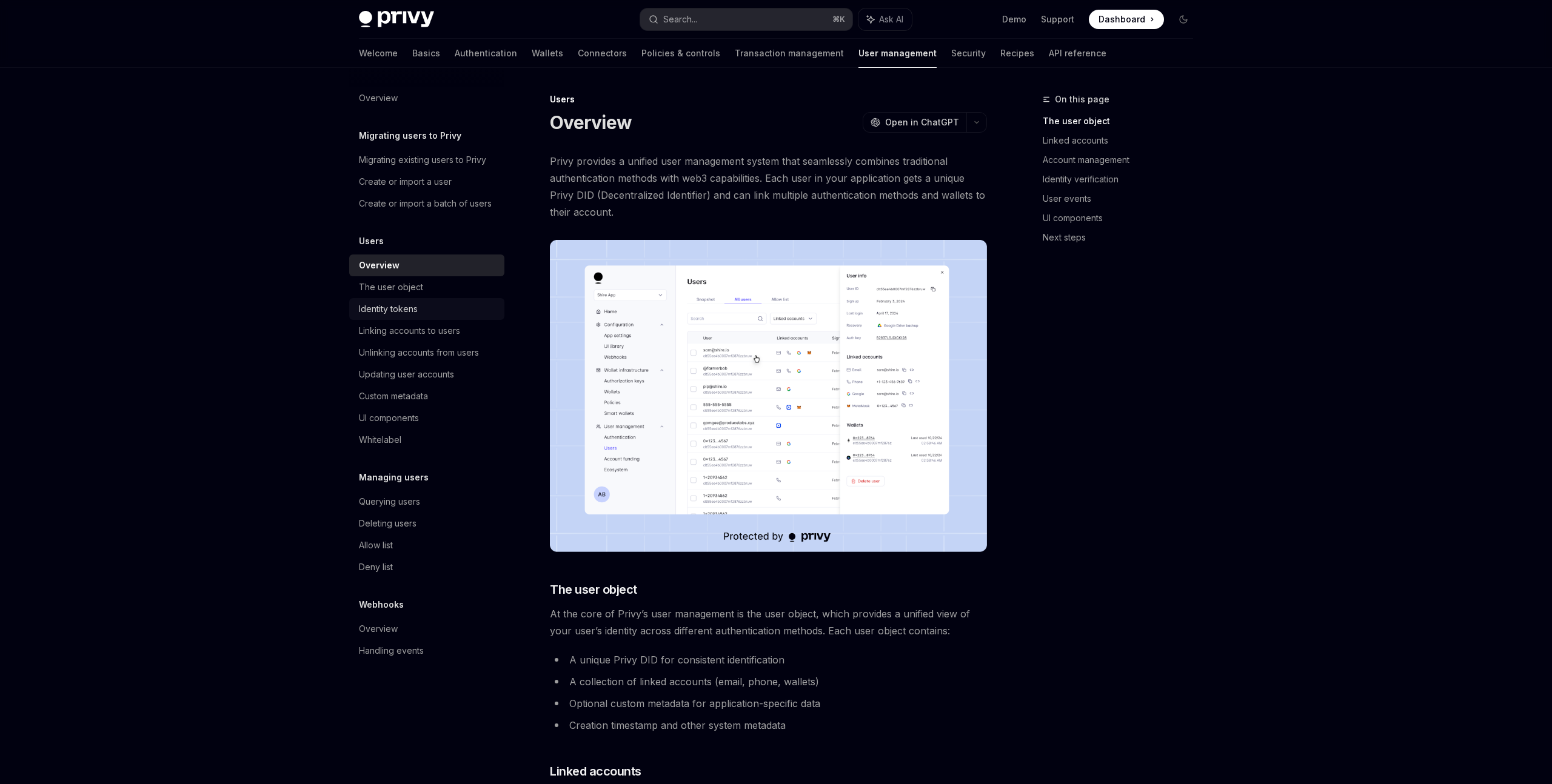
click at [400, 305] on div "Identity tokens" at bounding box center [388, 309] width 59 height 14
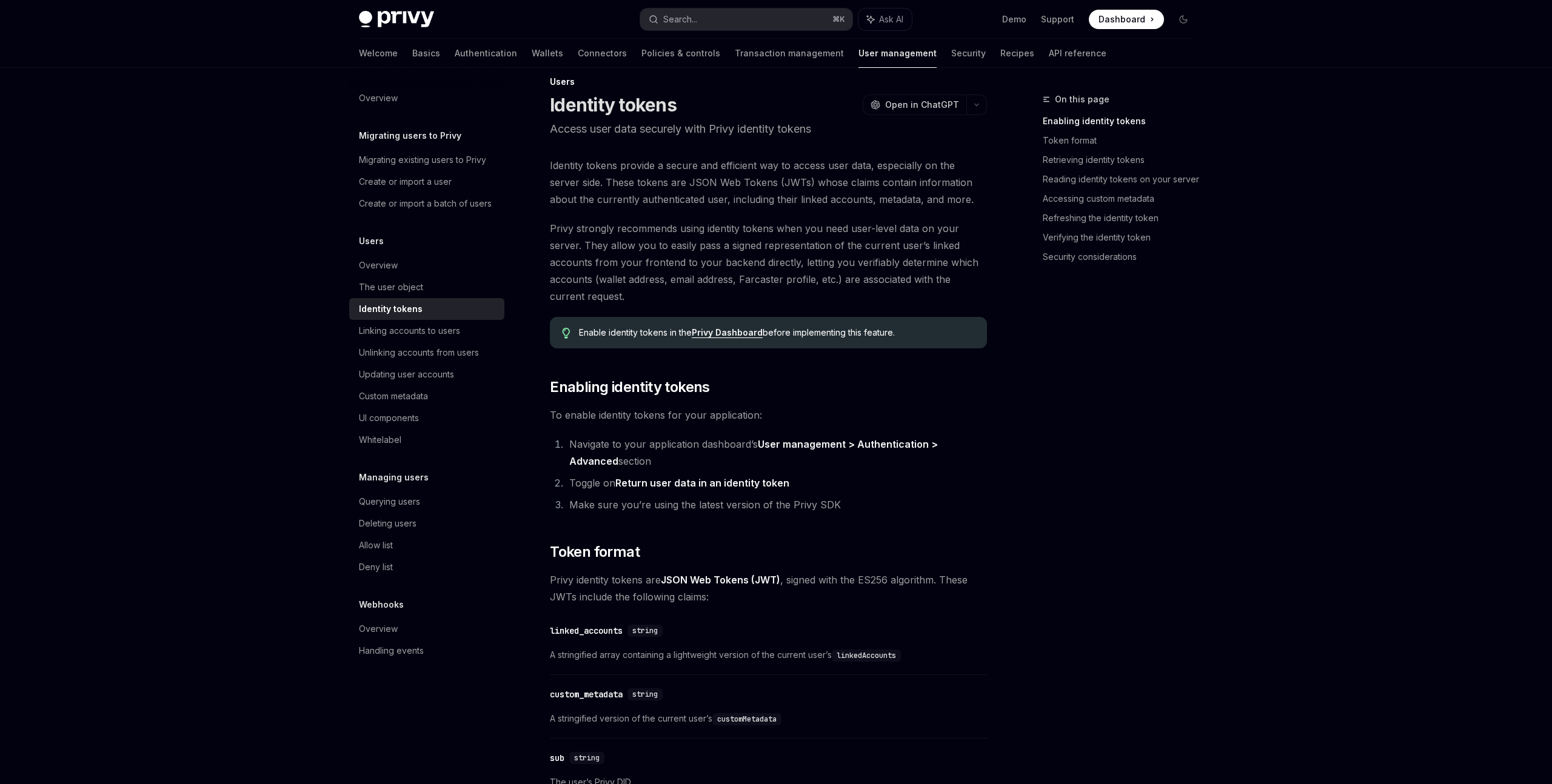
scroll to position [18, 0]
click at [421, 424] on div "UI components" at bounding box center [428, 418] width 138 height 14
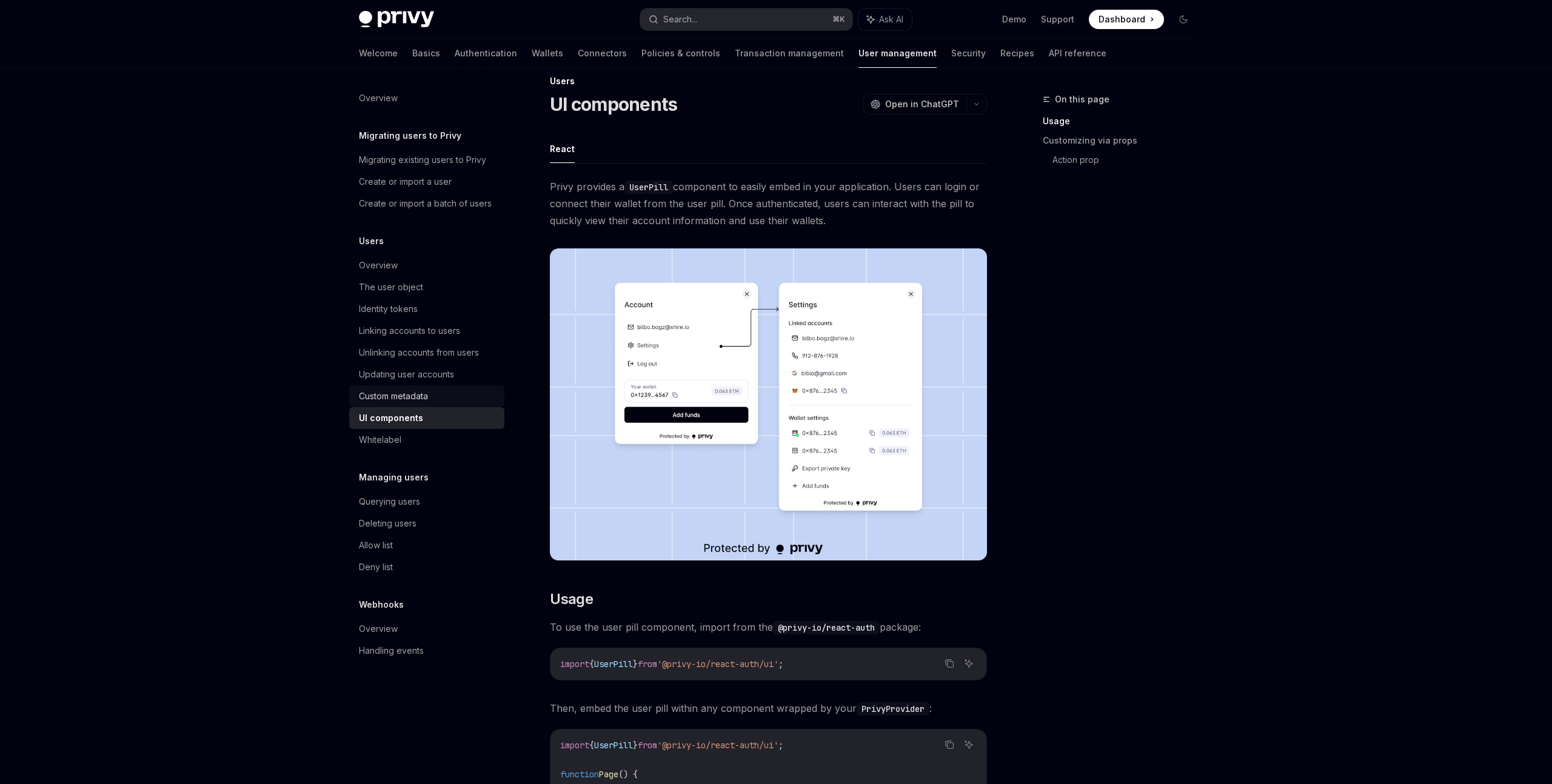
click at [422, 400] on div "Custom metadata" at bounding box center [393, 396] width 69 height 14
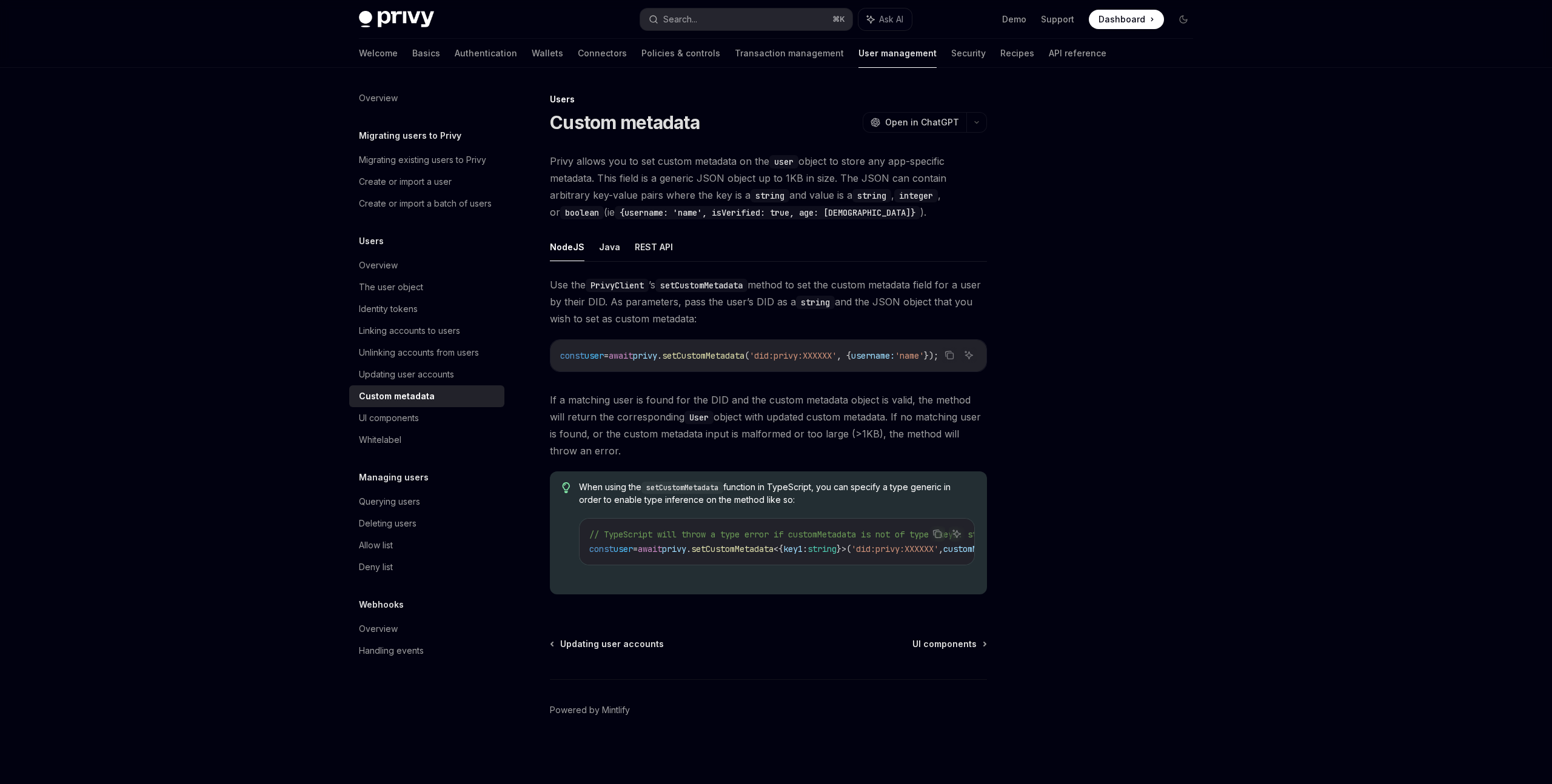
scroll to position [9, 0]
click at [418, 383] on link "Updating user accounts" at bounding box center [426, 374] width 155 height 22
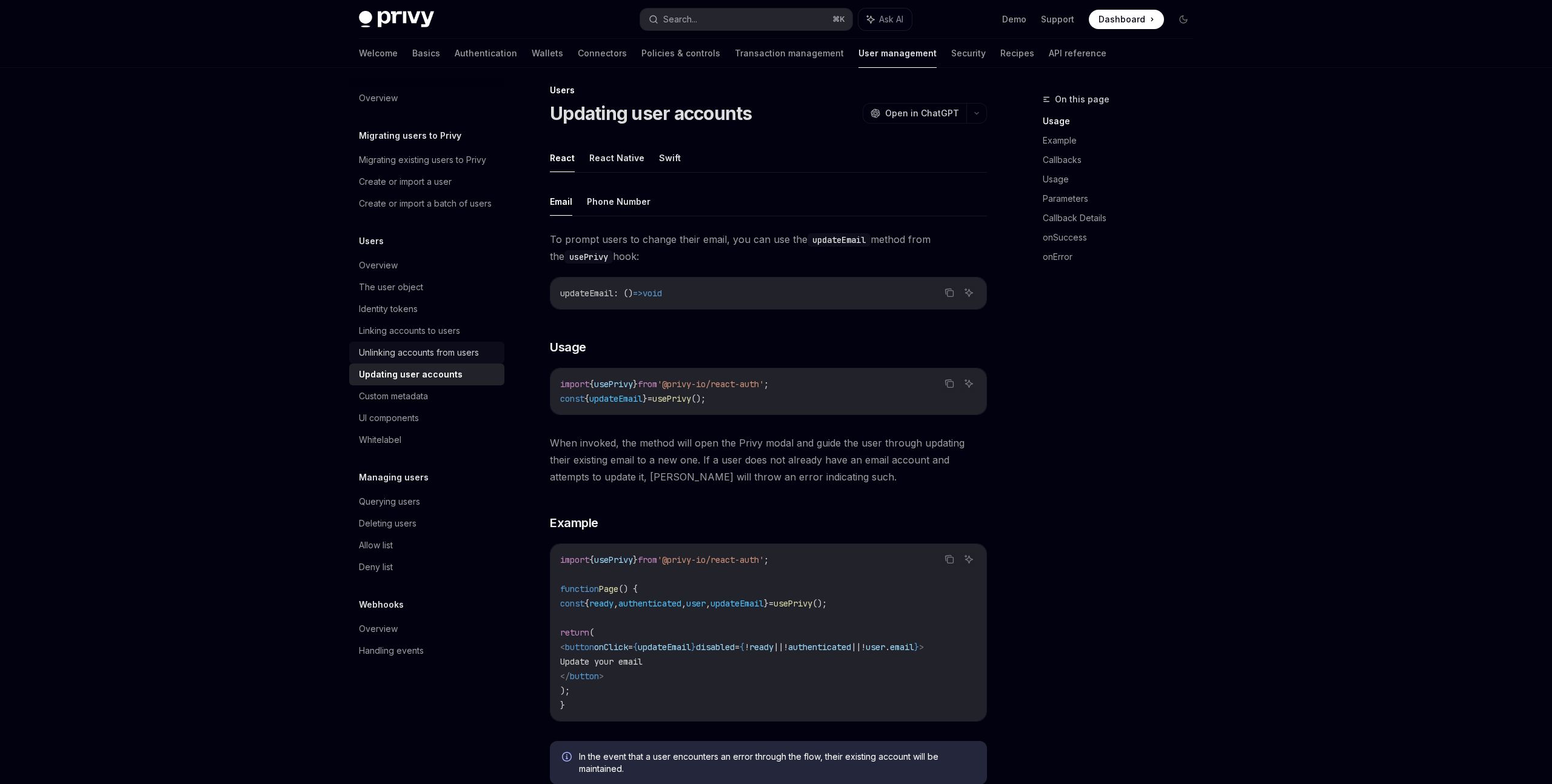
click at [423, 358] on div "Unlinking accounts from users" at bounding box center [418, 353] width 120 height 14
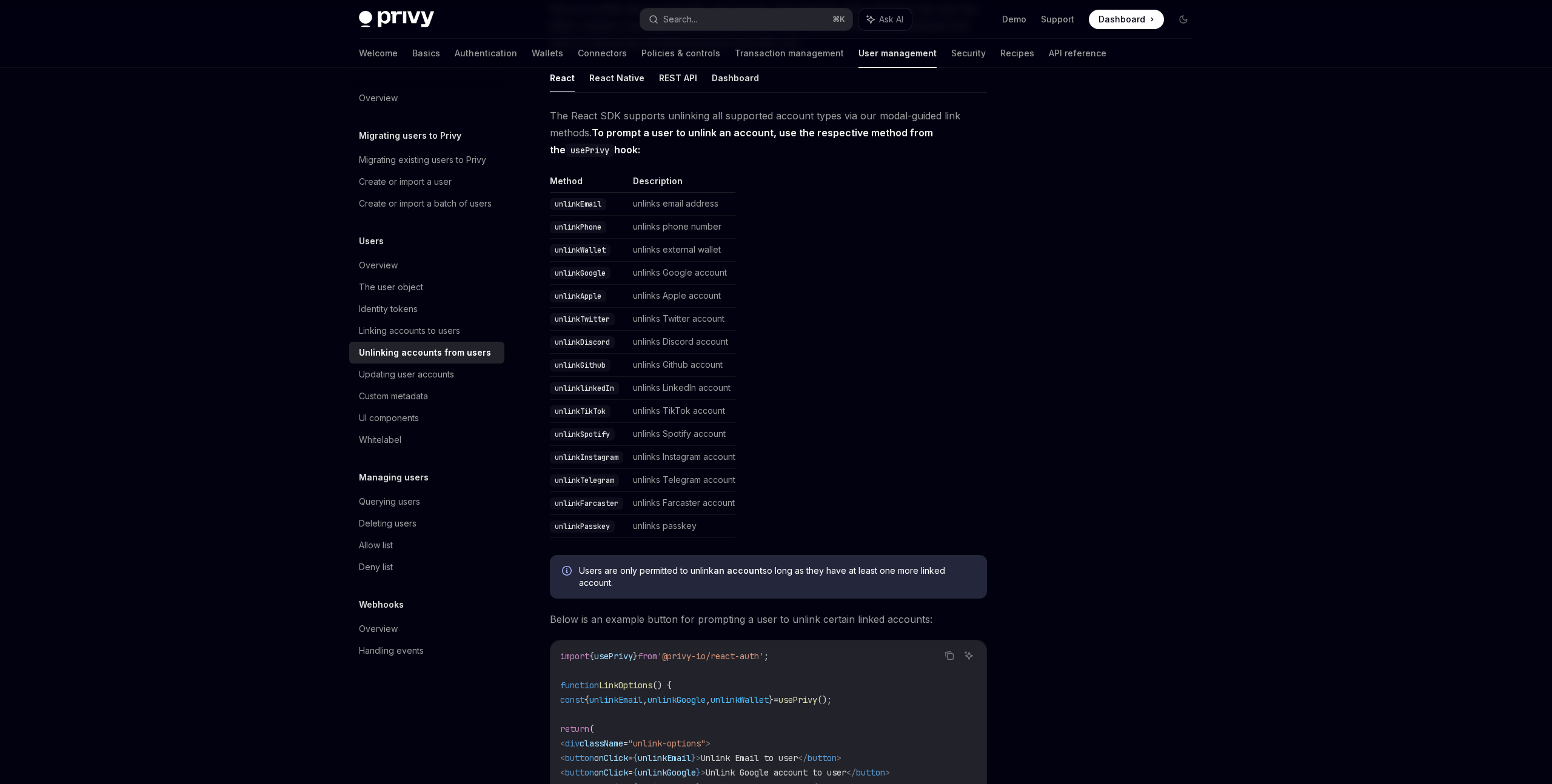
scroll to position [431, 0]
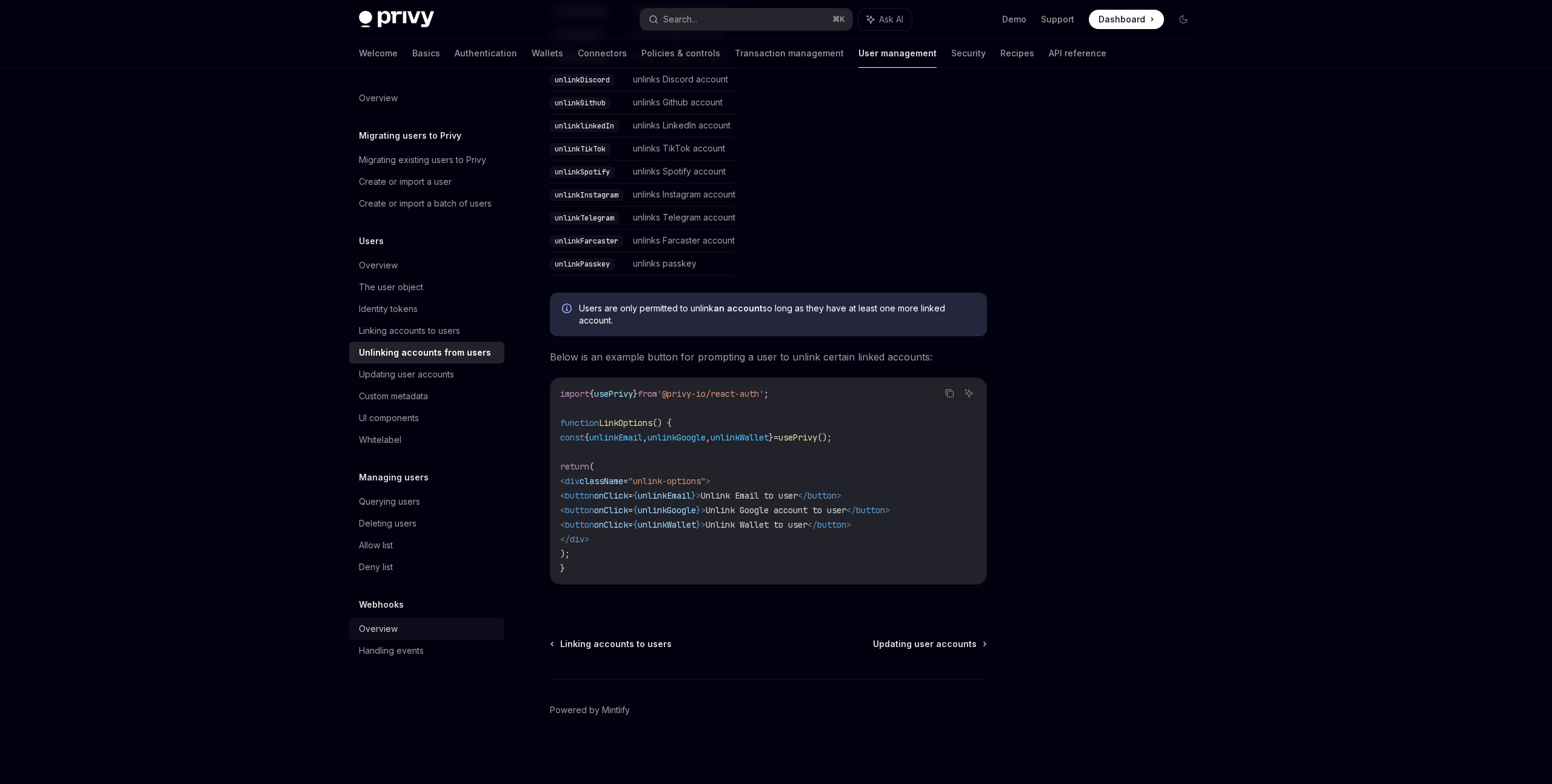
click at [407, 629] on div "Overview" at bounding box center [428, 629] width 138 height 14
type textarea "*"
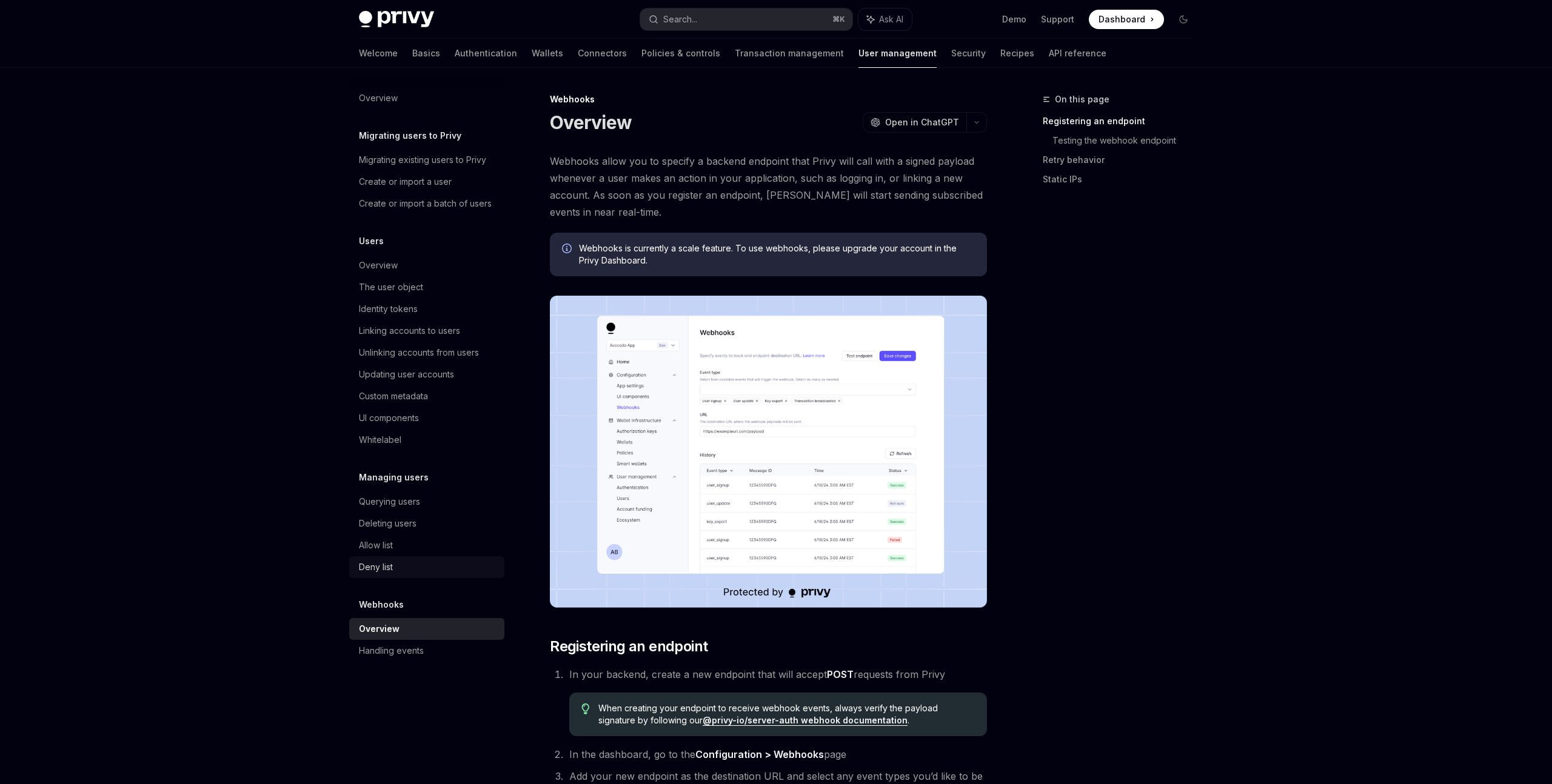
click at [386, 561] on div "Deny list" at bounding box center [375, 567] width 34 height 14
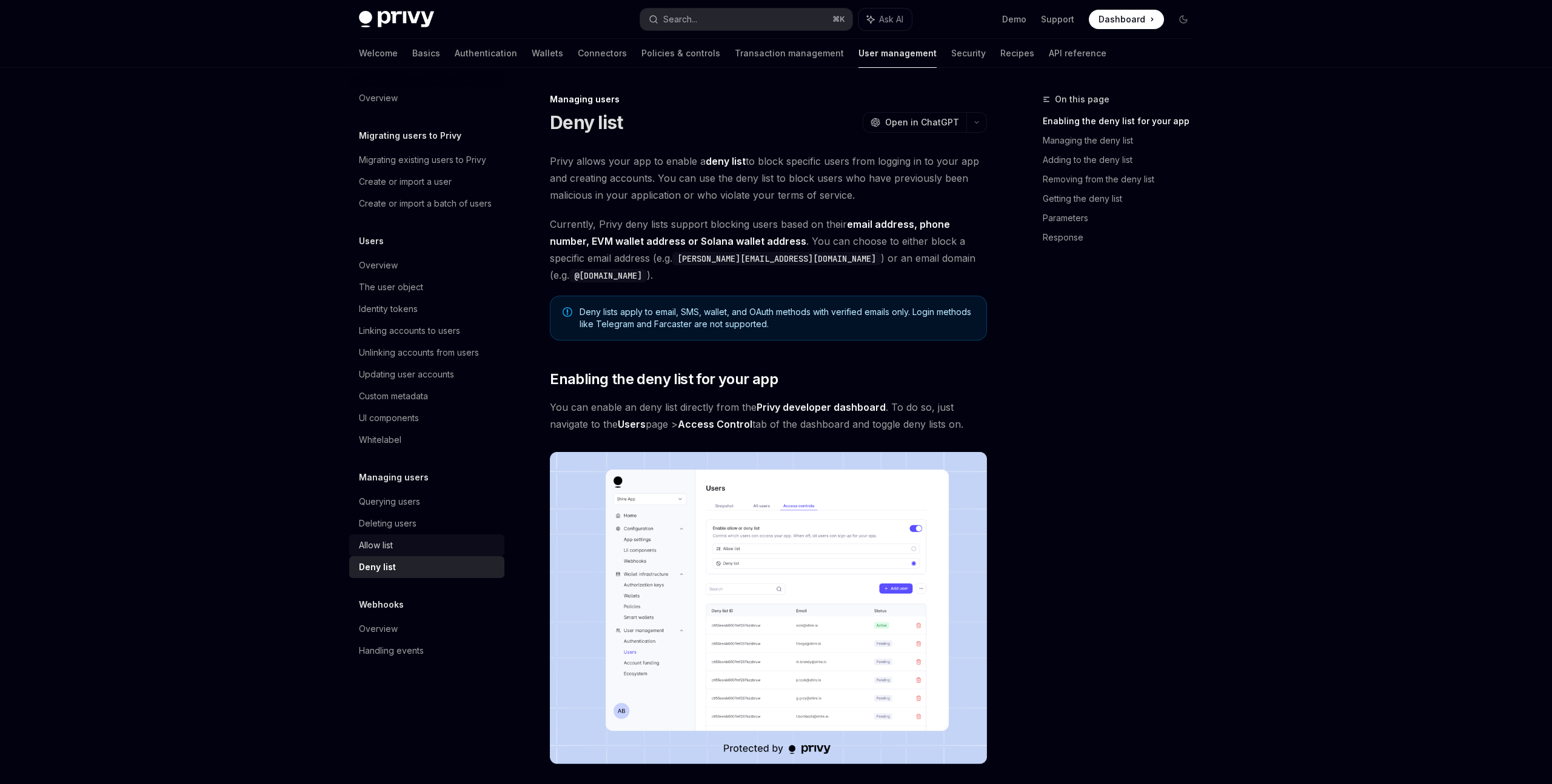
click at [442, 545] on div "Allow list" at bounding box center [428, 545] width 138 height 14
click at [399, 431] on link "Whitelabel" at bounding box center [426, 440] width 155 height 22
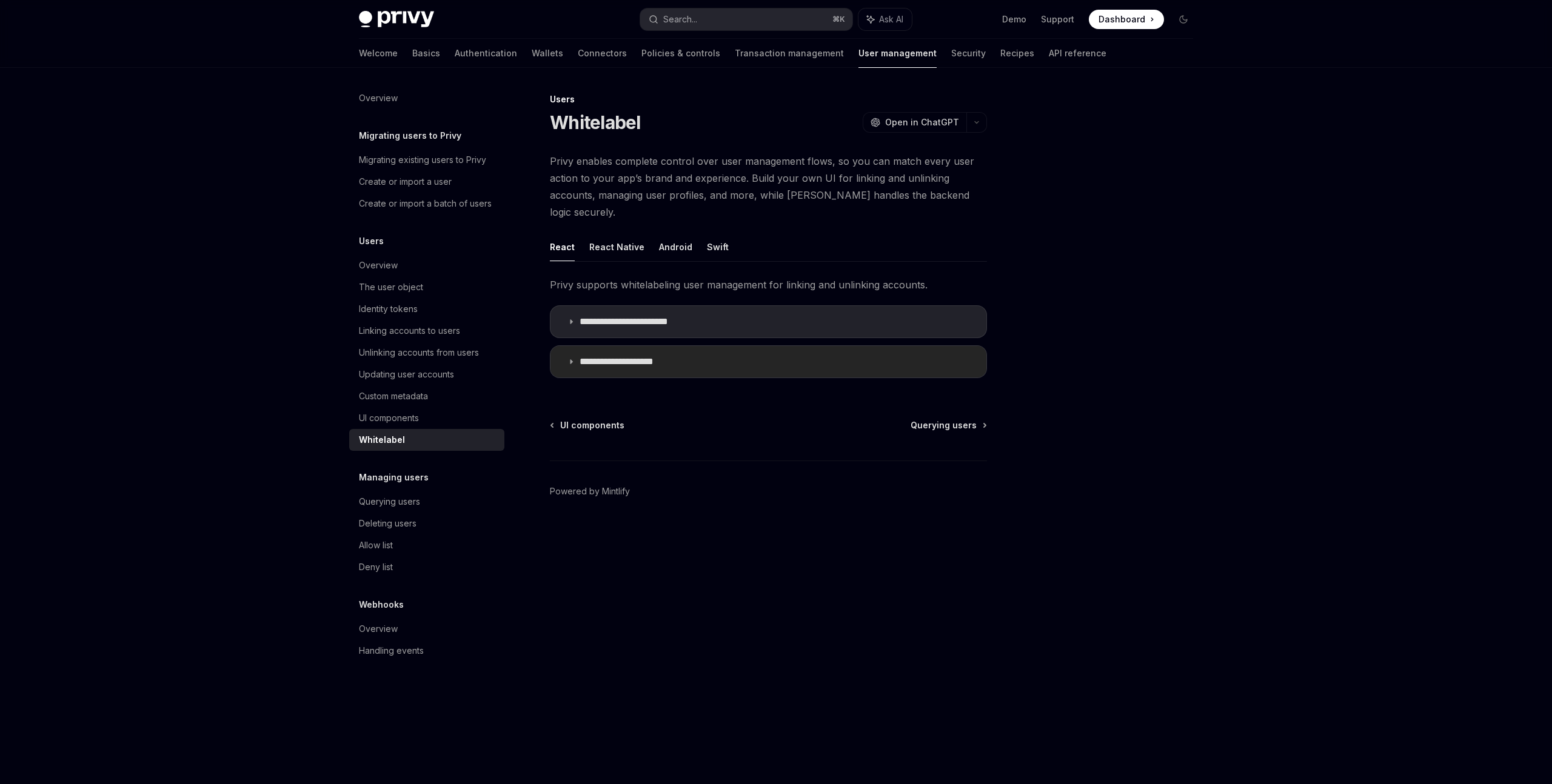
click at [593, 356] on p "**********" at bounding box center [629, 361] width 98 height 12
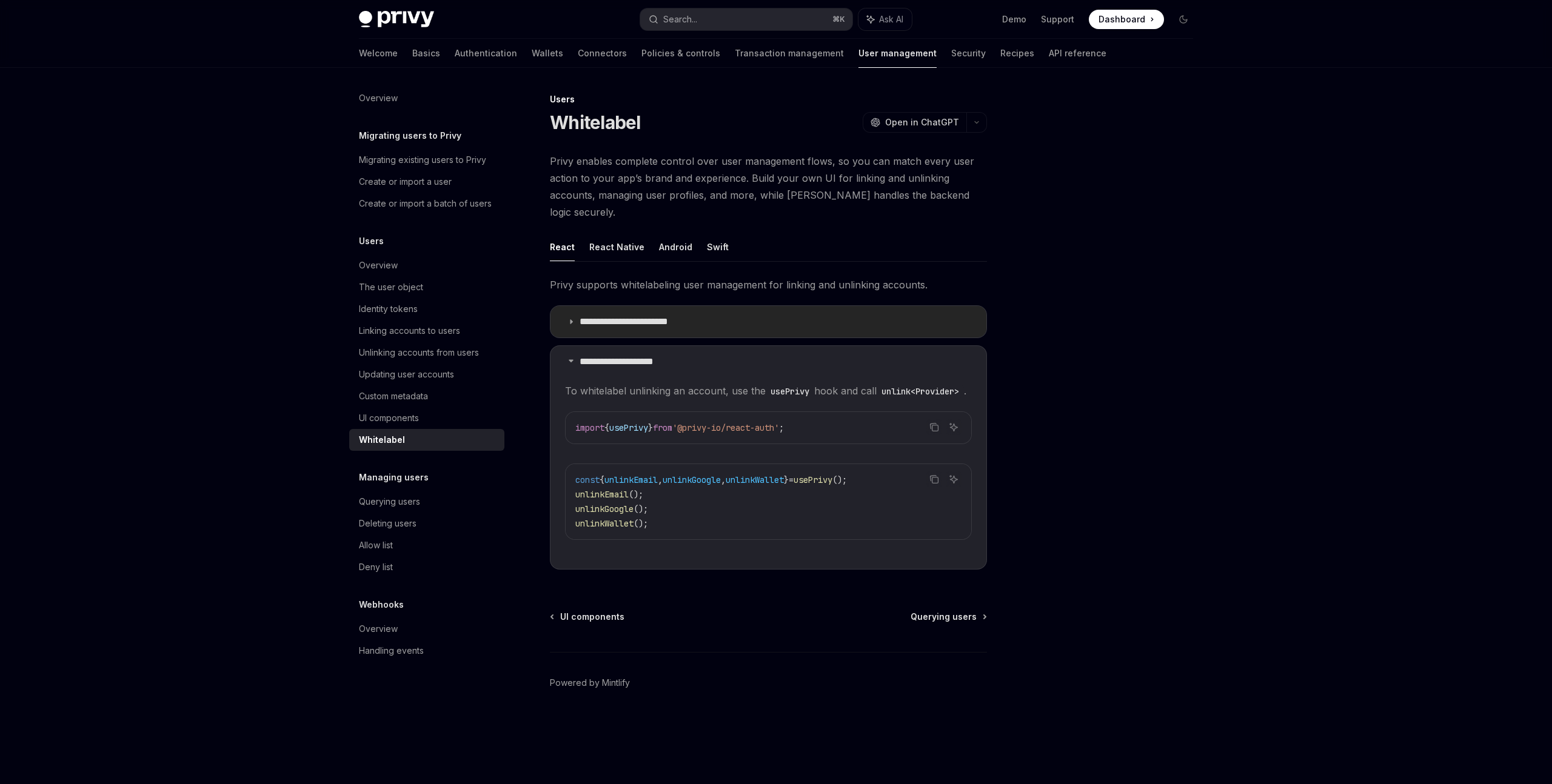
click at [593, 312] on summary "**********" at bounding box center [768, 322] width 436 height 32
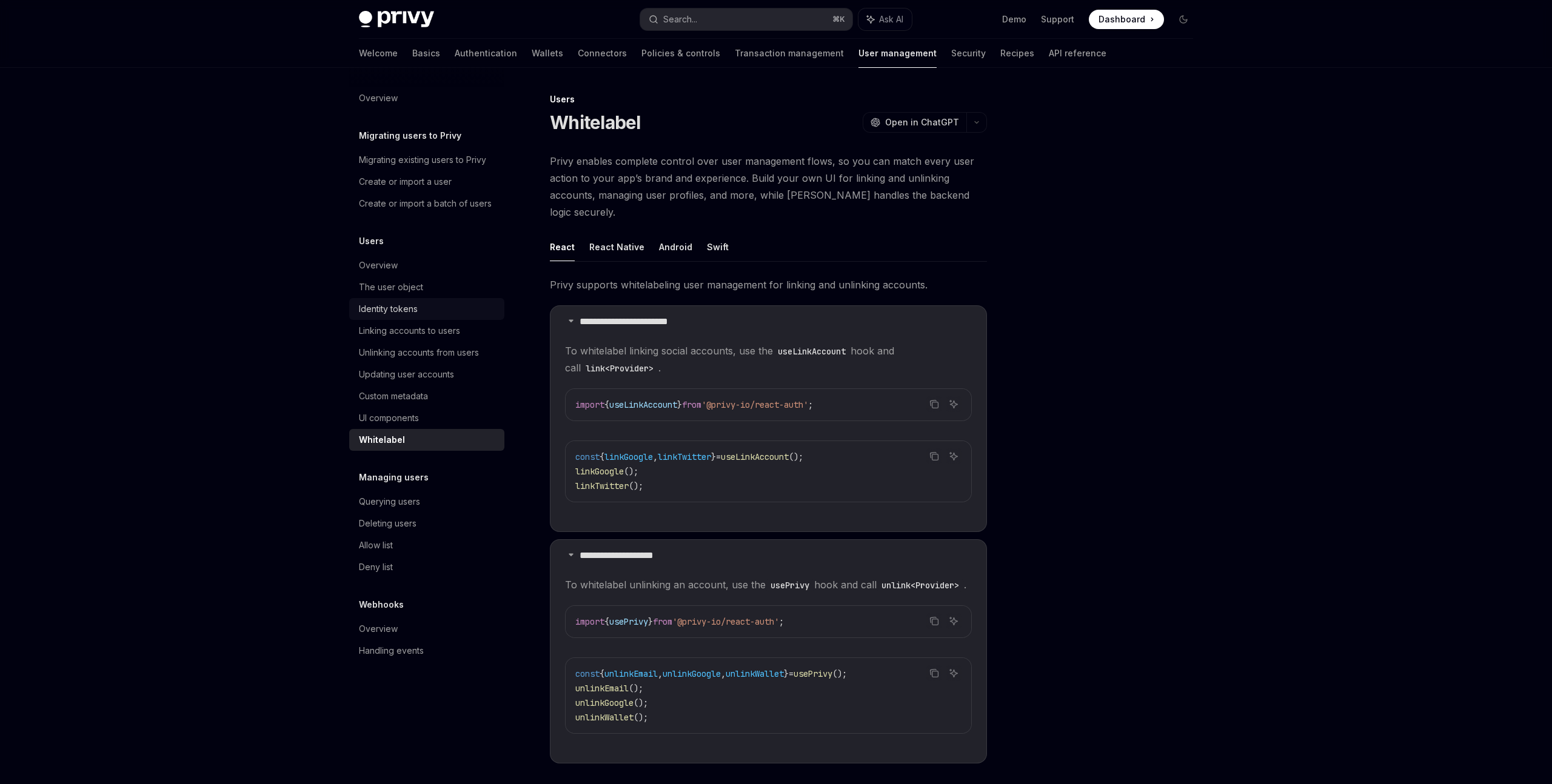
click at [423, 319] on link "Identity tokens" at bounding box center [426, 309] width 155 height 22
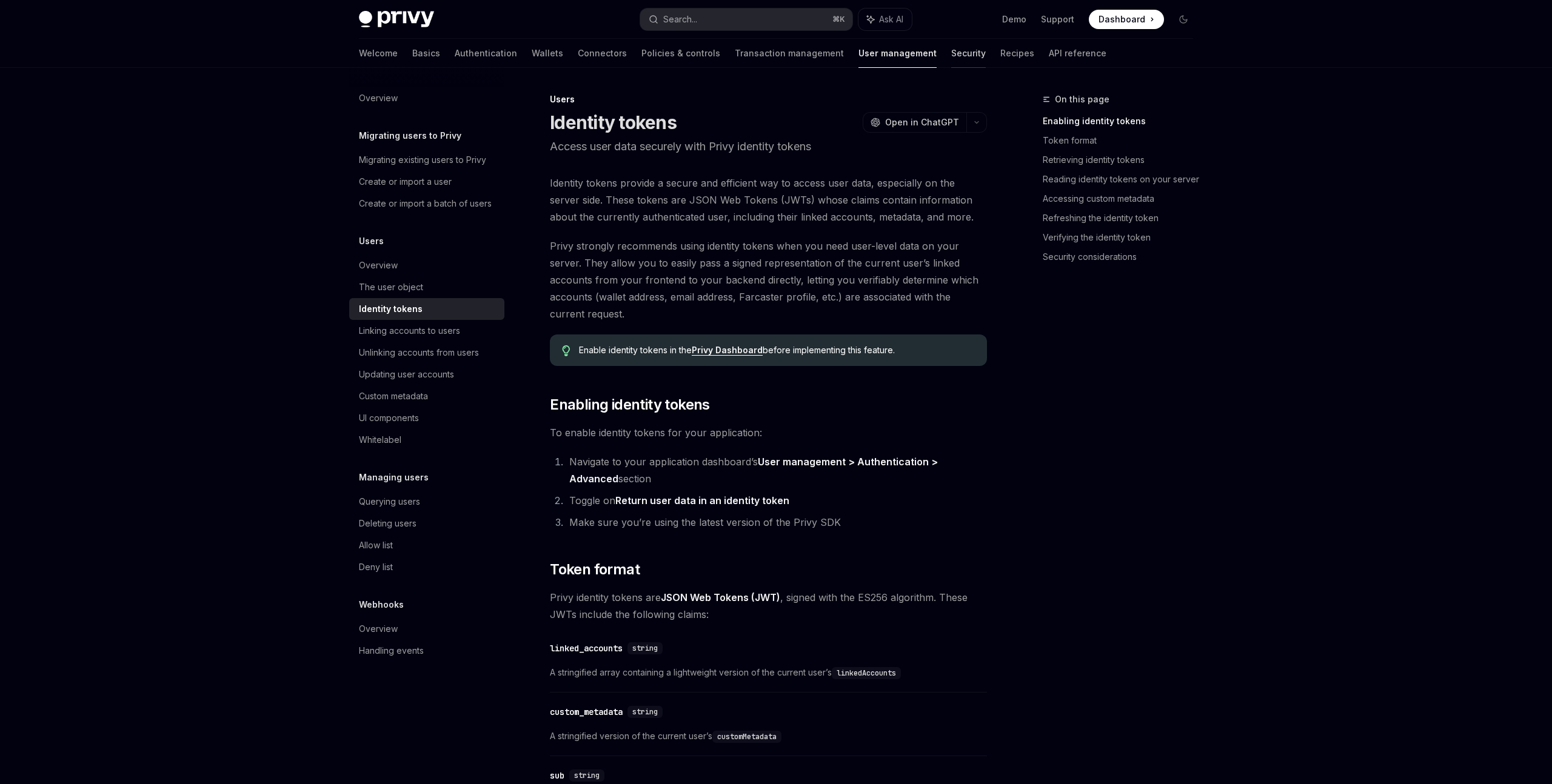
click at [951, 53] on link "Security" at bounding box center [969, 53] width 35 height 29
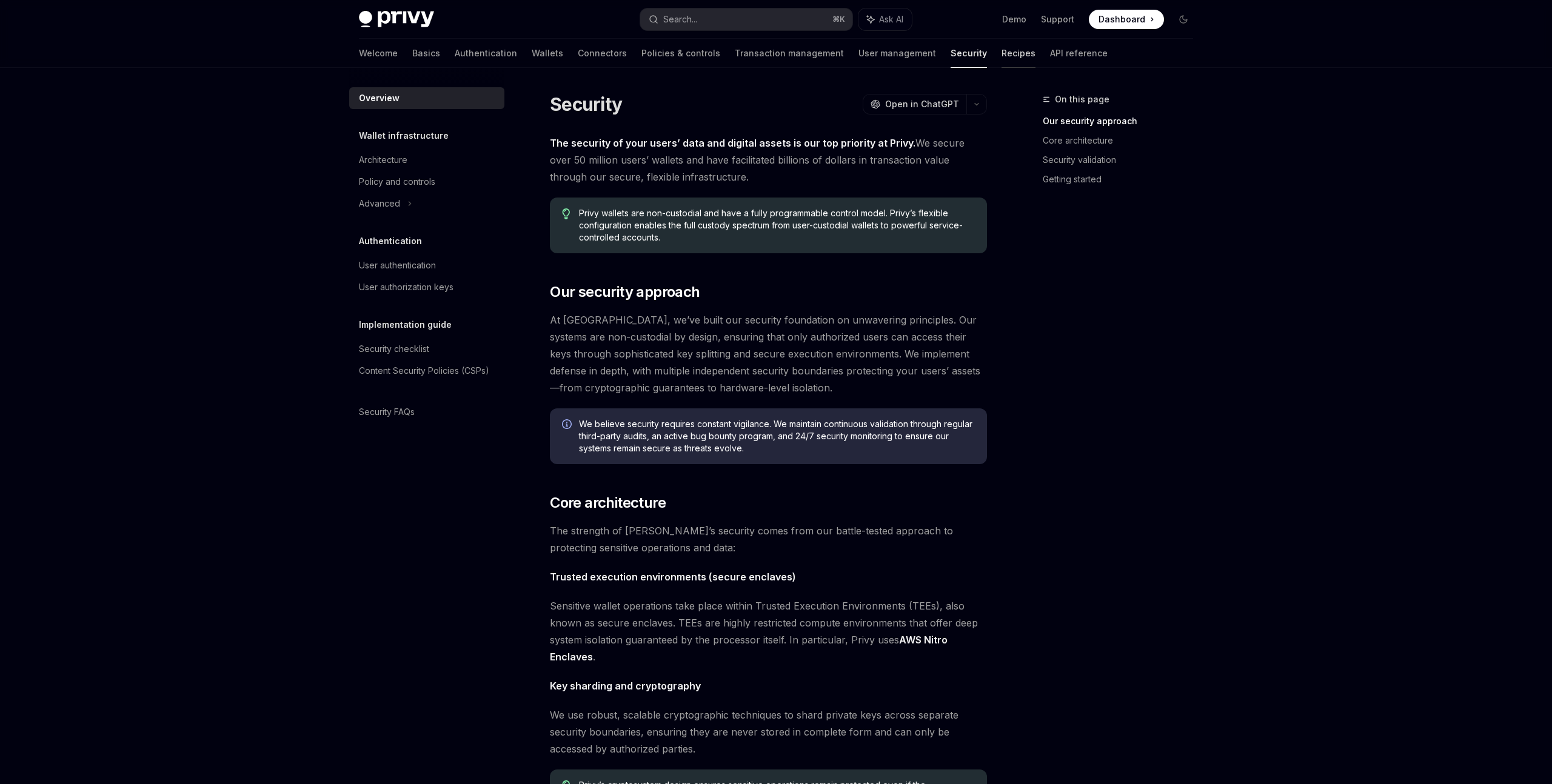
click at [1001, 49] on link "Recipes" at bounding box center [1018, 53] width 34 height 29
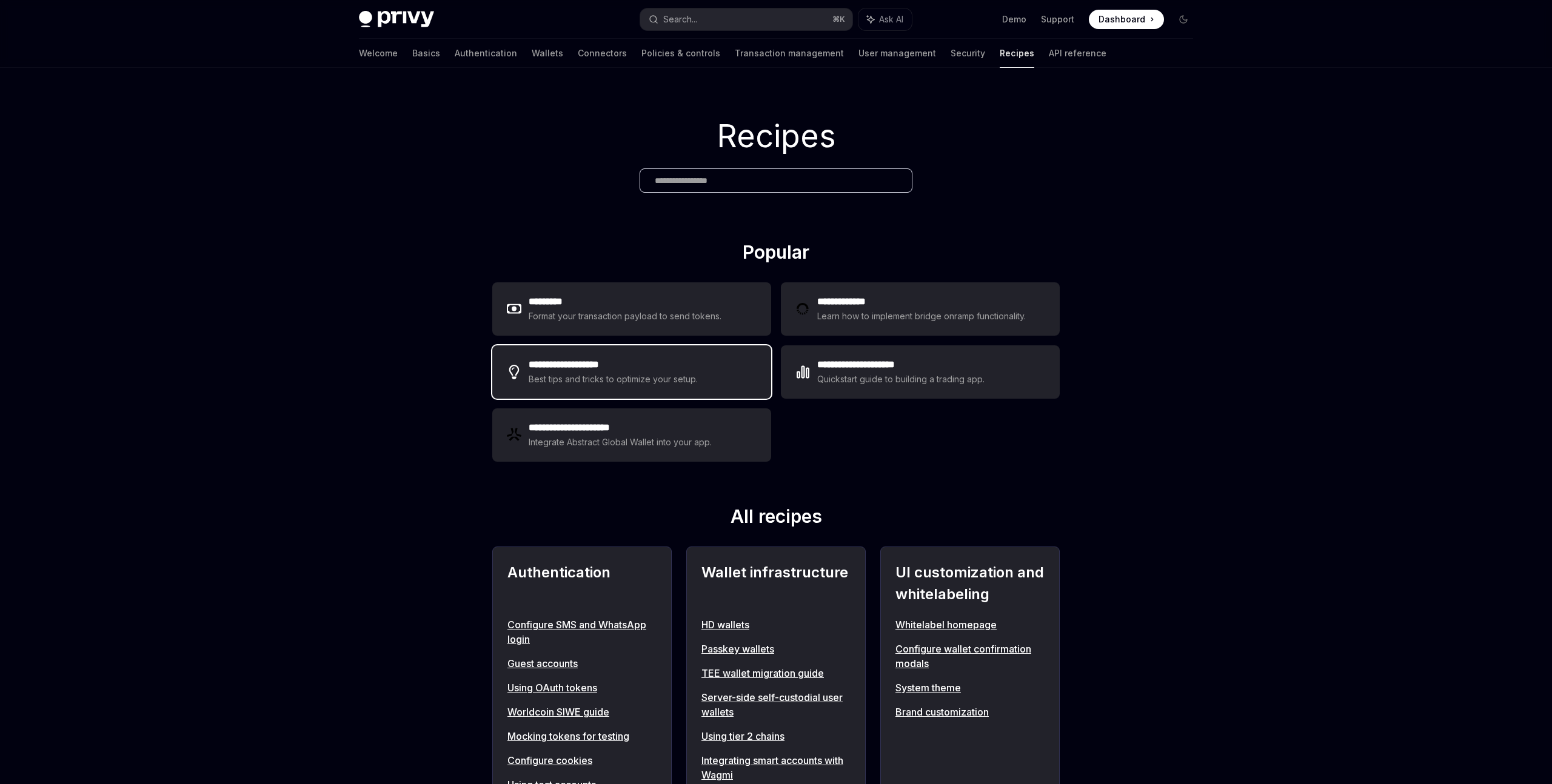
click at [719, 361] on div "**********" at bounding box center [631, 372] width 279 height 53
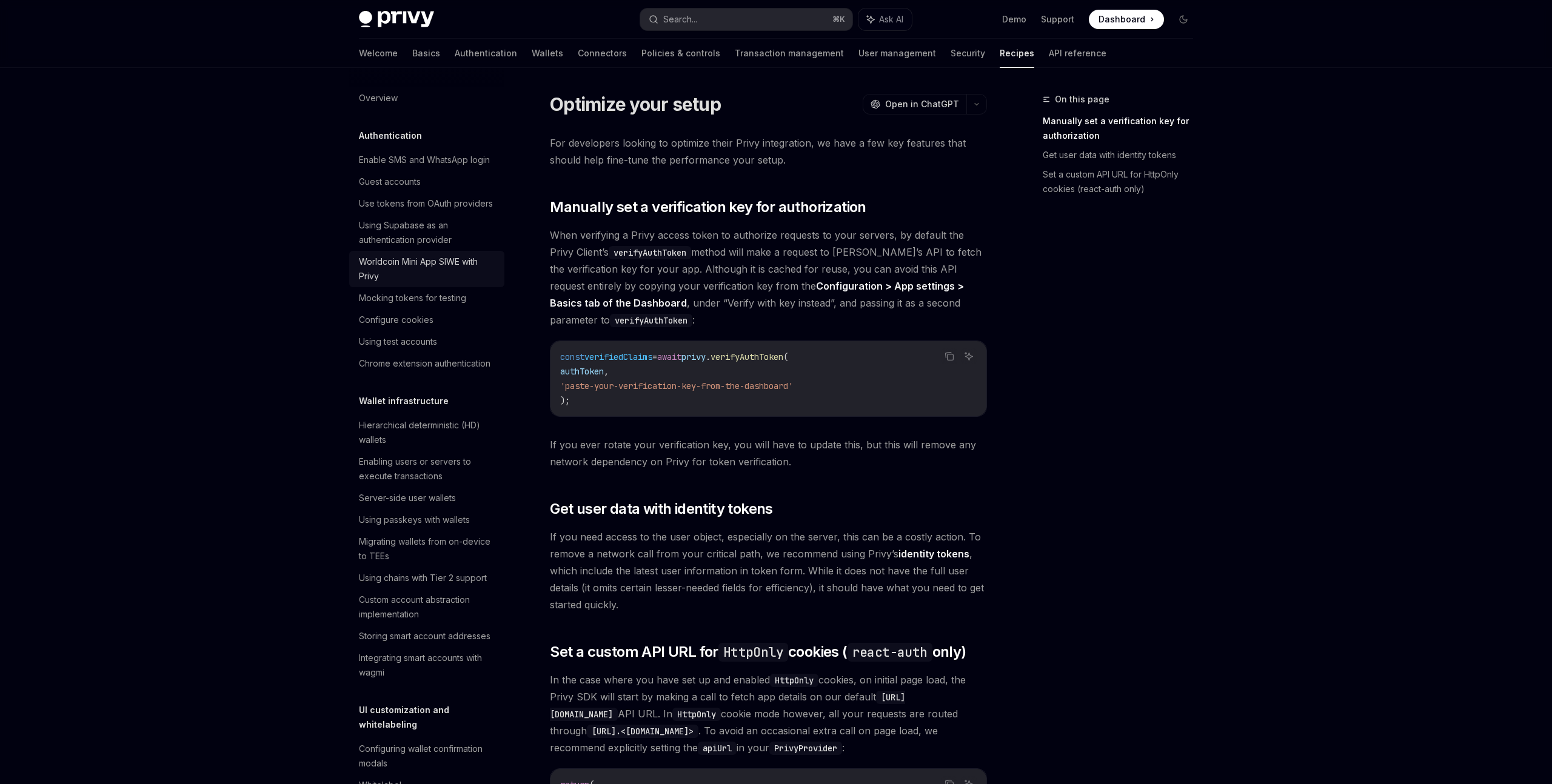
click at [410, 280] on div "Worldcoin Mini App SIWE with Privy" at bounding box center [428, 269] width 138 height 29
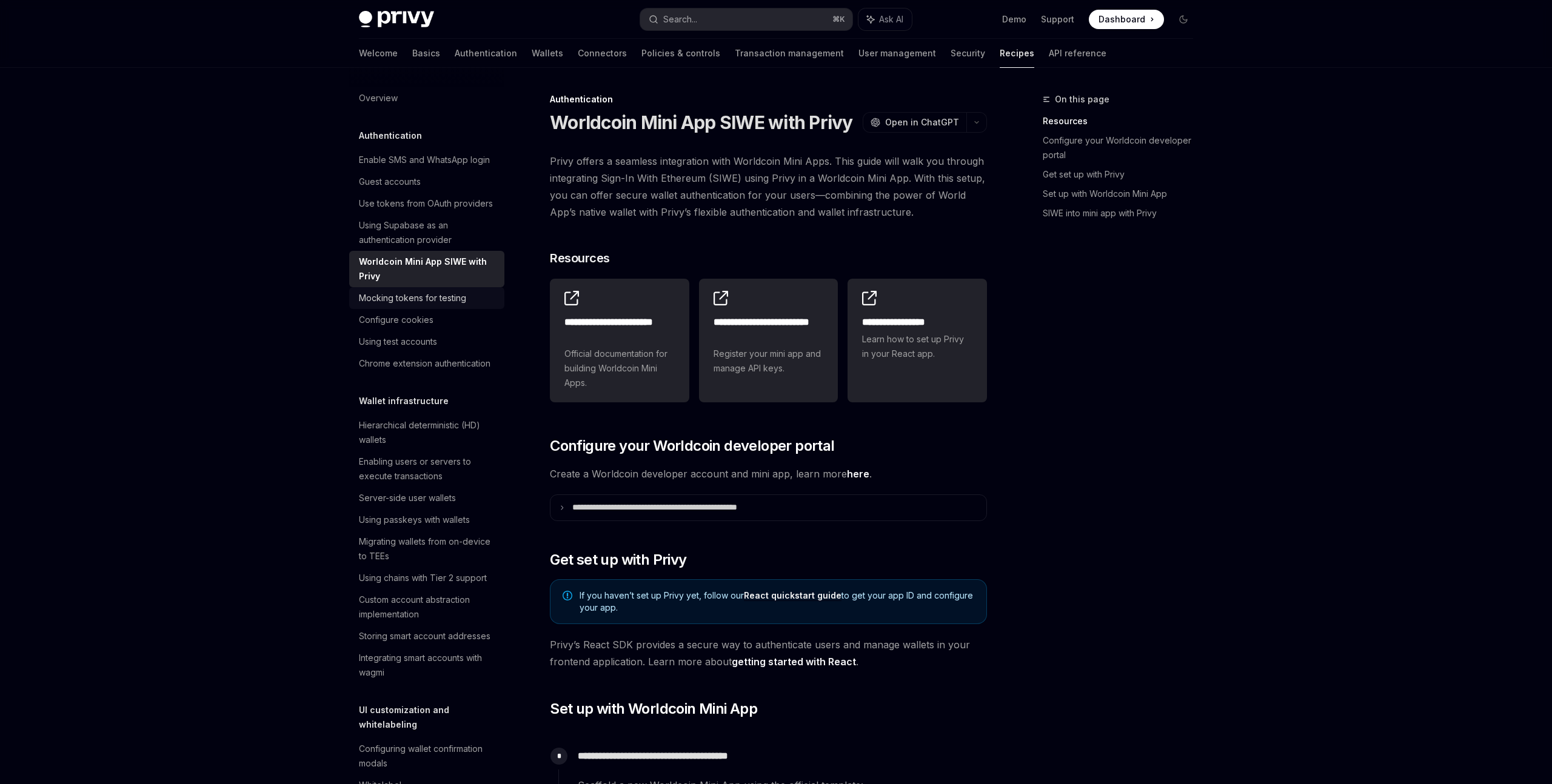
click at [457, 300] on div "Mocking tokens for testing" at bounding box center [412, 298] width 107 height 14
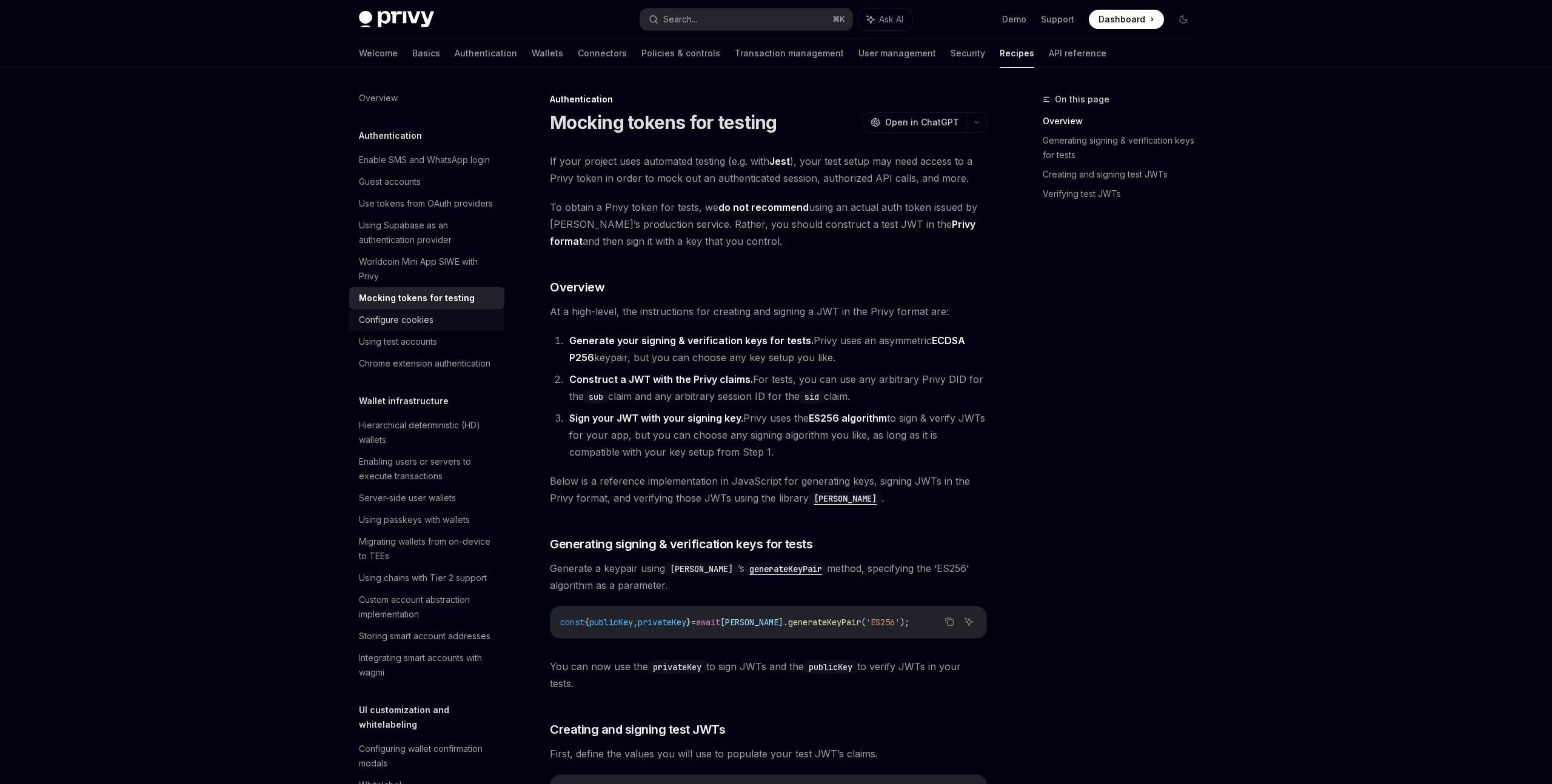
click at [454, 324] on div "Configure cookies" at bounding box center [428, 320] width 138 height 14
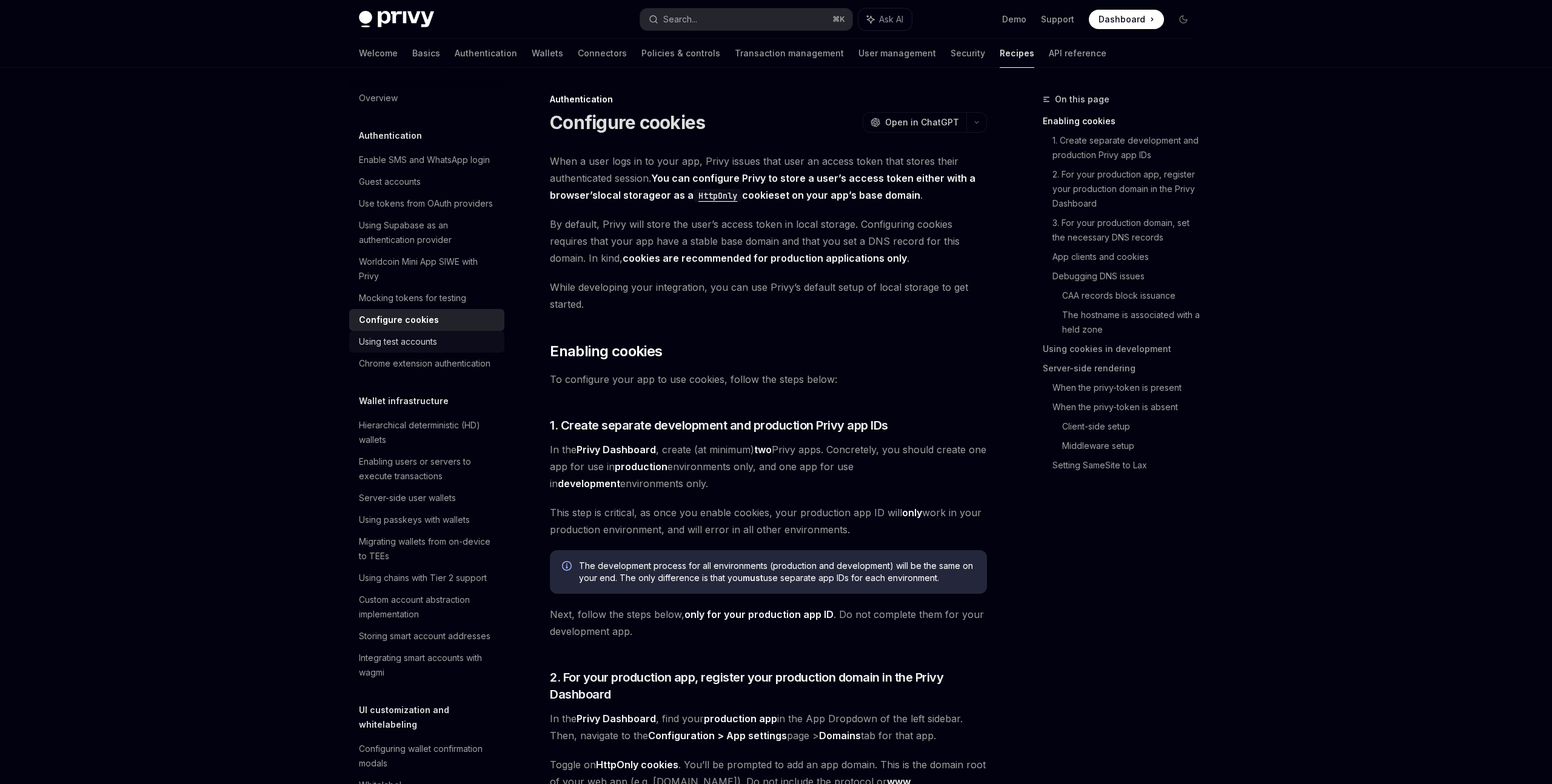
click at [455, 343] on div "Using test accounts" at bounding box center [428, 342] width 138 height 14
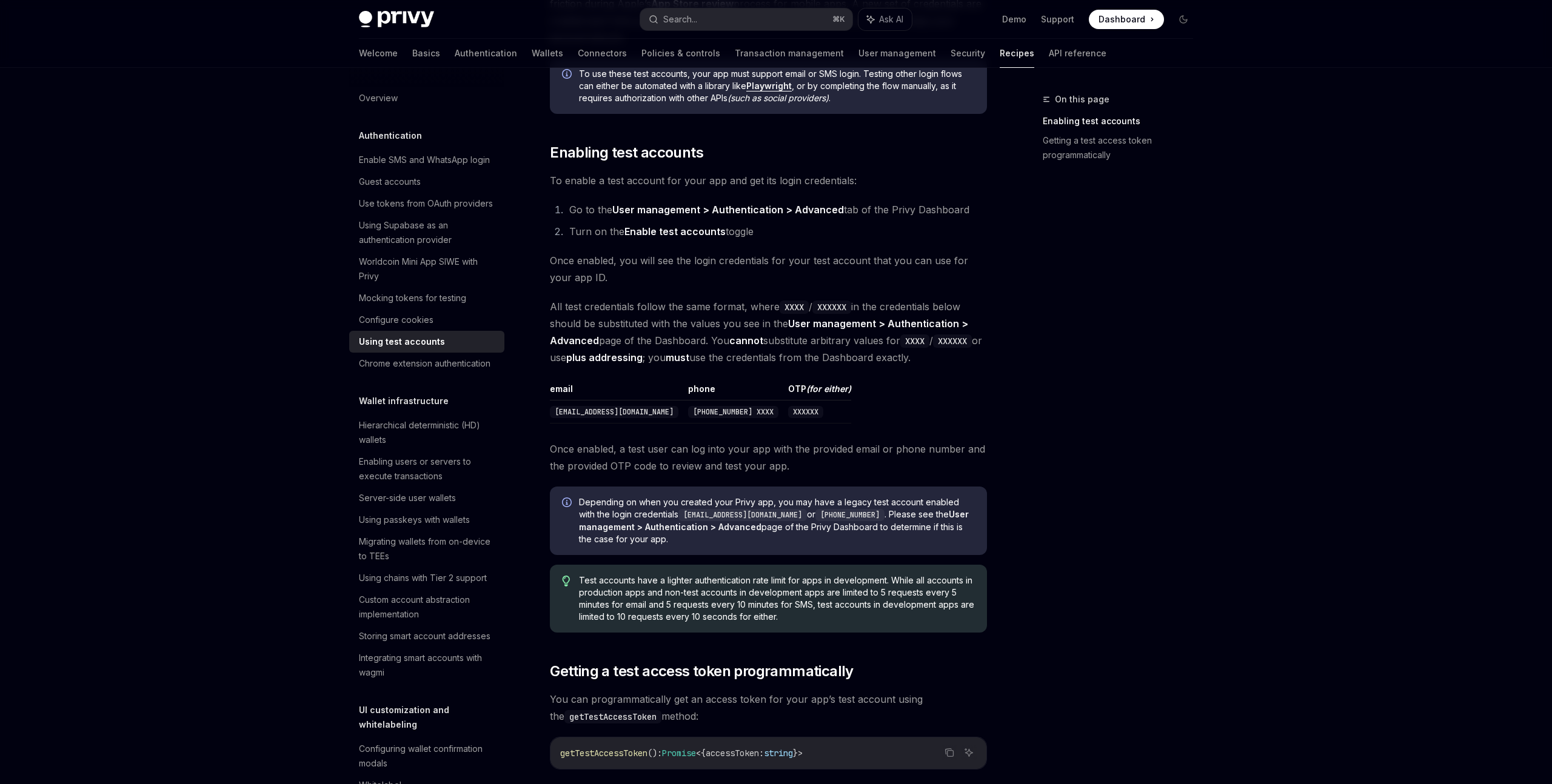
scroll to position [480, 0]
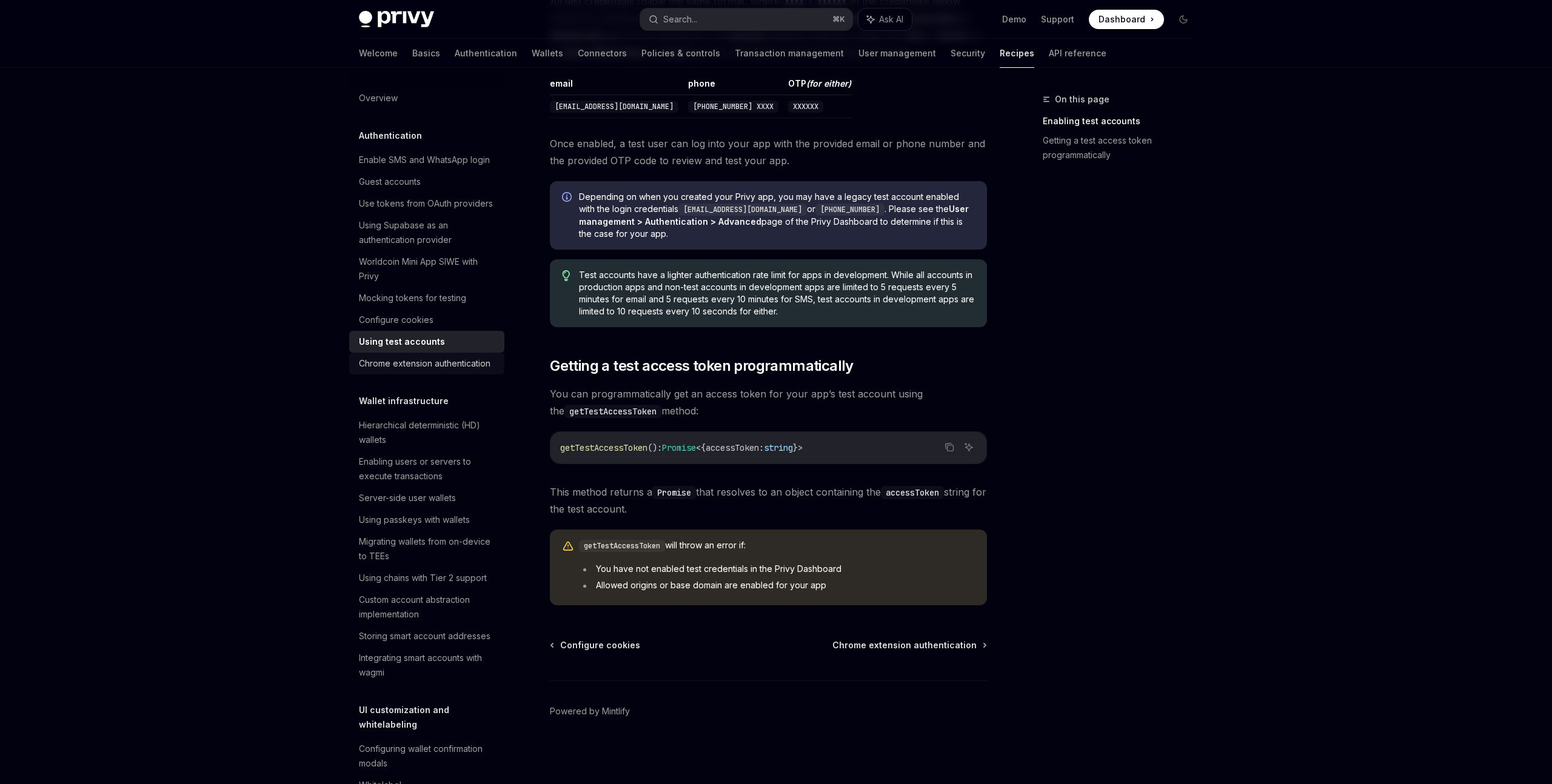
click at [444, 366] on div "Chrome extension authentication" at bounding box center [424, 364] width 132 height 14
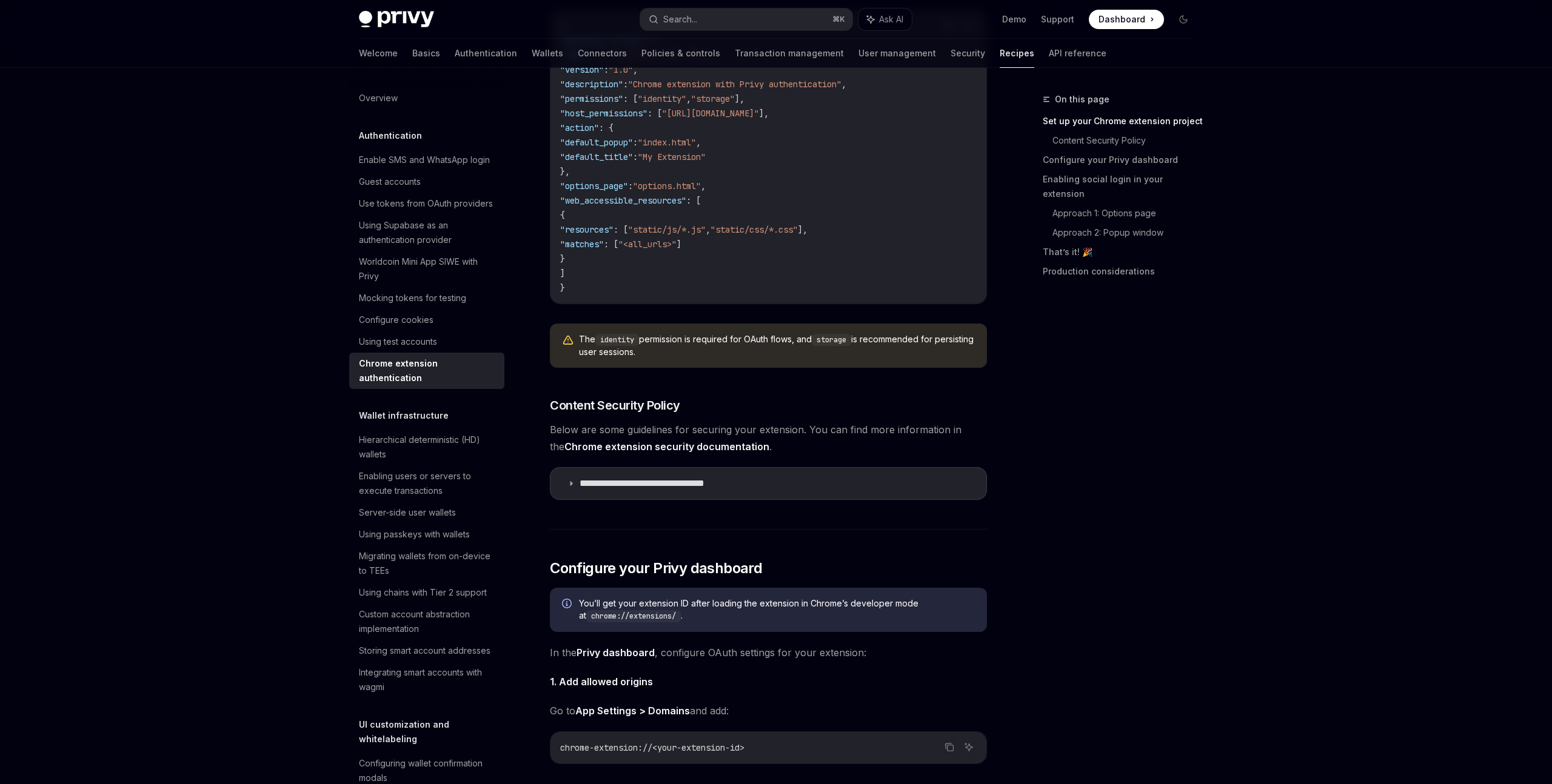
scroll to position [610, 0]
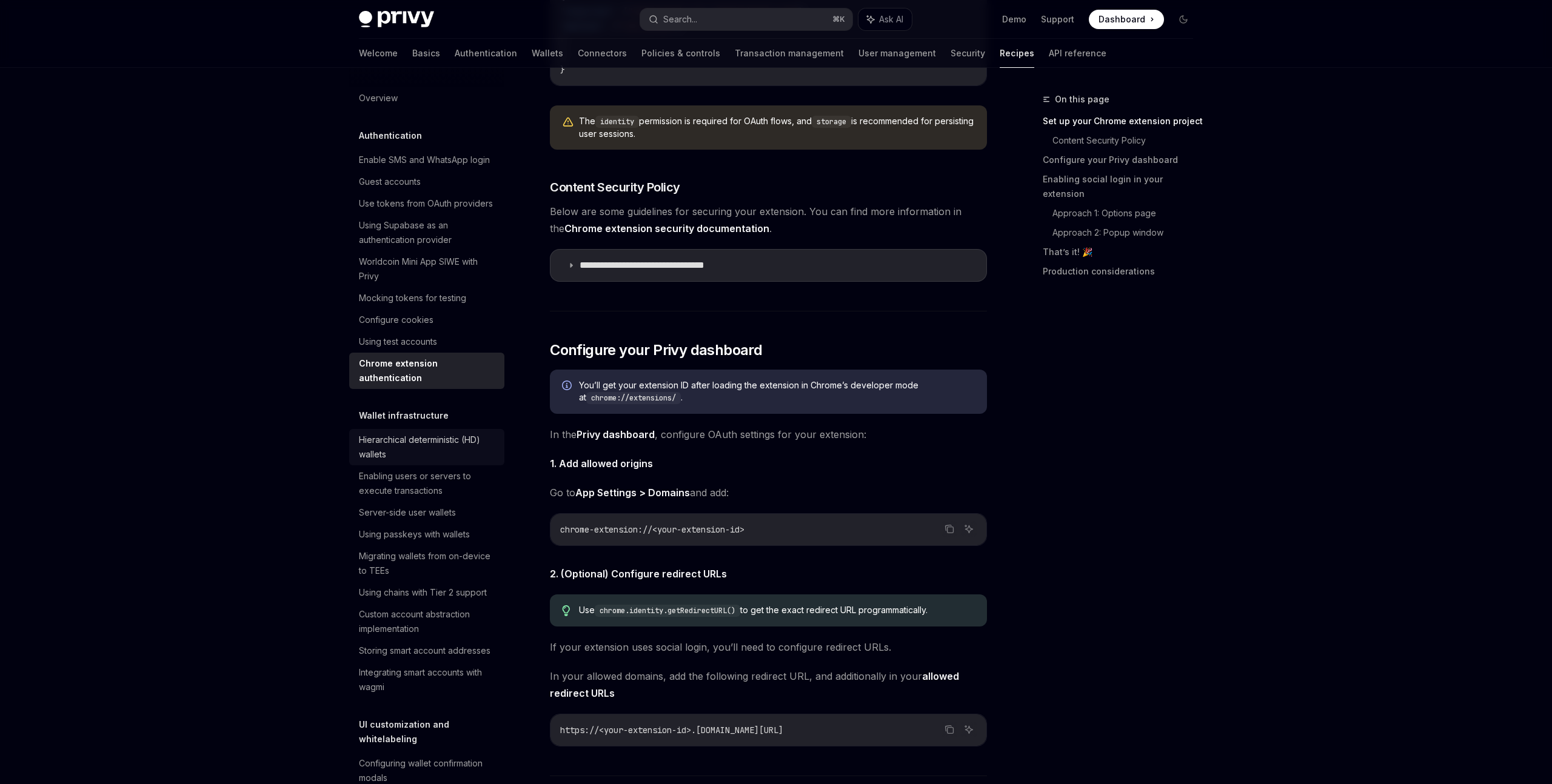
click at [457, 429] on link "Hierarchical deterministic (HD) wallets" at bounding box center [426, 447] width 155 height 36
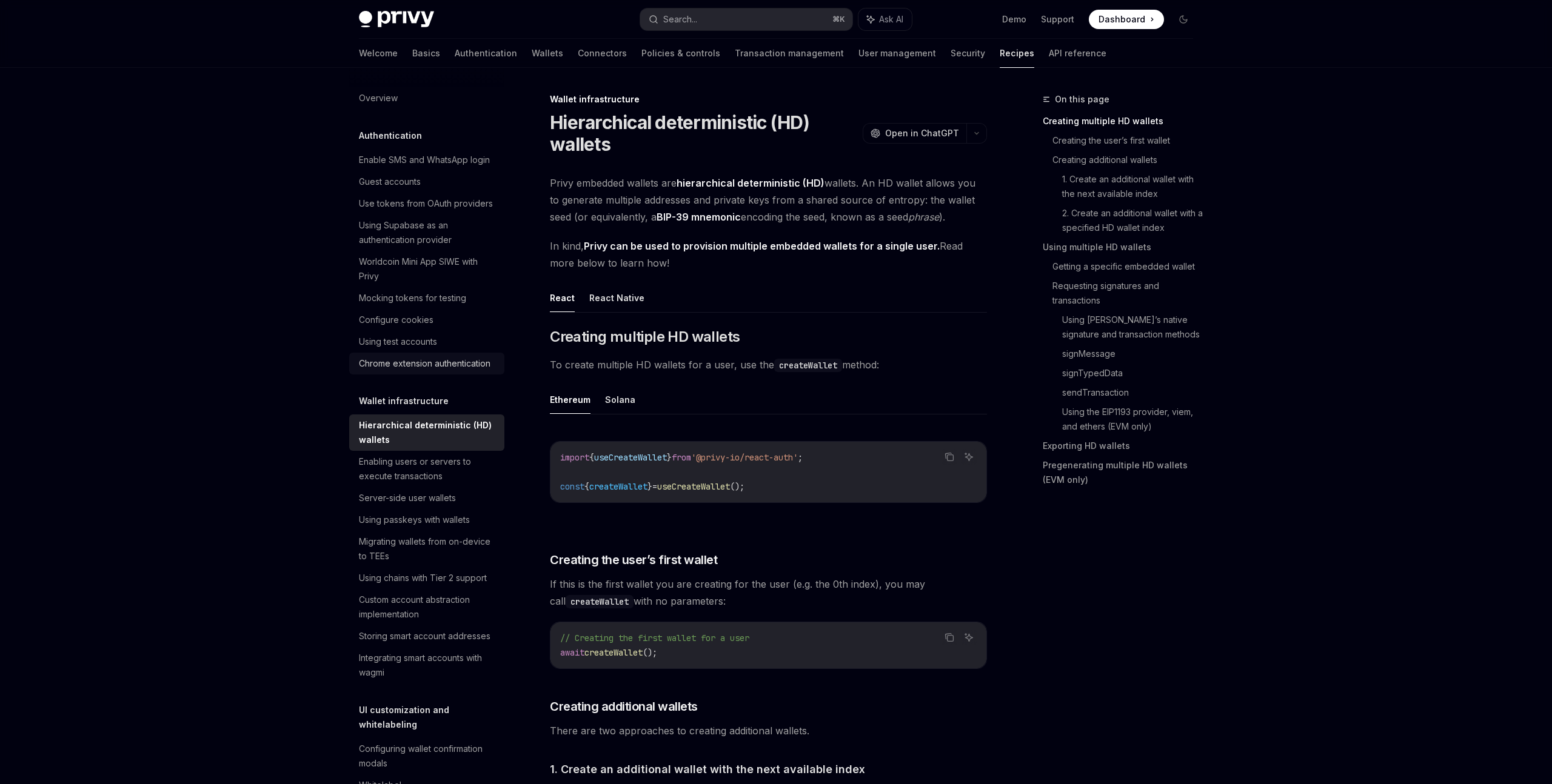
click at [454, 369] on div "Chrome extension authentication" at bounding box center [424, 364] width 132 height 14
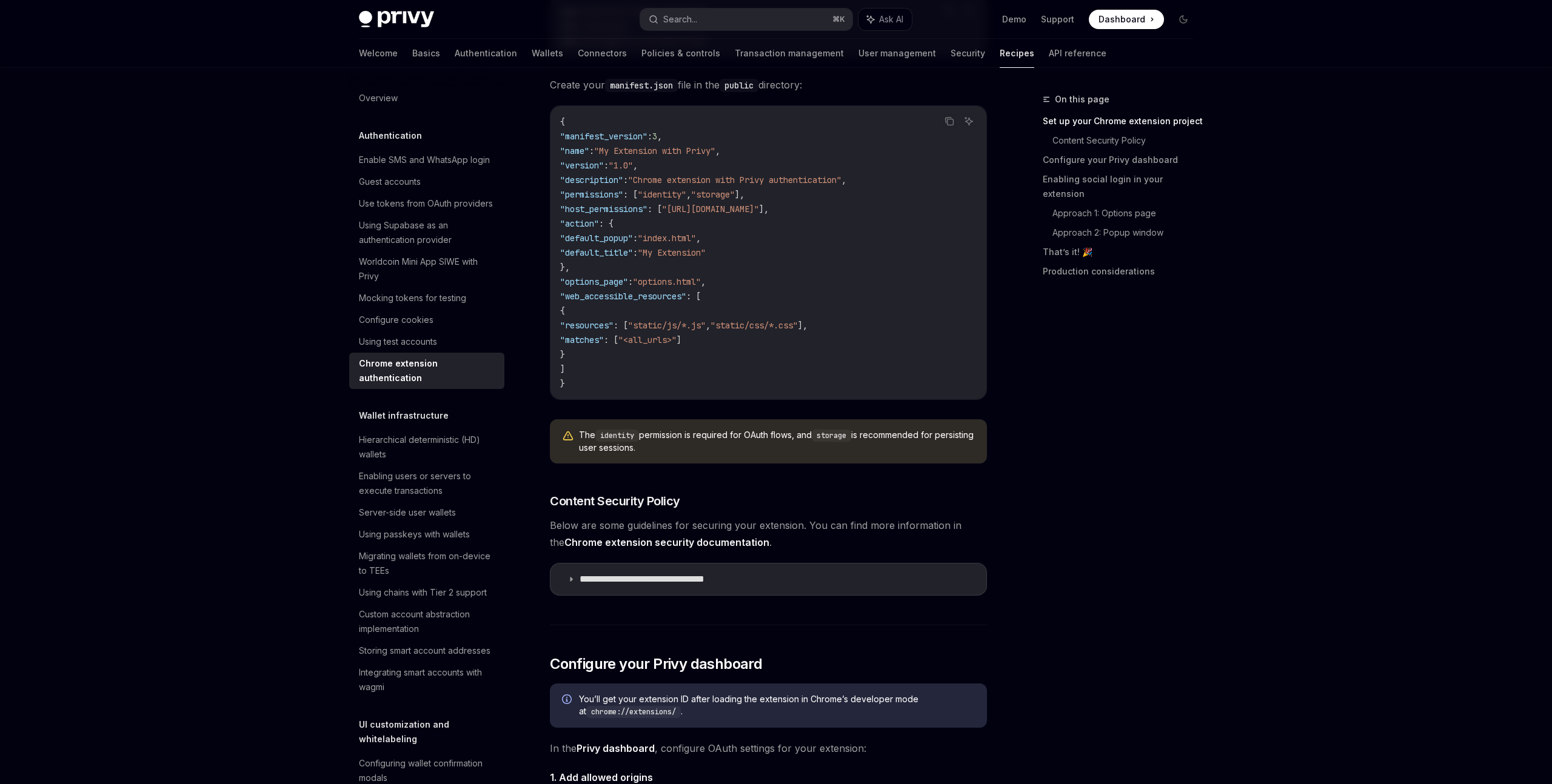
scroll to position [353, 0]
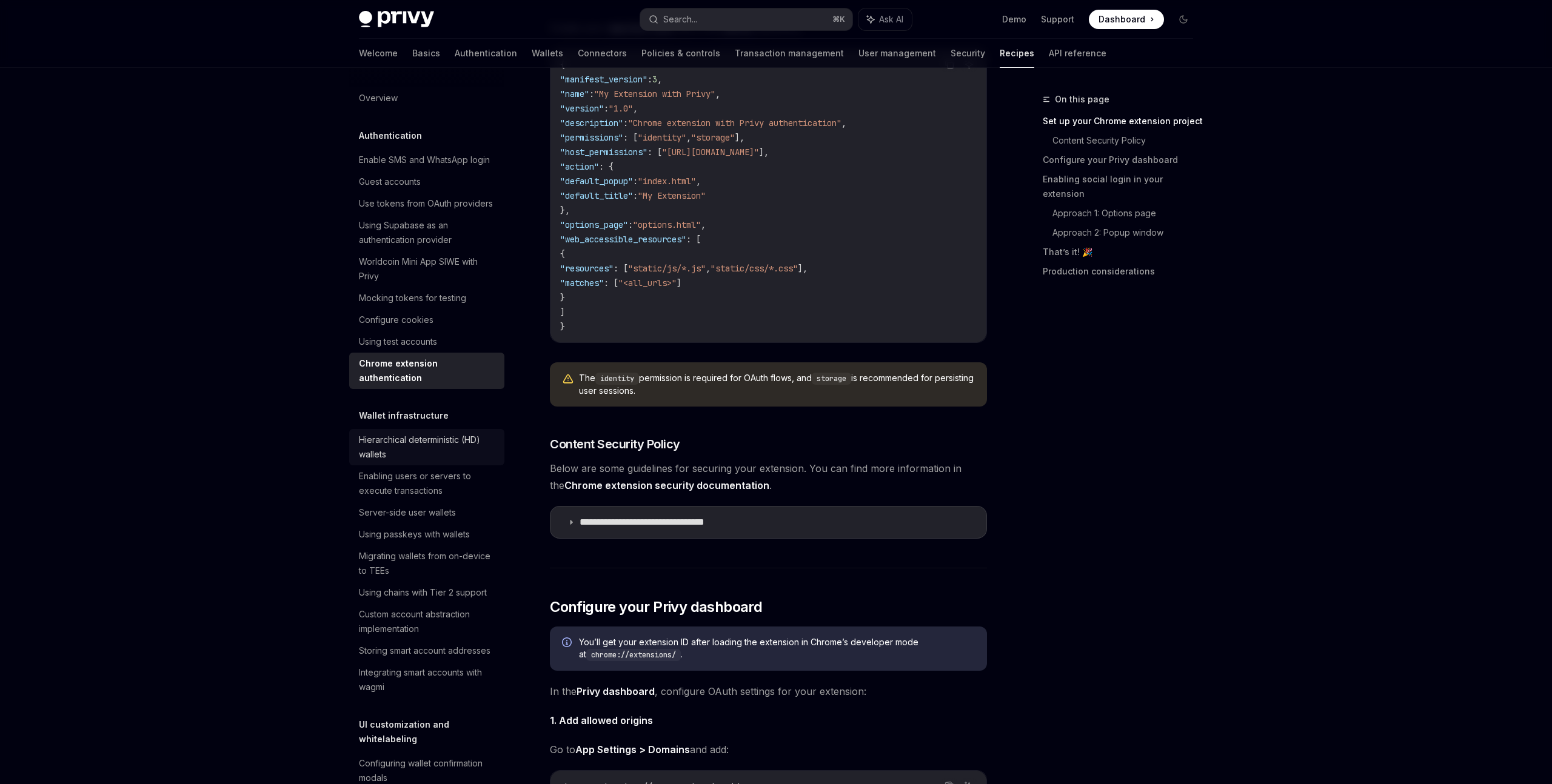
click at [475, 433] on div "Hierarchical deterministic (HD) wallets" at bounding box center [428, 447] width 138 height 29
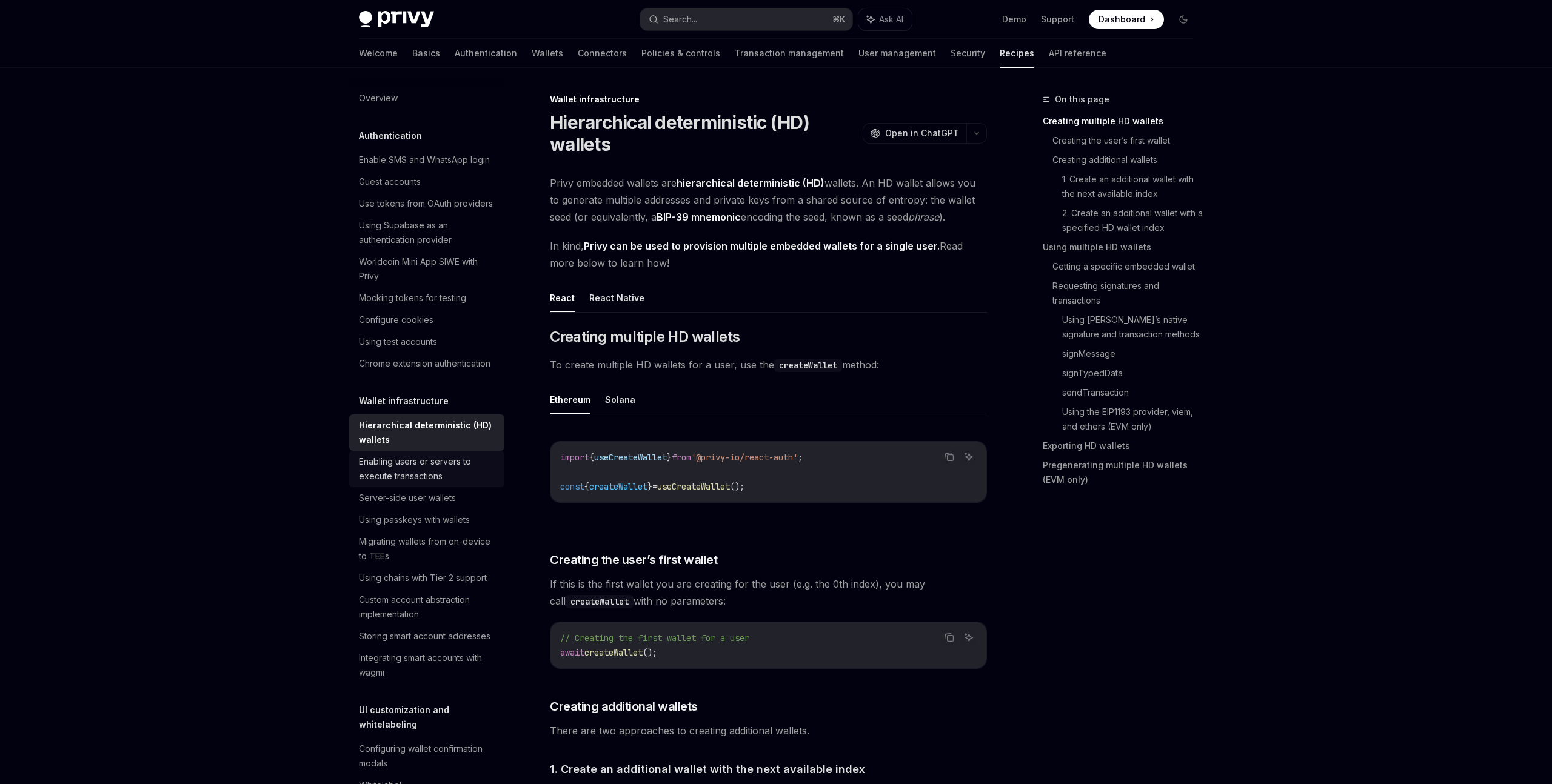
click at [482, 462] on div "Enabling users or servers to execute transactions" at bounding box center [428, 469] width 138 height 29
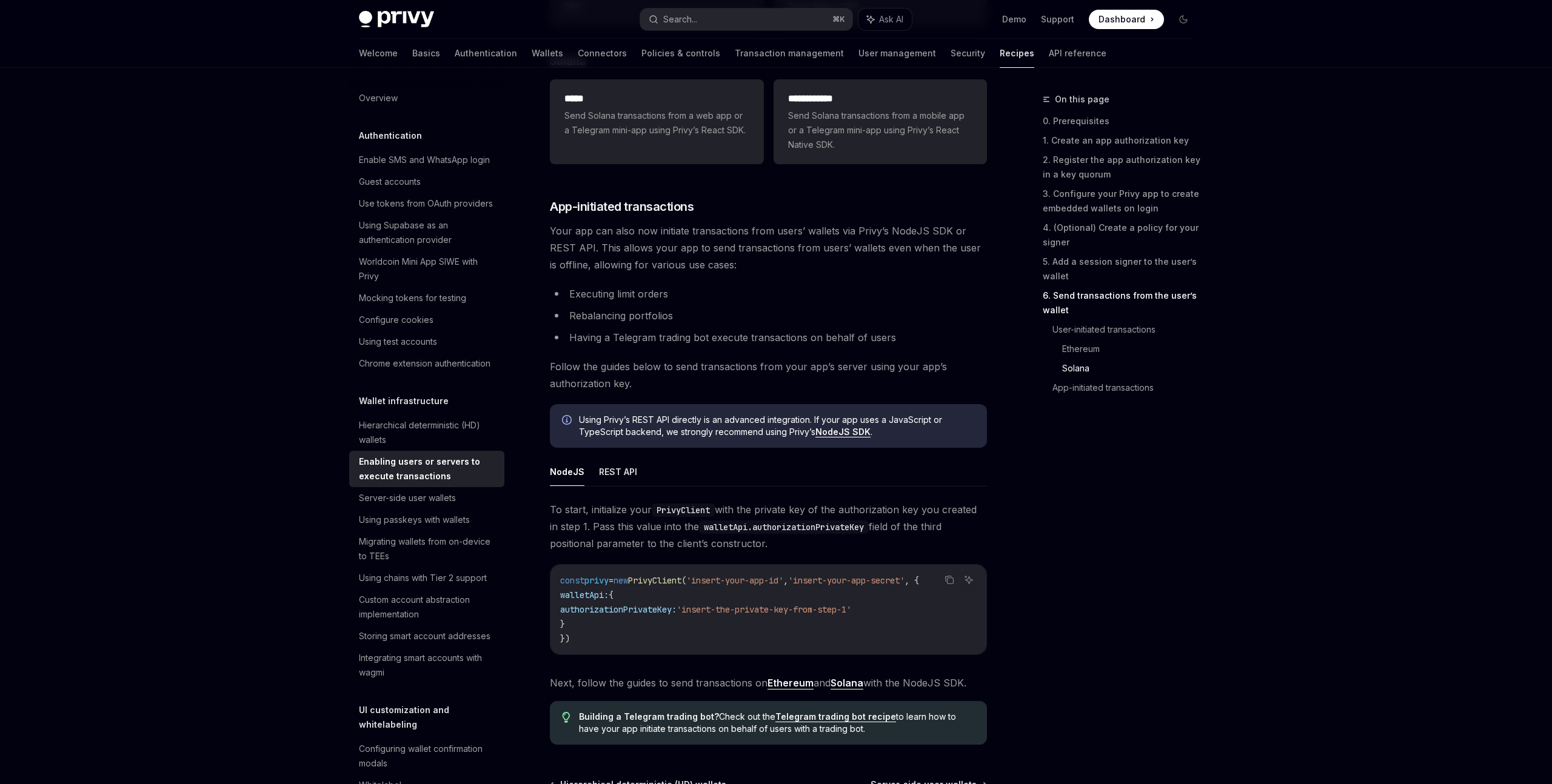
scroll to position [2914, 0]
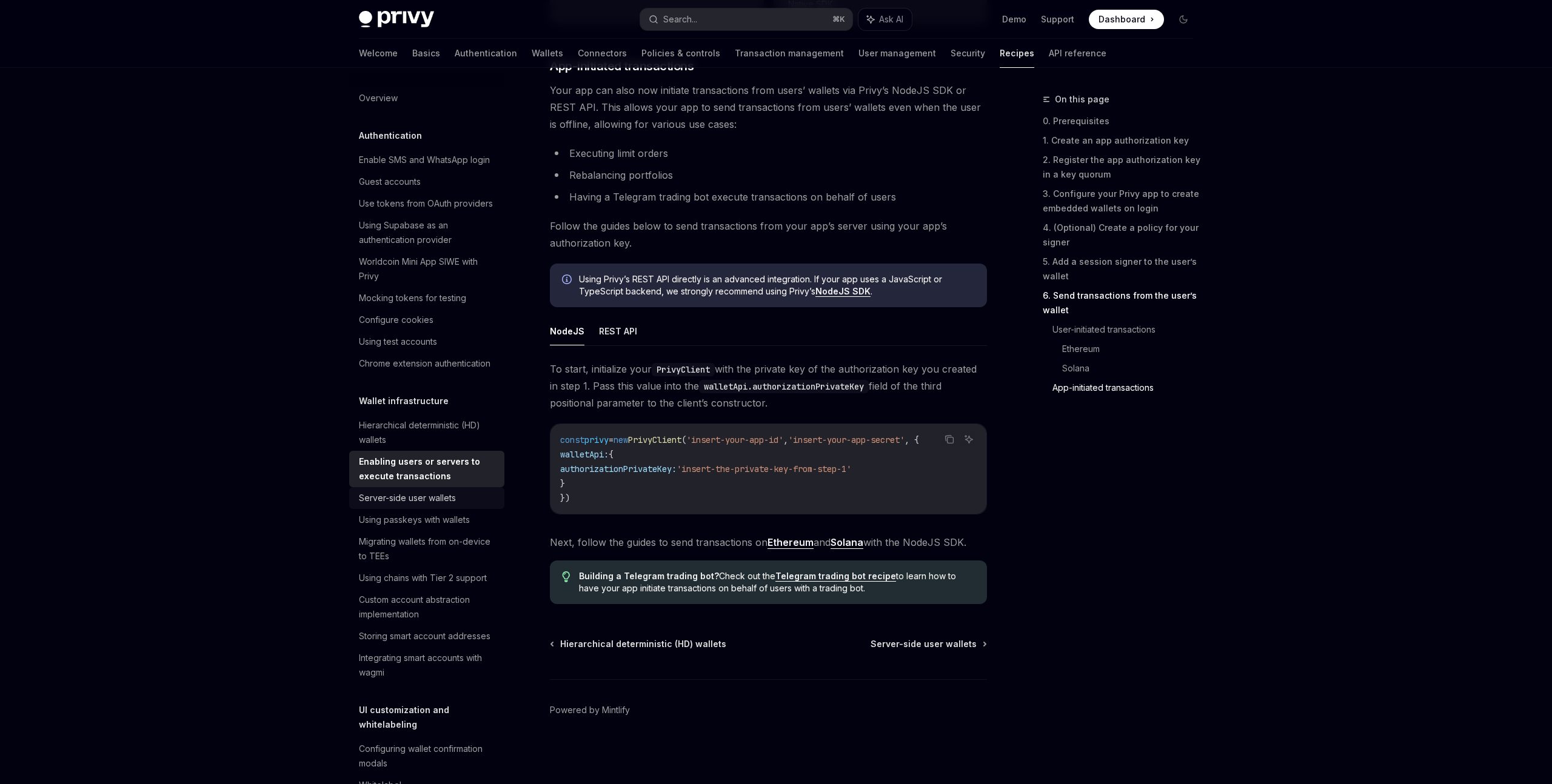
click at [469, 503] on div "Server-side user wallets" at bounding box center [428, 498] width 138 height 14
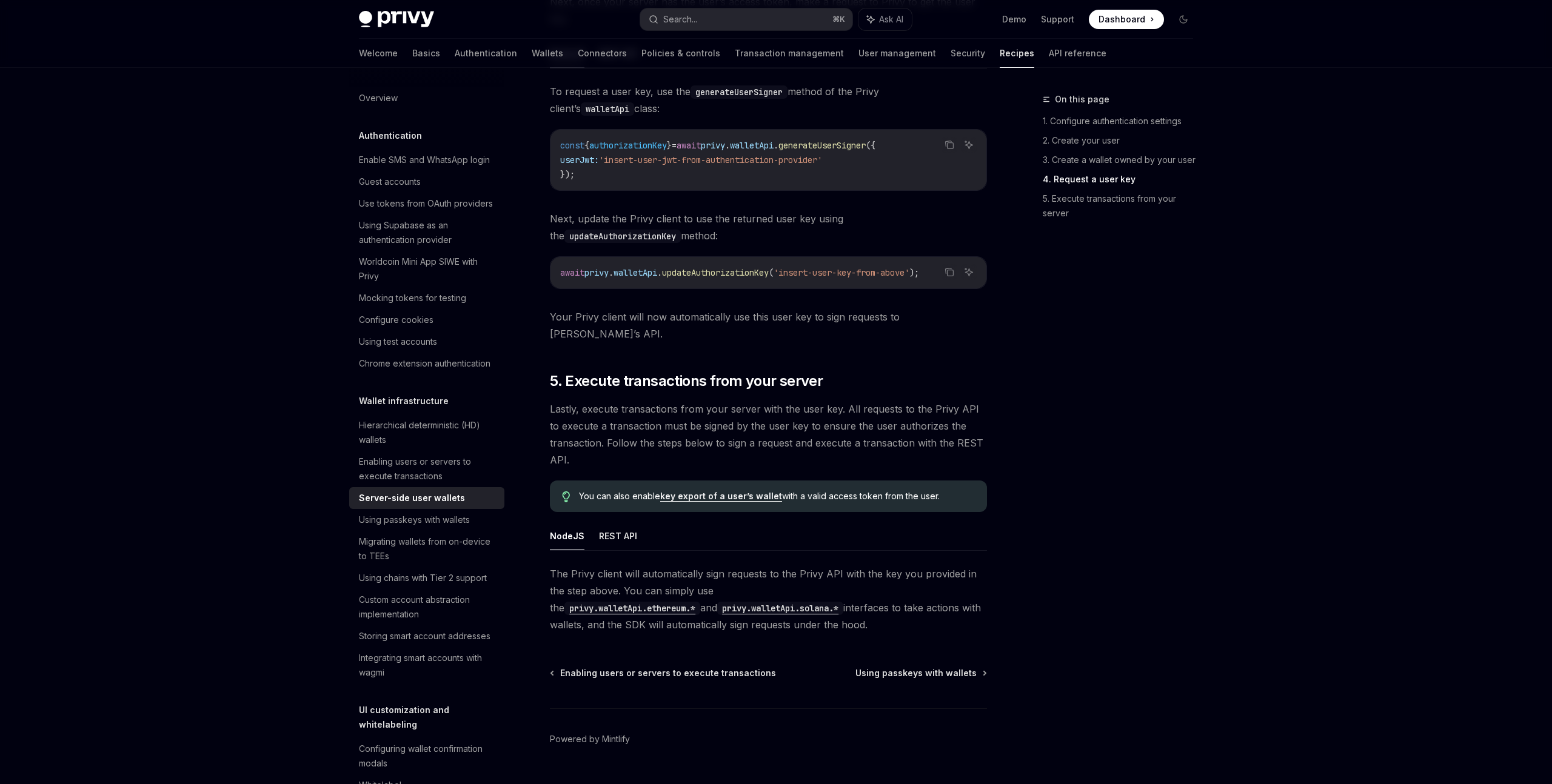
scroll to position [2033, 0]
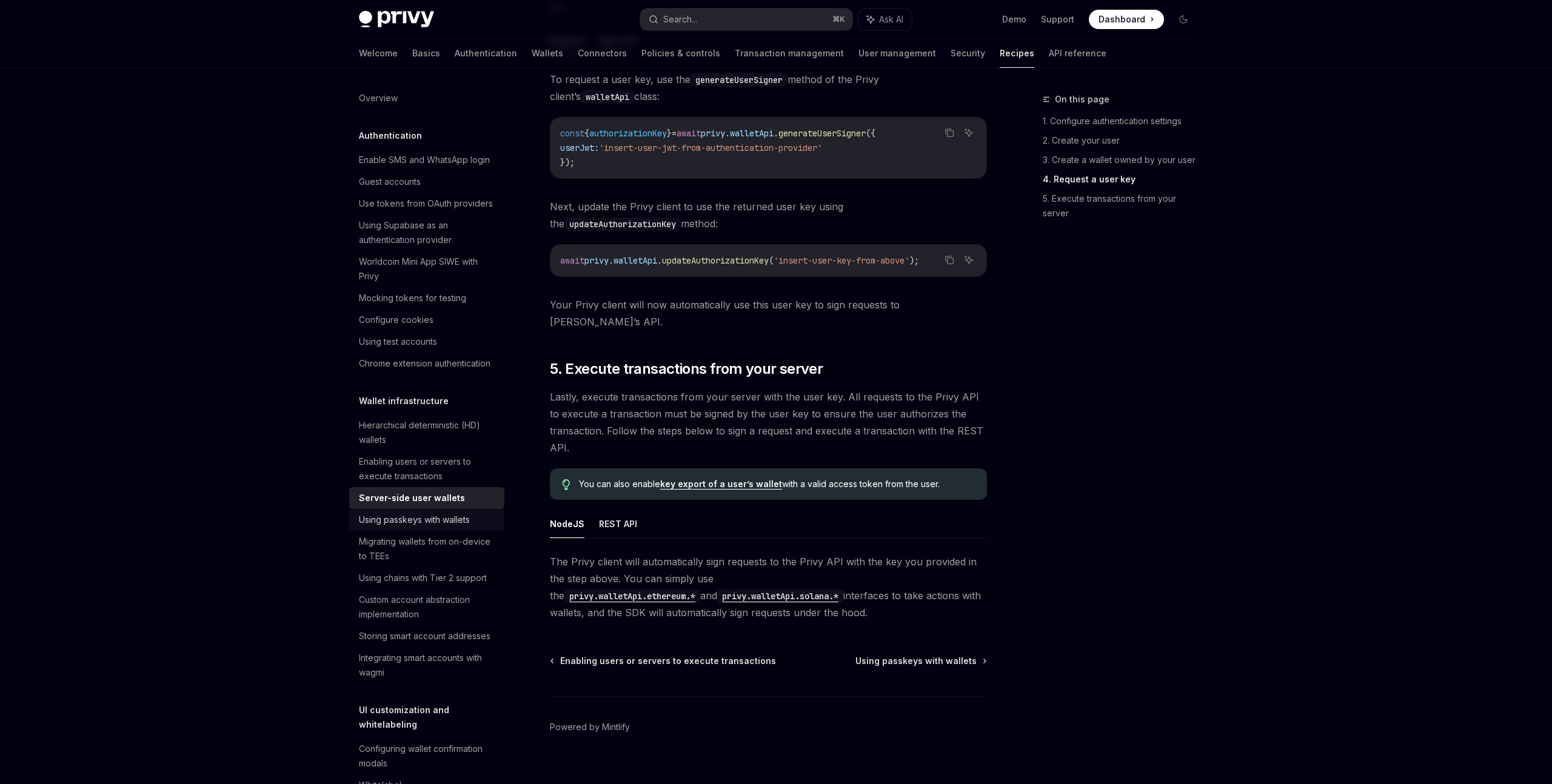
click at [439, 517] on div "Using passkeys with wallets" at bounding box center [414, 520] width 111 height 14
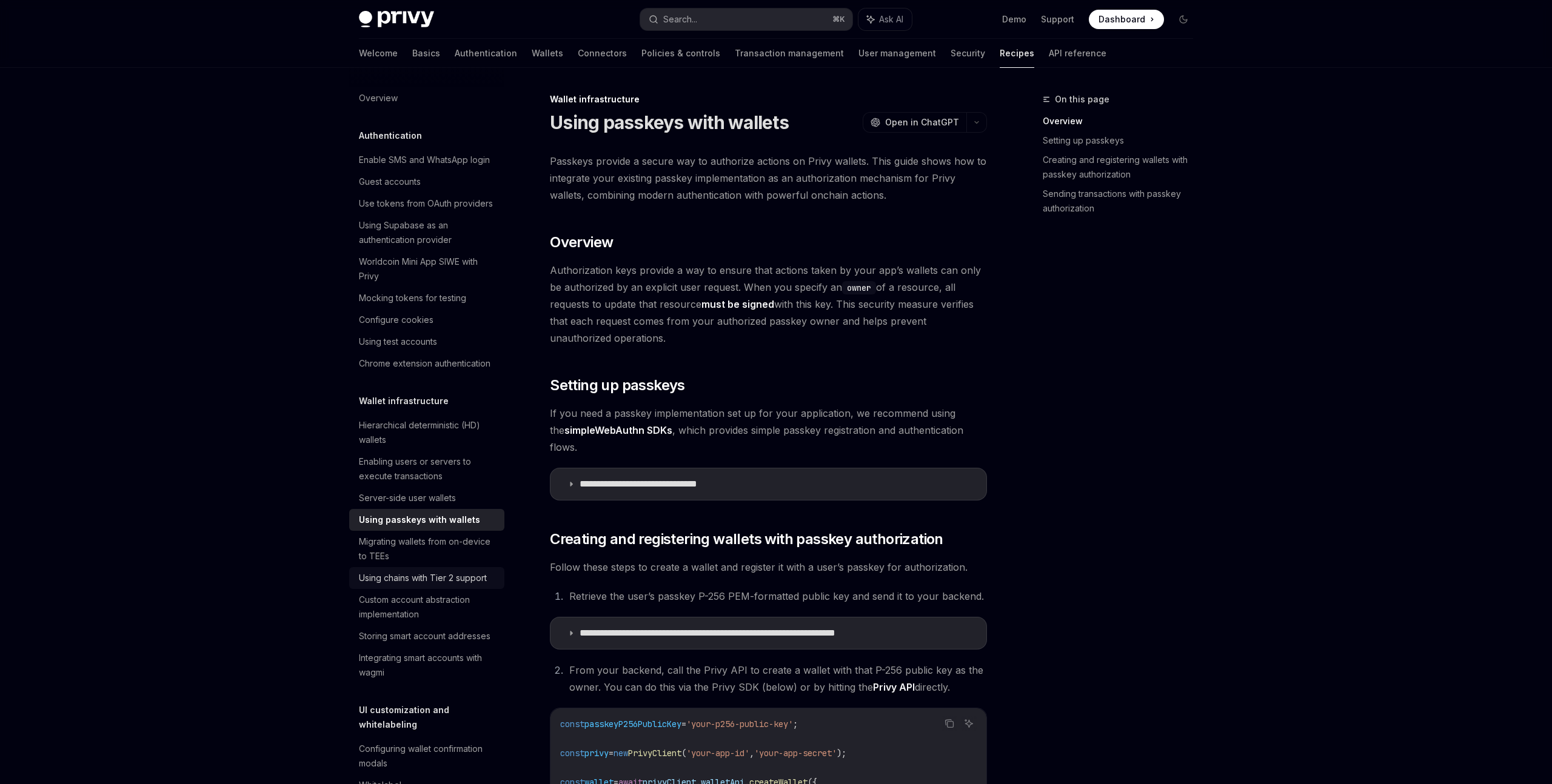
click at [452, 578] on div "Using chains with Tier 2 support" at bounding box center [423, 578] width 128 height 14
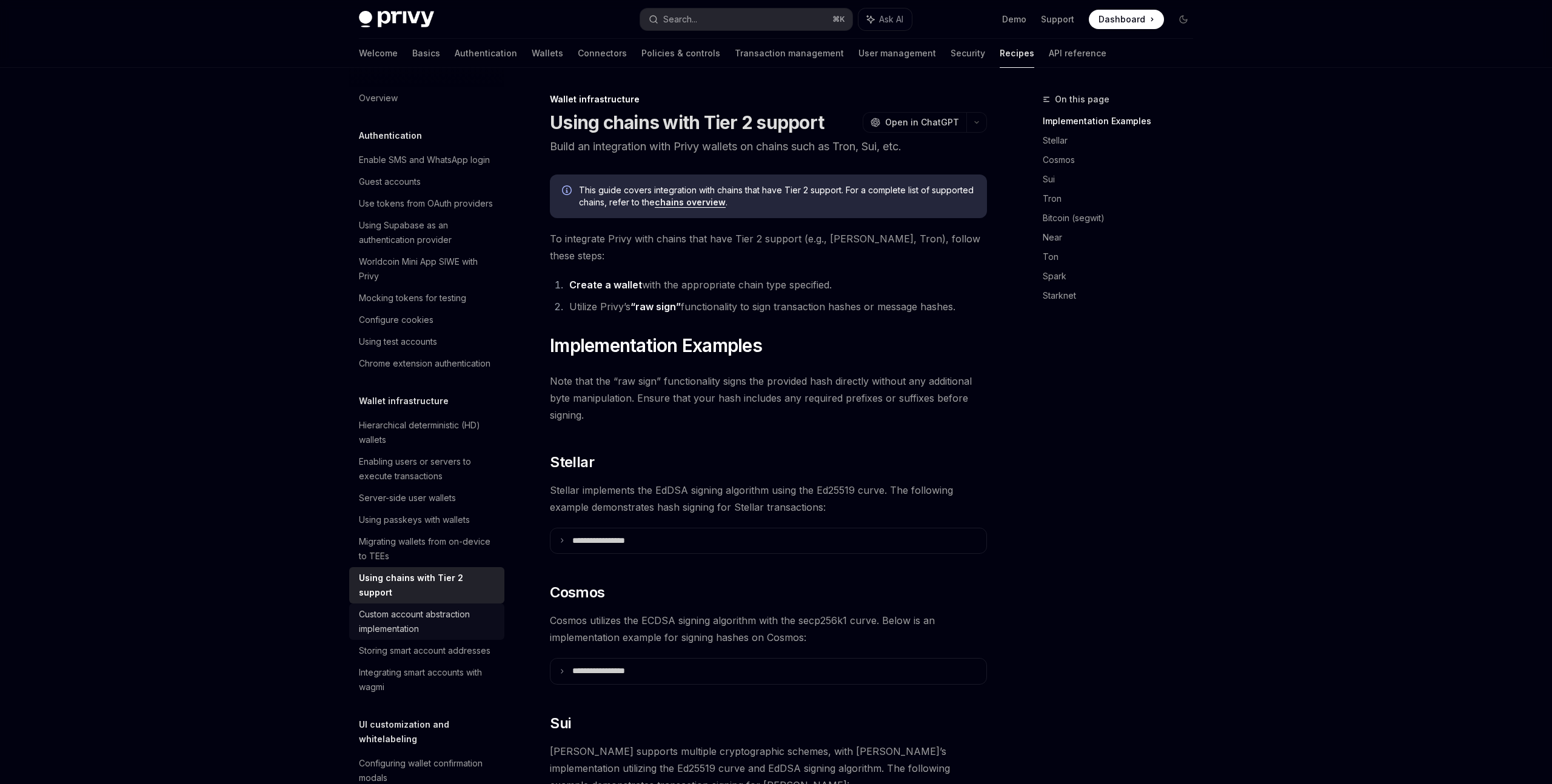
click at [453, 607] on div "Custom account abstraction implementation" at bounding box center [428, 621] width 138 height 29
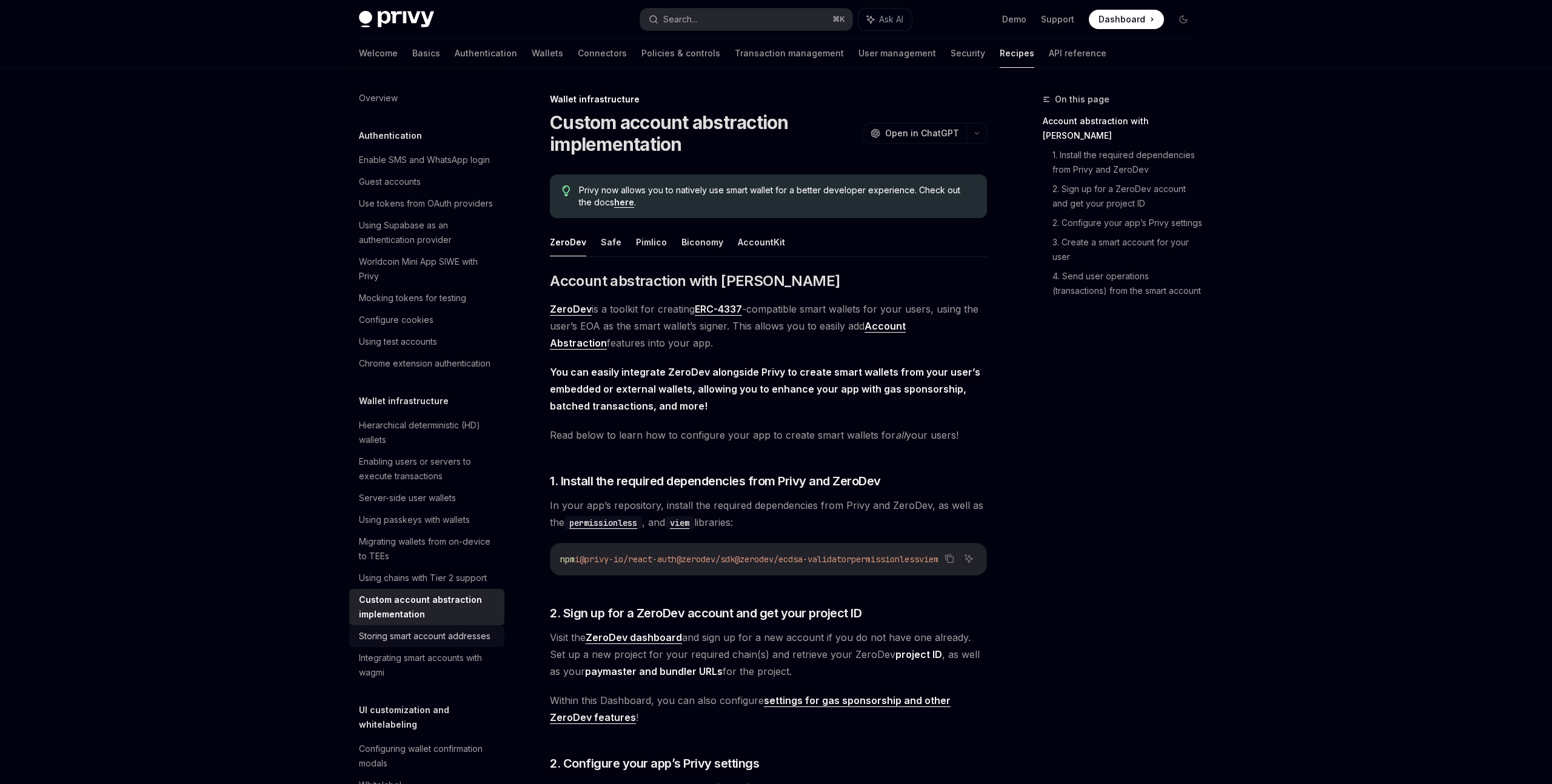
click at [457, 637] on div "Storing smart account addresses" at bounding box center [424, 636] width 132 height 14
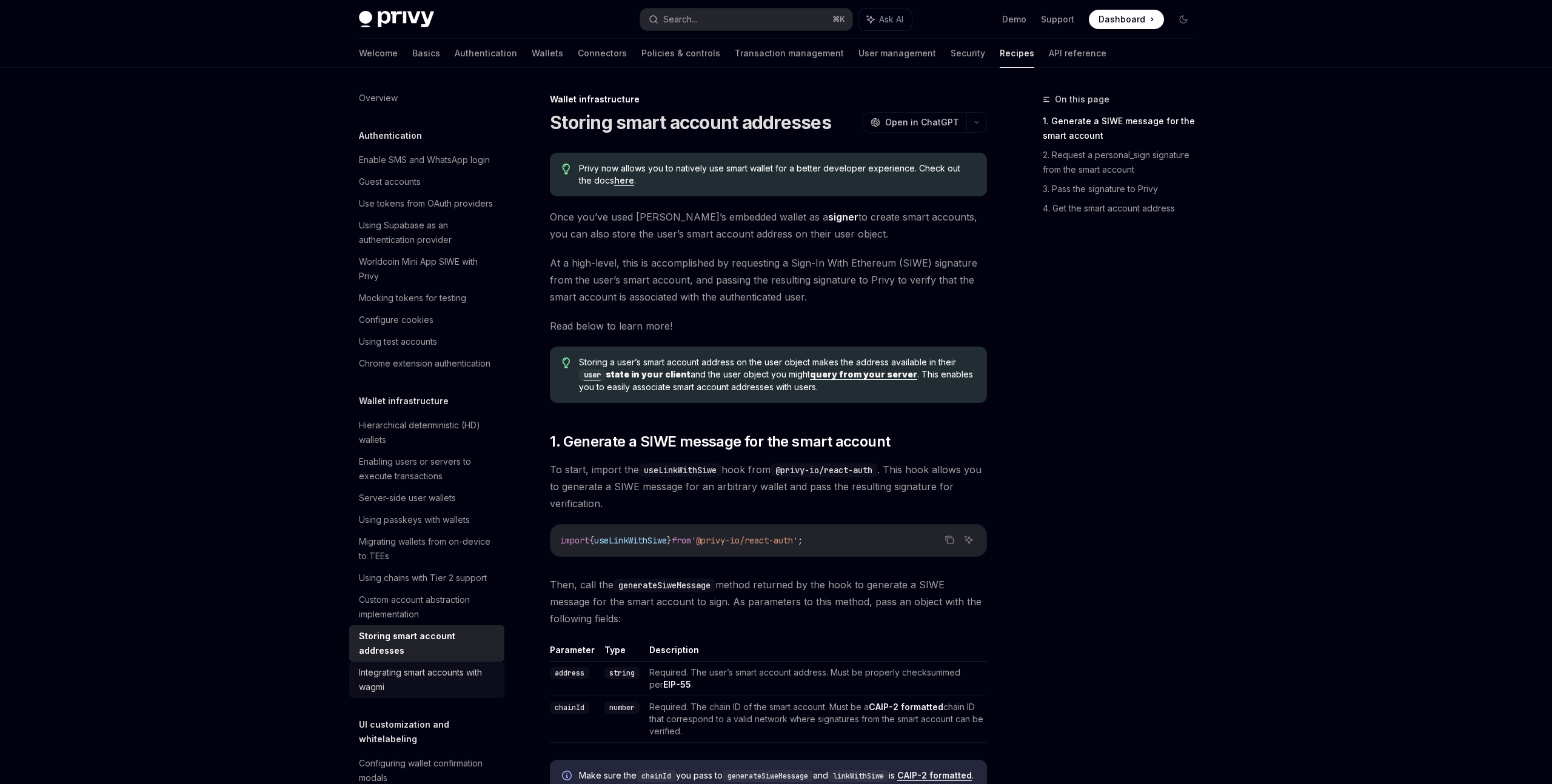
click at [454, 665] on div "Integrating smart accounts with wagmi" at bounding box center [428, 680] width 138 height 29
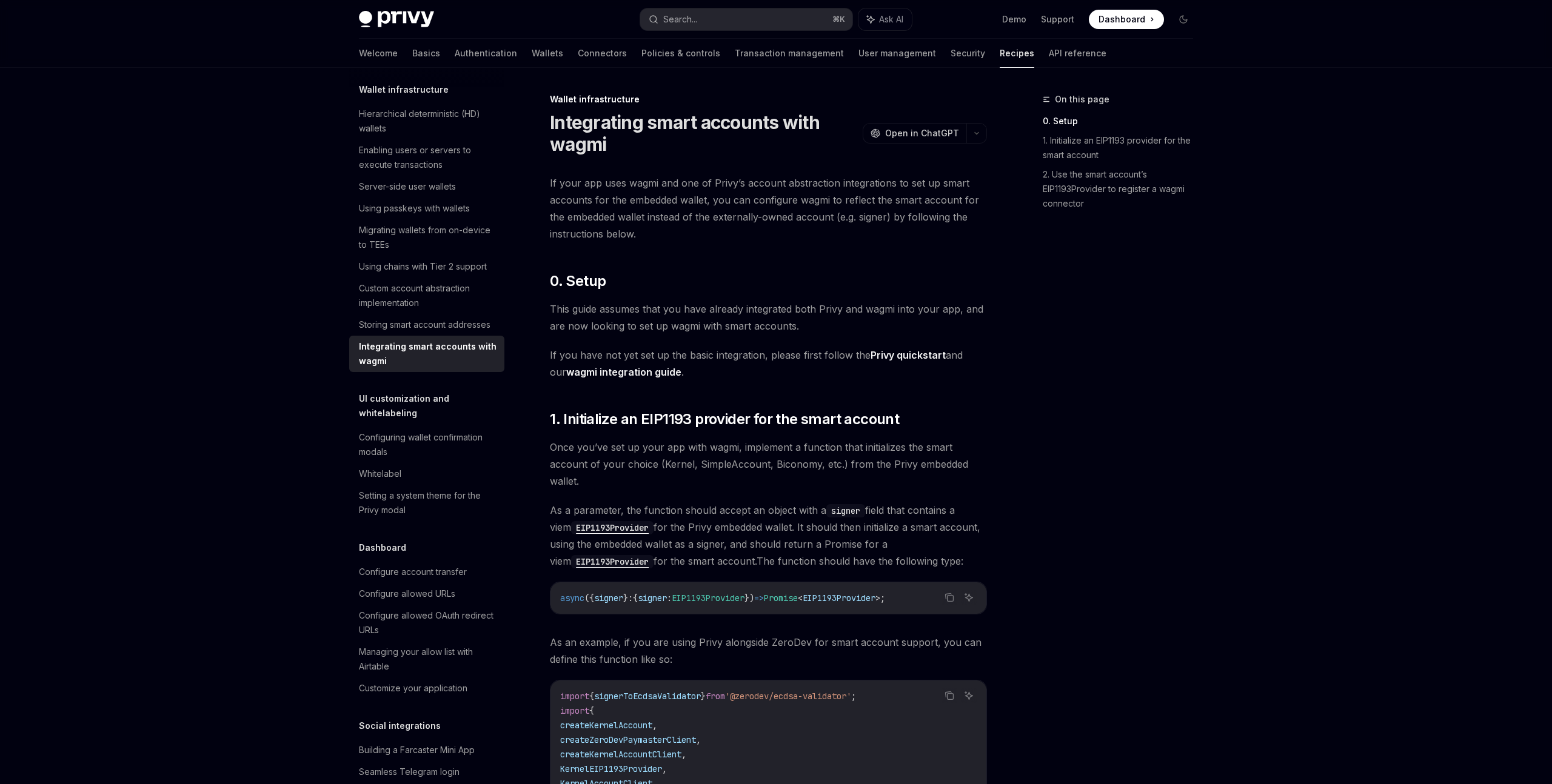
scroll to position [373, 0]
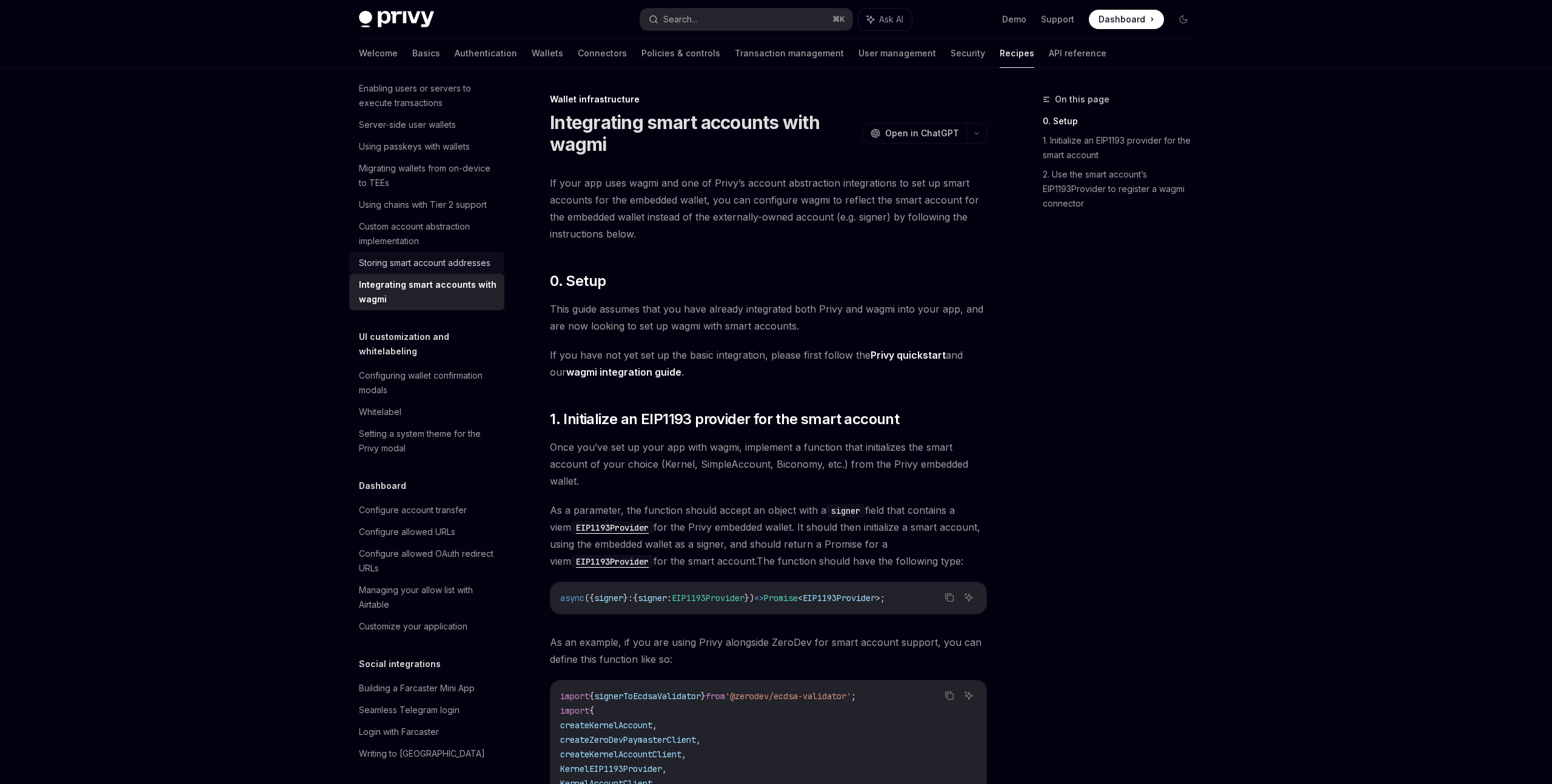
click at [444, 259] on div "Storing smart account addresses" at bounding box center [424, 263] width 132 height 14
type textarea "*"
